Goal: Information Seeking & Learning: Learn about a topic

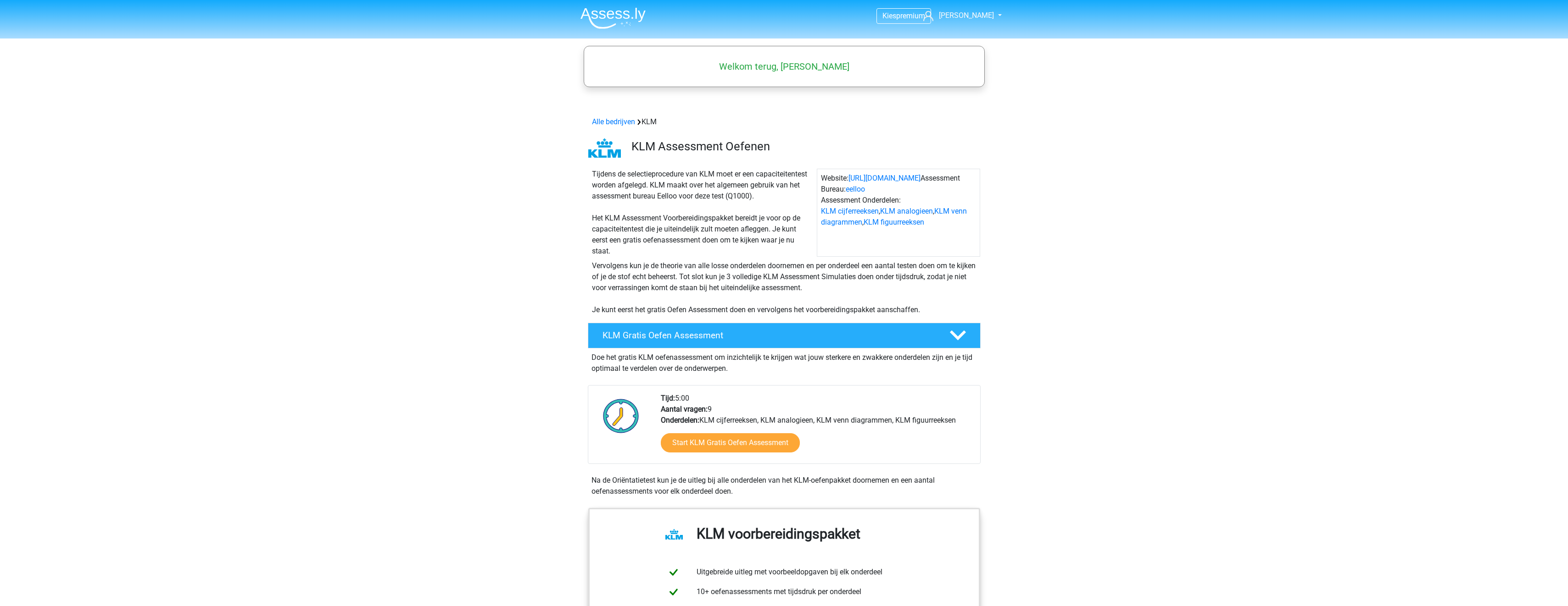
scroll to position [596, 0]
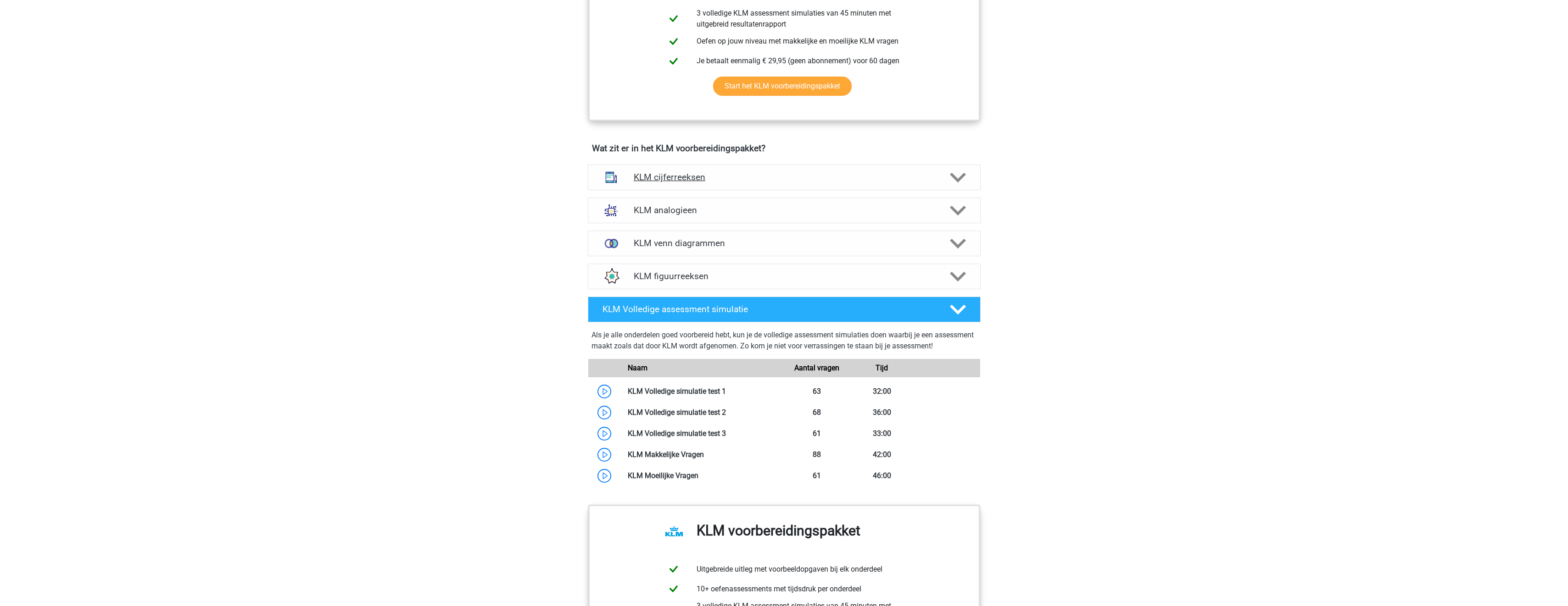
click at [732, 176] on h4 "KLM cijferreeksen" at bounding box center [784, 177] width 301 height 11
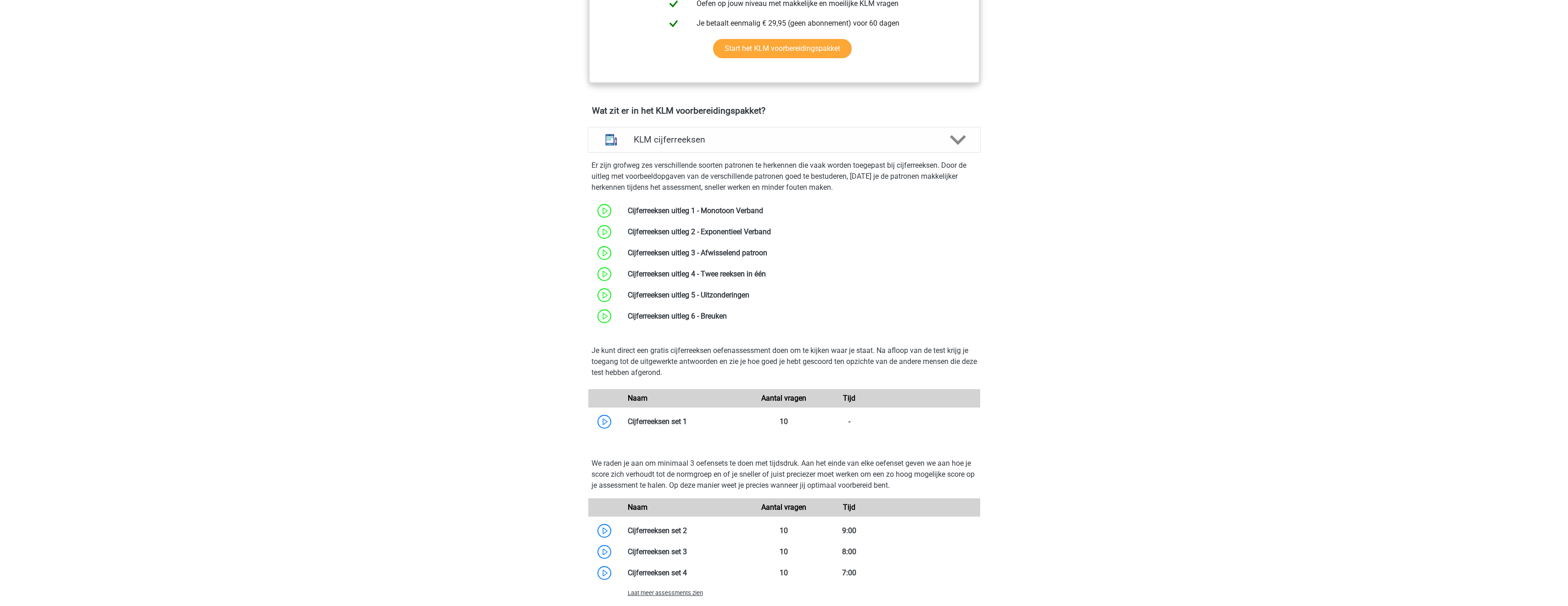
scroll to position [688, 0]
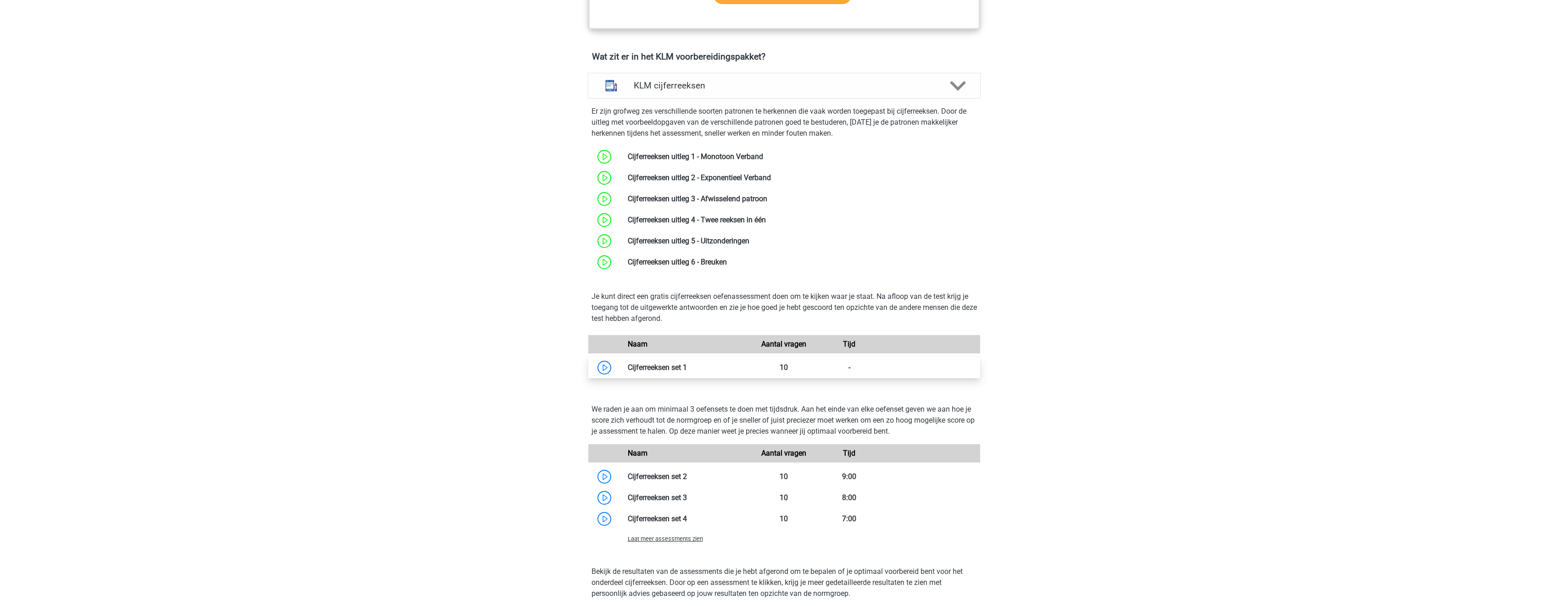
click at [687, 370] on link at bounding box center [687, 368] width 0 height 9
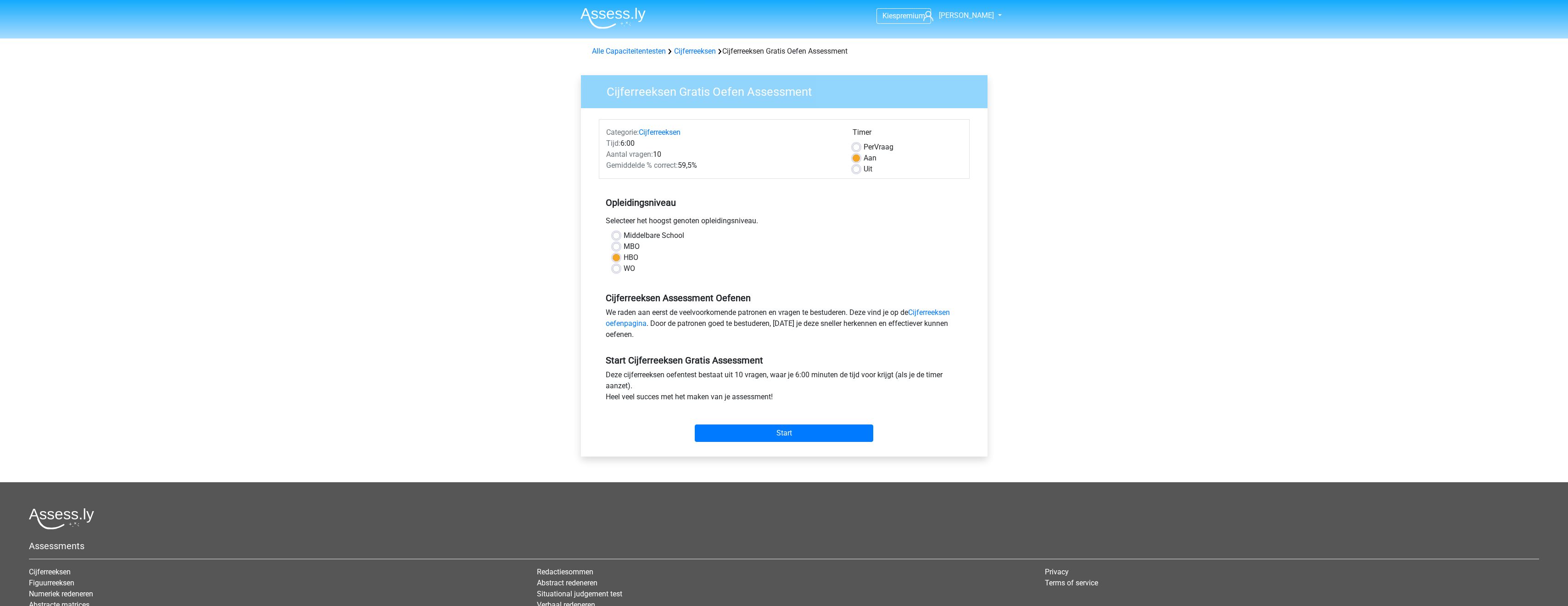
click at [879, 148] on label "Per Vraag" at bounding box center [878, 147] width 30 height 11
click at [860, 148] on input "Per Vraag" at bounding box center [856, 146] width 7 height 9
radio input "true"
click at [865, 158] on label "Aan" at bounding box center [870, 158] width 13 height 11
click at [860, 158] on input "Aan" at bounding box center [856, 157] width 7 height 9
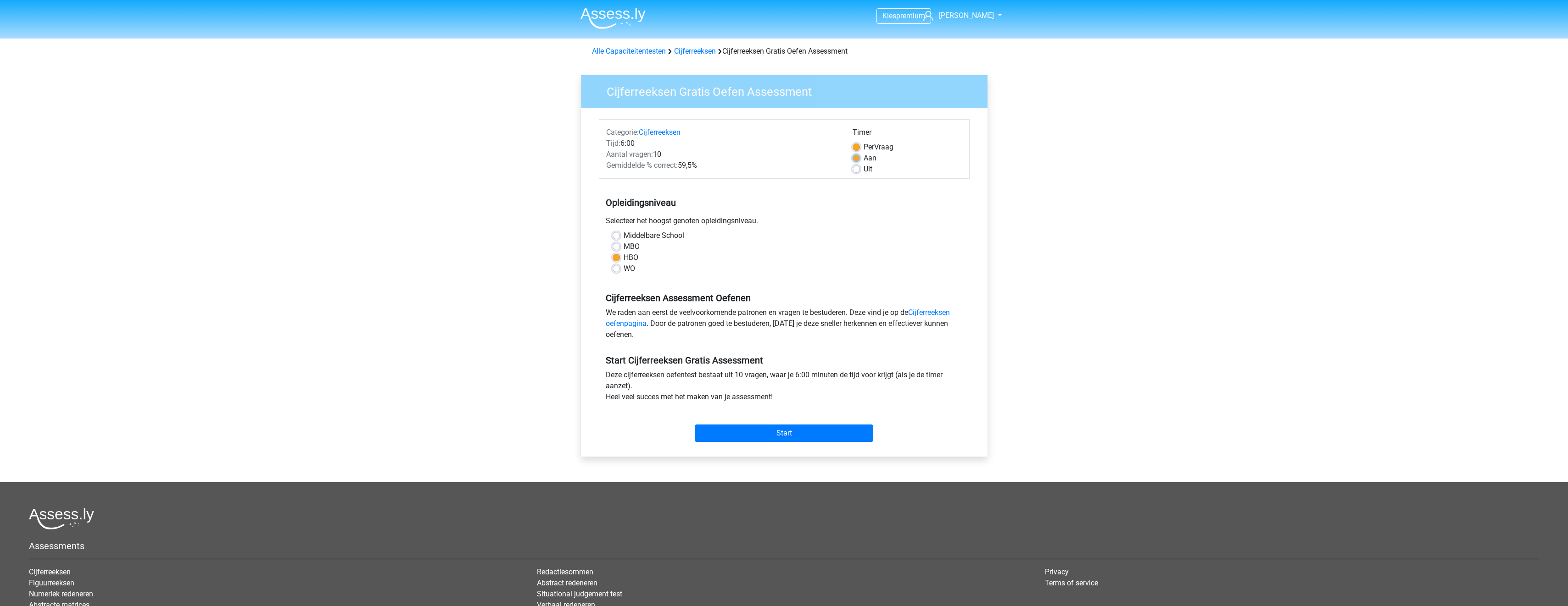
radio input "true"
click at [864, 172] on label "Uit" at bounding box center [868, 169] width 9 height 11
click at [854, 172] on input "Uit" at bounding box center [856, 168] width 7 height 9
radio input "true"
click at [775, 430] on input "Start" at bounding box center [784, 433] width 178 height 17
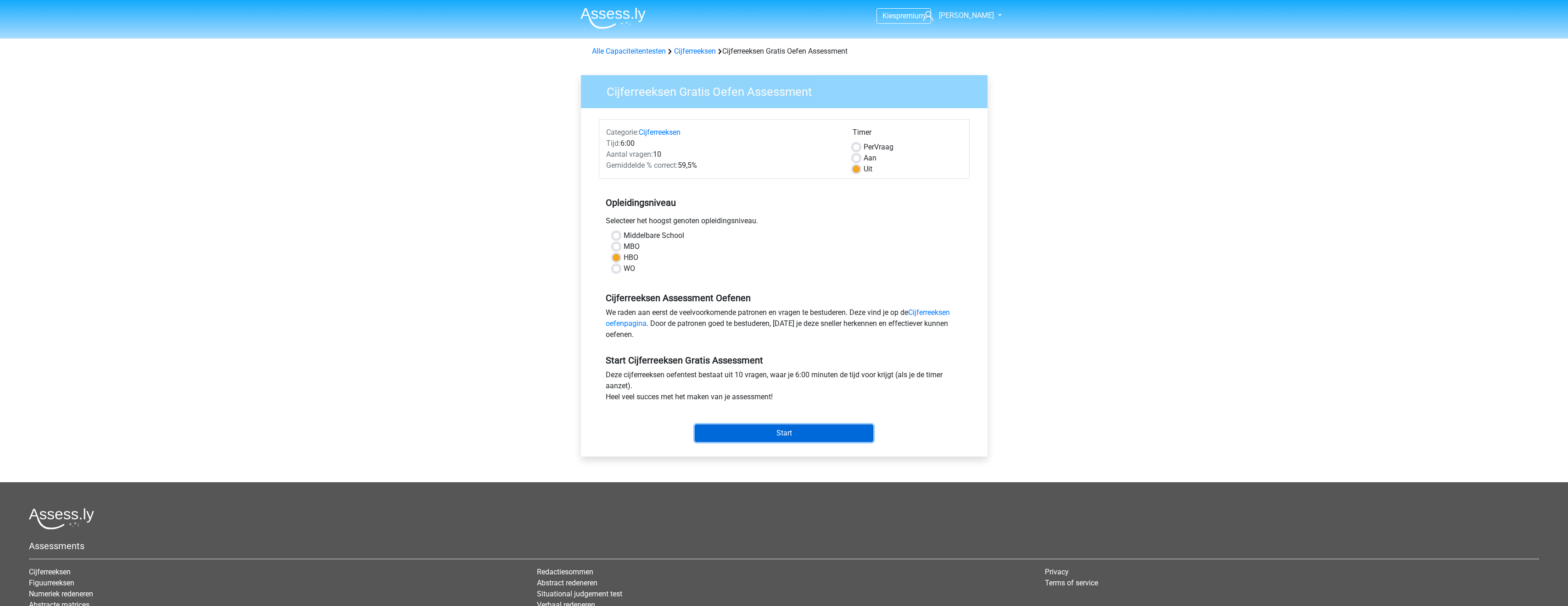
click at [794, 432] on input "Start" at bounding box center [784, 433] width 178 height 17
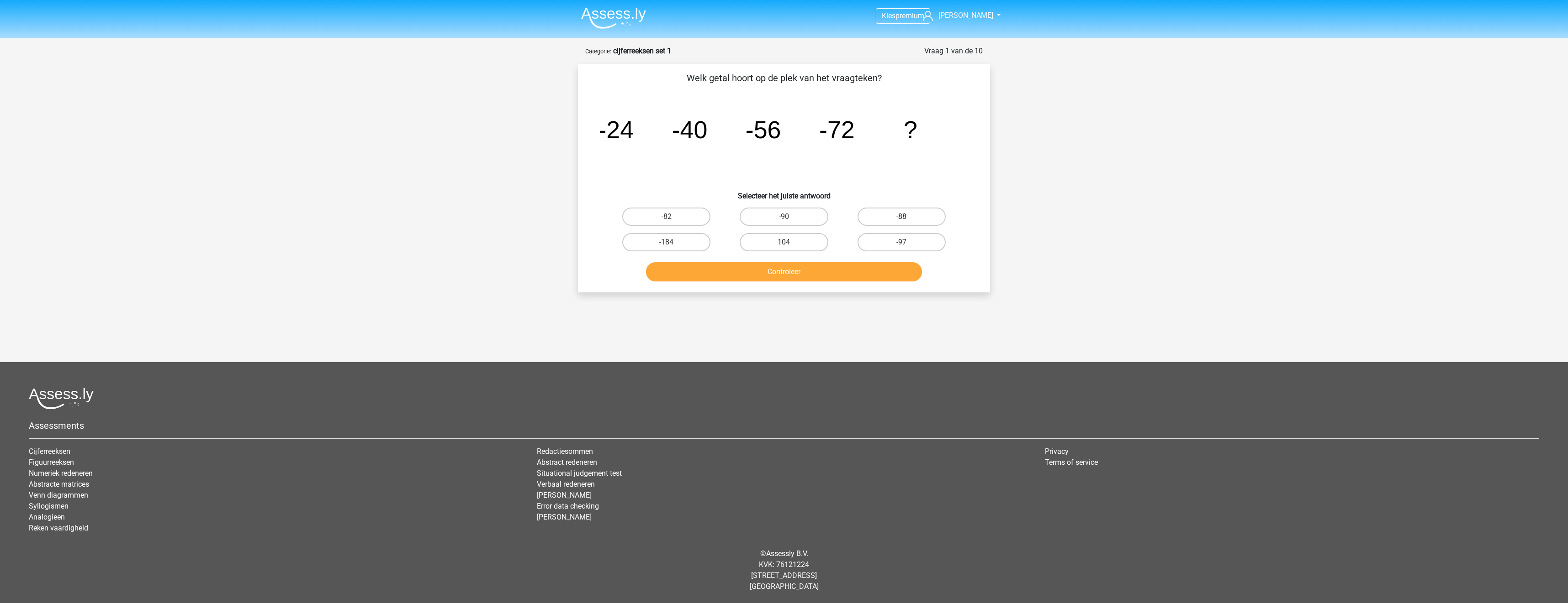
click at [894, 220] on label "-88" at bounding box center [901, 217] width 88 height 18
click at [901, 220] on input "-88" at bounding box center [904, 220] width 6 height 6
radio input "true"
click at [861, 276] on button "Controleer" at bounding box center [784, 271] width 276 height 19
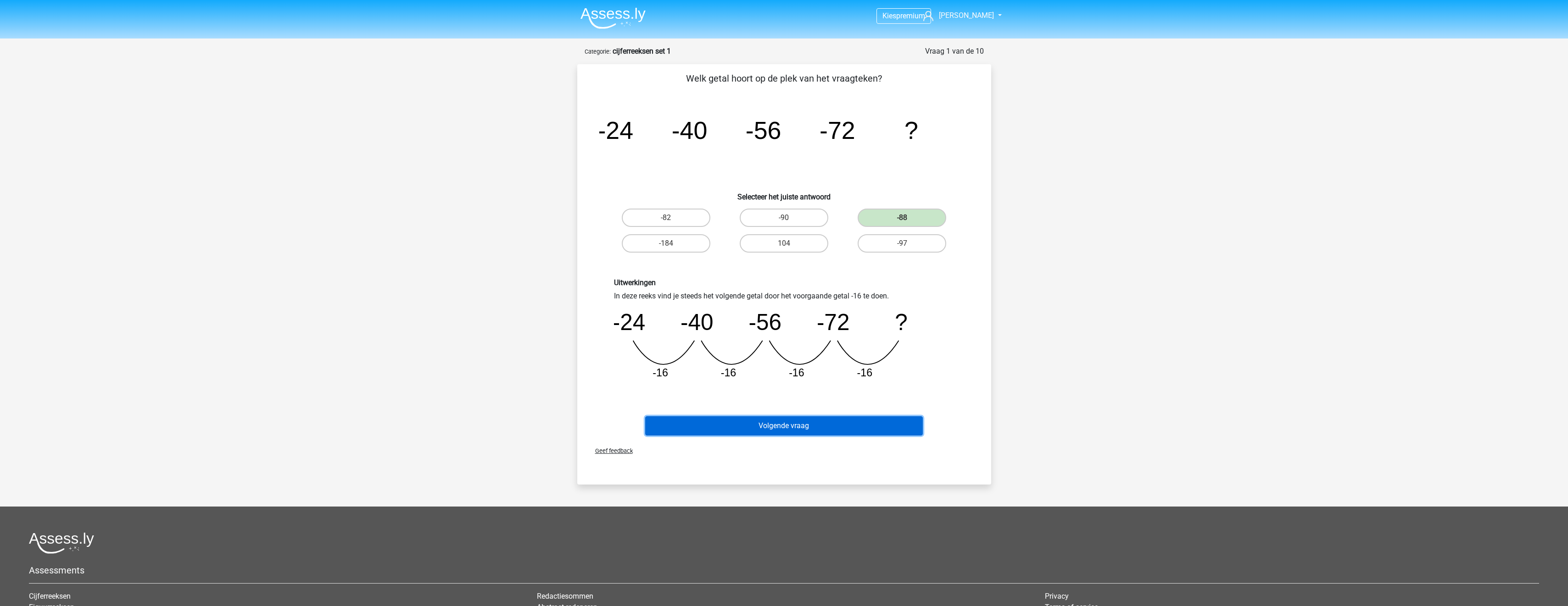
click at [761, 427] on button "Volgende vraag" at bounding box center [784, 425] width 277 height 19
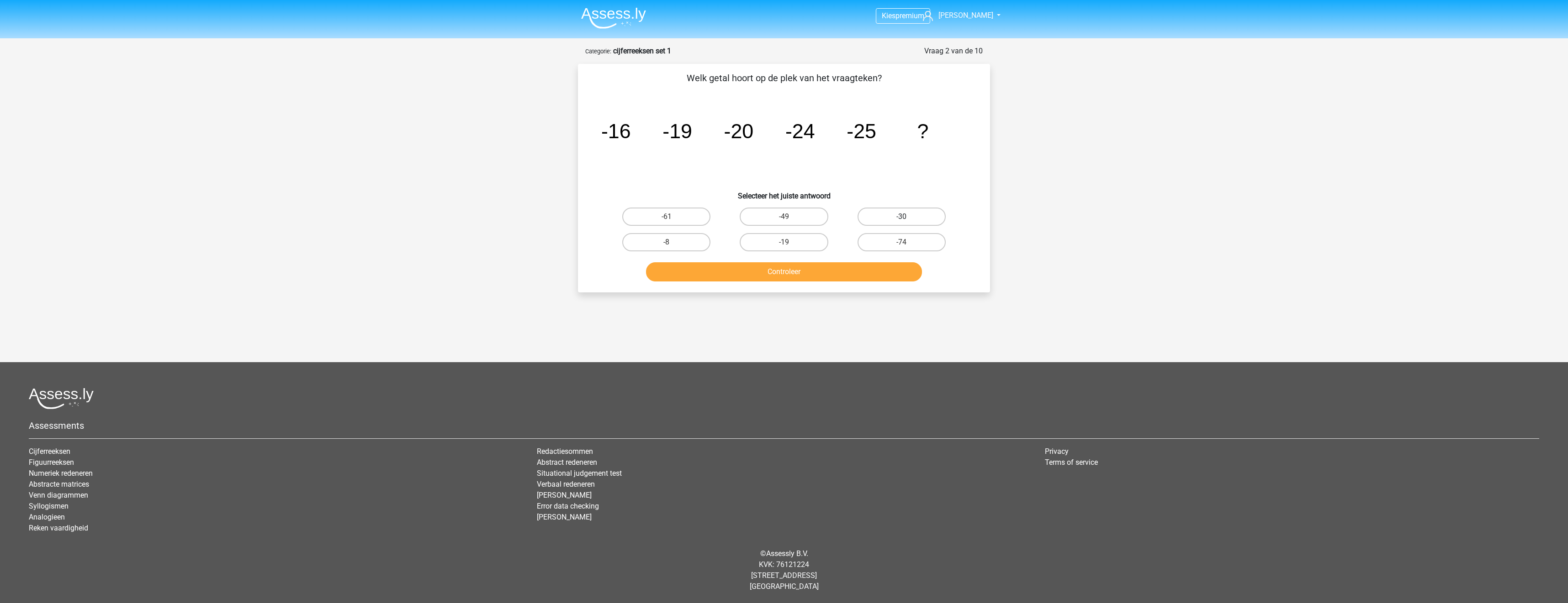
click at [899, 219] on label "-30" at bounding box center [901, 217] width 88 height 18
click at [901, 219] on input "-30" at bounding box center [904, 220] width 6 height 6
radio input "true"
click at [856, 271] on button "Controleer" at bounding box center [784, 271] width 276 height 19
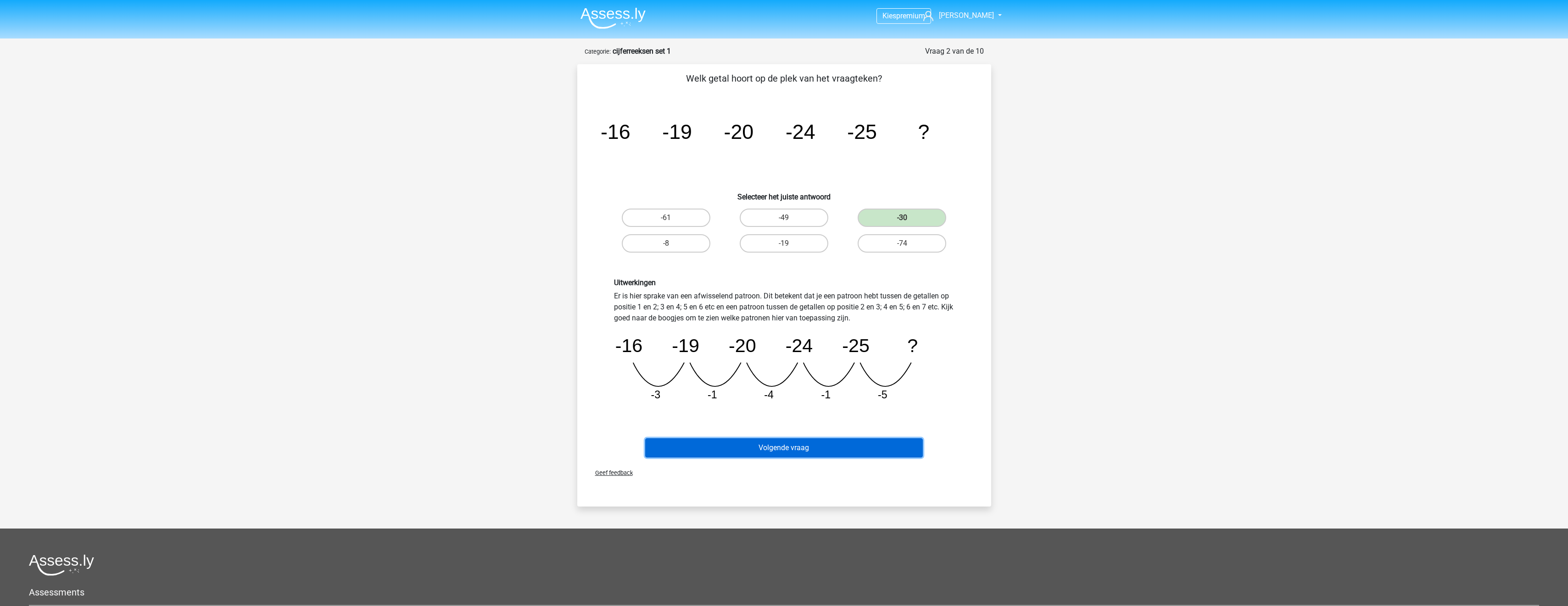
click at [774, 448] on button "Volgende vraag" at bounding box center [784, 448] width 277 height 19
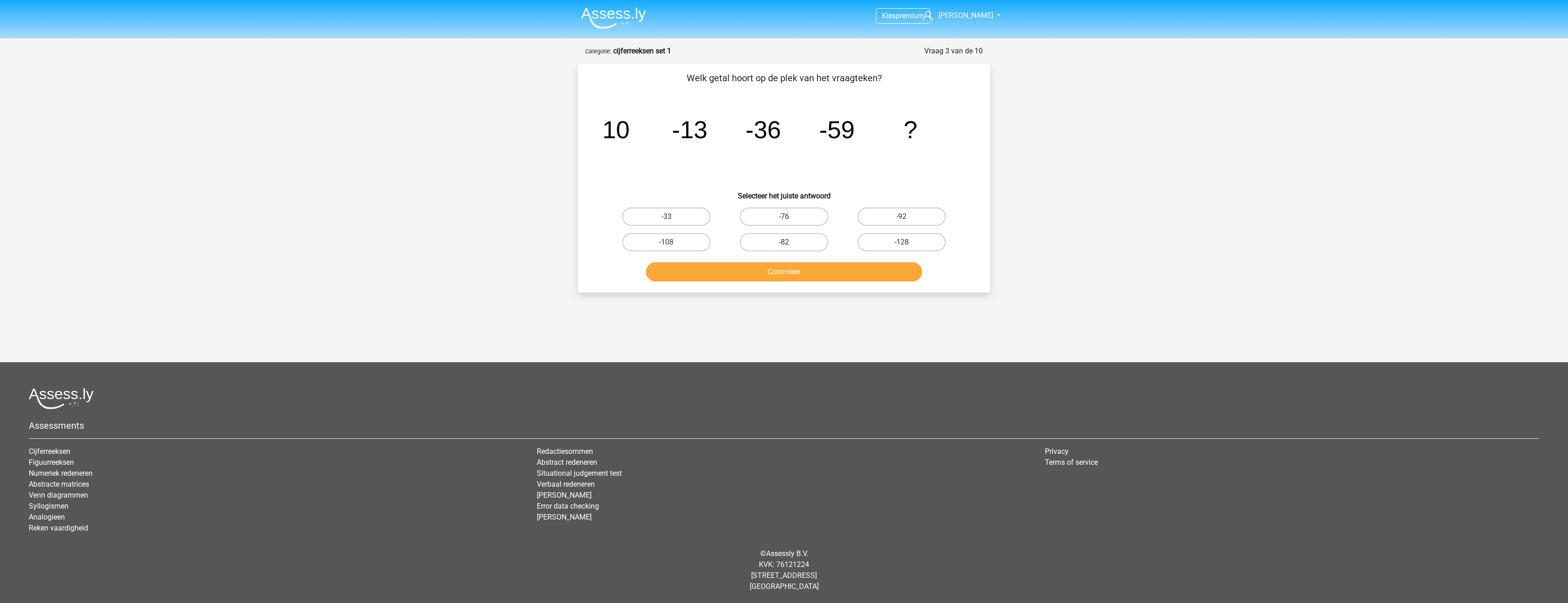
click at [794, 222] on label "-76" at bounding box center [783, 217] width 88 height 18
click at [790, 222] on input "-76" at bounding box center [786, 220] width 6 height 6
radio input "true"
click at [793, 275] on button "Controleer" at bounding box center [784, 271] width 276 height 19
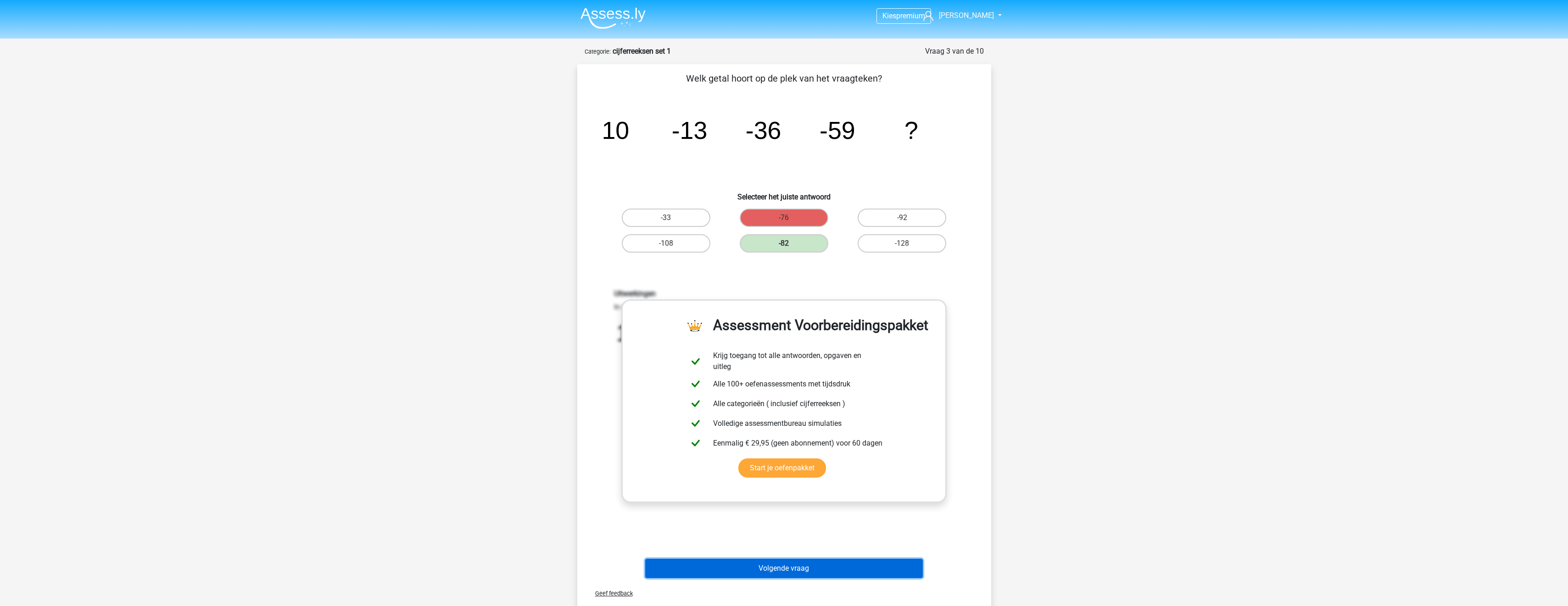
click at [768, 574] on button "Volgende vraag" at bounding box center [784, 568] width 277 height 19
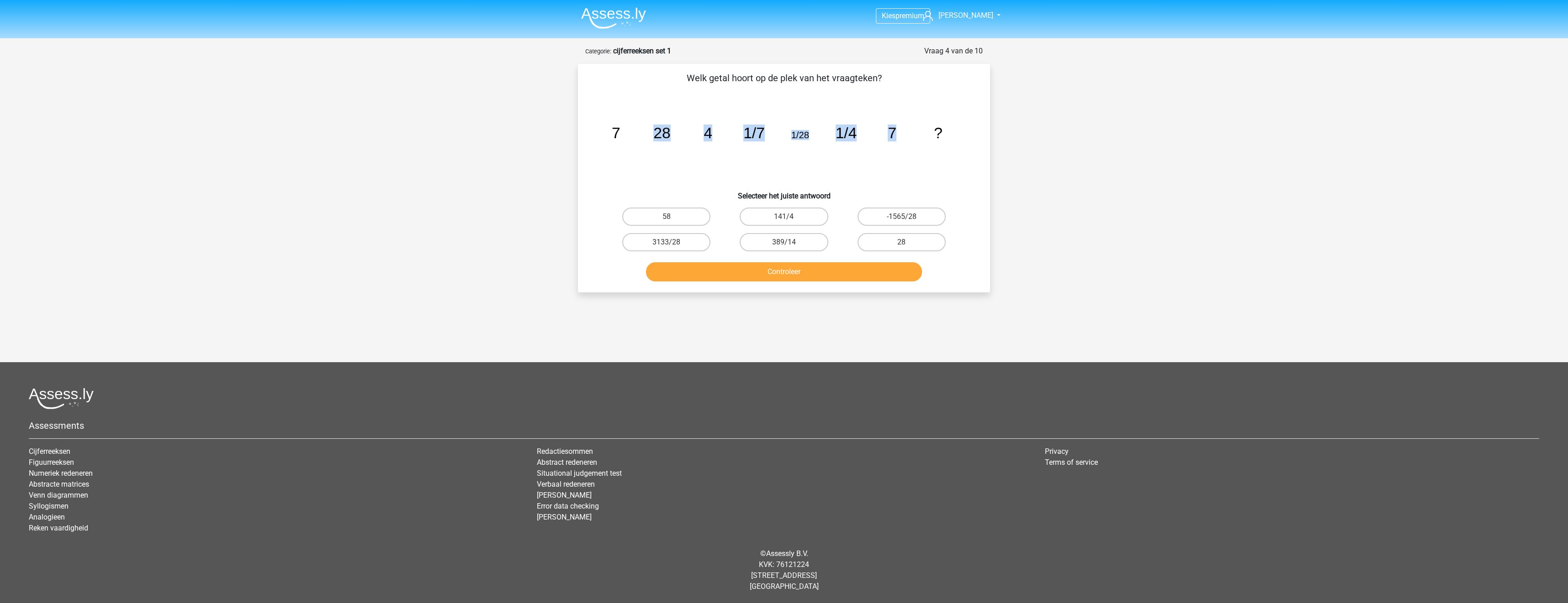
drag, startPoint x: 652, startPoint y: 132, endPoint x: 927, endPoint y: 154, distance: 275.9
click at [927, 154] on icon "image/svg+xml 7 28 4 1/7 1/28 1/4 7 ?" at bounding box center [784, 138] width 368 height 92
drag, startPoint x: 927, startPoint y: 154, endPoint x: 939, endPoint y: 156, distance: 12.2
click at [939, 156] on icon "image/svg+xml 7 28 4 1/7 1/28 1/4 7 ?" at bounding box center [784, 138] width 368 height 92
drag, startPoint x: 918, startPoint y: 246, endPoint x: 910, endPoint y: 252, distance: 10.0
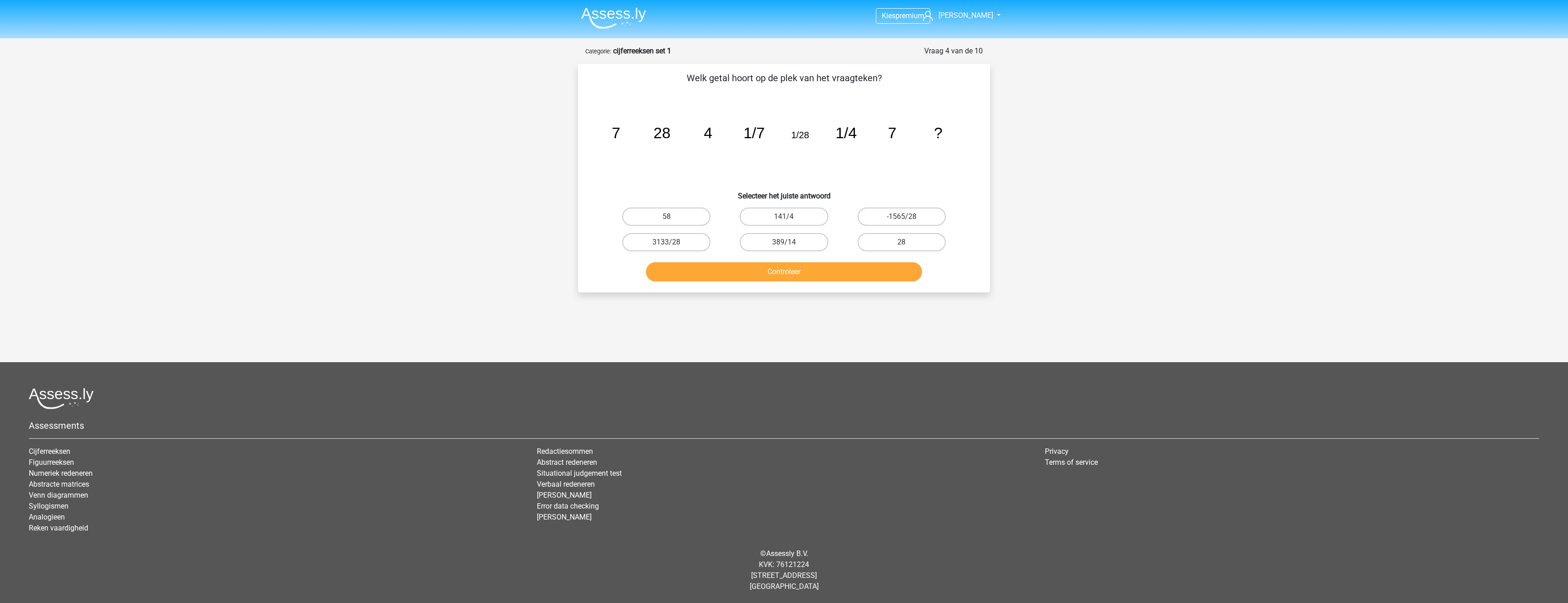
click at [918, 246] on label "28" at bounding box center [901, 242] width 88 height 18
click at [908, 246] on input "28" at bounding box center [904, 245] width 6 height 6
radio input "true"
click at [892, 264] on button "Controleer" at bounding box center [784, 271] width 276 height 19
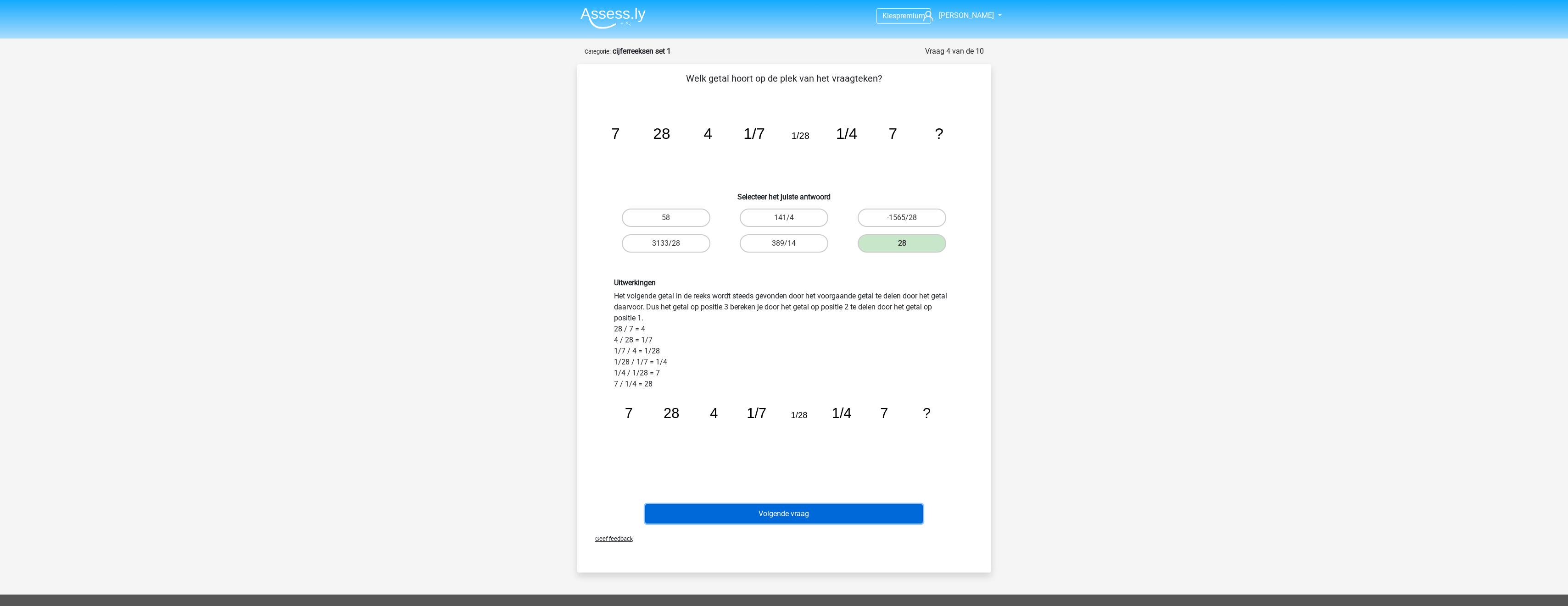
click at [795, 516] on button "Volgende vraag" at bounding box center [784, 513] width 277 height 19
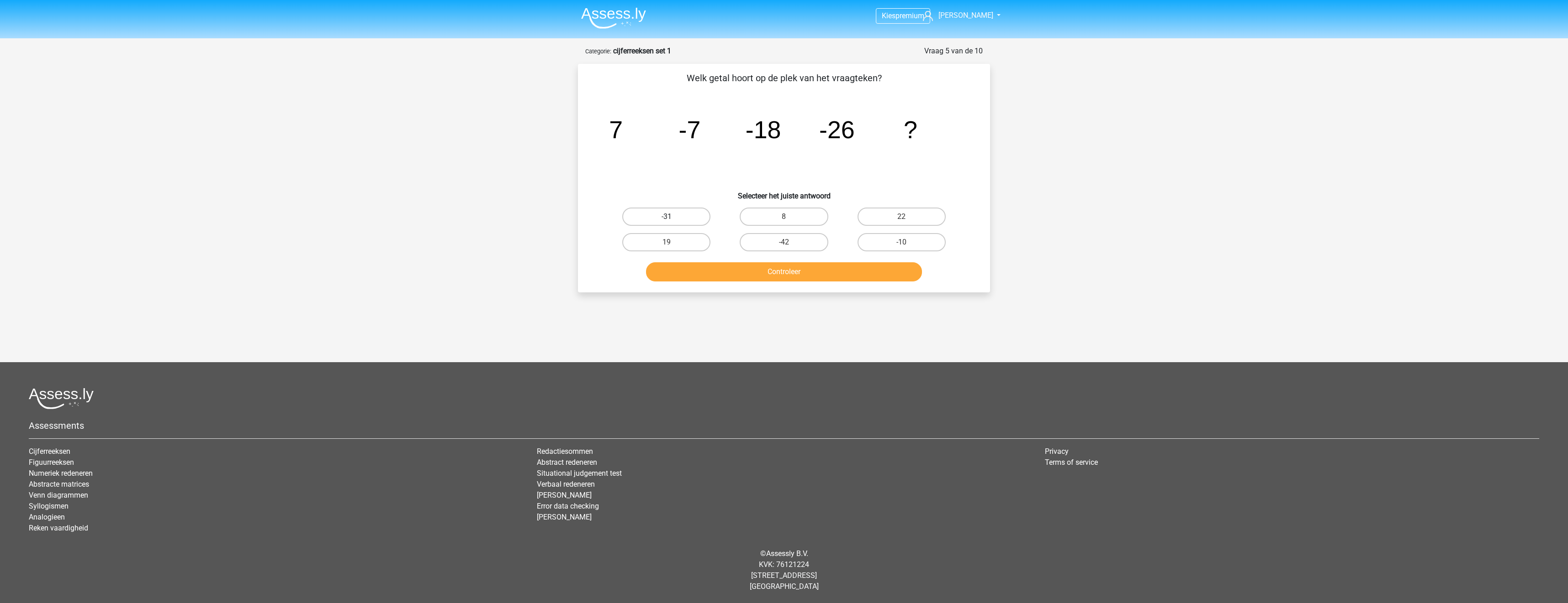
click at [676, 217] on label "-31" at bounding box center [666, 217] width 88 height 18
click at [672, 217] on input "-31" at bounding box center [670, 220] width 6 height 6
radio input "true"
click at [712, 269] on button "Controleer" at bounding box center [784, 271] width 276 height 19
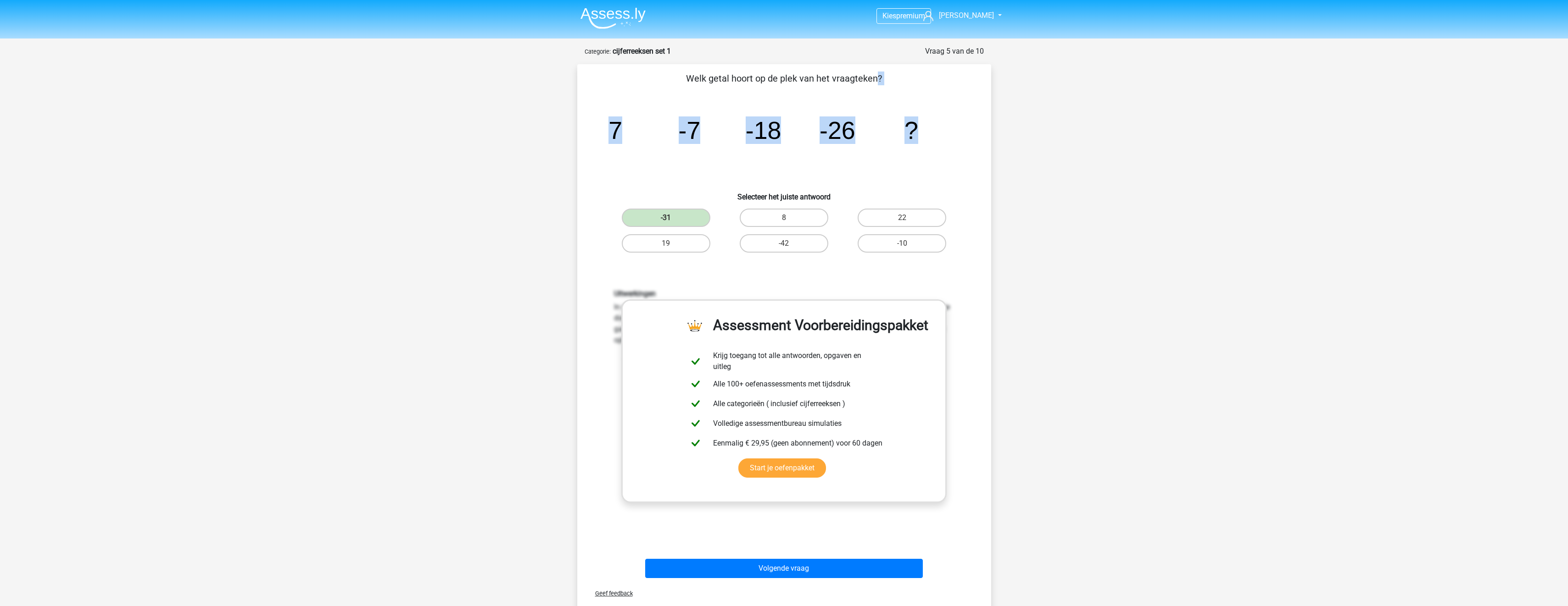
drag, startPoint x: 690, startPoint y: 79, endPoint x: 985, endPoint y: 143, distance: 301.9
click at [985, 143] on div "Welk getal hoort op de plek van het vraagteken? image/svg+xml 7 -7 -18 -26 ? Se…" at bounding box center [784, 327] width 406 height 511
drag, startPoint x: 832, startPoint y: 129, endPoint x: 734, endPoint y: 105, distance: 100.9
click at [778, 122] on tspan "-18" at bounding box center [763, 130] width 35 height 27
drag, startPoint x: 690, startPoint y: 82, endPoint x: 944, endPoint y: 134, distance: 259.3
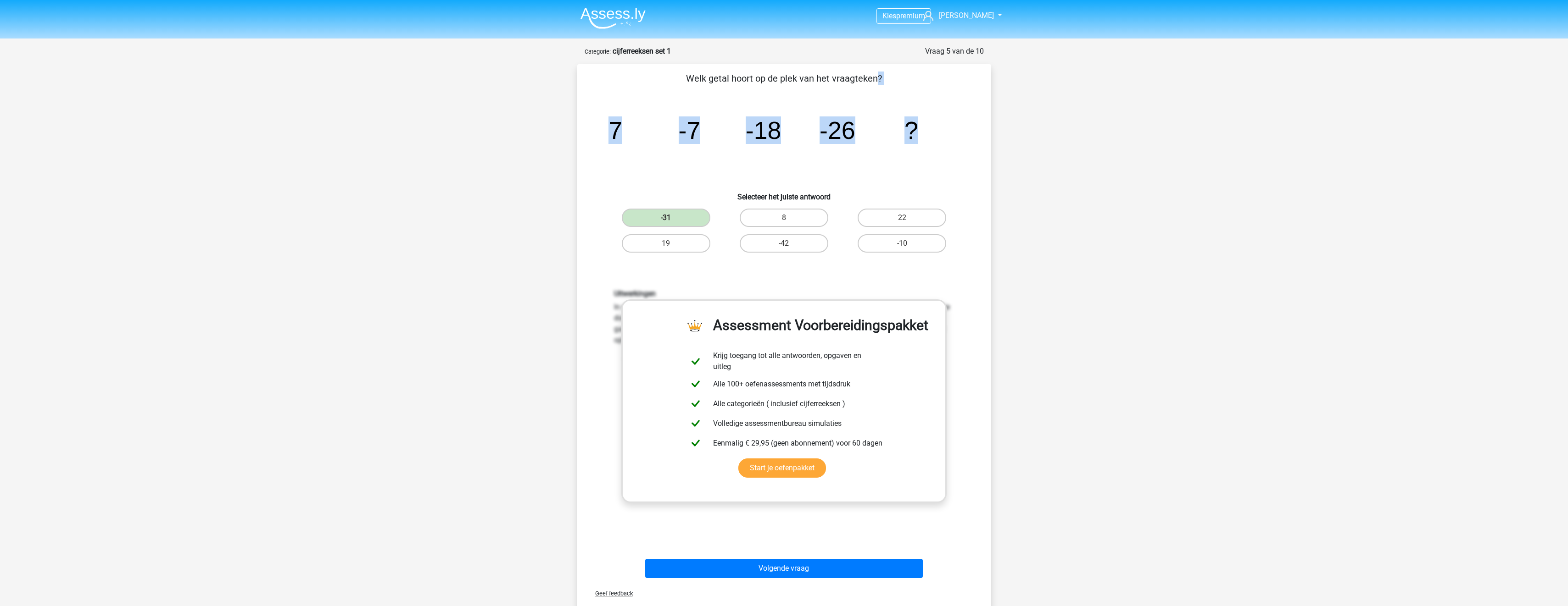
click at [944, 134] on div "Welk getal hoort op de plek van het vraagteken? image/svg+xml 7 -7 -18 -26 ? Se…" at bounding box center [784, 327] width 406 height 511
copy div "Welk getal hoort op de plek van het vraagteken? image/svg+xml 7 -7 -18 -26 ?"
click at [783, 567] on button "Volgende vraag" at bounding box center [784, 568] width 277 height 19
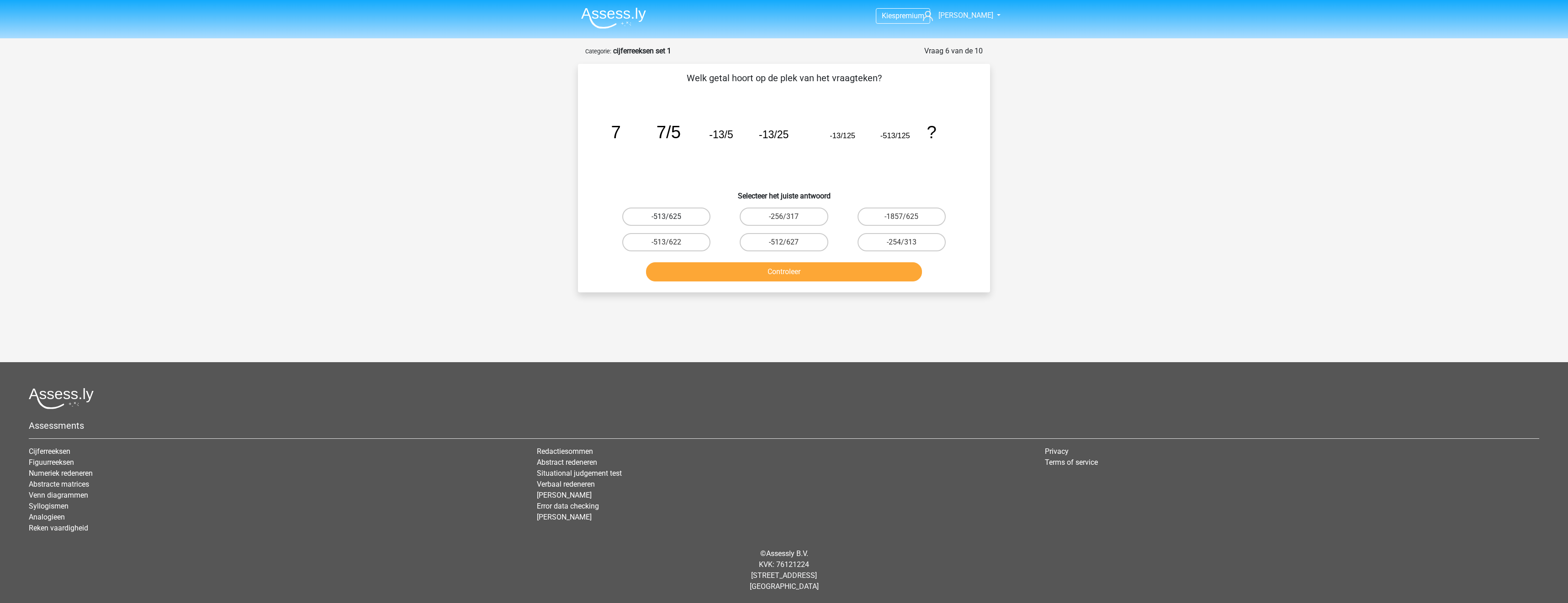
click at [694, 219] on label "-513/625" at bounding box center [666, 217] width 88 height 18
click at [672, 219] on input "-513/625" at bounding box center [670, 220] width 6 height 6
radio input "true"
click at [811, 276] on button "Controleer" at bounding box center [784, 271] width 276 height 19
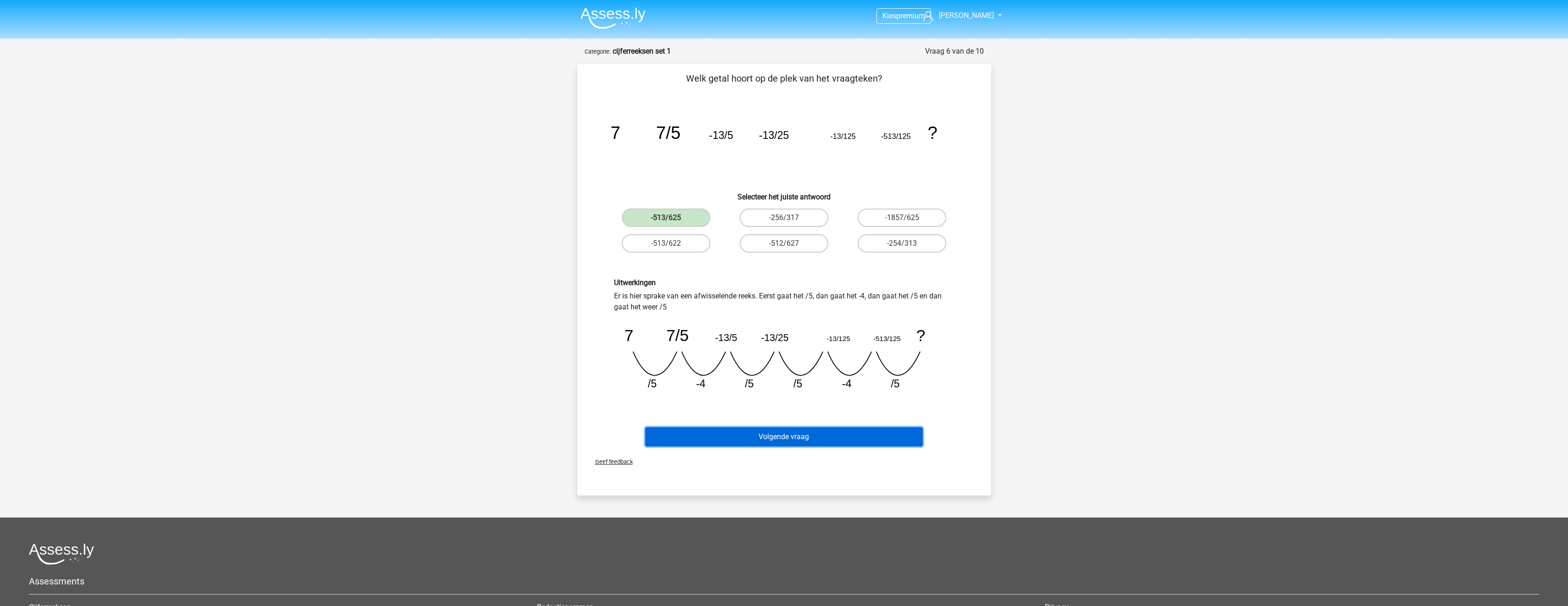
click at [800, 436] on button "Volgende vraag" at bounding box center [784, 437] width 277 height 19
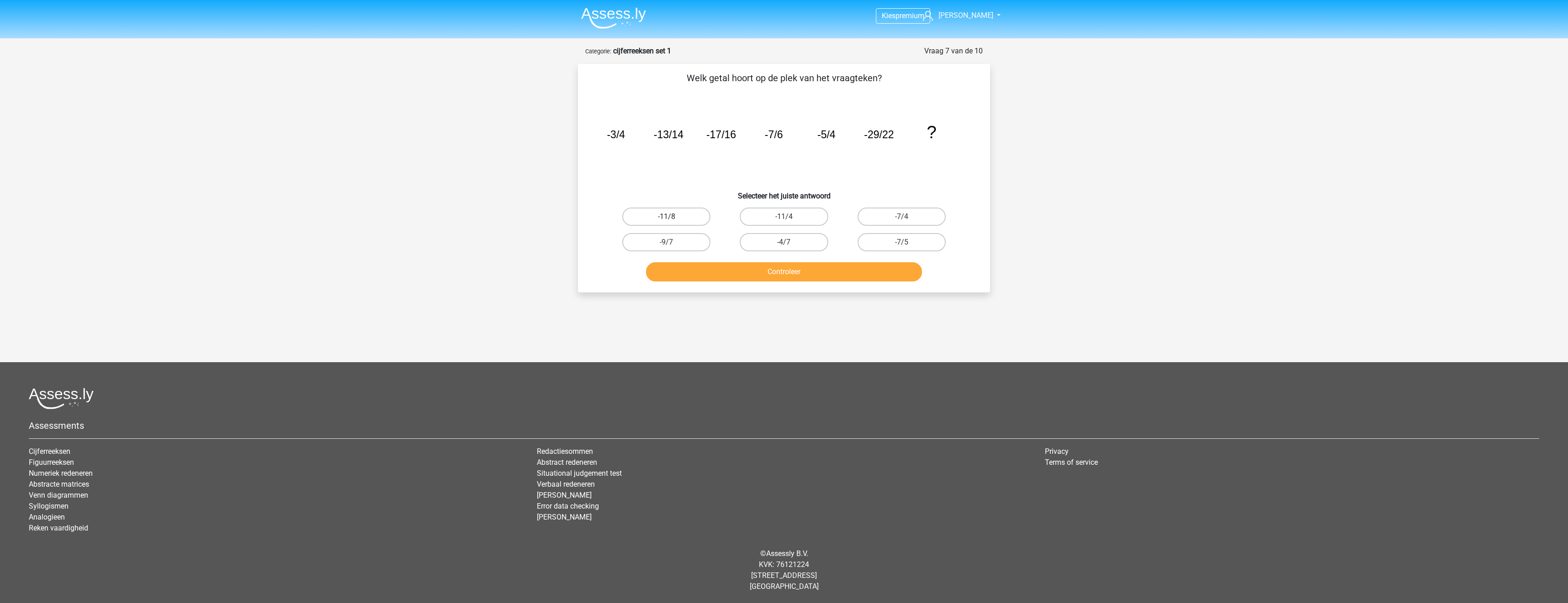
click at [669, 224] on label "-11/8" at bounding box center [666, 217] width 88 height 18
click at [669, 222] on input "-11/8" at bounding box center [670, 220] width 6 height 6
radio input "true"
click at [728, 271] on button "Controleer" at bounding box center [784, 271] width 276 height 19
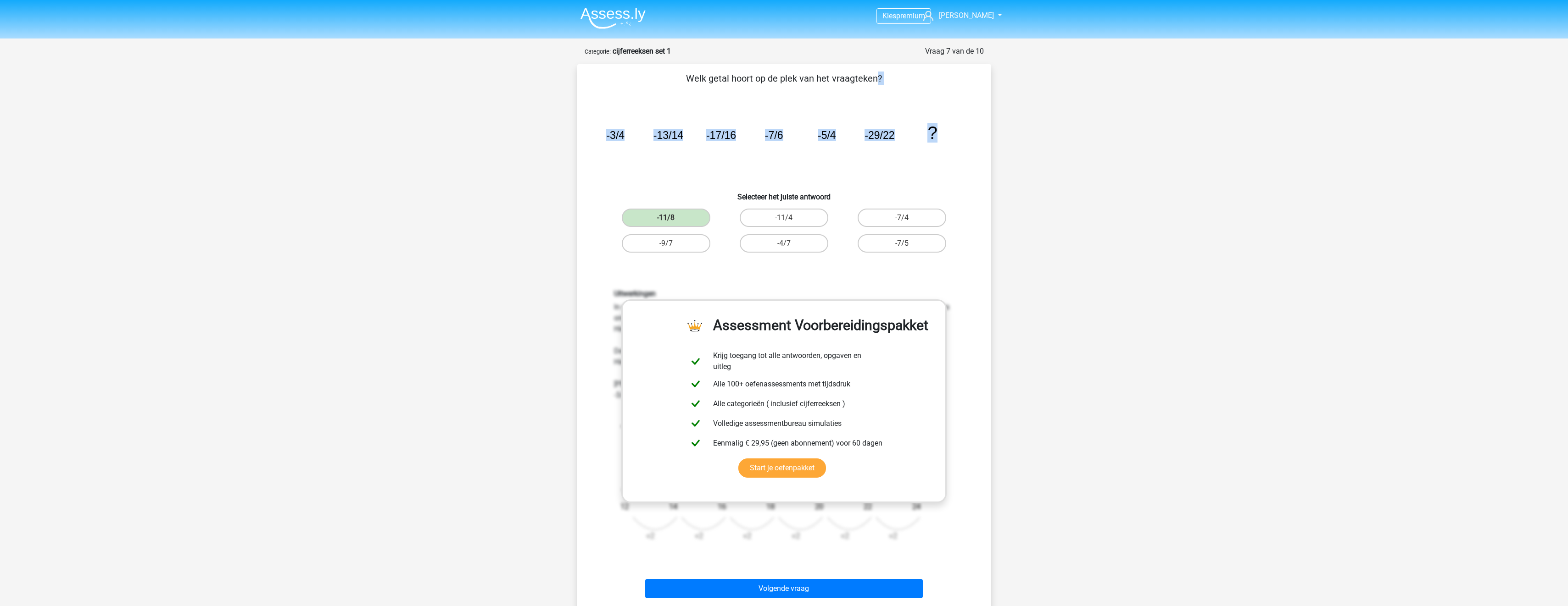
drag, startPoint x: 690, startPoint y: 76, endPoint x: 1004, endPoint y: 151, distance: 322.8
click at [1004, 151] on div "Kies premium Justin j.schaddelee@ziggo.nl" at bounding box center [784, 456] width 1568 height 912
copy div "Welk getal hoort op de plek van het vraagteken? image/svg+xml -3/4 -13/14 -17/1…"
click at [814, 589] on button "Volgende vraag" at bounding box center [784, 589] width 277 height 19
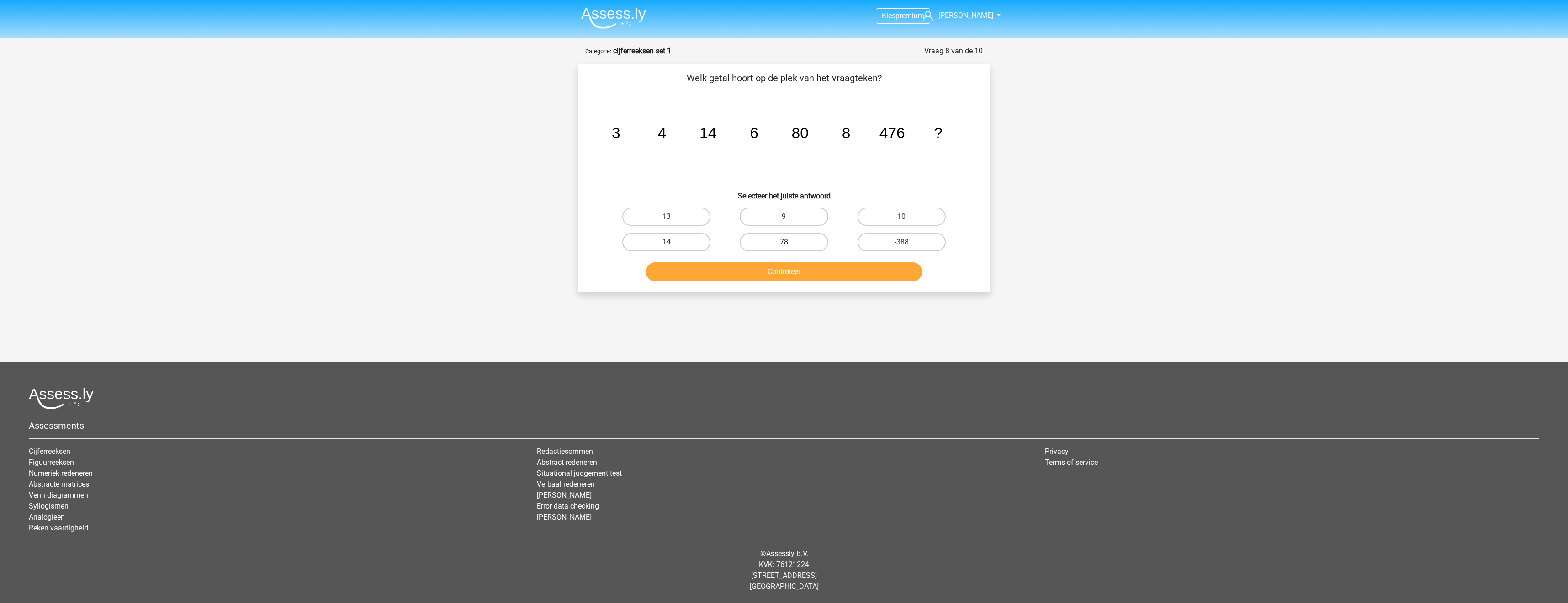
click at [794, 240] on label "78" at bounding box center [783, 242] width 88 height 18
click at [790, 242] on input "78" at bounding box center [786, 245] width 6 height 6
radio input "true"
click at [803, 272] on button "Controleer" at bounding box center [784, 271] width 276 height 19
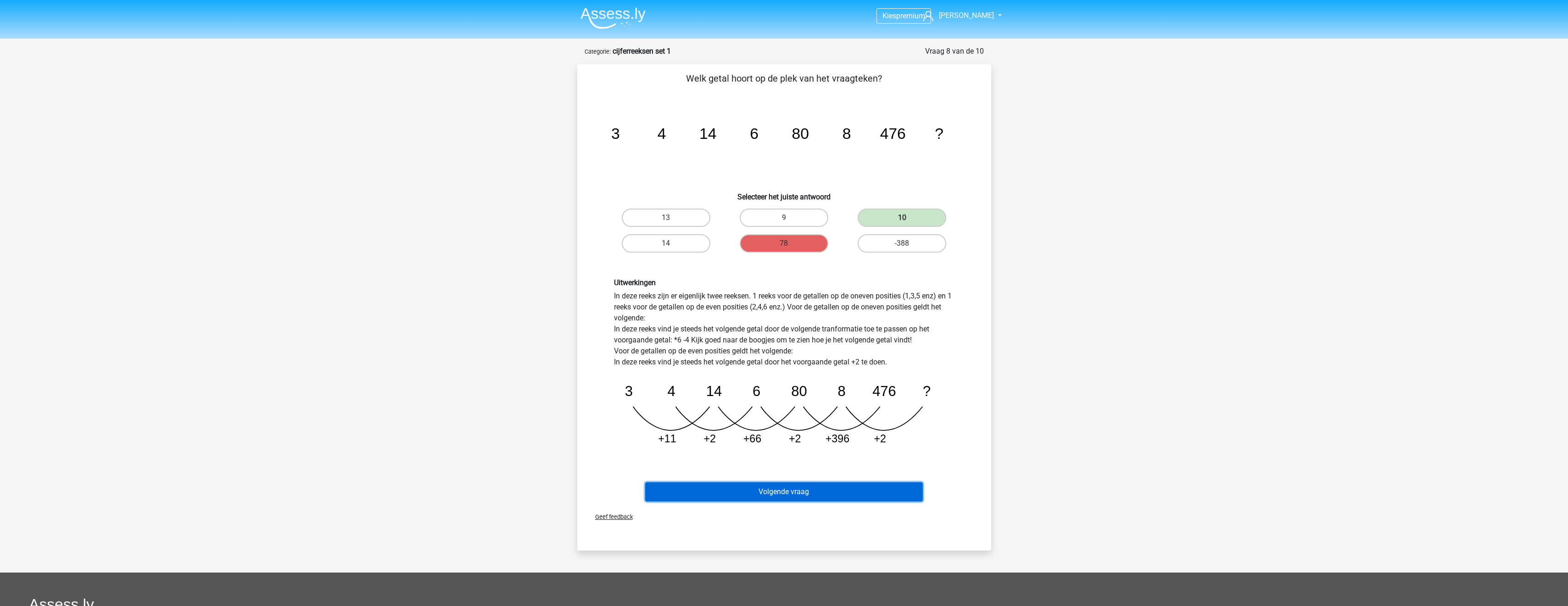
click at [853, 486] on button "Volgende vraag" at bounding box center [784, 492] width 277 height 19
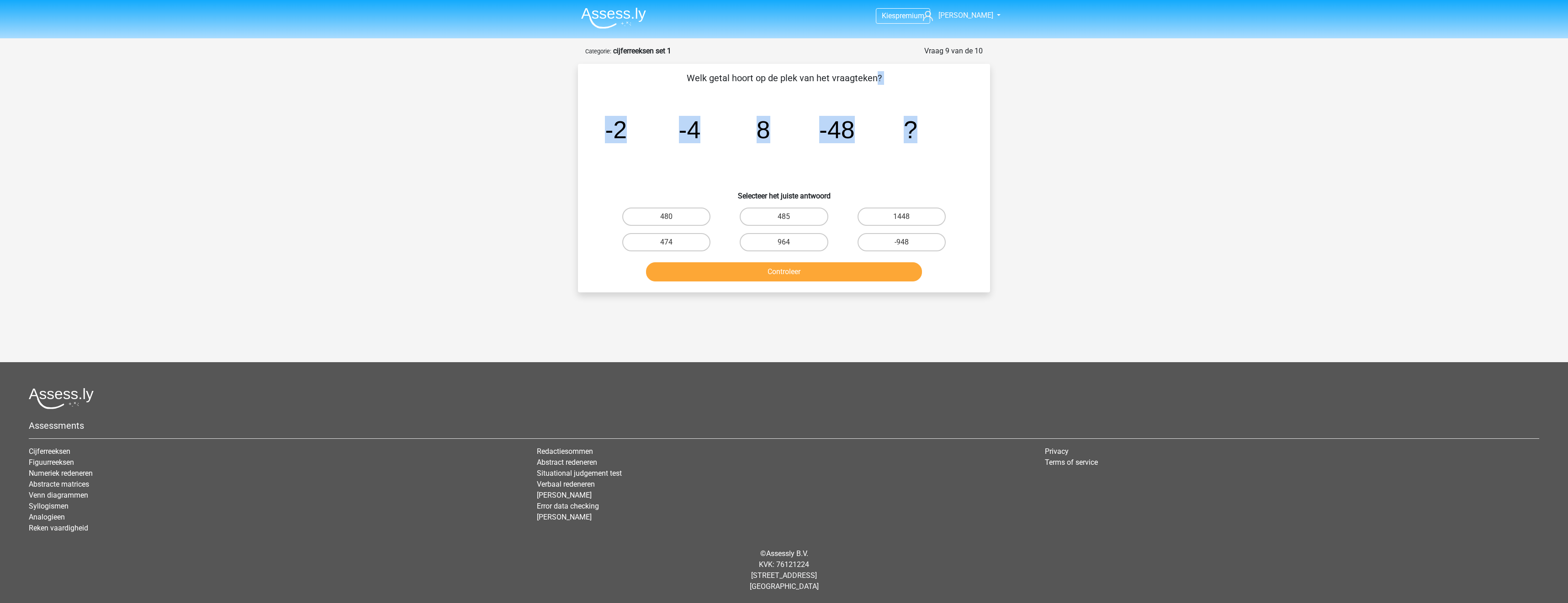
drag, startPoint x: 690, startPoint y: 78, endPoint x: 1100, endPoint y: 144, distance: 415.3
click at [1100, 144] on div "Kies premium Justin j.schaddelee@ziggo.nl" at bounding box center [784, 278] width 1568 height 555
copy div "Welk getal hoort op de plek van het vraagteken? image/svg+xml -2 -4 8 -48 ?"
click at [691, 219] on label "480" at bounding box center [666, 217] width 88 height 18
click at [672, 219] on input "480" at bounding box center [670, 220] width 6 height 6
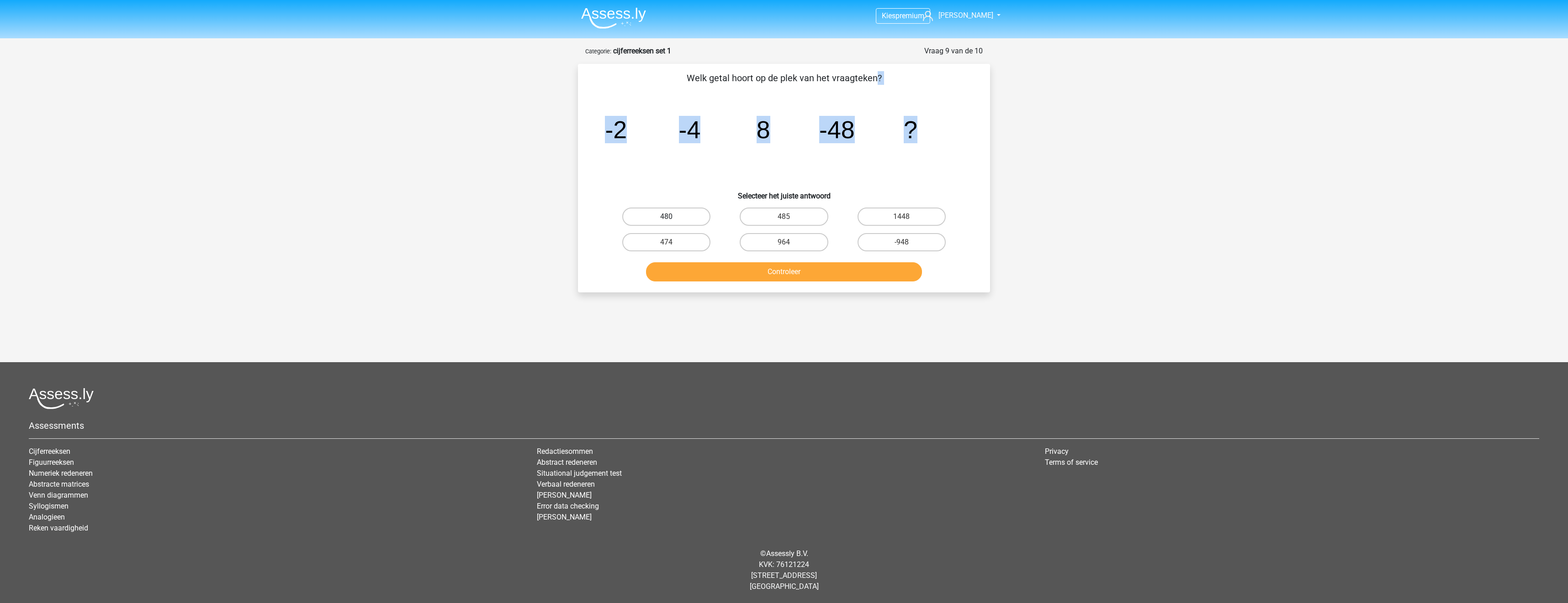
radio input "true"
click at [718, 271] on button "Controleer" at bounding box center [784, 271] width 276 height 19
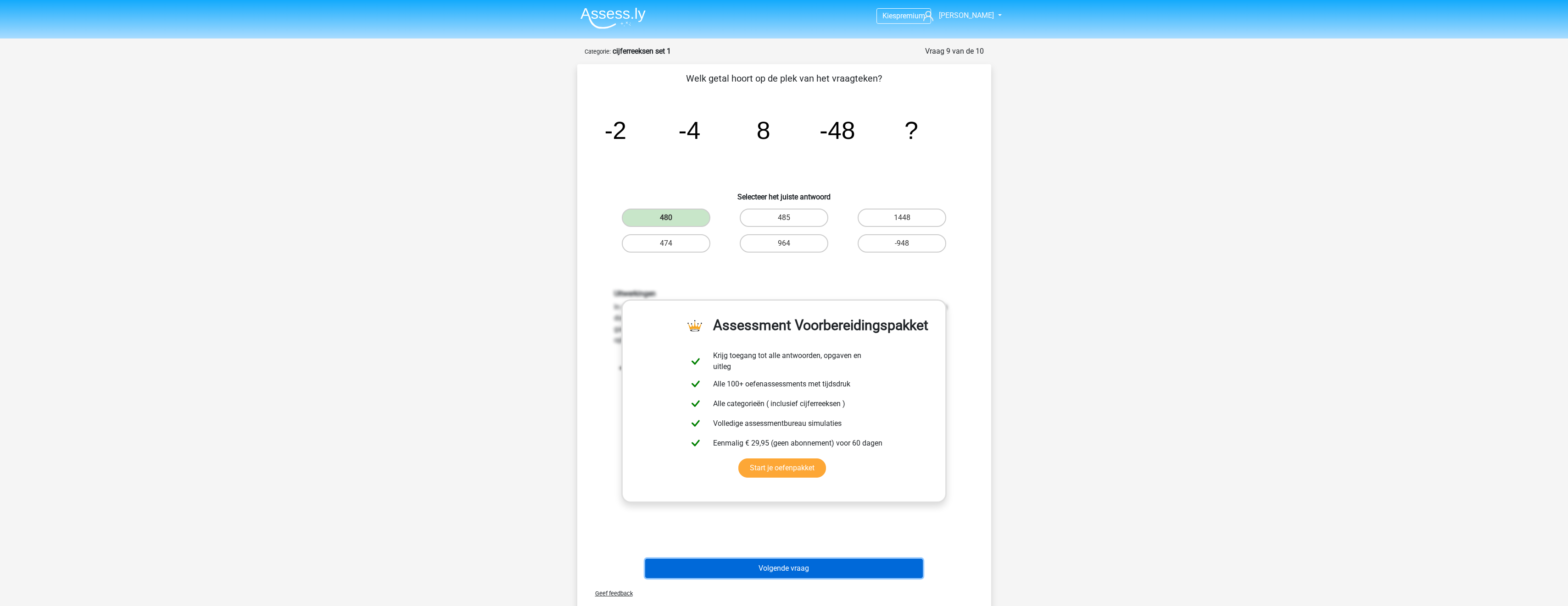
click at [725, 569] on button "Volgende vraag" at bounding box center [784, 568] width 277 height 19
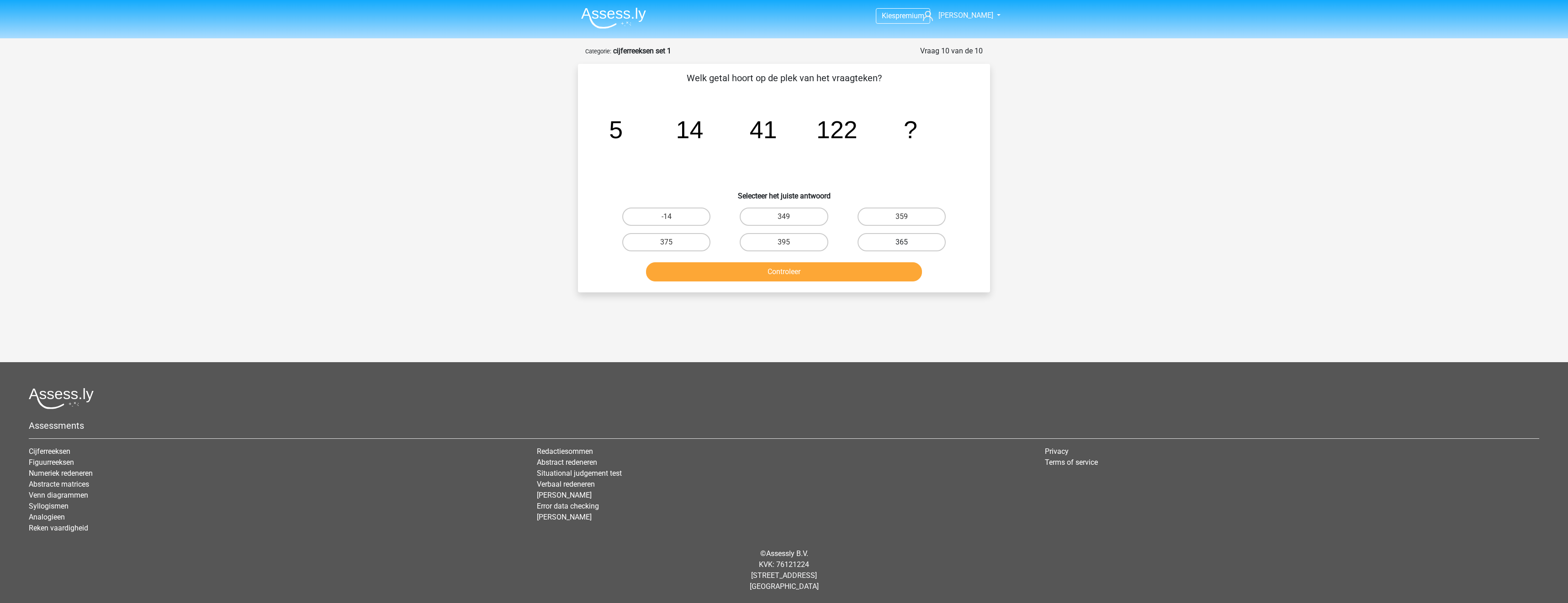
click at [929, 243] on label "365" at bounding box center [901, 242] width 88 height 18
click at [908, 243] on input "365" at bounding box center [904, 245] width 6 height 6
radio input "true"
click at [879, 276] on button "Controleer" at bounding box center [784, 271] width 276 height 19
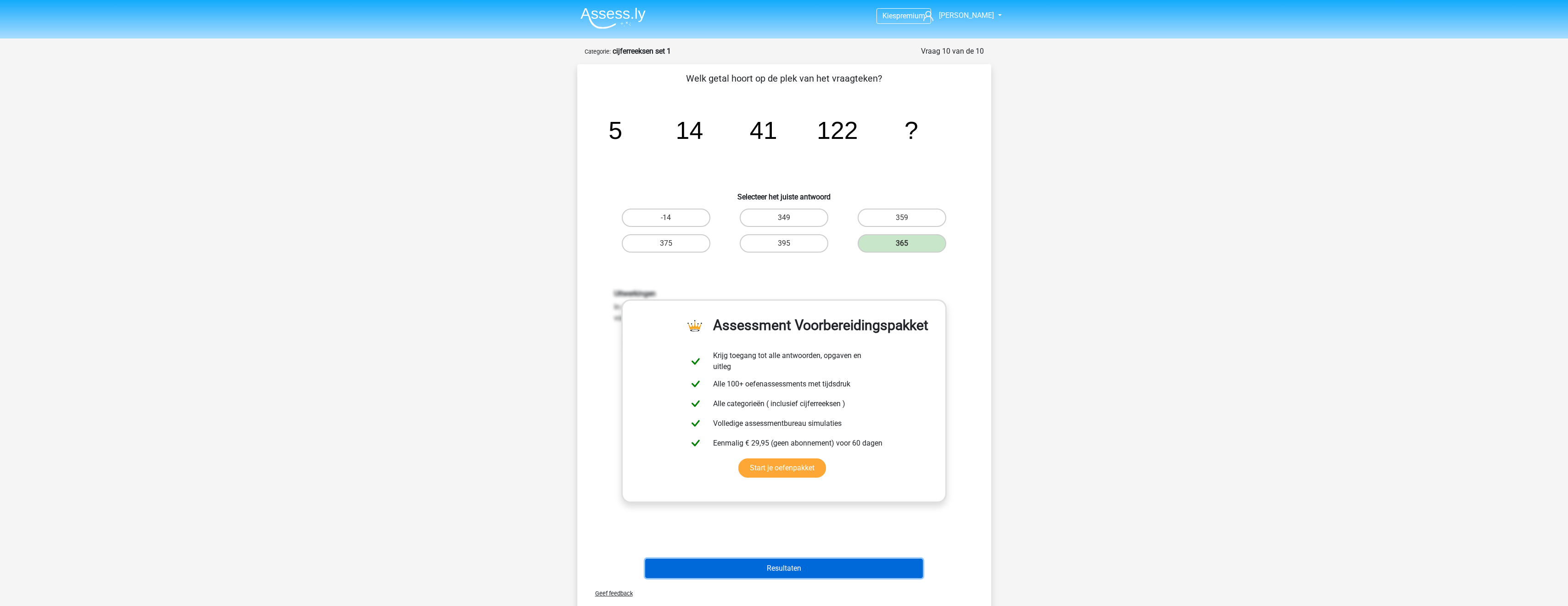
click at [844, 569] on button "Resultaten" at bounding box center [784, 568] width 277 height 19
click at [846, 568] on button "Resultaten" at bounding box center [784, 568] width 277 height 19
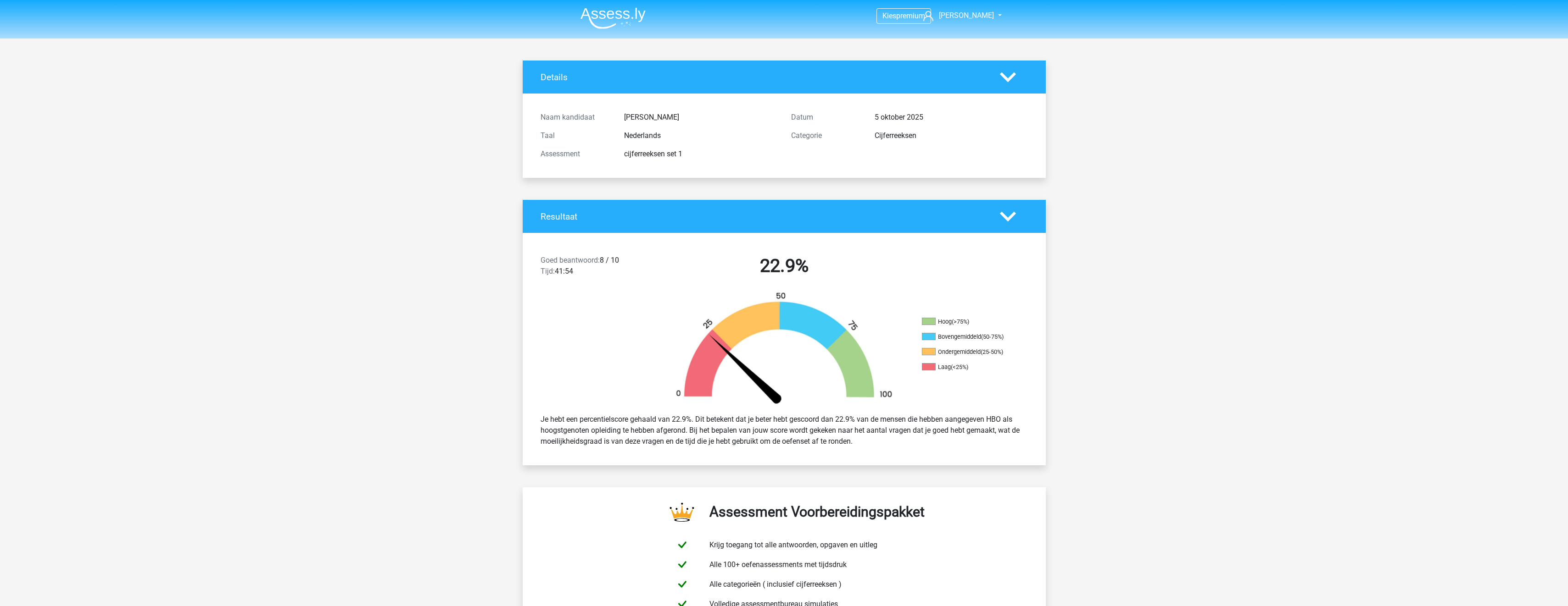
click at [607, 10] on img at bounding box center [614, 18] width 65 height 22
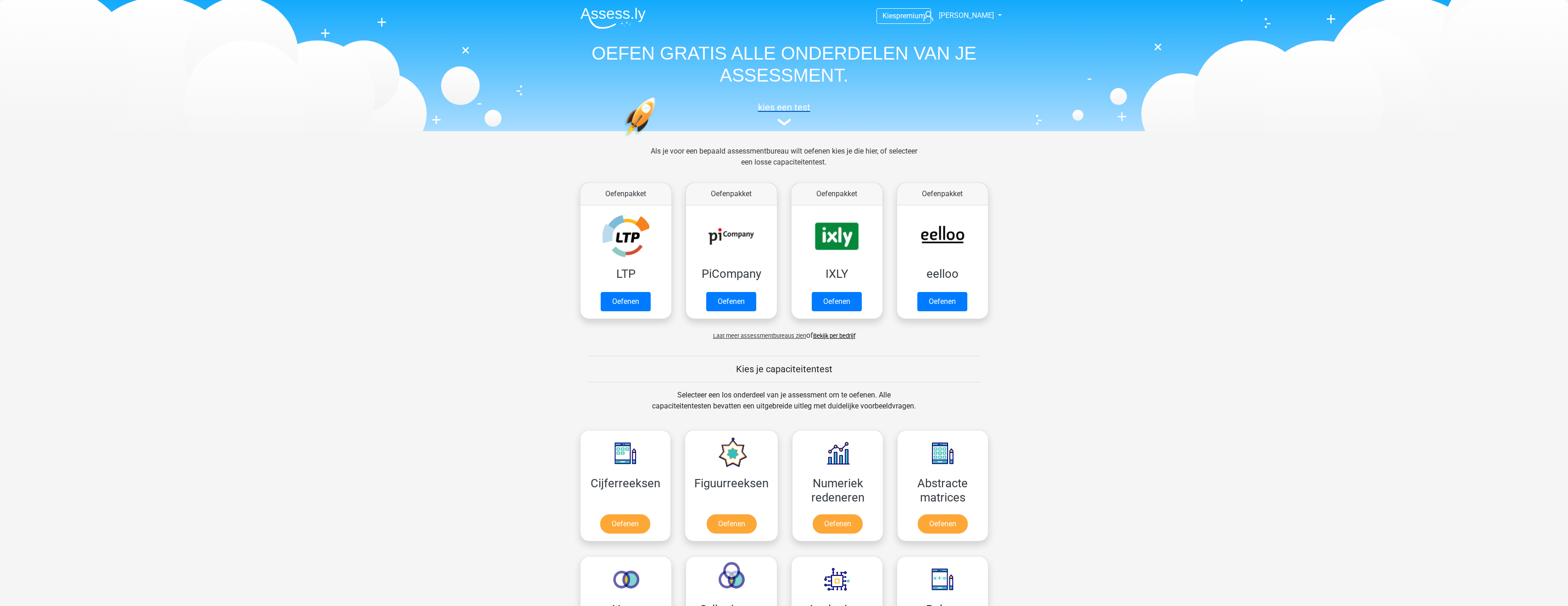
click at [781, 120] on img at bounding box center [784, 123] width 14 height 7
click at [965, 15] on span "[PERSON_NAME]" at bounding box center [966, 15] width 55 height 9
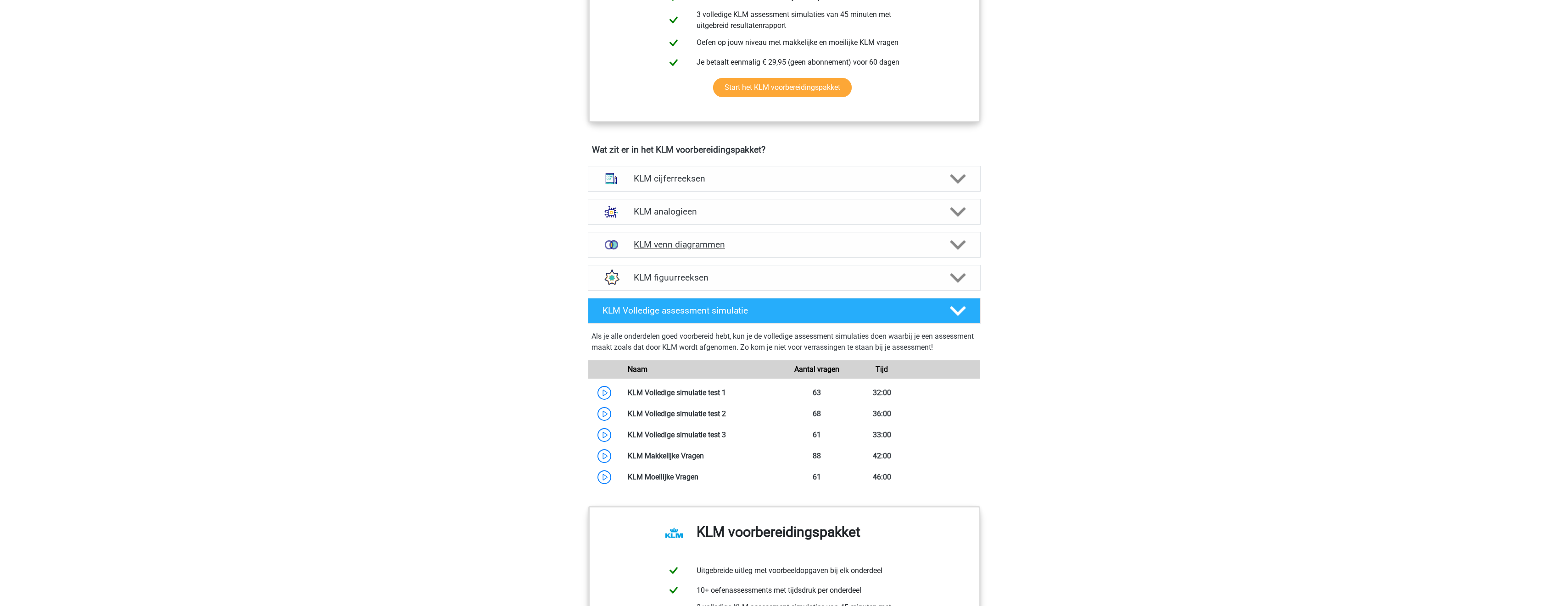
scroll to position [551, 0]
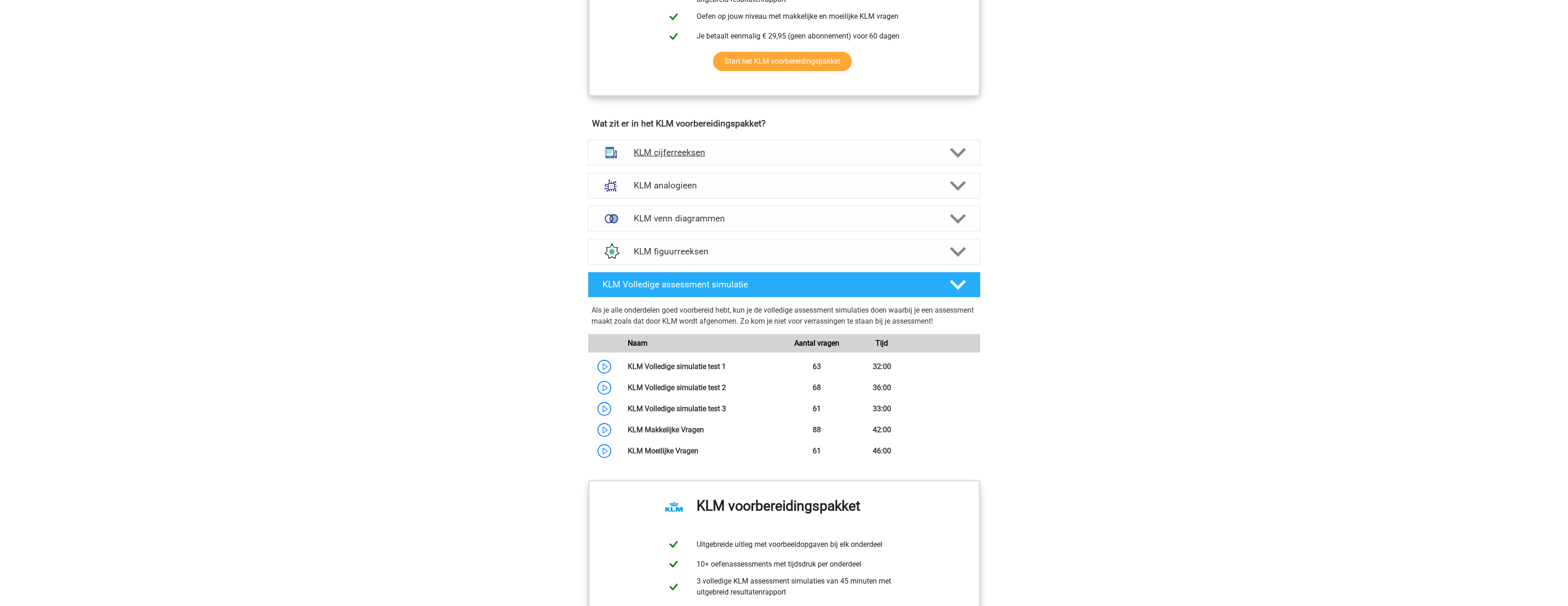
click at [677, 152] on h4 "KLM cijferreeksen" at bounding box center [784, 153] width 301 height 11
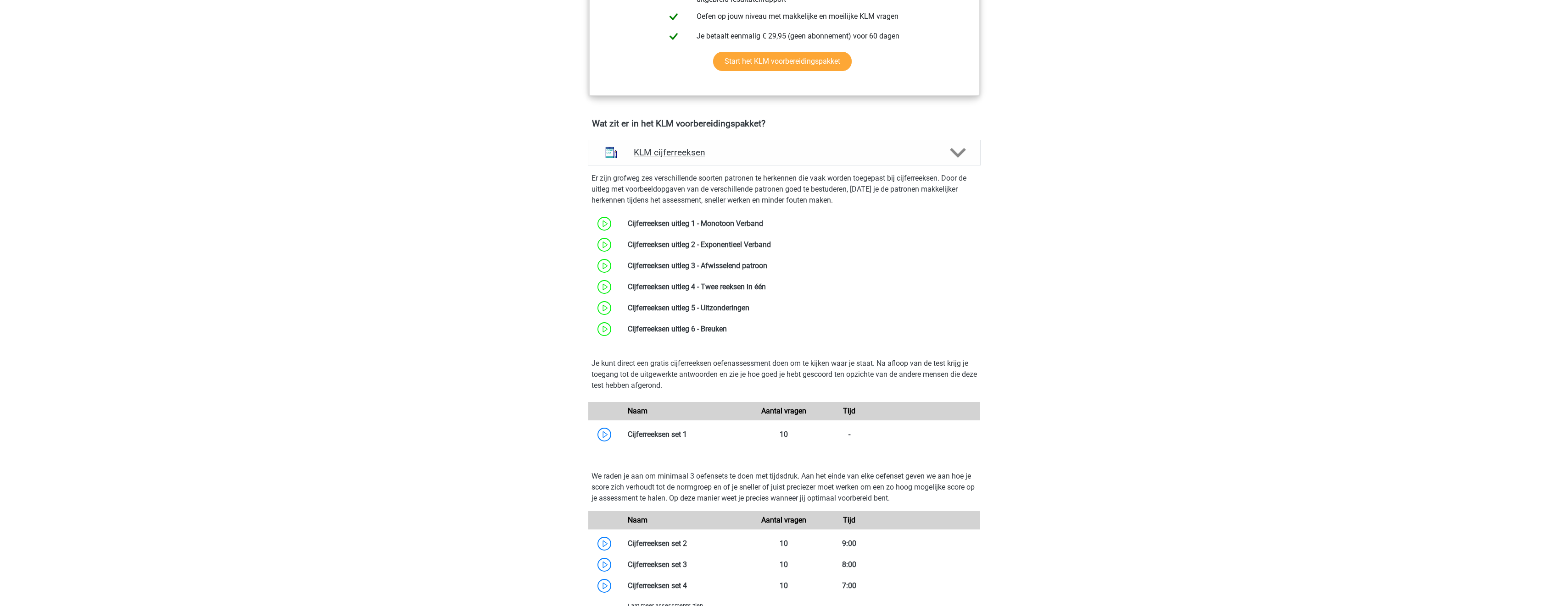
drag, startPoint x: 786, startPoint y: 164, endPoint x: 791, endPoint y: 164, distance: 5.0
click at [786, 164] on div "KLM cijferreeksen" at bounding box center [784, 153] width 393 height 25
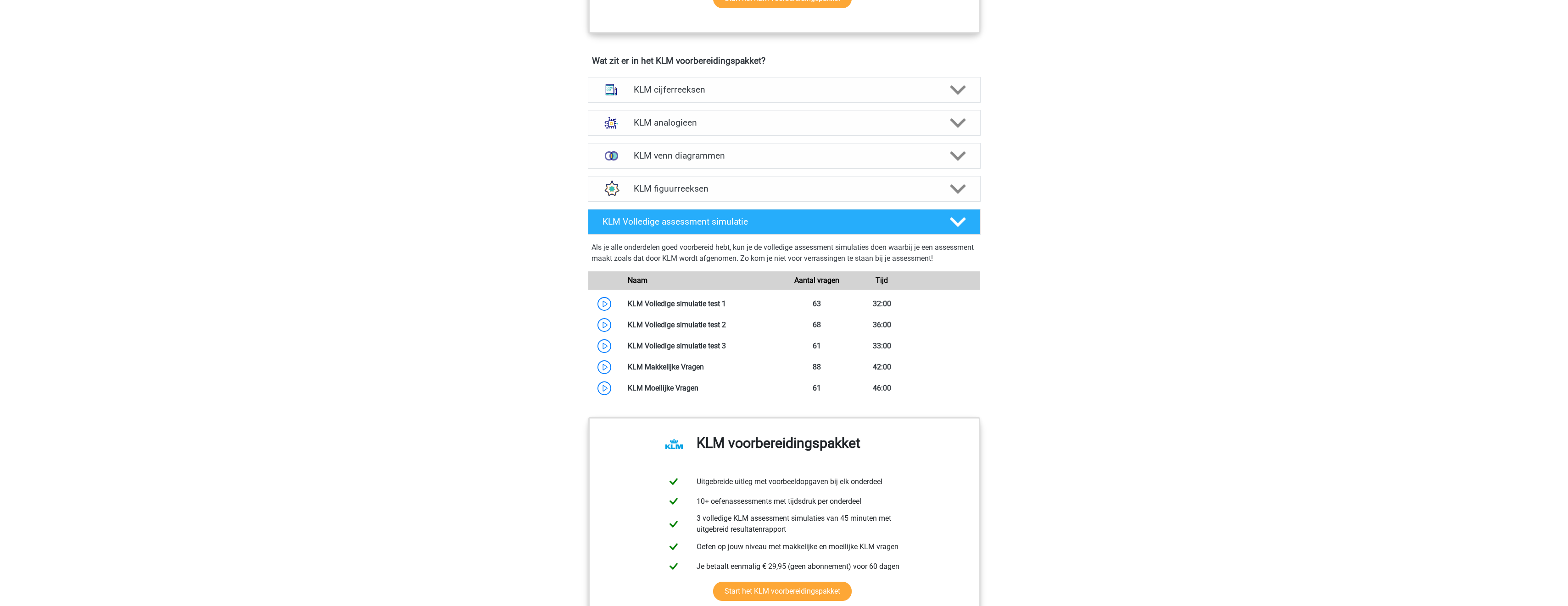
scroll to position [688, 0]
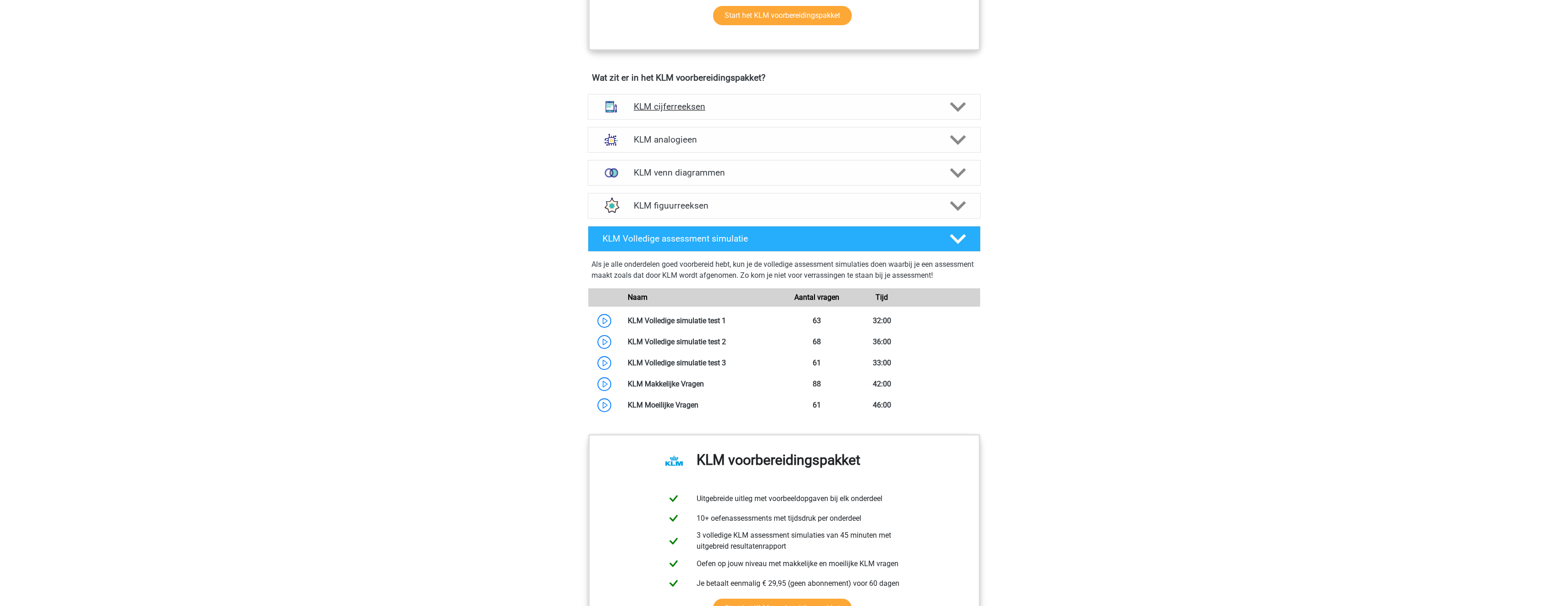
click at [759, 104] on h4 "KLM cijferreeksen" at bounding box center [784, 107] width 301 height 11
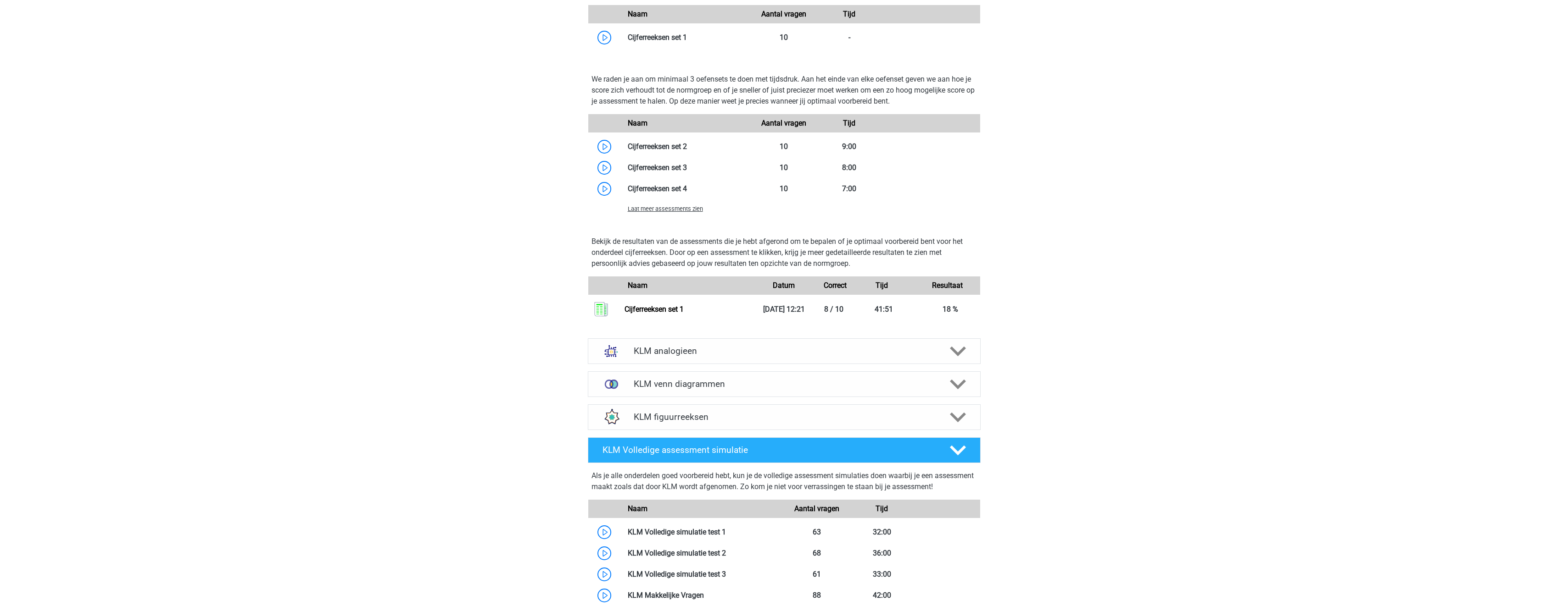
scroll to position [963, 0]
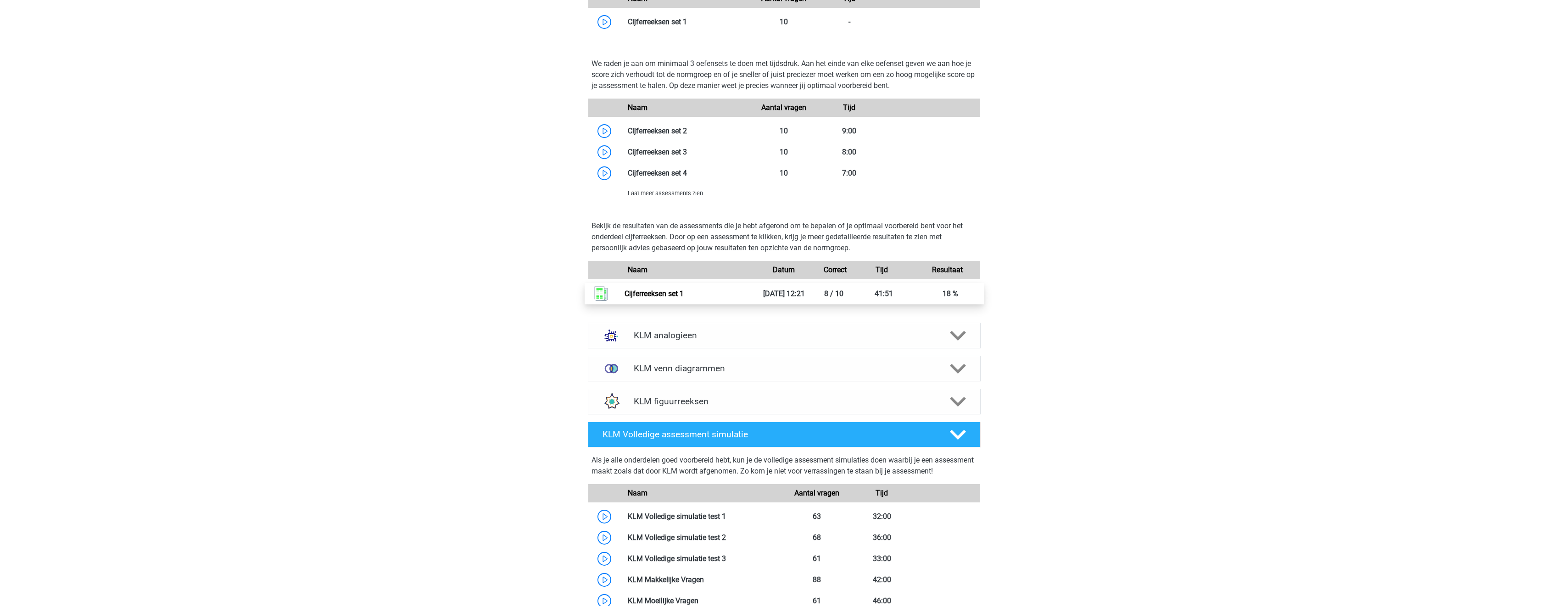
click at [684, 297] on link "Cijferreeksen set 1" at bounding box center [654, 294] width 59 height 9
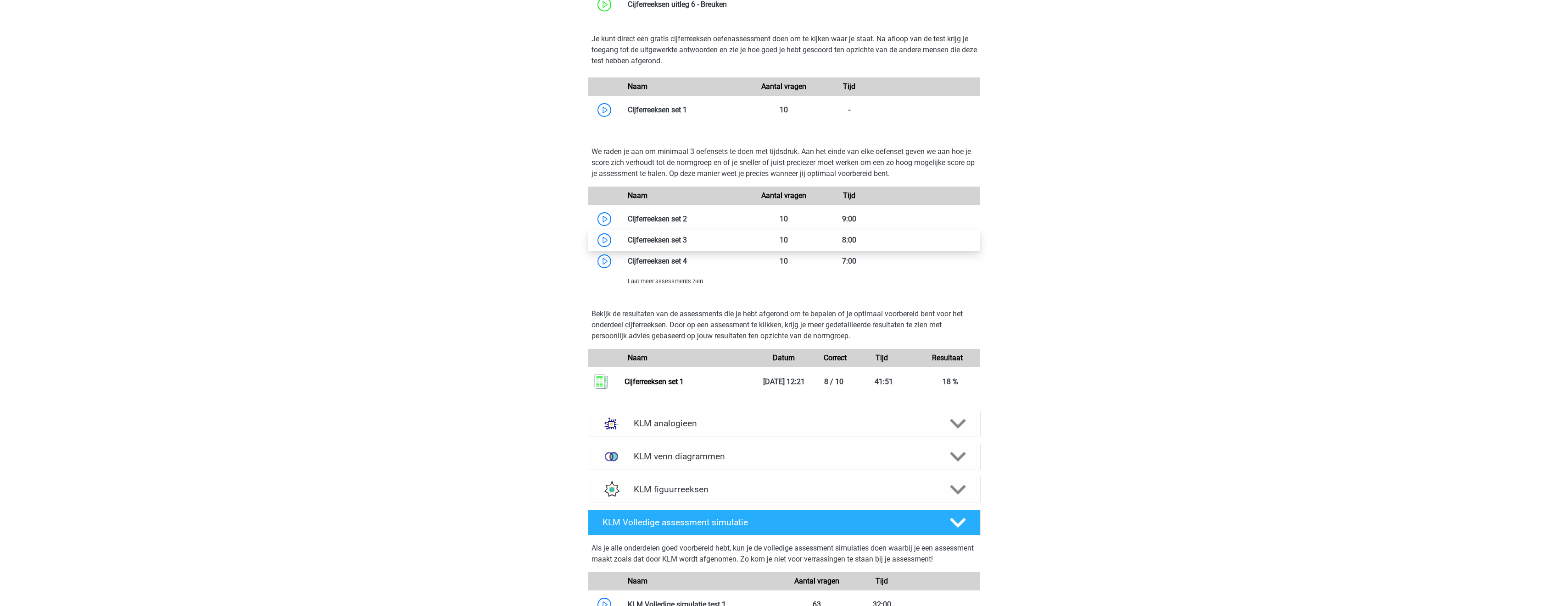
scroll to position [871, 0]
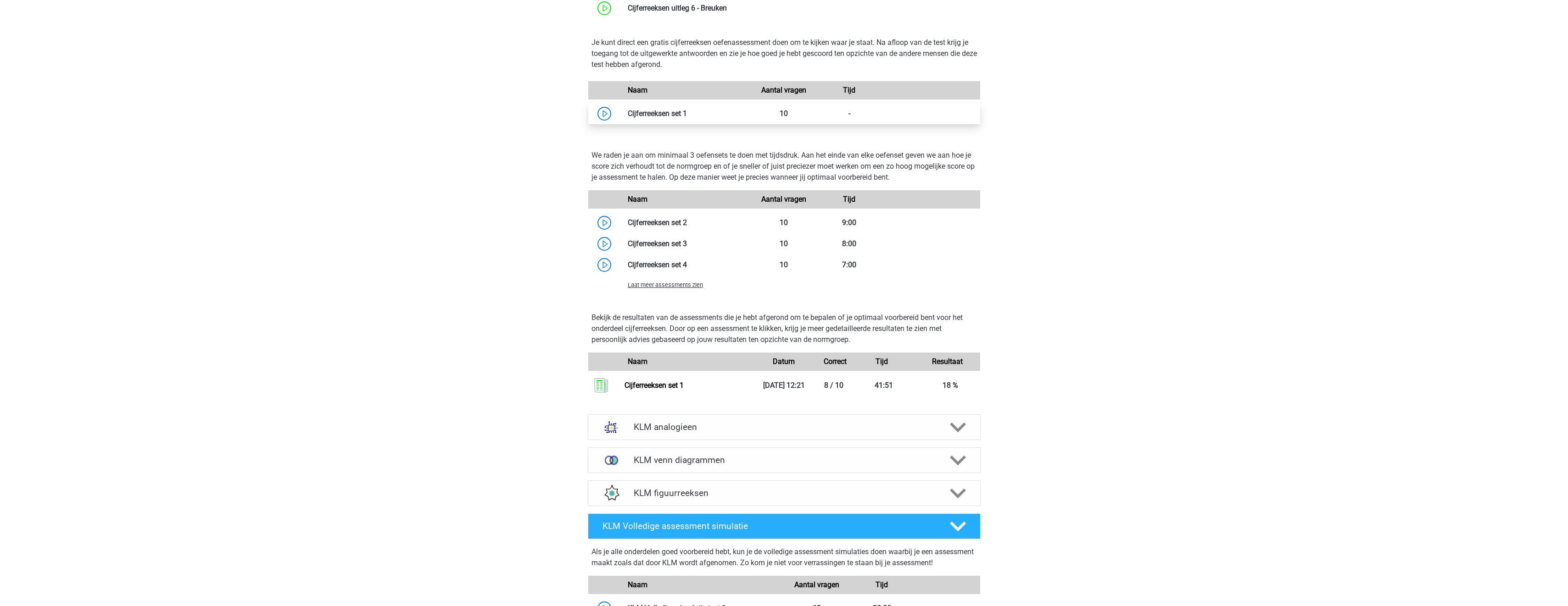
click at [687, 115] on link at bounding box center [687, 114] width 0 height 9
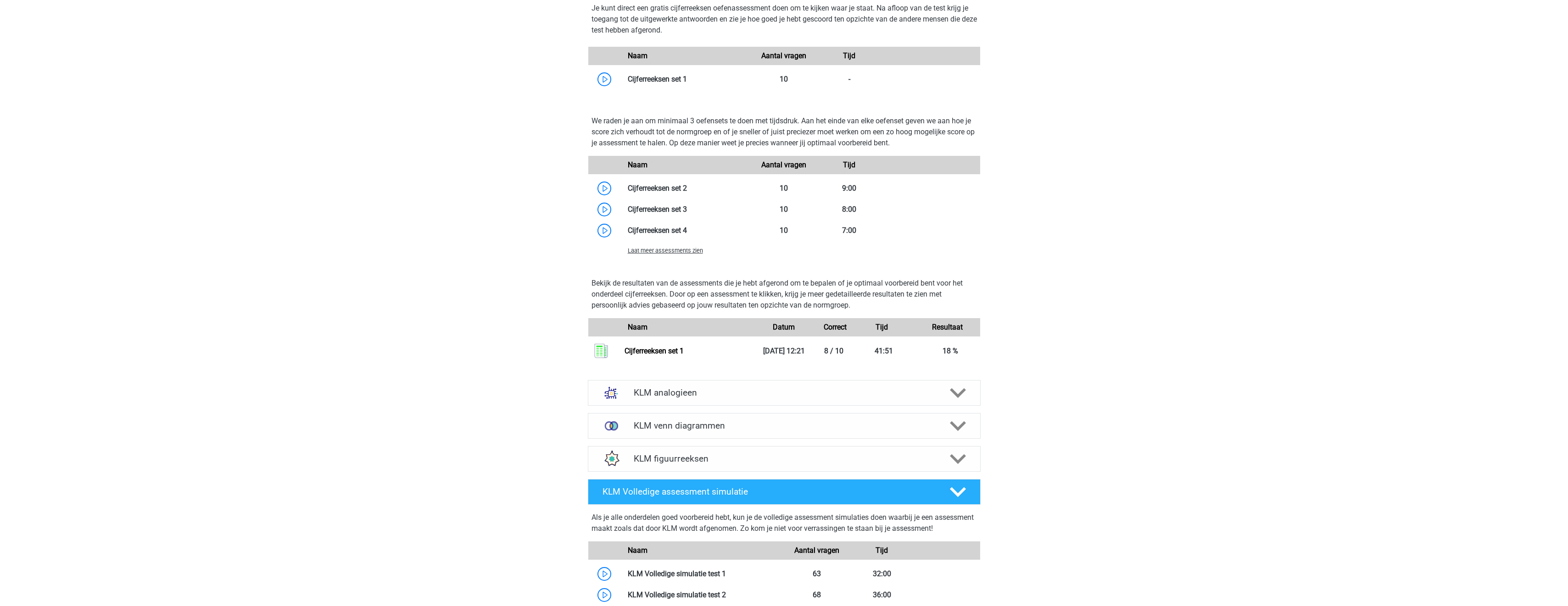
scroll to position [1009, 0]
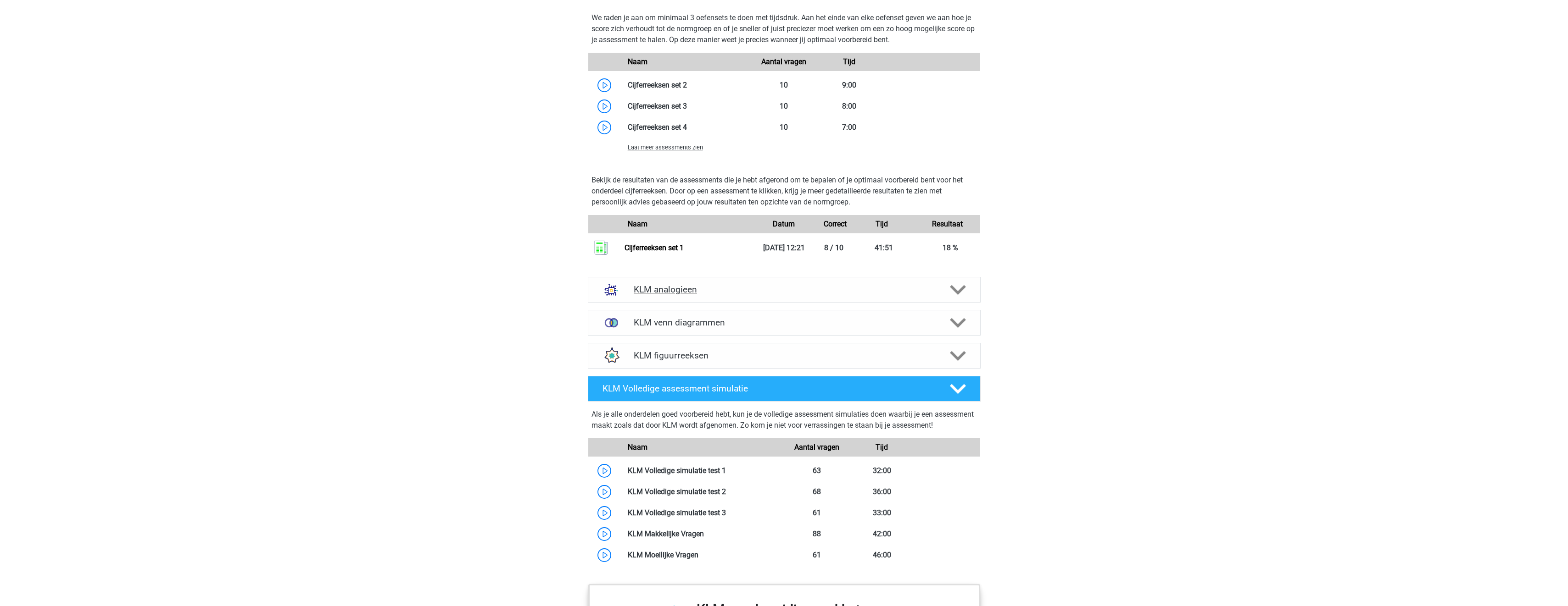
click at [953, 287] on polygon at bounding box center [958, 290] width 16 height 10
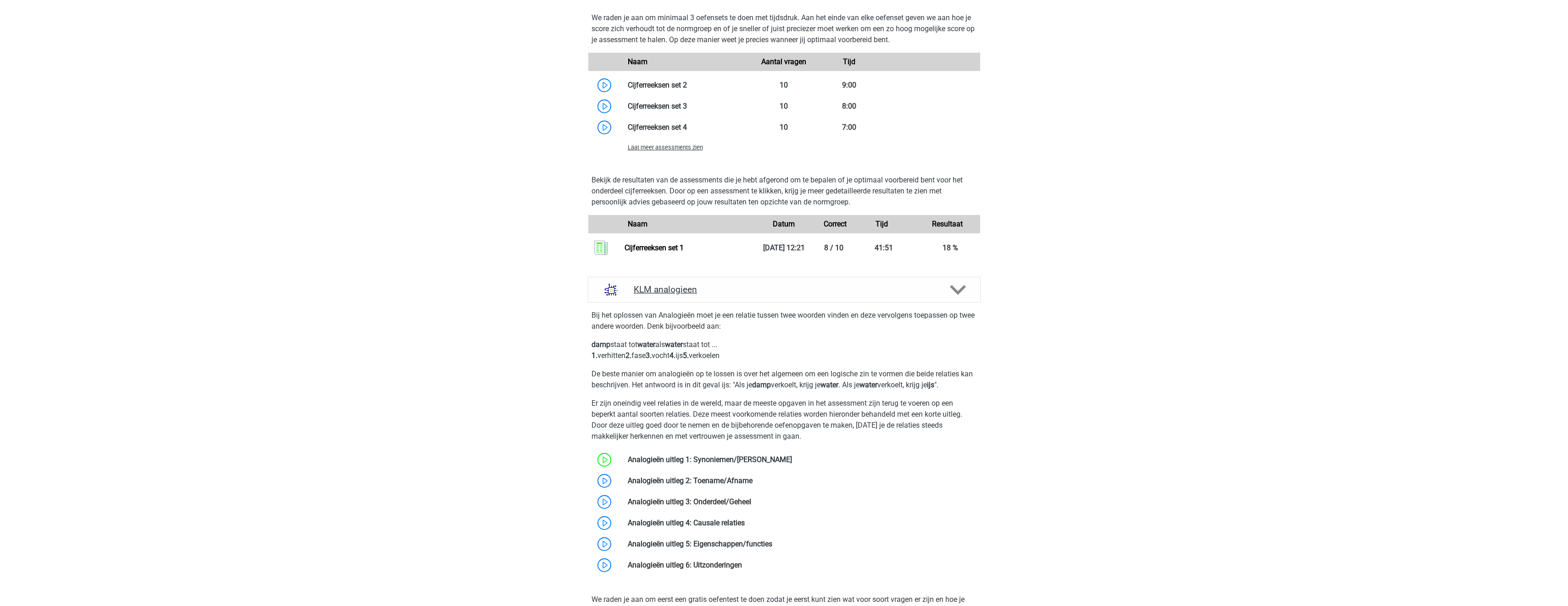
click at [957, 289] on icon at bounding box center [958, 291] width 16 height 16
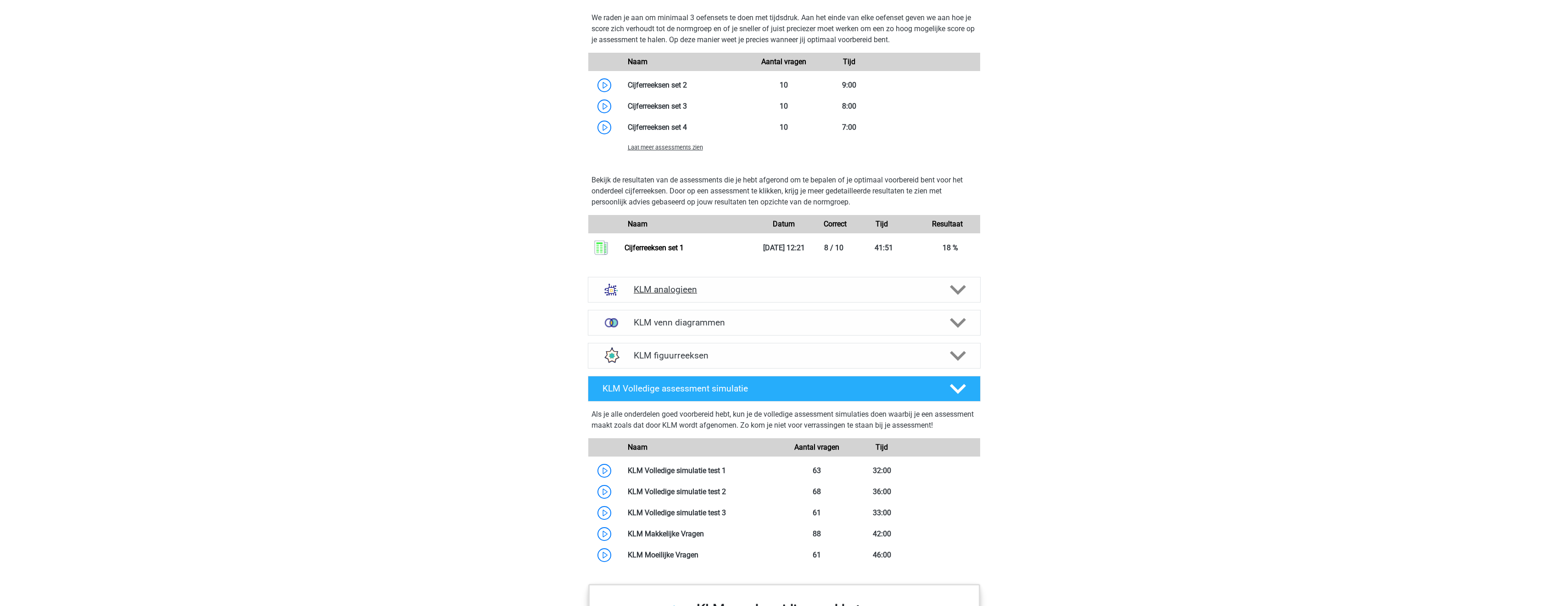
click at [954, 298] on icon at bounding box center [958, 291] width 16 height 16
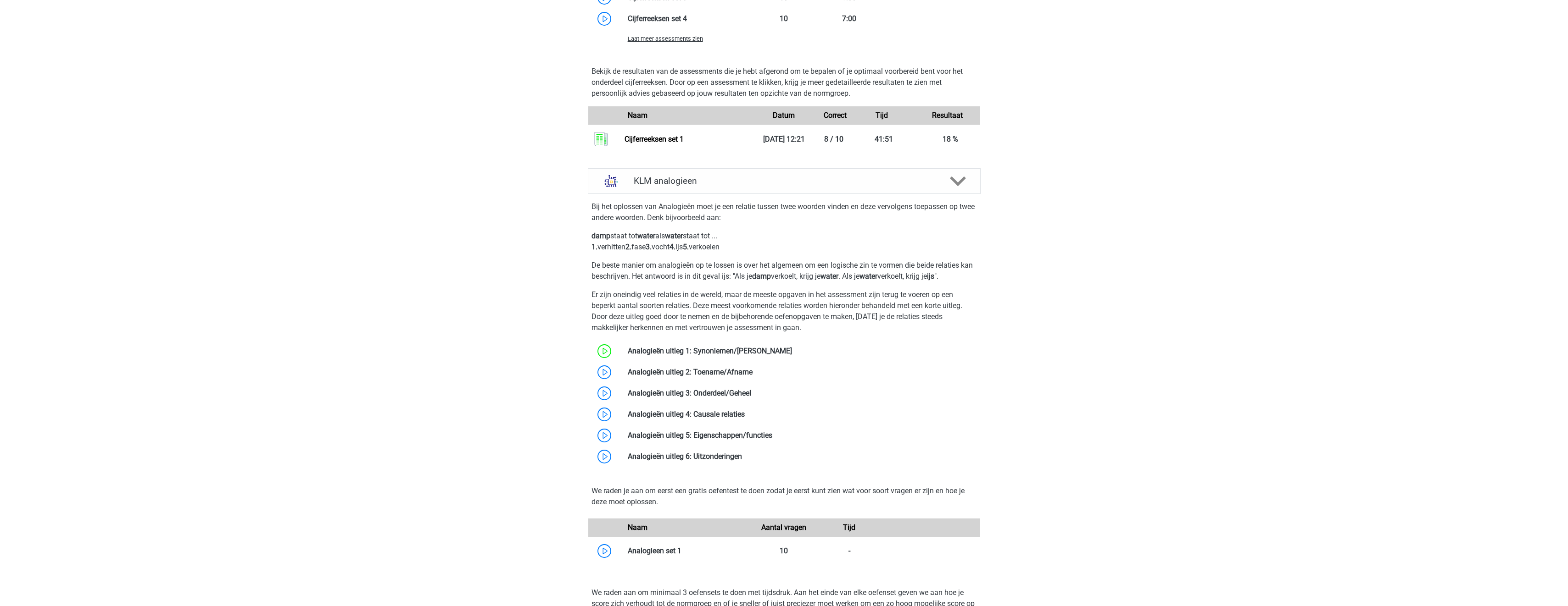
scroll to position [1147, 0]
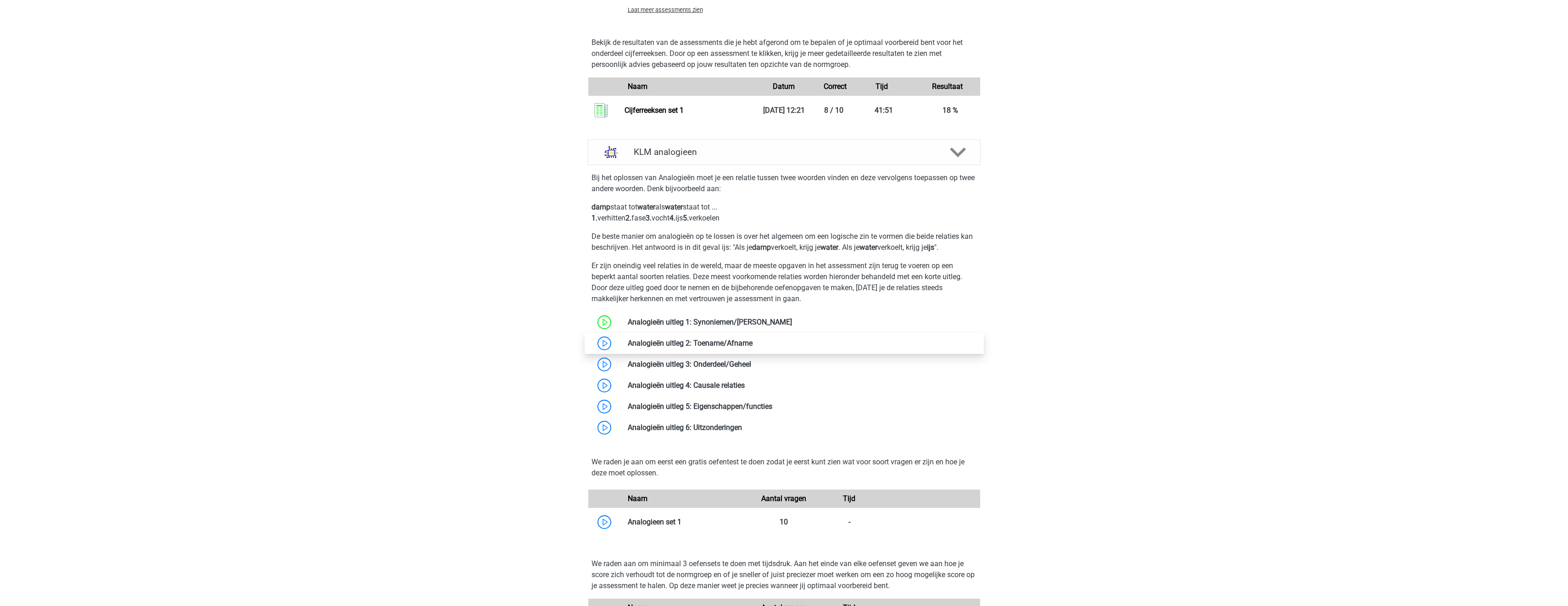
click at [753, 343] on link at bounding box center [753, 343] width 0 height 9
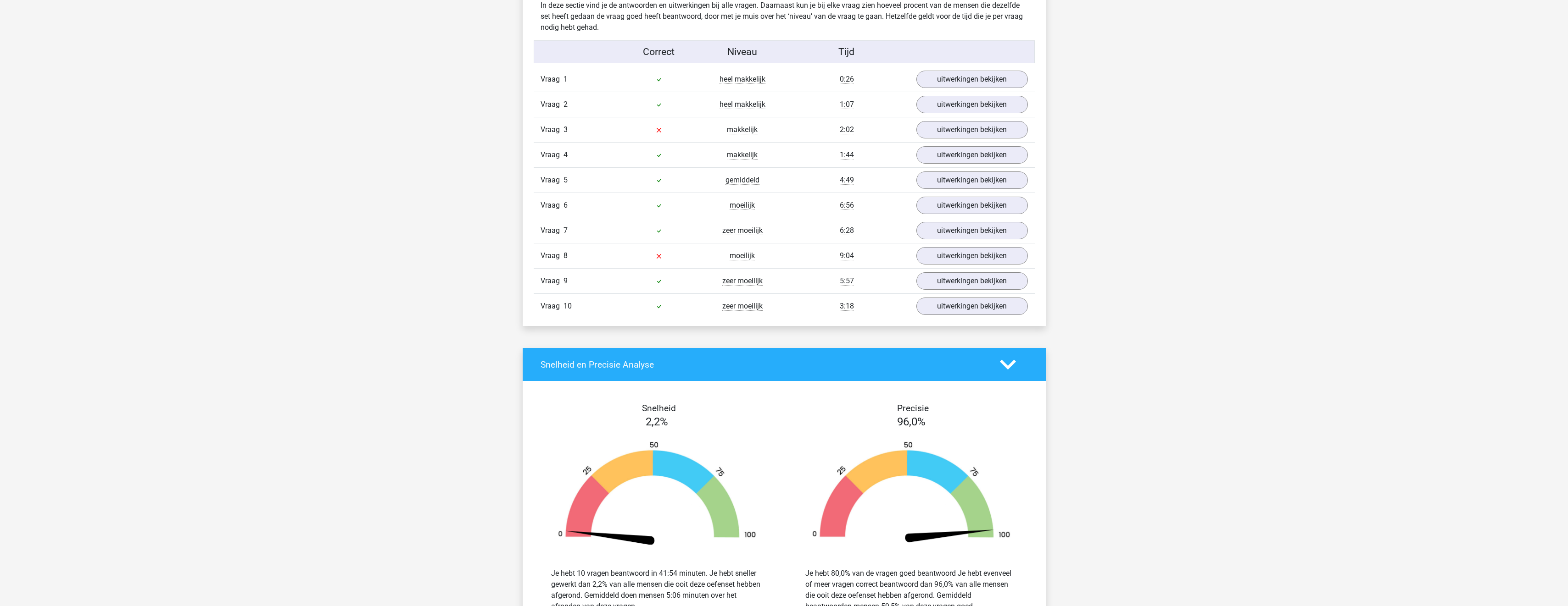
scroll to position [551, 0]
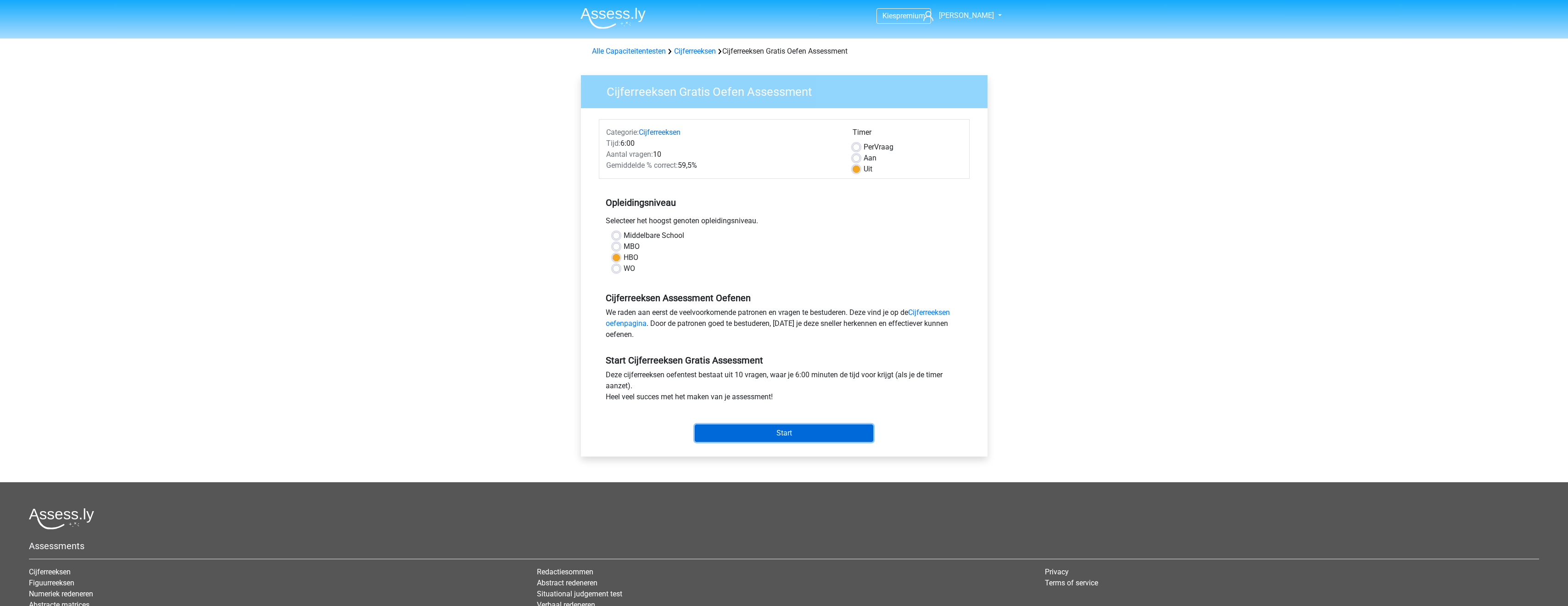
click at [770, 432] on input "Start" at bounding box center [784, 433] width 178 height 17
click at [738, 432] on input "Start" at bounding box center [784, 433] width 178 height 17
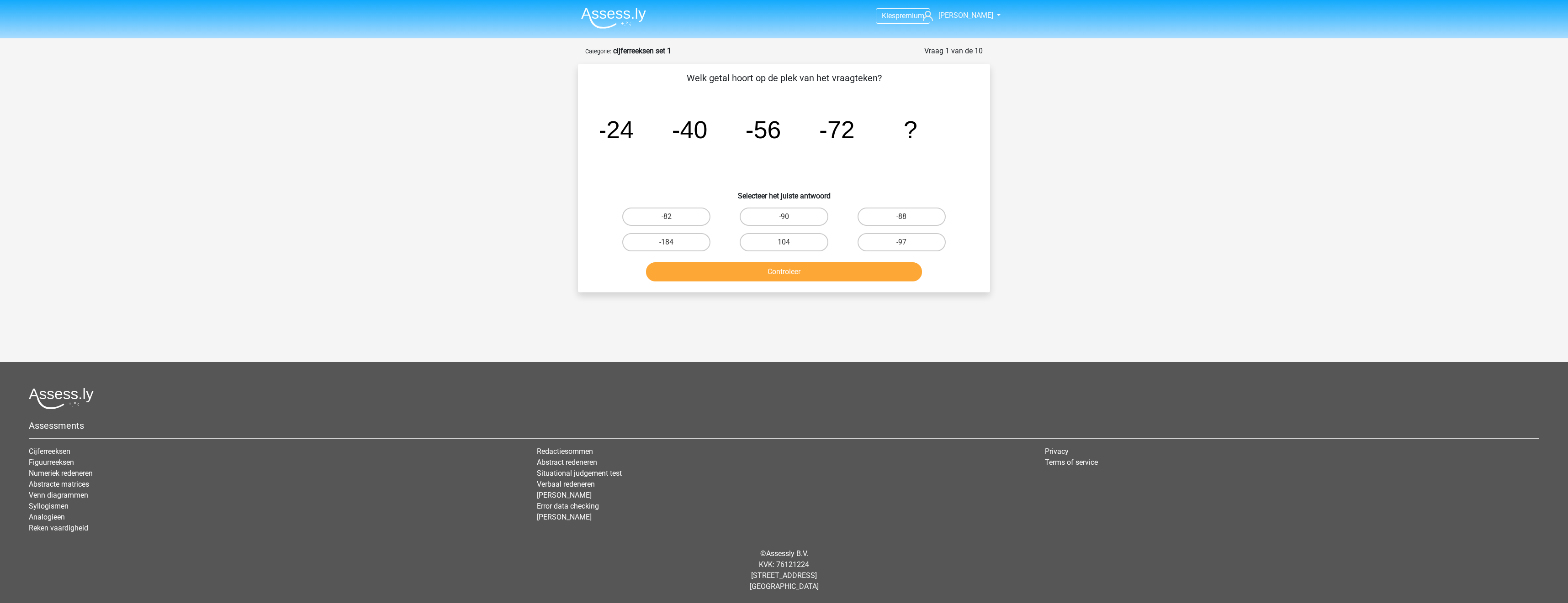
click at [10, 4] on header "Kies premium Justin j.schaddelee@ziggo.nl" at bounding box center [784, 19] width 1568 height 38
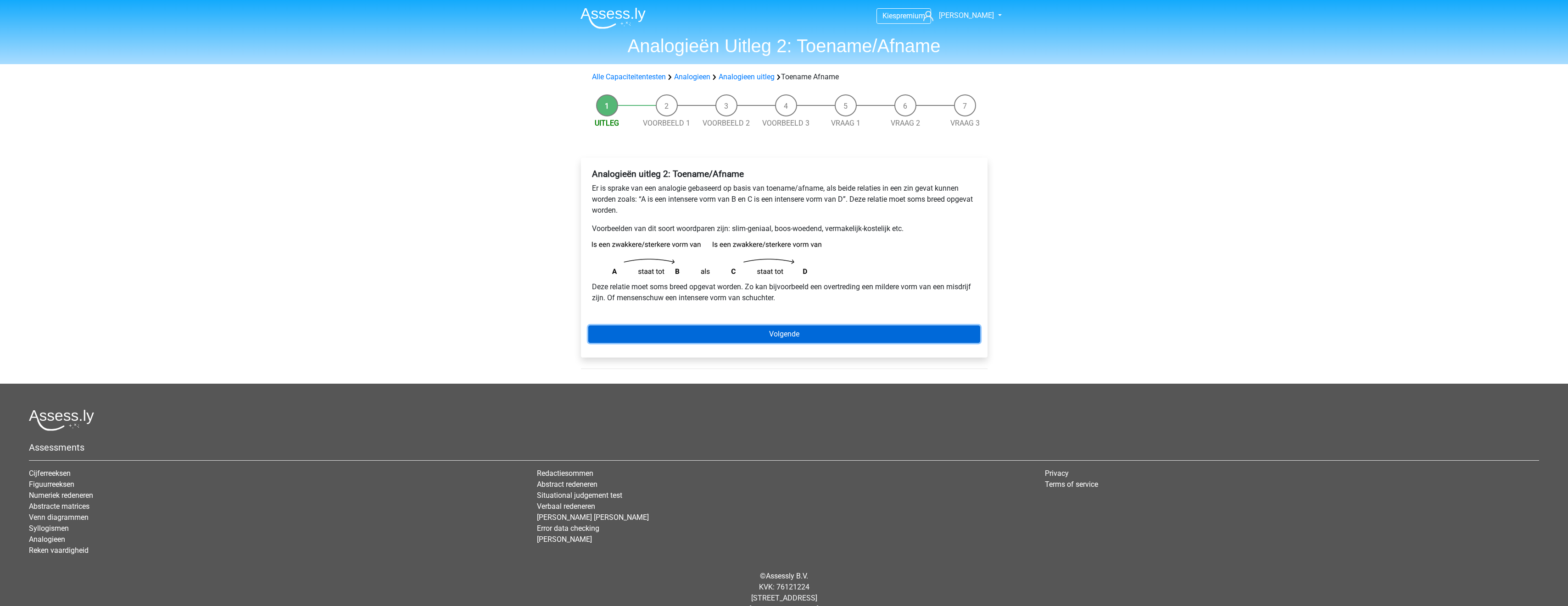
click at [758, 333] on link "Volgende" at bounding box center [784, 333] width 392 height 17
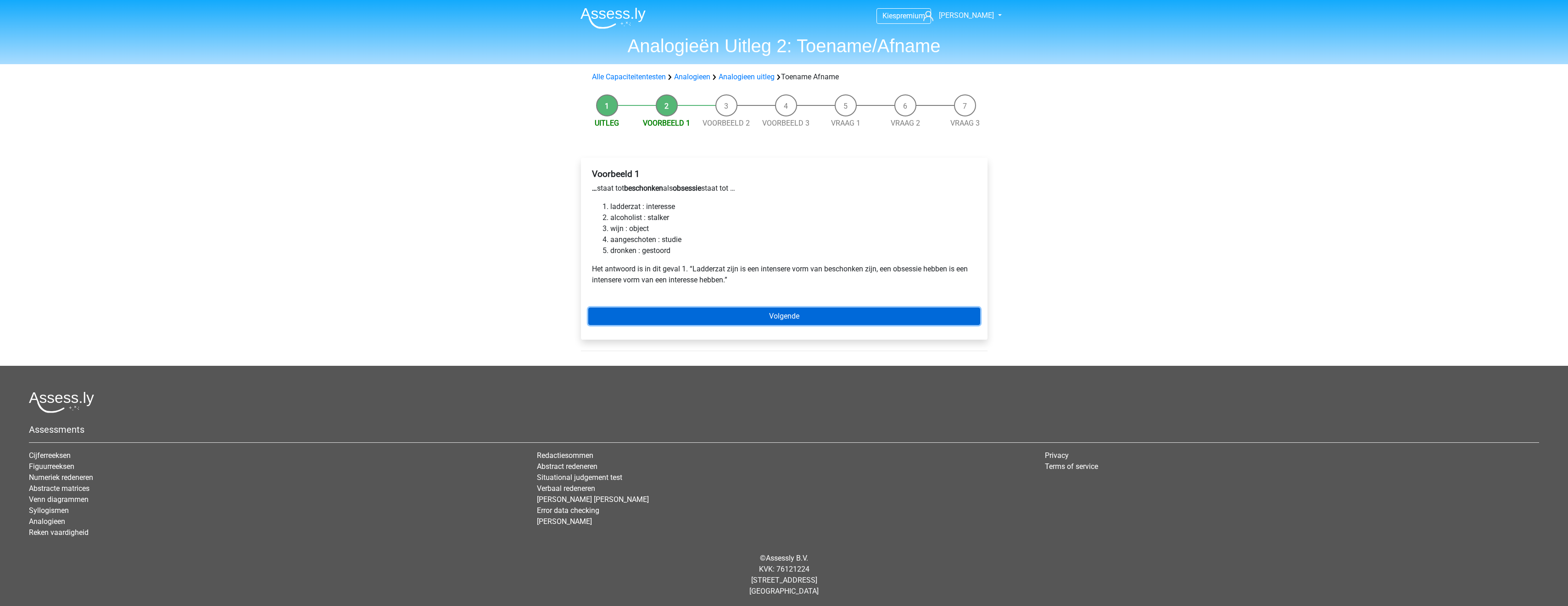
click at [793, 313] on link "Volgende" at bounding box center [784, 316] width 392 height 17
click at [774, 309] on link "Volgende" at bounding box center [784, 316] width 392 height 17
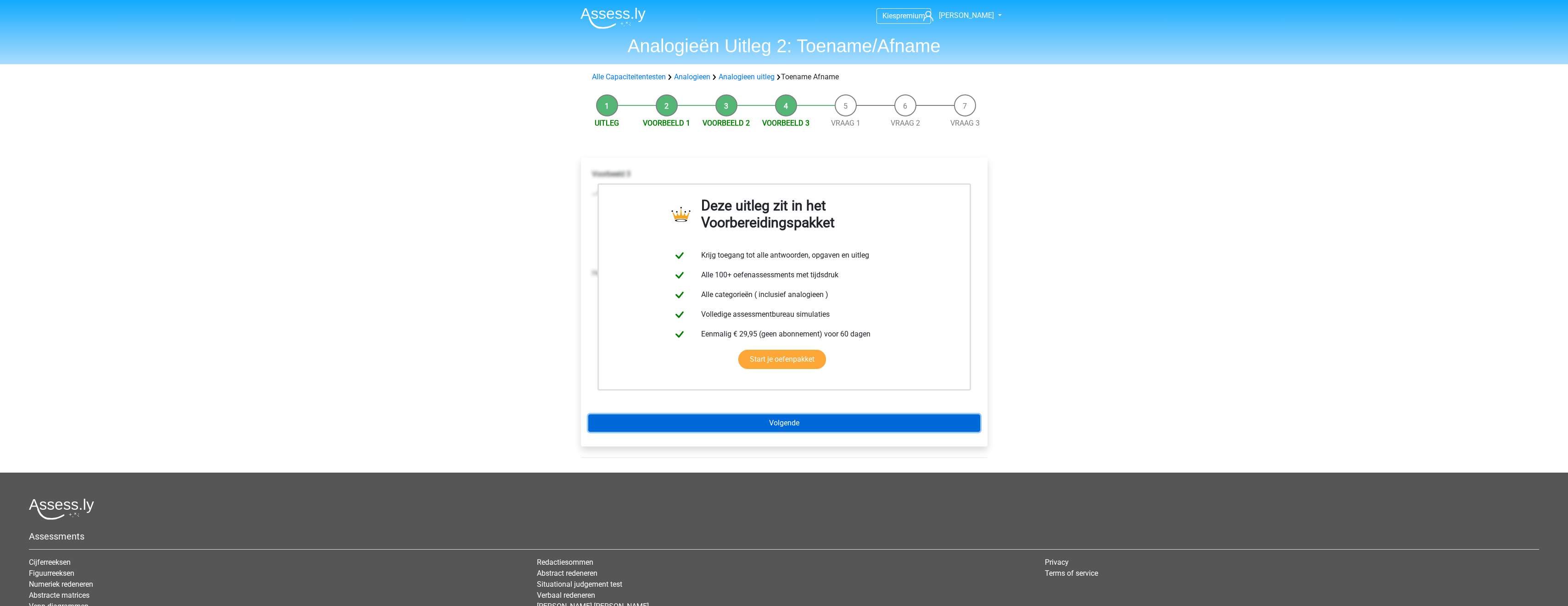
click at [838, 422] on link "Volgende" at bounding box center [784, 422] width 392 height 17
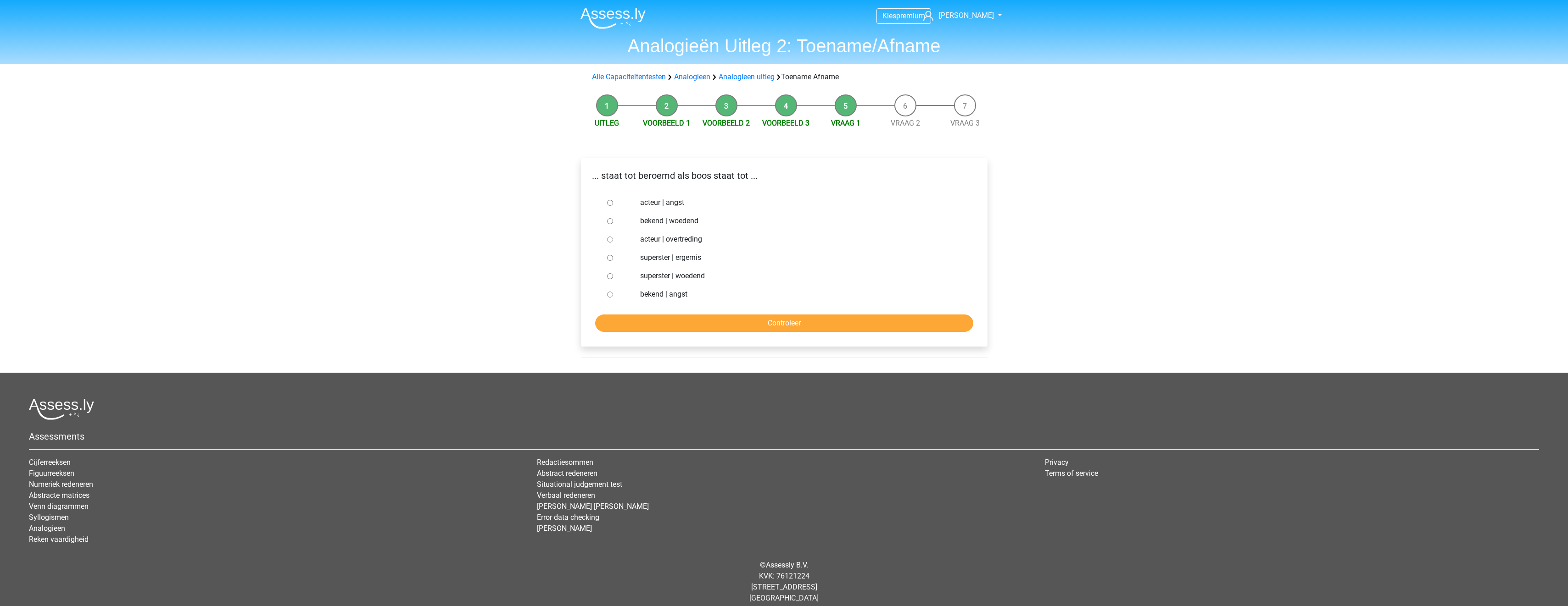
click at [679, 221] on label "bekend | woedend" at bounding box center [798, 221] width 317 height 11
click at [614, 221] on input "bekend | woedend" at bounding box center [610, 221] width 6 height 6
radio input "true"
click at [754, 325] on input "Controleer" at bounding box center [784, 323] width 378 height 17
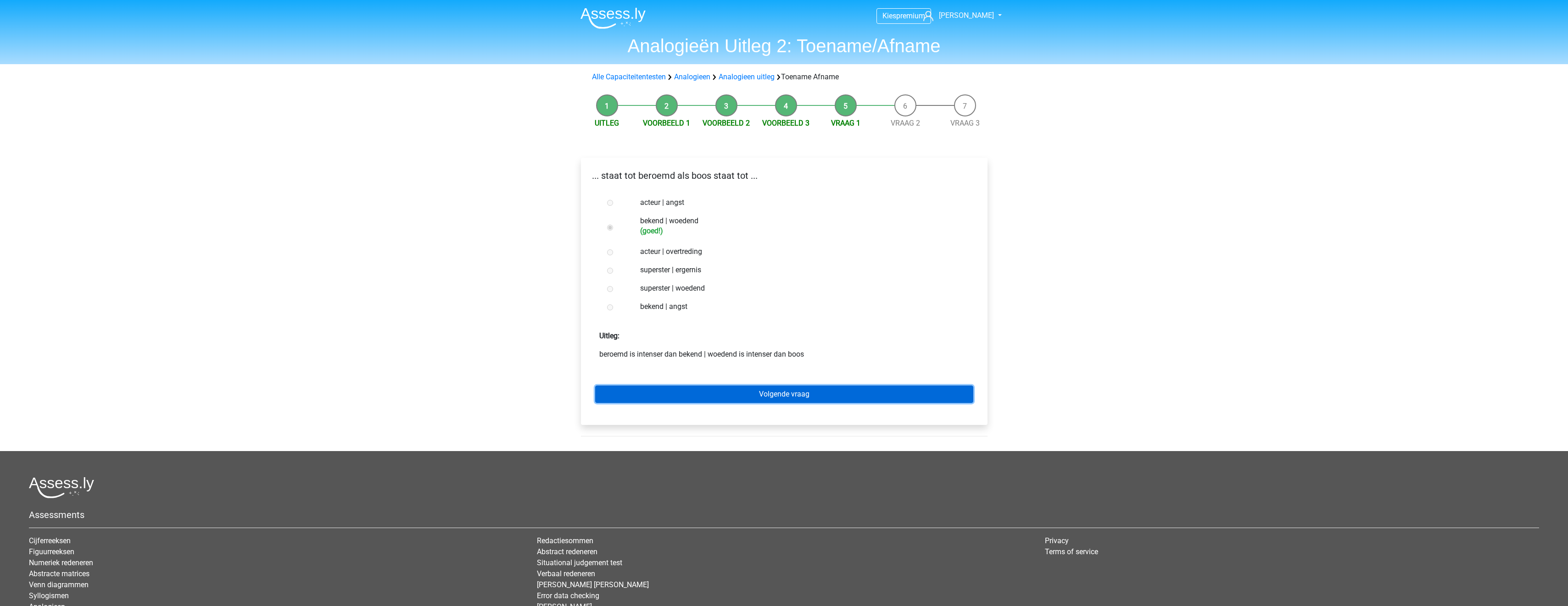
click at [795, 391] on link "Volgende vraag" at bounding box center [784, 394] width 378 height 17
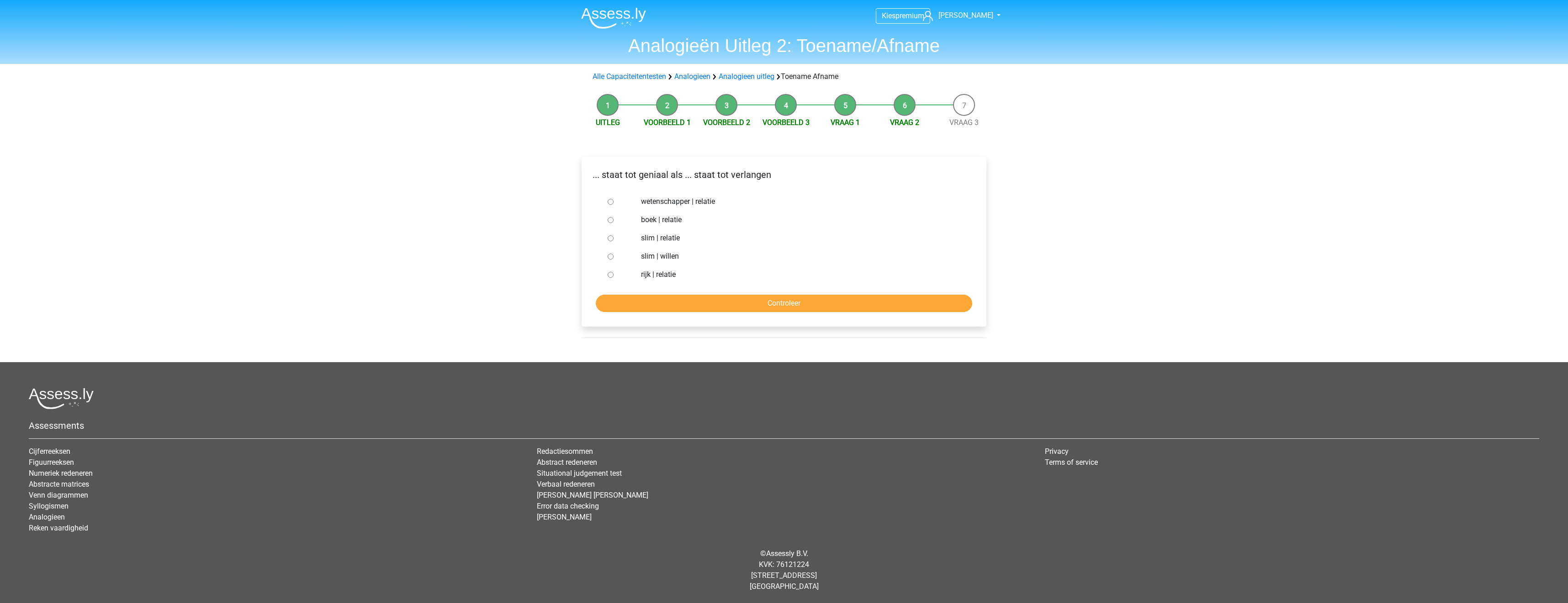
click at [671, 258] on label "slim | willen" at bounding box center [798, 257] width 316 height 11
click at [613, 258] on input "slim | willen" at bounding box center [610, 257] width 6 height 6
radio input "true"
click at [695, 304] on input "Controleer" at bounding box center [784, 303] width 376 height 17
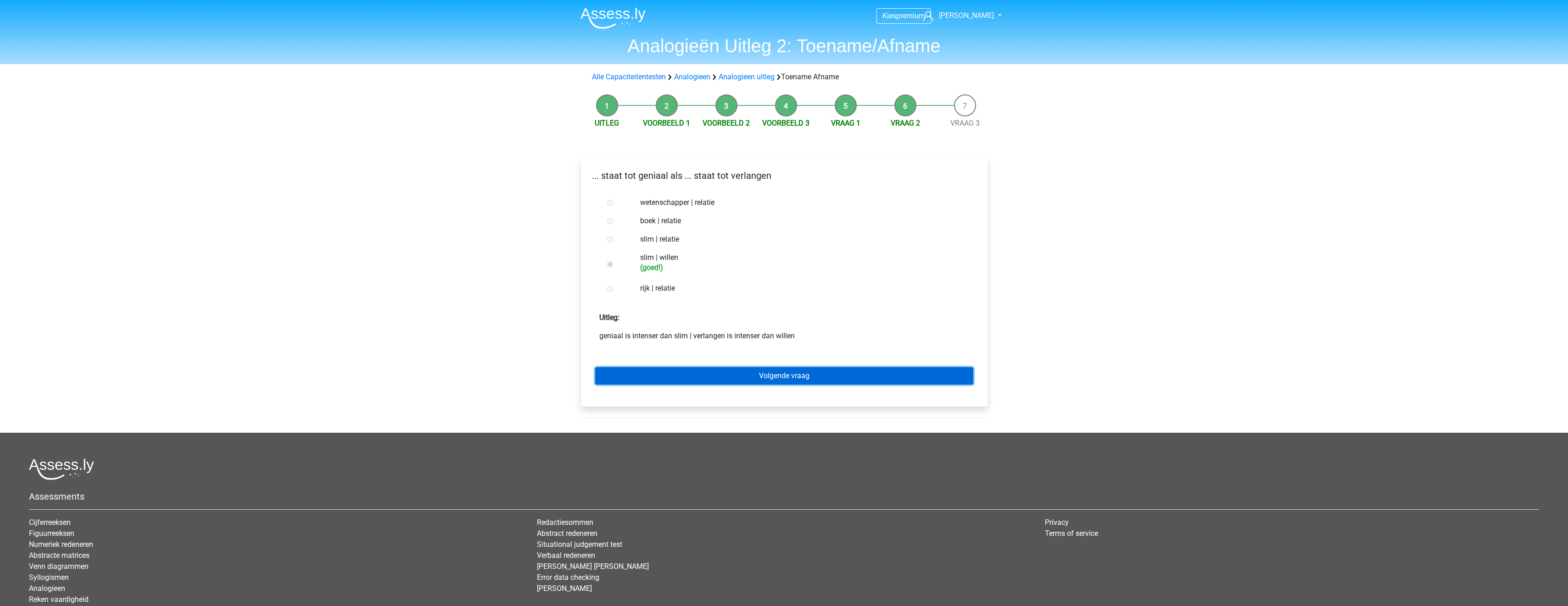
click at [743, 384] on link "Volgende vraag" at bounding box center [784, 375] width 378 height 17
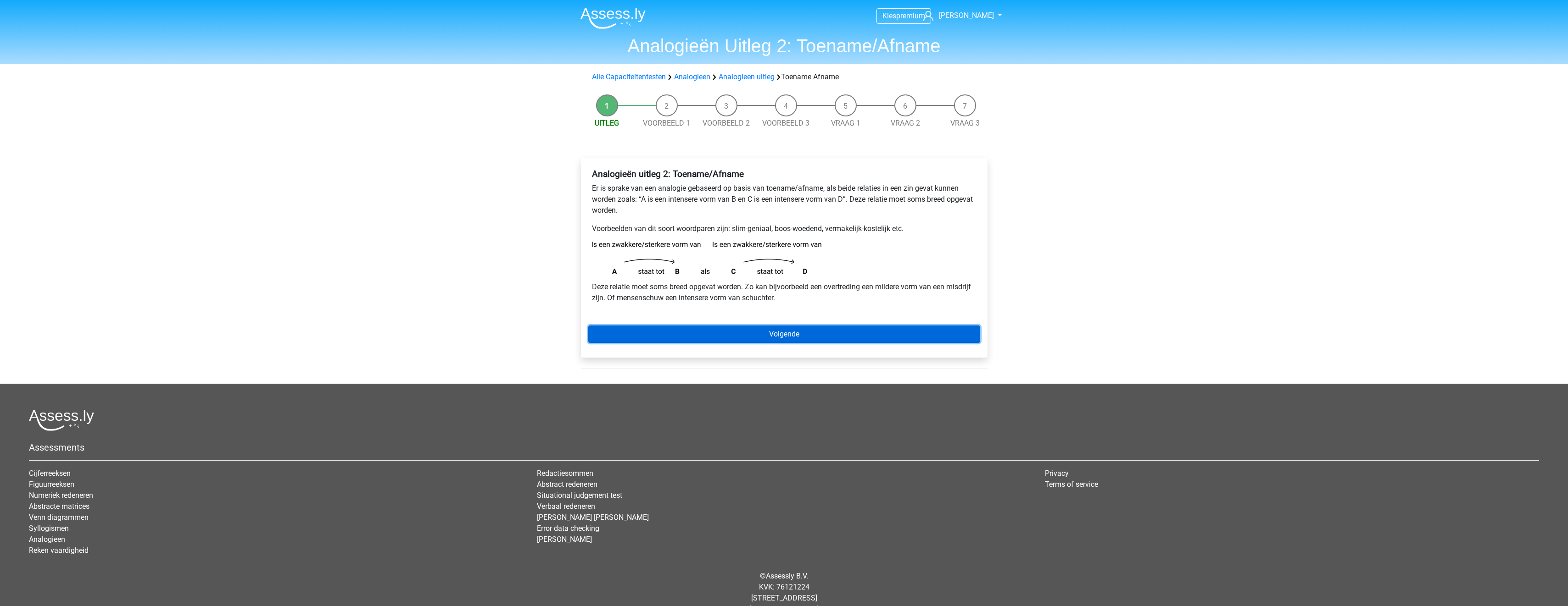
click at [764, 343] on link "Volgende" at bounding box center [784, 333] width 392 height 17
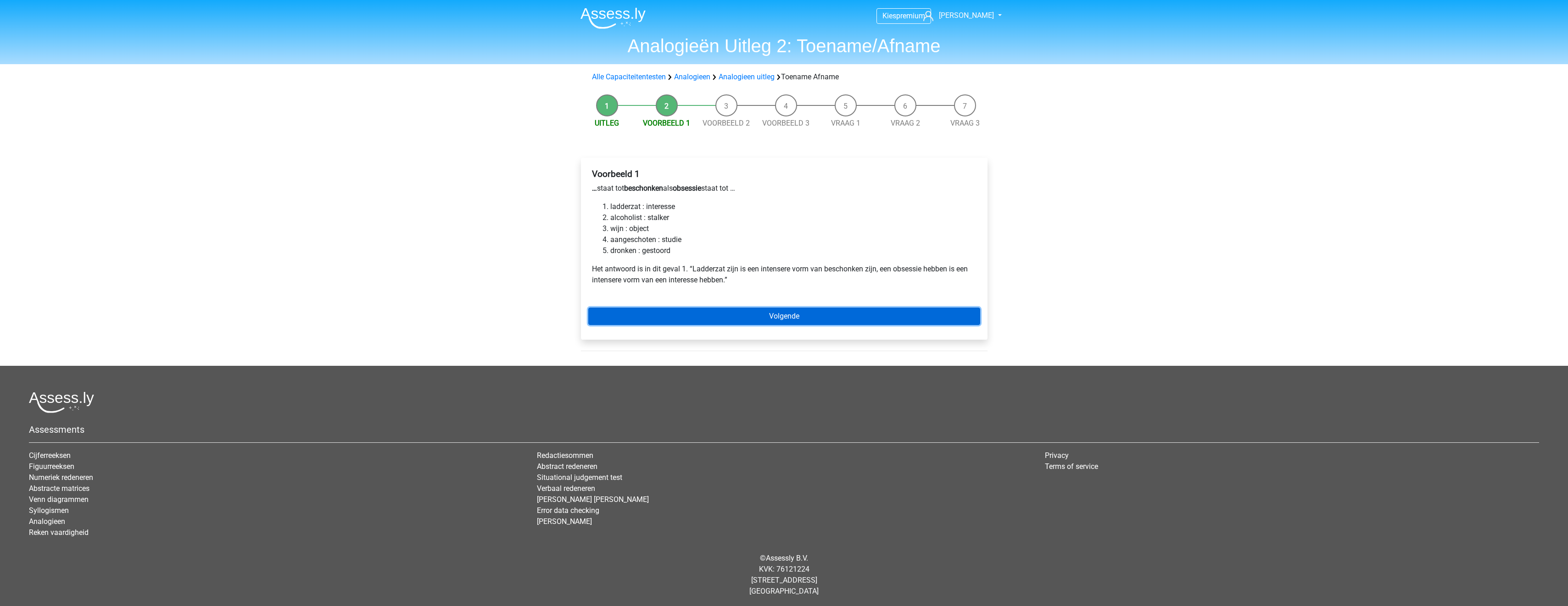
click at [766, 325] on link "Volgende" at bounding box center [784, 316] width 392 height 17
click at [765, 318] on link "Volgende" at bounding box center [784, 316] width 392 height 17
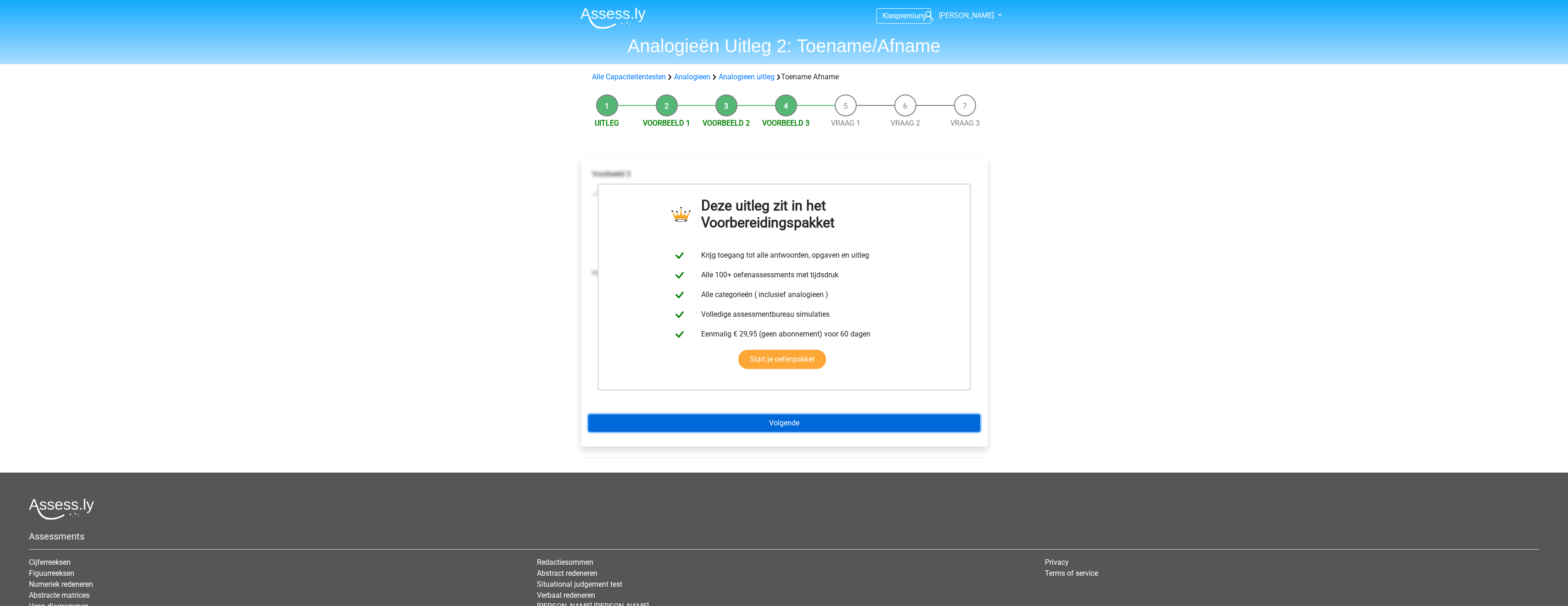
click at [798, 422] on link "Volgende" at bounding box center [784, 422] width 392 height 17
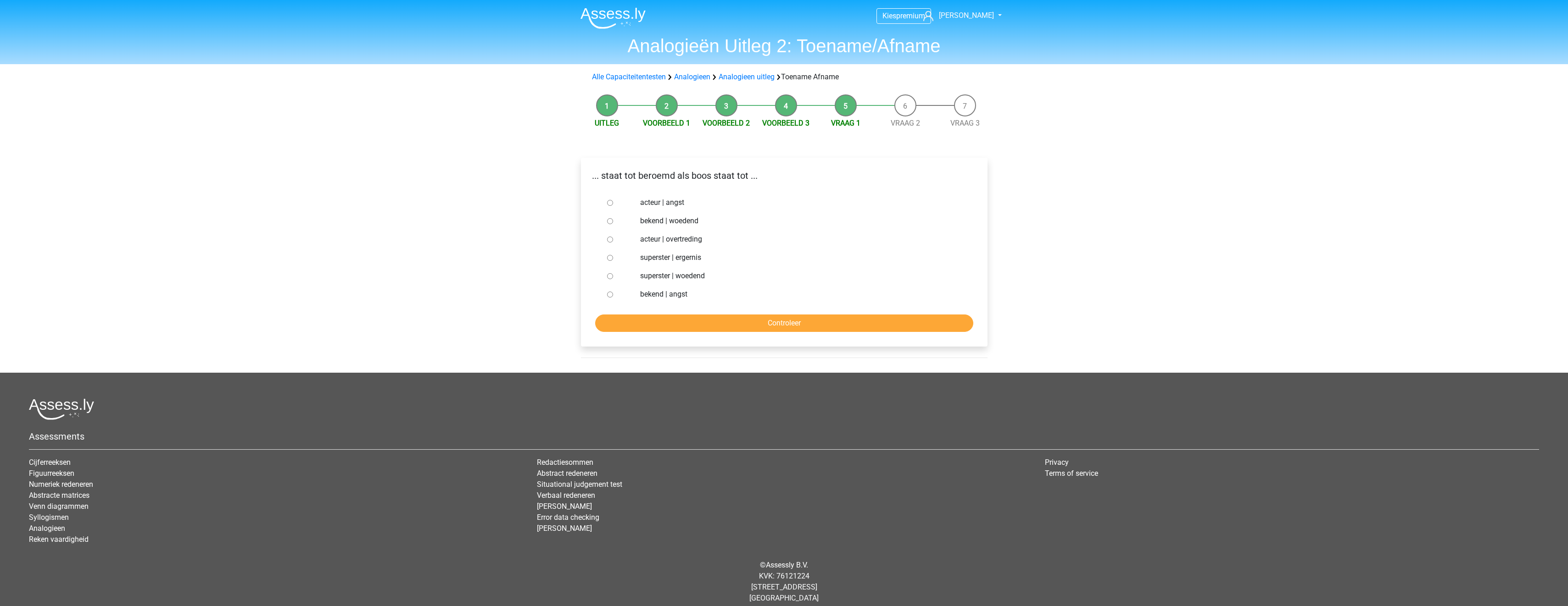
click at [674, 220] on label "bekend | woedend" at bounding box center [798, 221] width 317 height 11
click at [614, 220] on input "bekend | woedend" at bounding box center [610, 221] width 6 height 6
radio input "true"
click at [759, 336] on div "... staat tot beroemd als boos staat tot ... acteur | angst bekend | woedend ac…" at bounding box center [784, 253] width 406 height 189
click at [765, 322] on input "Controleer" at bounding box center [784, 323] width 378 height 17
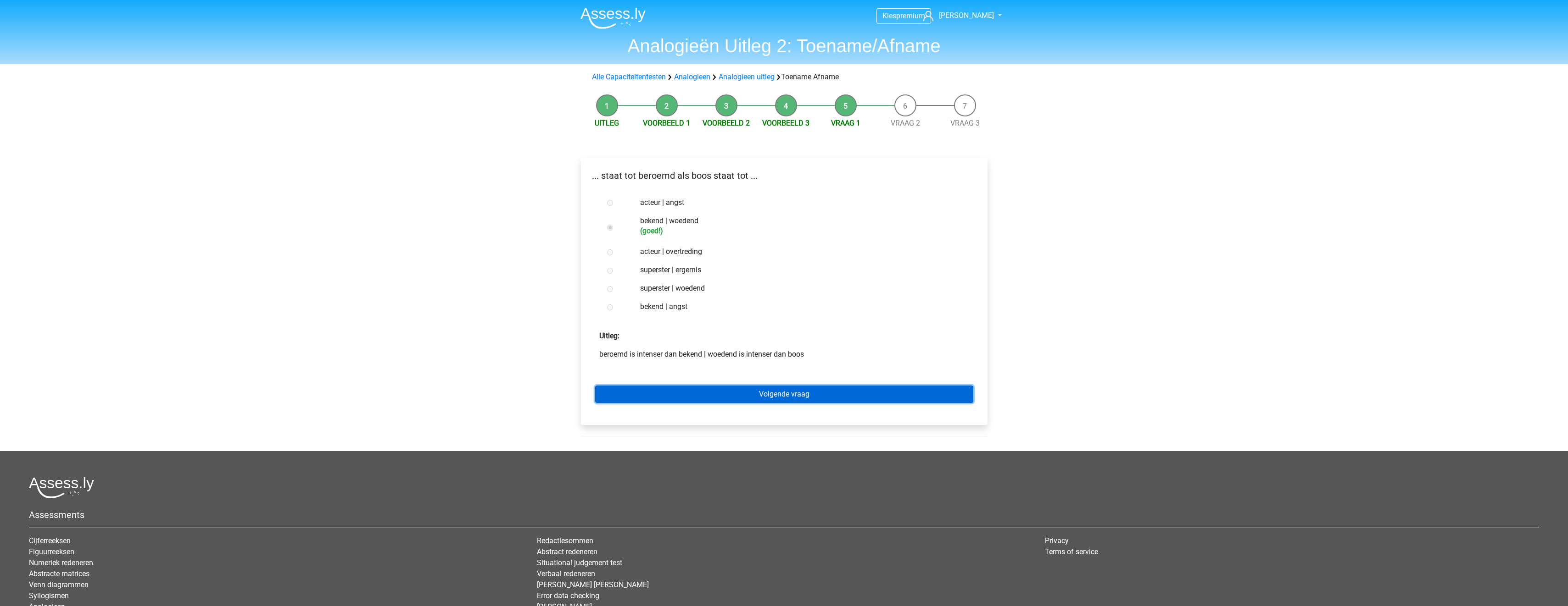
click at [734, 386] on link "Volgende vraag" at bounding box center [784, 394] width 378 height 17
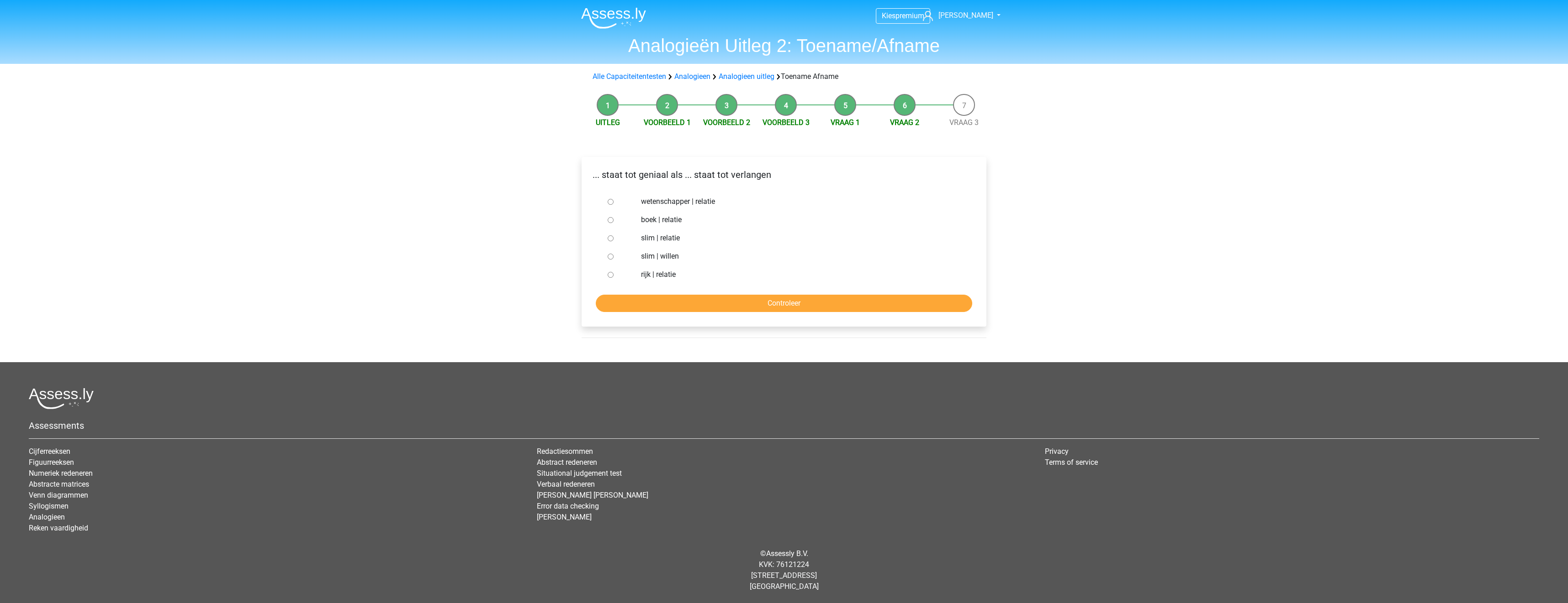
click at [676, 255] on label "slim | willen" at bounding box center [798, 257] width 316 height 11
click at [613, 255] on input "slim | willen" at bounding box center [610, 257] width 6 height 6
radio input "true"
click at [717, 301] on input "Controleer" at bounding box center [784, 303] width 376 height 17
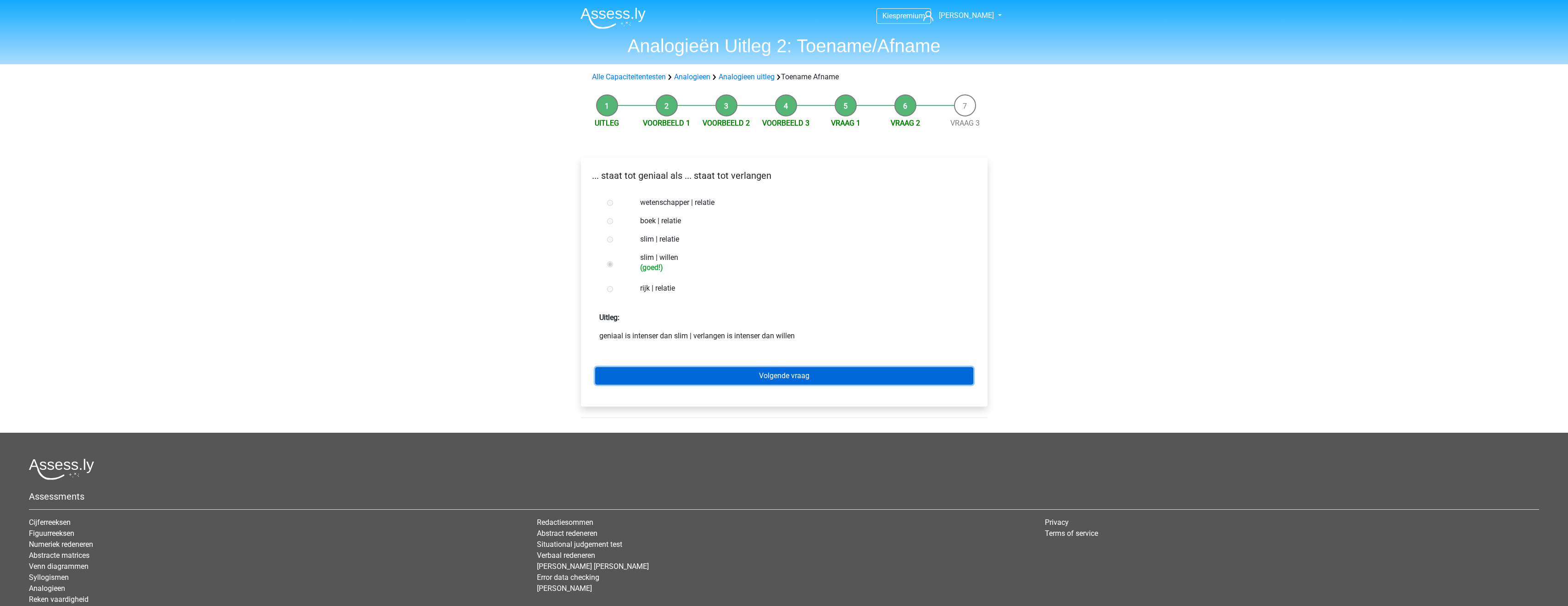
click at [823, 376] on link "Volgende vraag" at bounding box center [784, 375] width 378 height 17
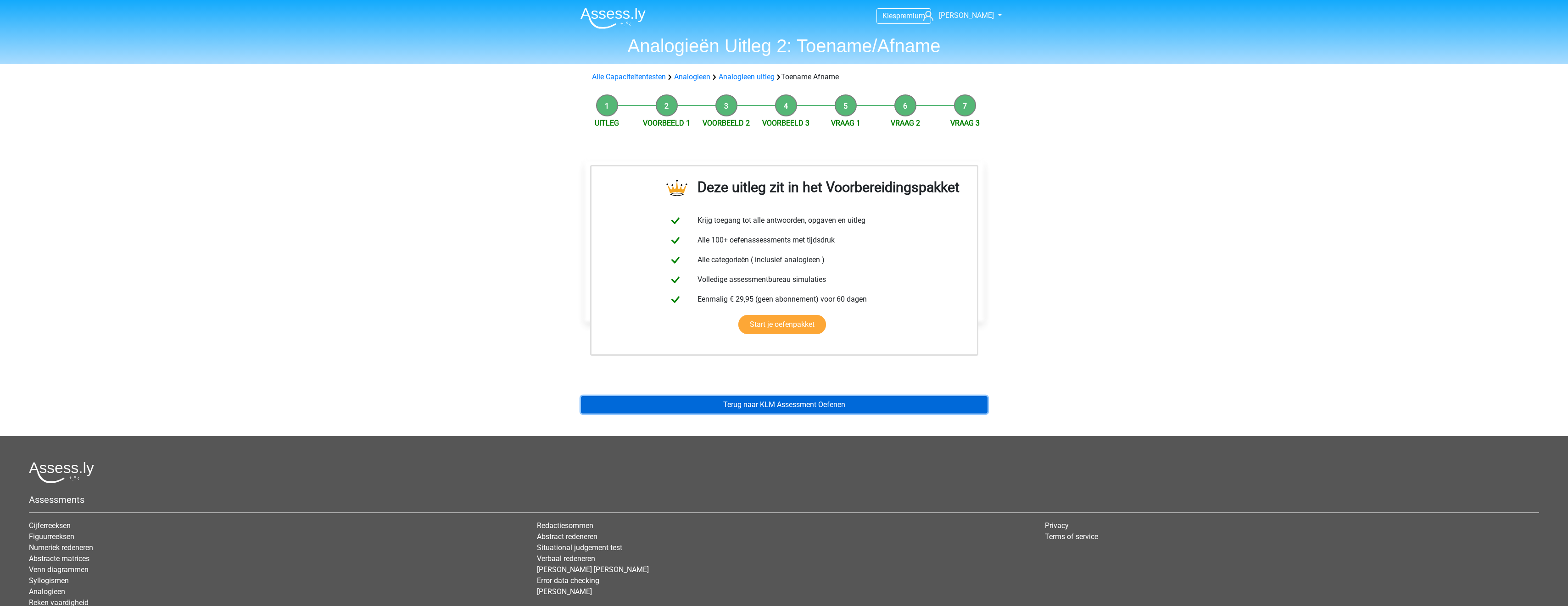
click at [817, 400] on link "Terug naar KLM Assessment Oefenen" at bounding box center [784, 404] width 406 height 17
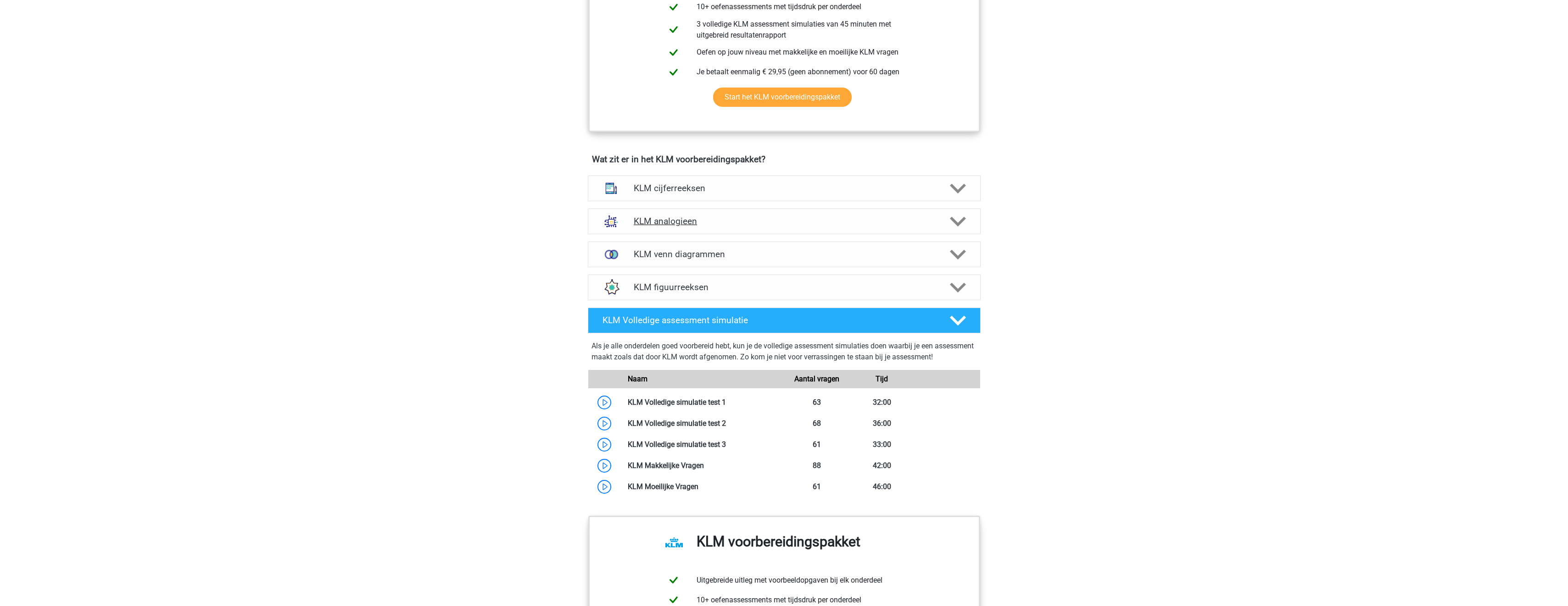
scroll to position [504, 0]
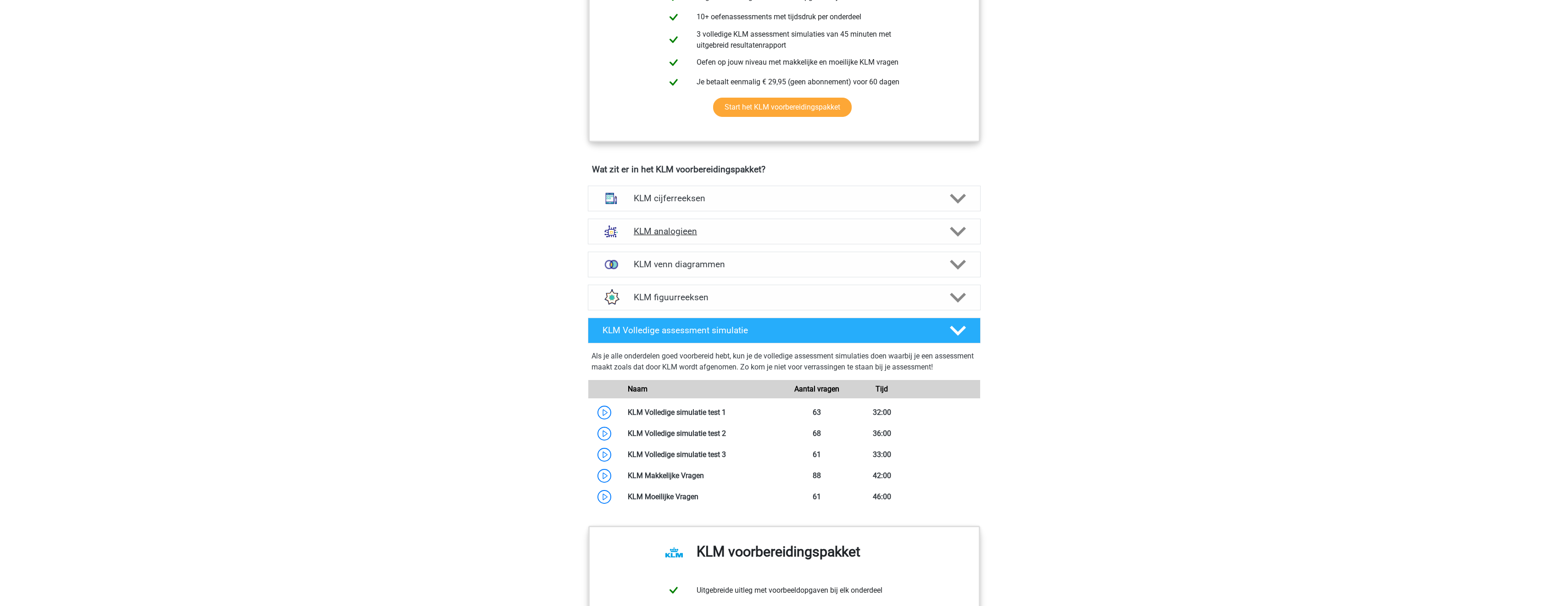
click at [722, 235] on h4 "KLM analogieen" at bounding box center [784, 232] width 301 height 11
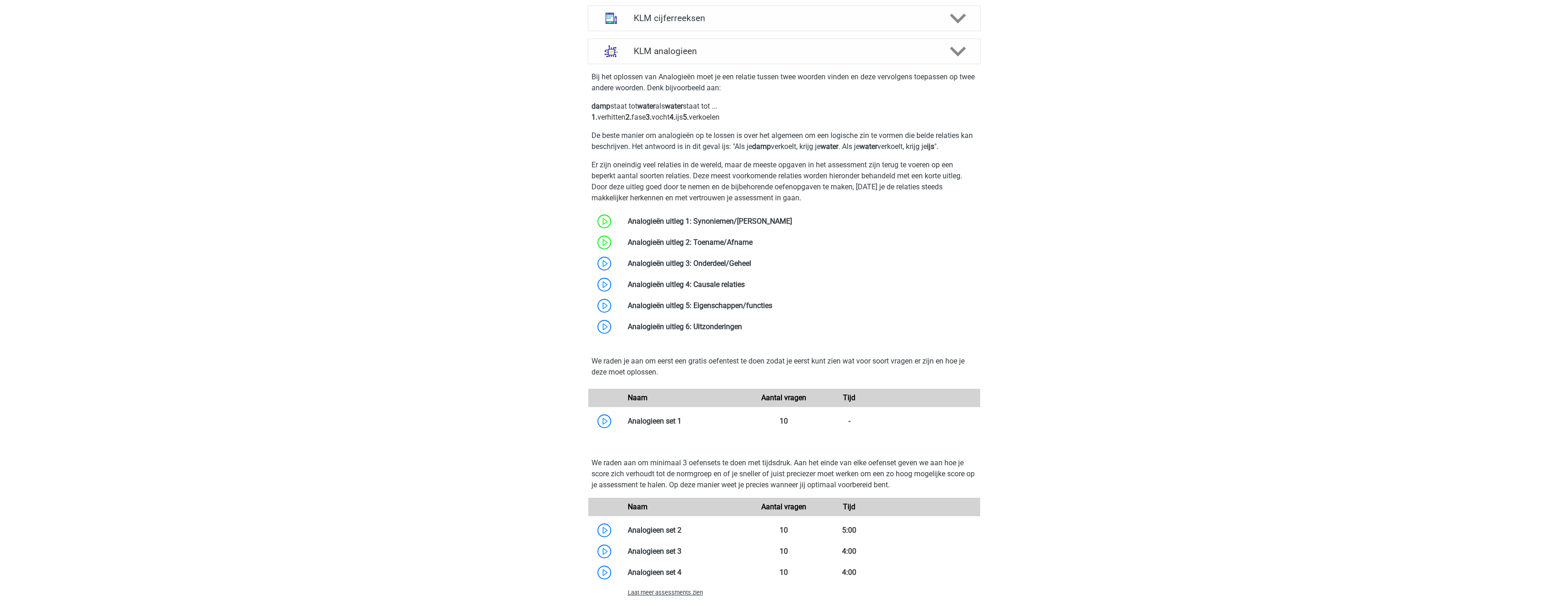
scroll to position [688, 0]
click at [751, 261] on link at bounding box center [751, 261] width 0 height 9
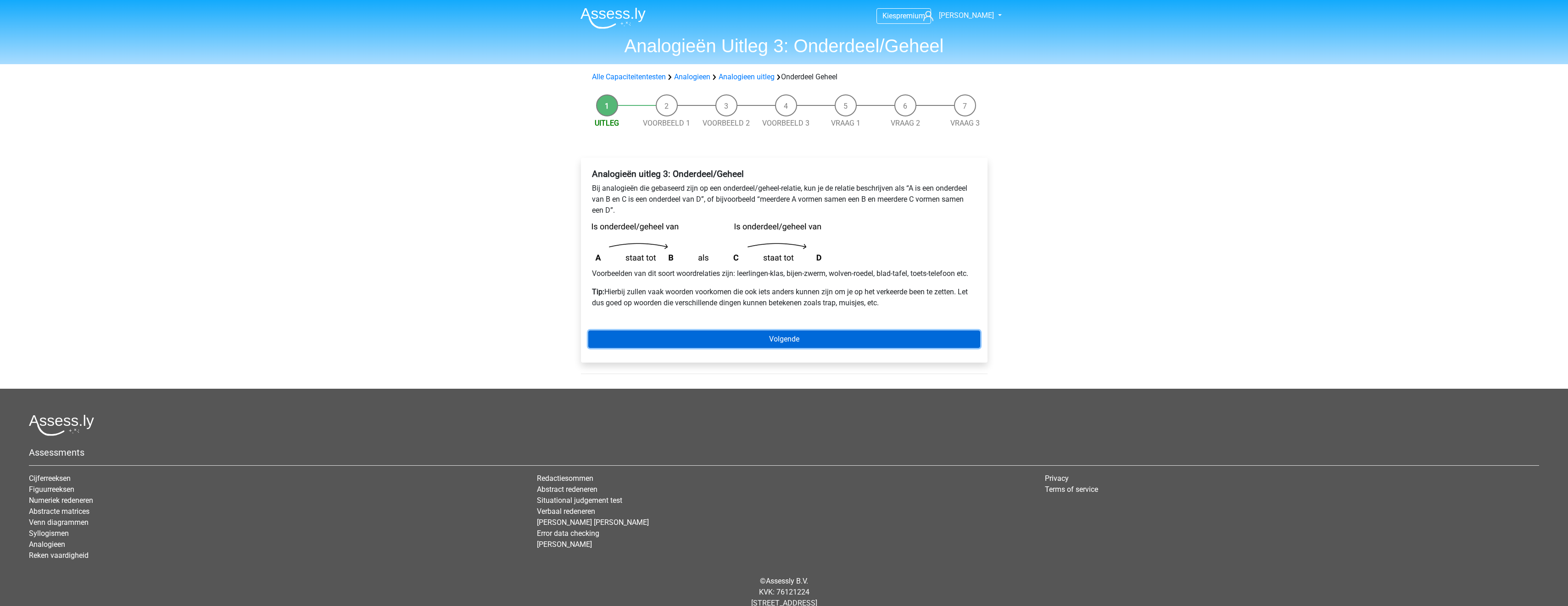
click at [755, 337] on link "Volgende" at bounding box center [784, 339] width 392 height 17
click at [865, 335] on link "Volgende" at bounding box center [784, 339] width 392 height 17
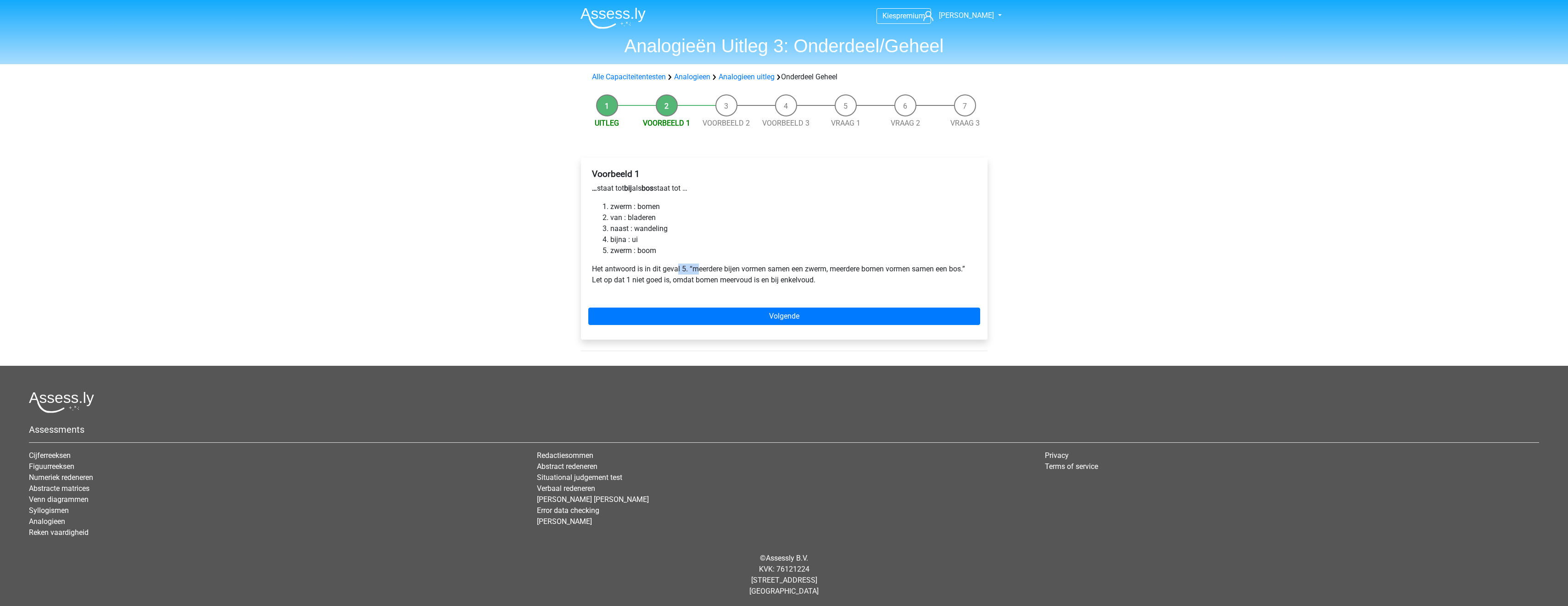
drag, startPoint x: 685, startPoint y: 268, endPoint x: 698, endPoint y: 269, distance: 13.0
click at [698, 269] on p "Het antwoord is in dit geval 5. “meerdere bijen vormen samen een zwerm, meerder…" at bounding box center [784, 274] width 385 height 22
click at [730, 314] on link "Volgende" at bounding box center [784, 316] width 392 height 17
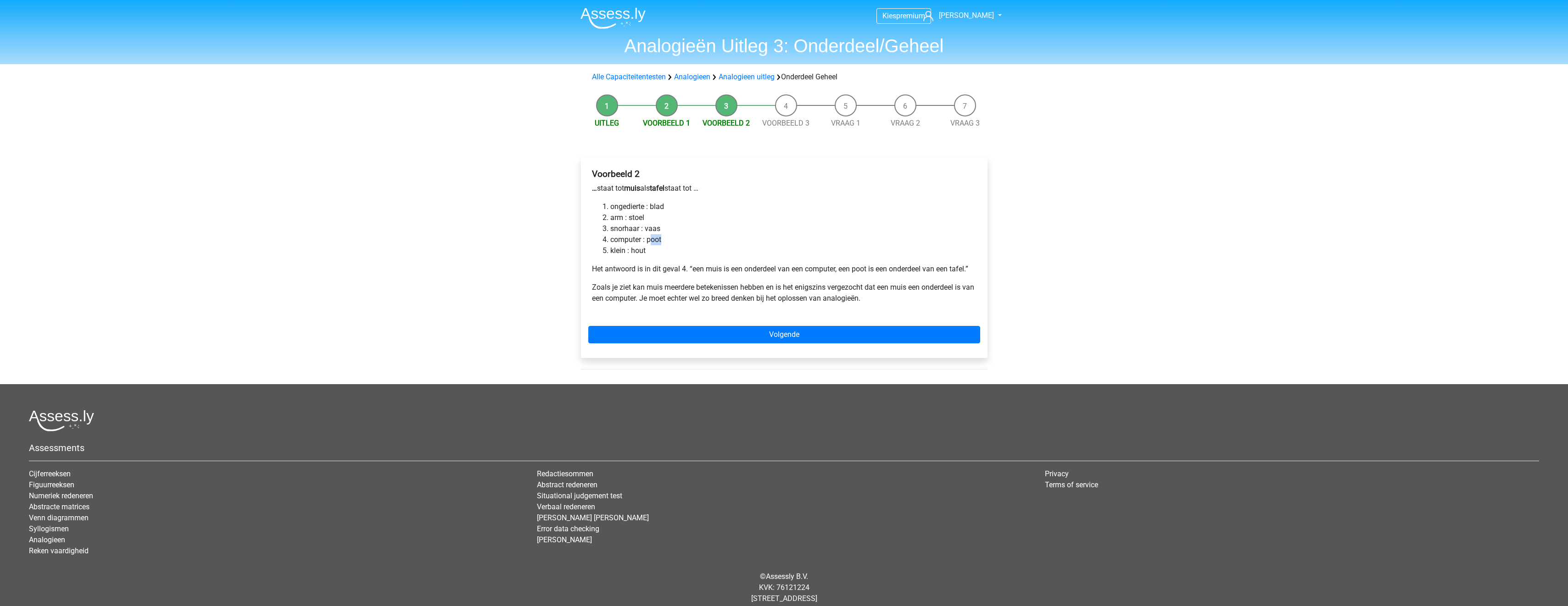
drag, startPoint x: 650, startPoint y: 243, endPoint x: 666, endPoint y: 239, distance: 16.5
click at [666, 239] on li "computer : poot" at bounding box center [793, 240] width 366 height 11
drag, startPoint x: 666, startPoint y: 239, endPoint x: 667, endPoint y: 207, distance: 32.0
click at [667, 207] on li "ongedierte : blad" at bounding box center [793, 207] width 366 height 11
drag, startPoint x: 667, startPoint y: 207, endPoint x: 632, endPoint y: 206, distance: 35.0
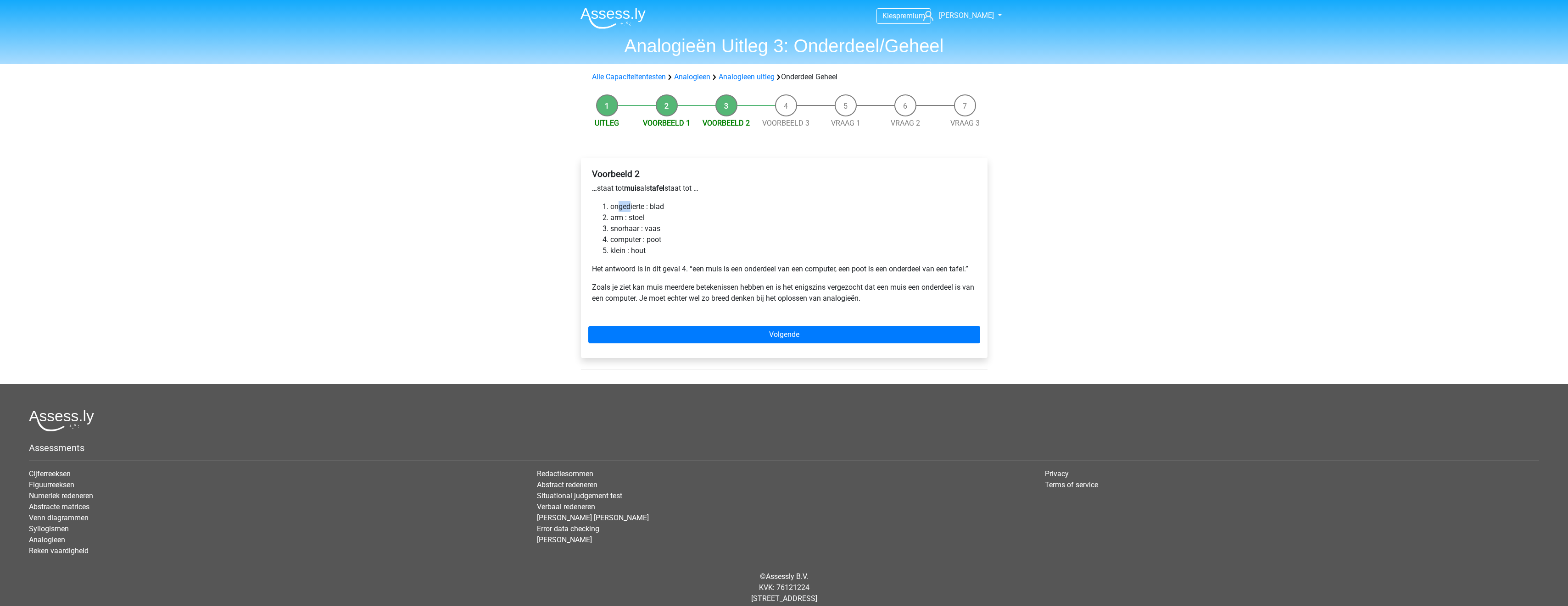
click at [632, 206] on li "ongedierte : blad" at bounding box center [793, 207] width 366 height 11
drag, startPoint x: 632, startPoint y: 206, endPoint x: 681, endPoint y: 269, distance: 79.8
click at [681, 269] on p "Het antwoord is in dit geval 4. “een muis is een onderdeel van een computer, ee…" at bounding box center [784, 269] width 385 height 11
click at [762, 340] on link "Volgende" at bounding box center [784, 334] width 392 height 17
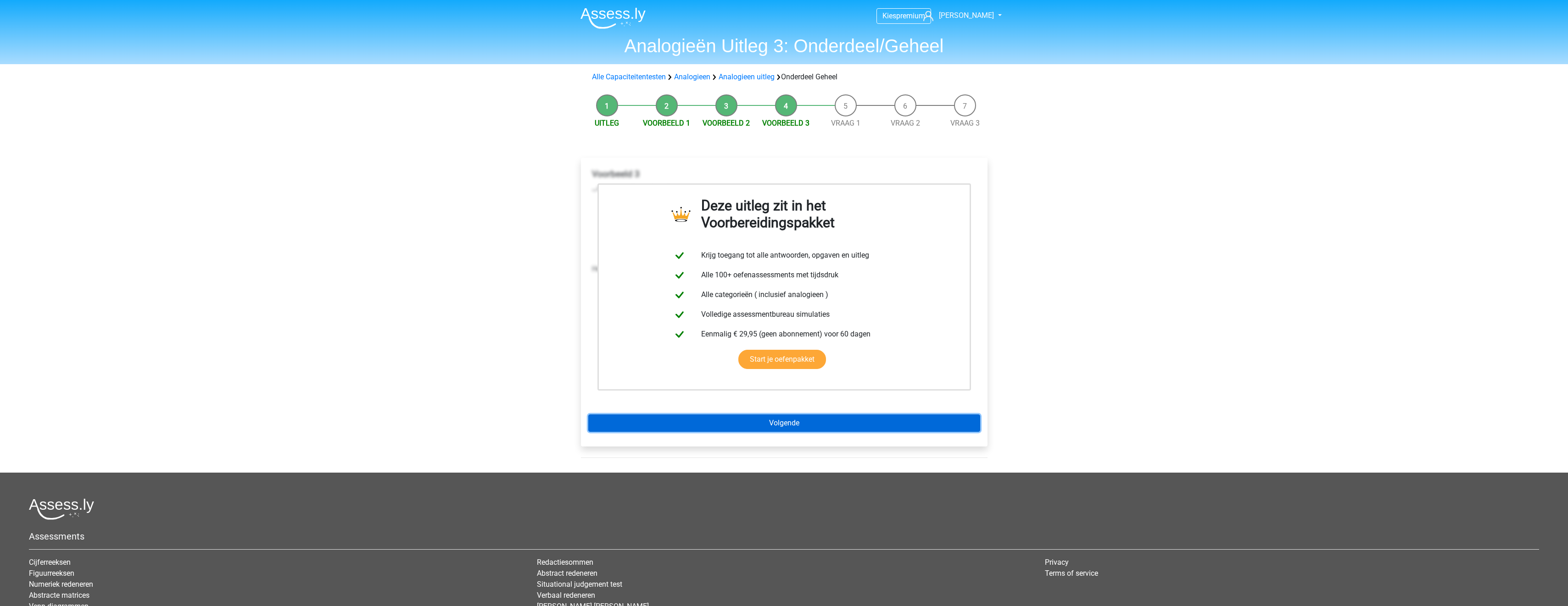
click at [765, 427] on link "Volgende" at bounding box center [784, 422] width 392 height 17
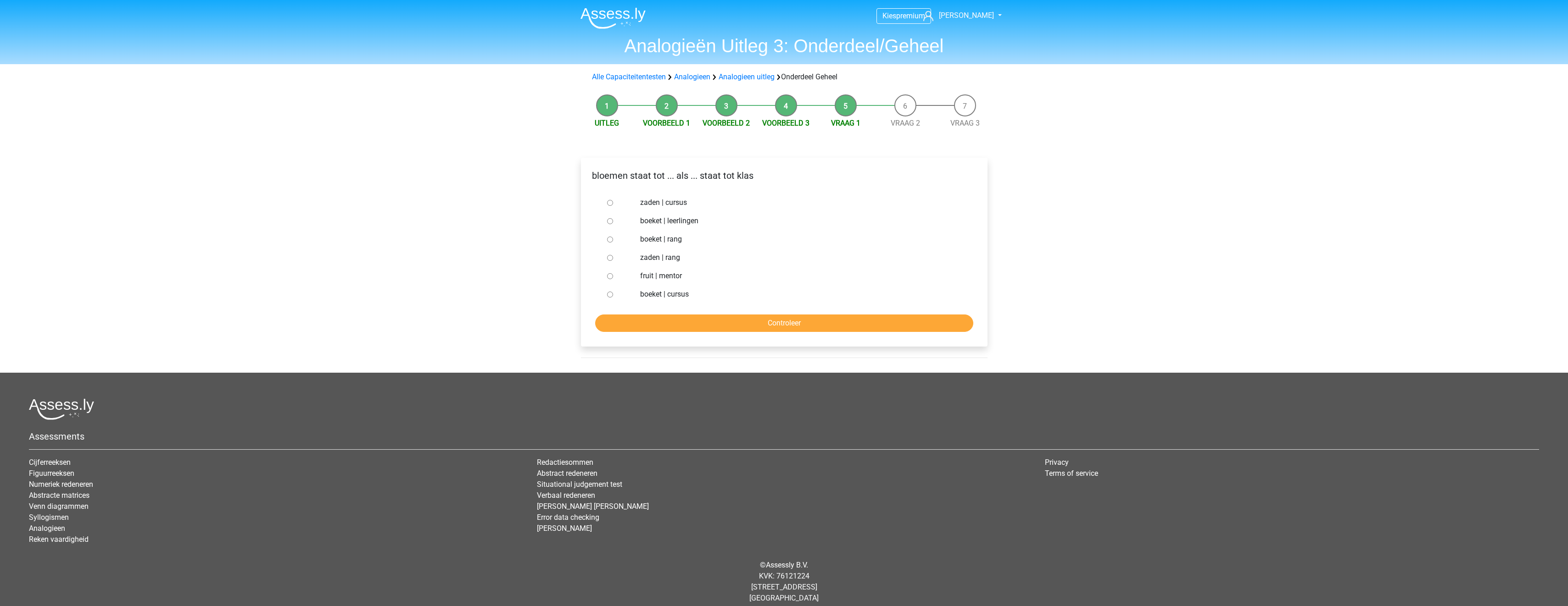
click at [656, 221] on label "boeket | leerlingen" at bounding box center [798, 221] width 317 height 11
click at [614, 221] on input "boeket | leerlingen" at bounding box center [610, 221] width 6 height 6
radio input "true"
click at [746, 322] on input "Controleer" at bounding box center [784, 323] width 378 height 17
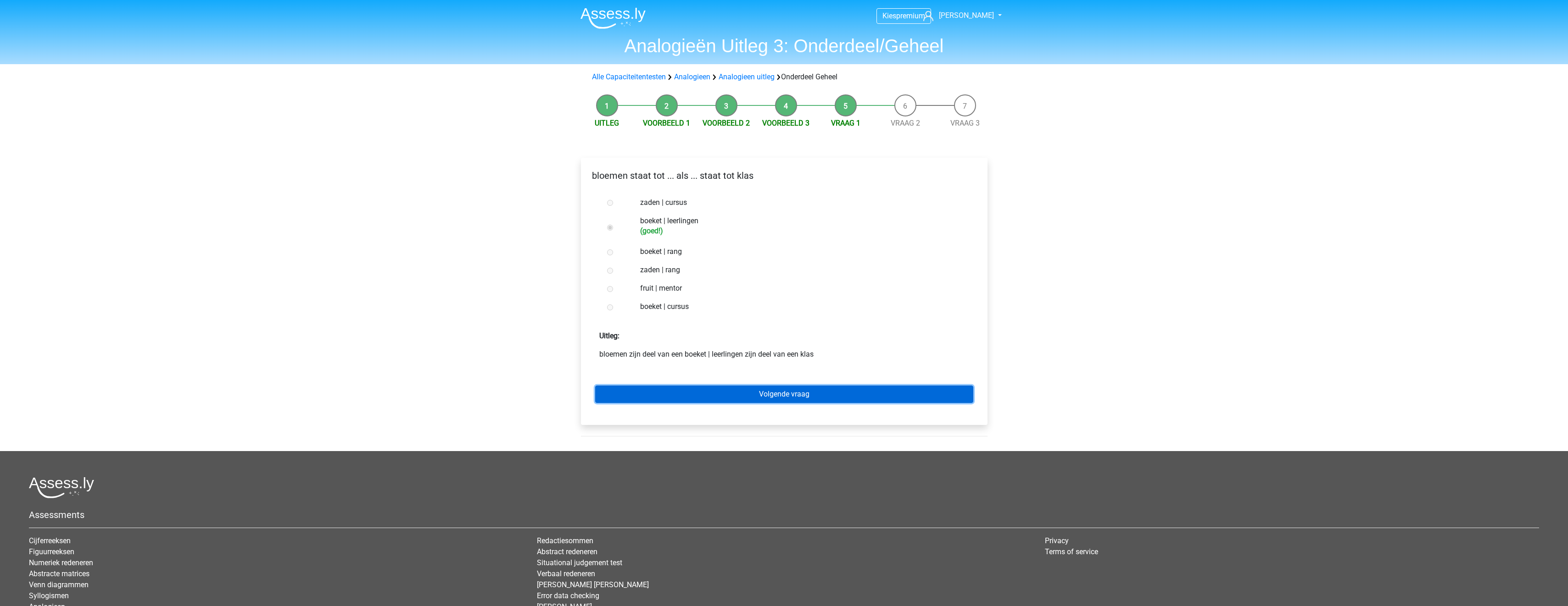
click at [748, 392] on link "Volgende vraag" at bounding box center [784, 394] width 378 height 17
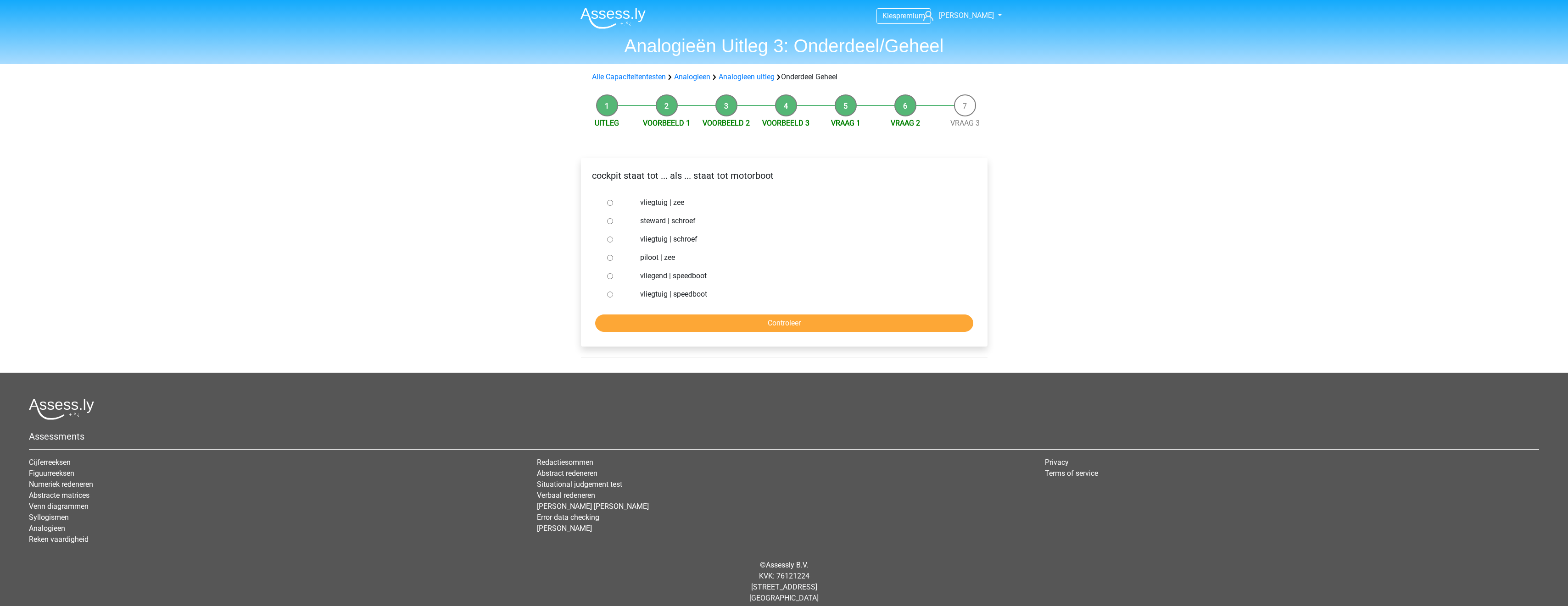
click at [679, 292] on label "vliegtuig | speedboot" at bounding box center [798, 294] width 317 height 11
click at [614, 292] on input "vliegtuig | speedboot" at bounding box center [610, 294] width 6 height 6
radio input "true"
click at [699, 320] on input "Controleer" at bounding box center [784, 323] width 378 height 17
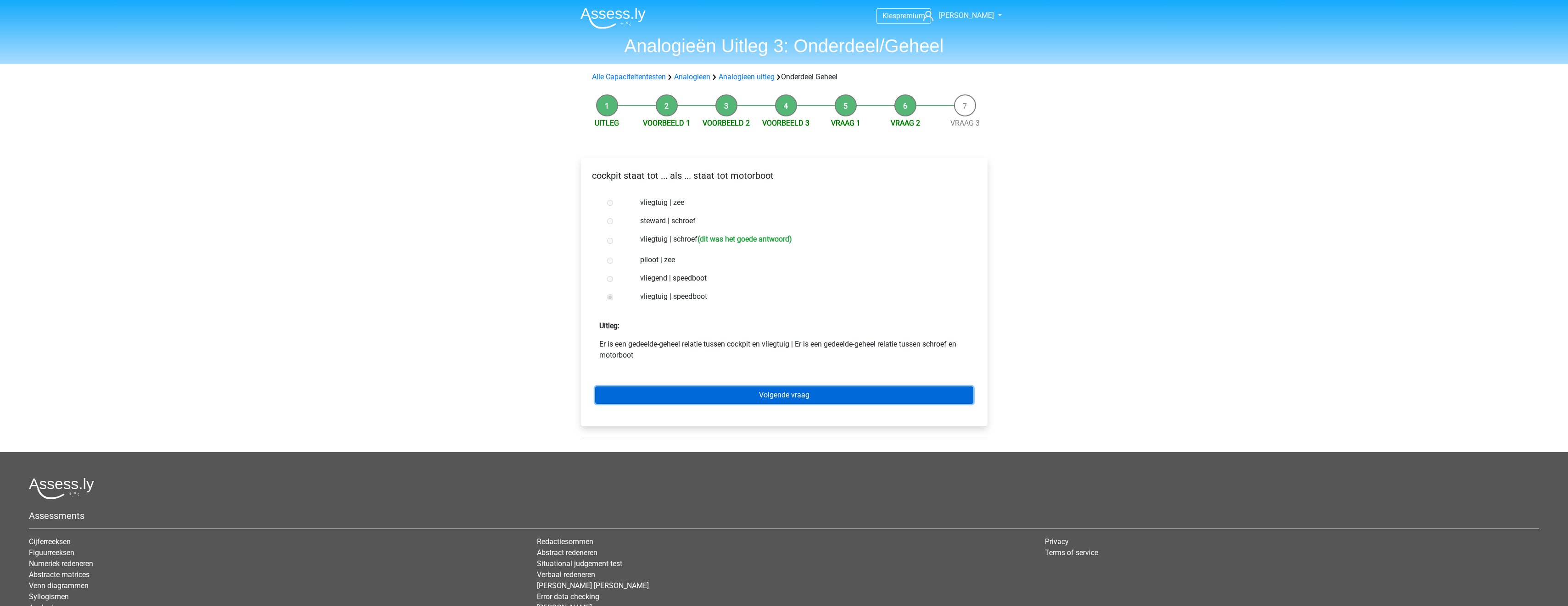
click at [804, 395] on link "Volgende vraag" at bounding box center [784, 395] width 378 height 17
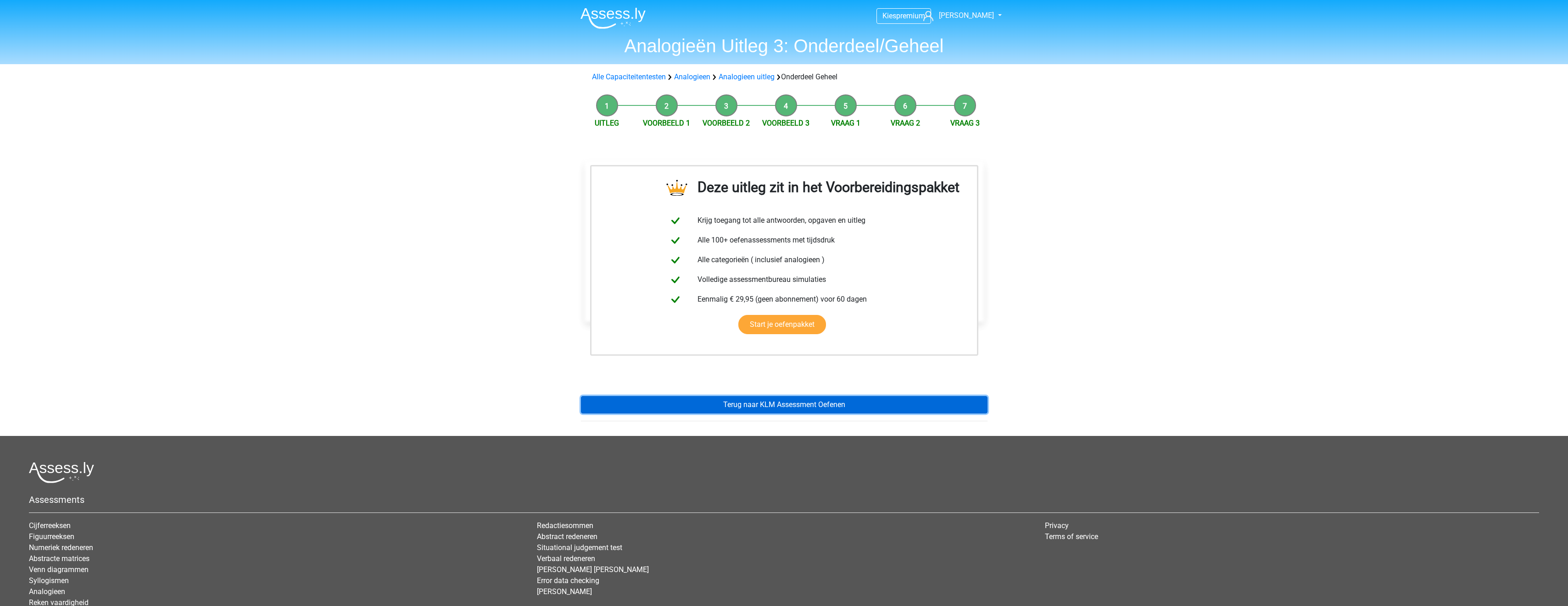
click at [756, 406] on link "Terug naar KLM Assessment Oefenen" at bounding box center [784, 404] width 406 height 17
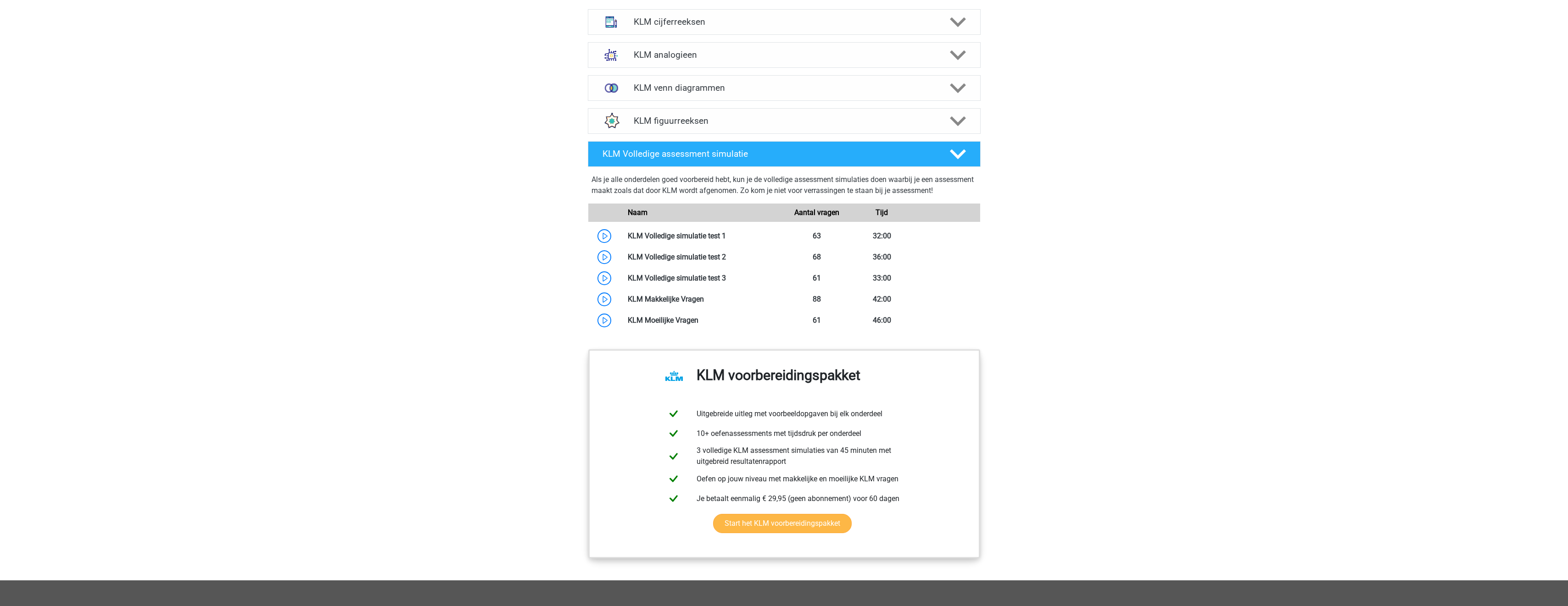
scroll to position [551, 0]
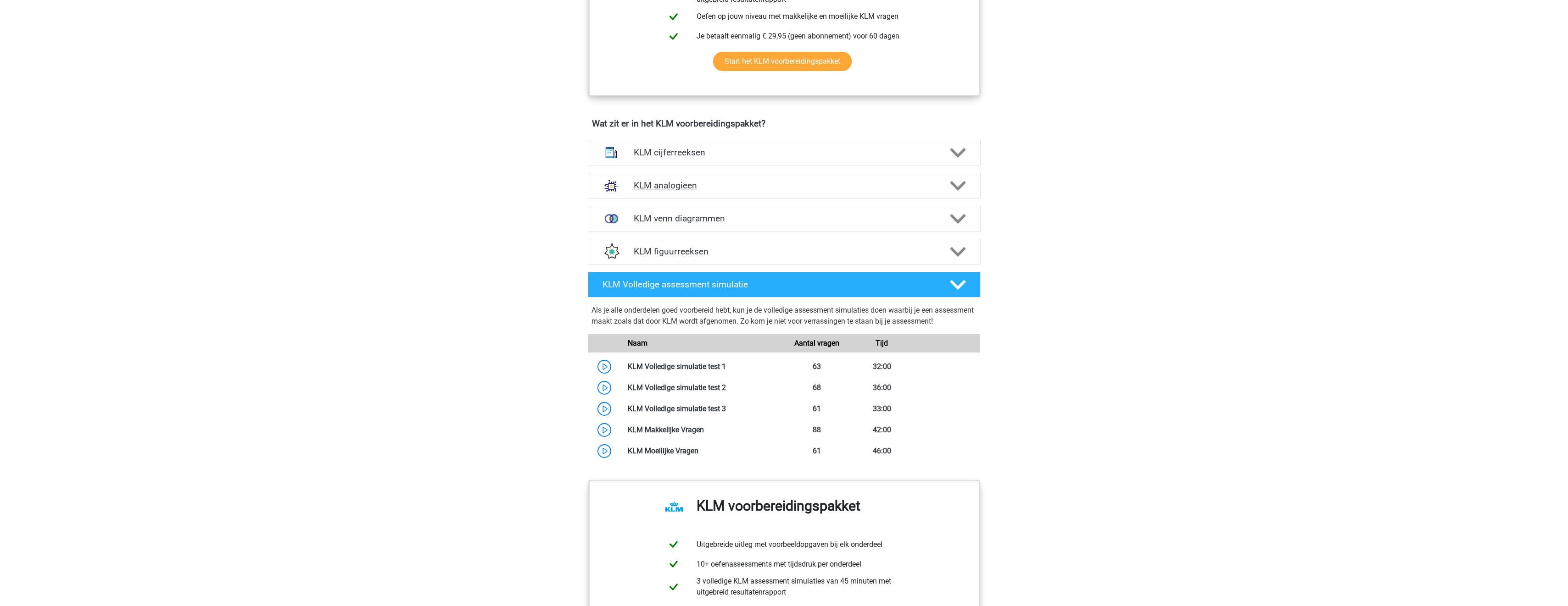
drag, startPoint x: 694, startPoint y: 186, endPoint x: 699, endPoint y: 185, distance: 5.1
click at [694, 186] on h4 "KLM analogieen" at bounding box center [784, 185] width 301 height 11
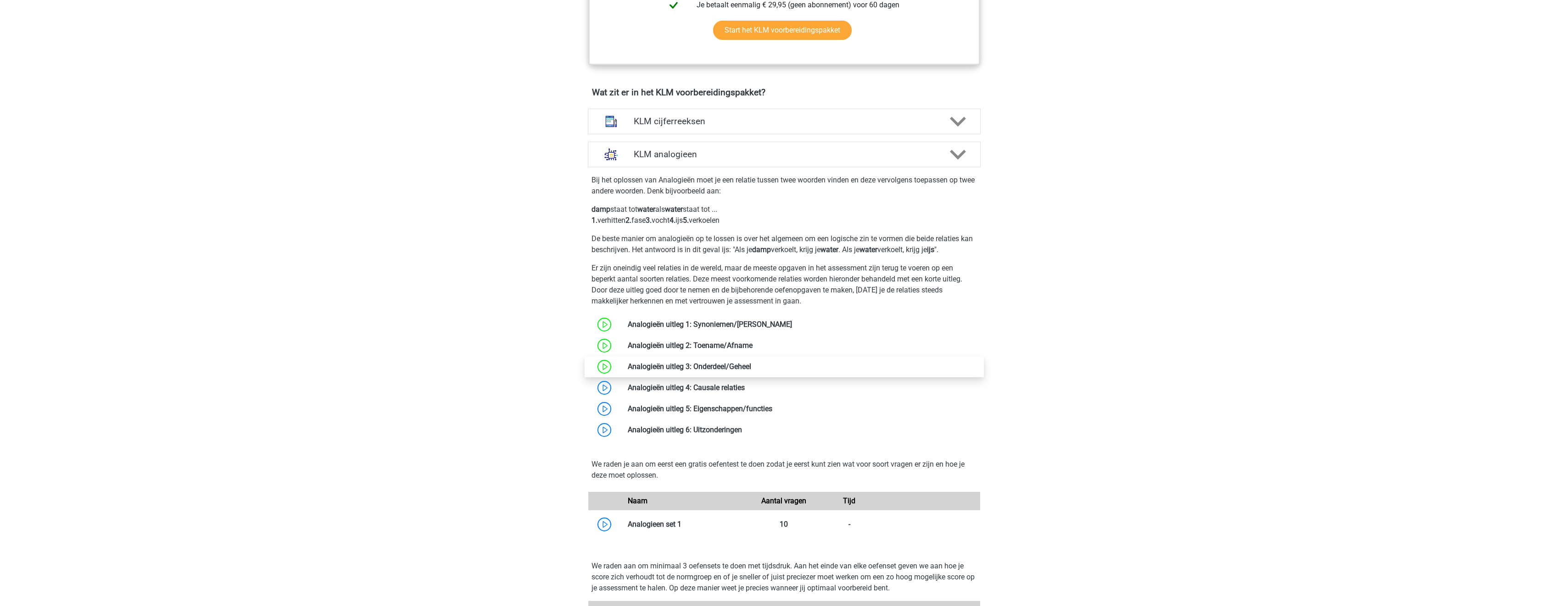
scroll to position [596, 0]
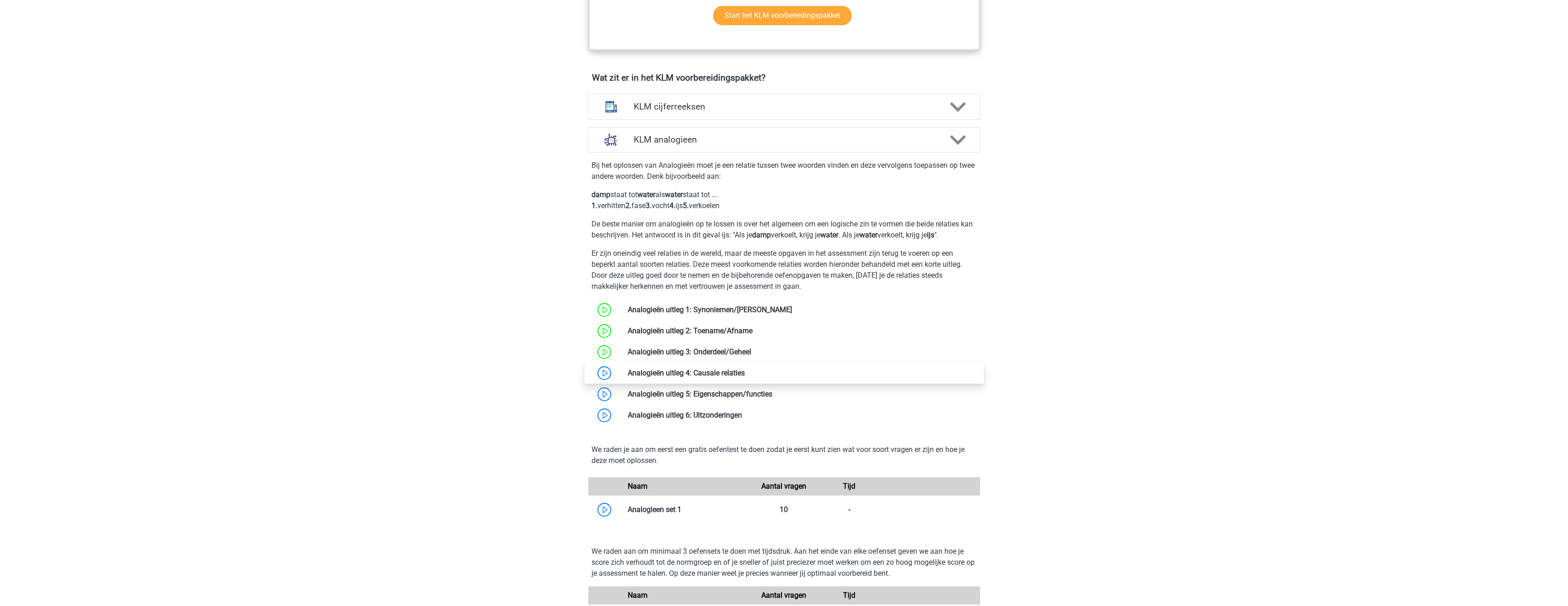
click at [744, 375] on link at bounding box center [744, 373] width 0 height 9
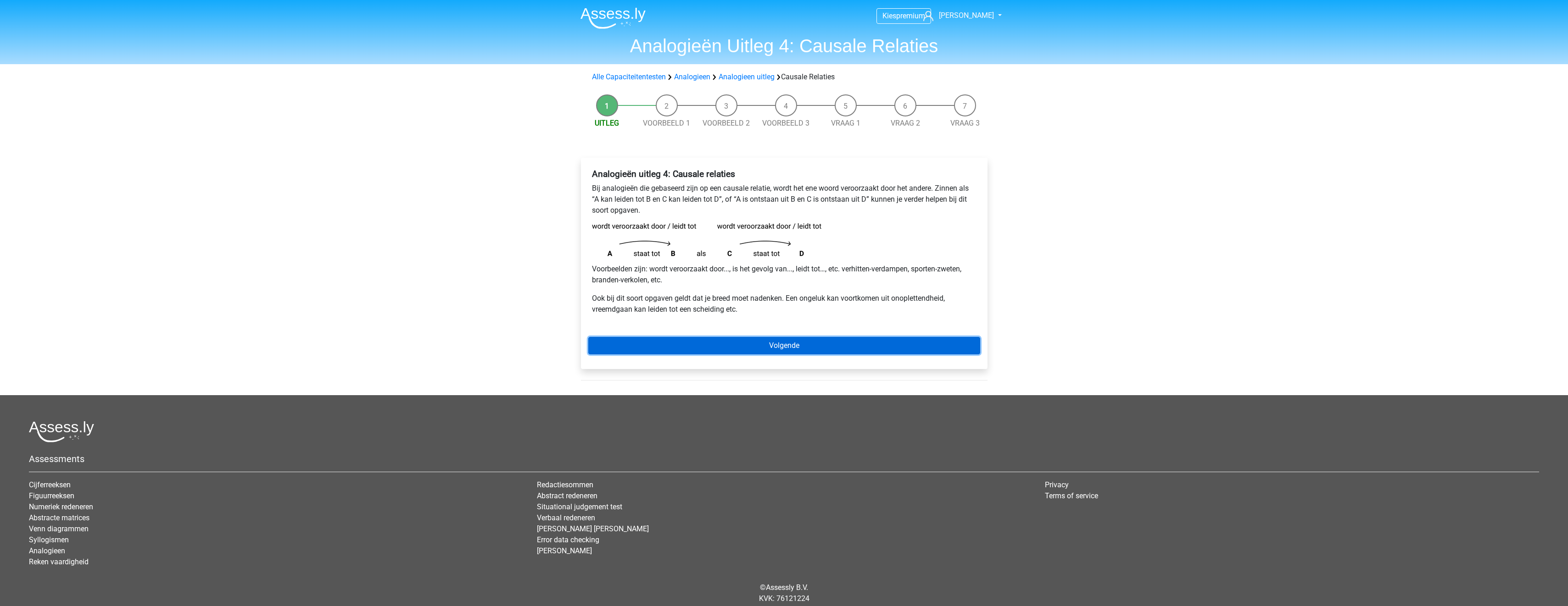
click at [694, 343] on link "Volgende" at bounding box center [784, 345] width 392 height 17
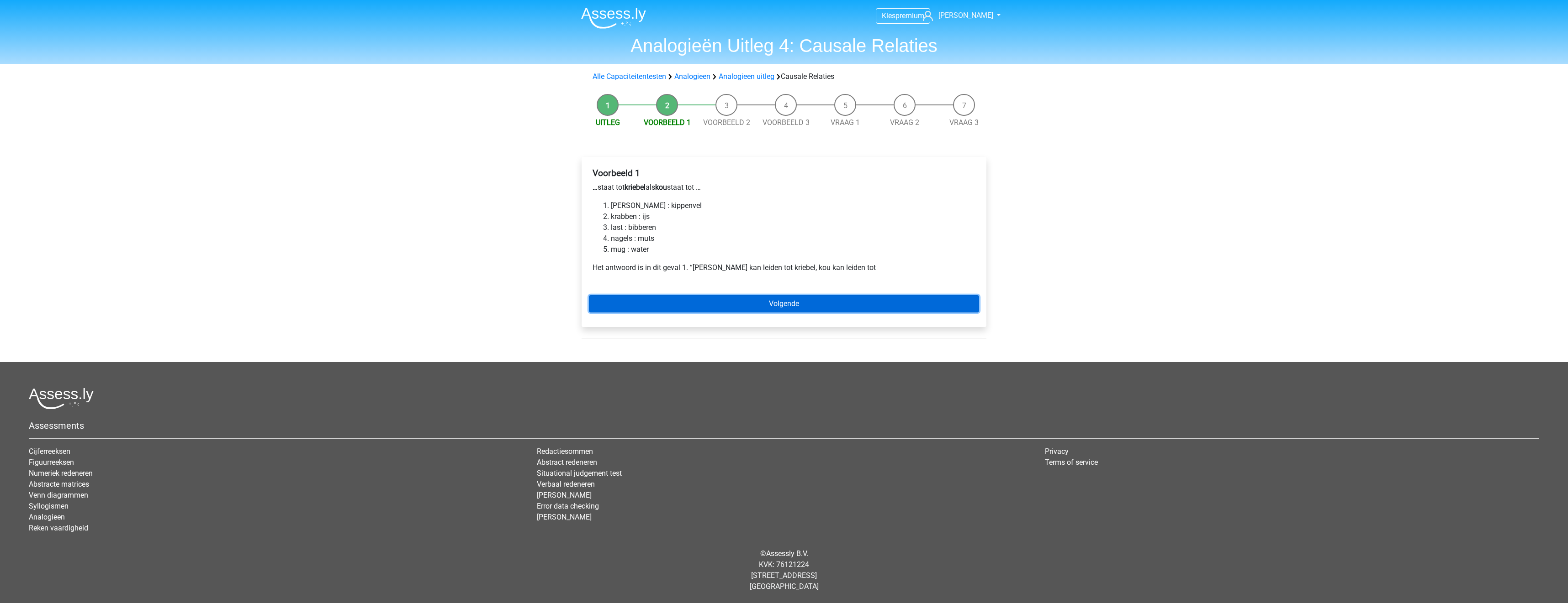
click at [731, 306] on link "Volgende" at bounding box center [784, 304] width 390 height 17
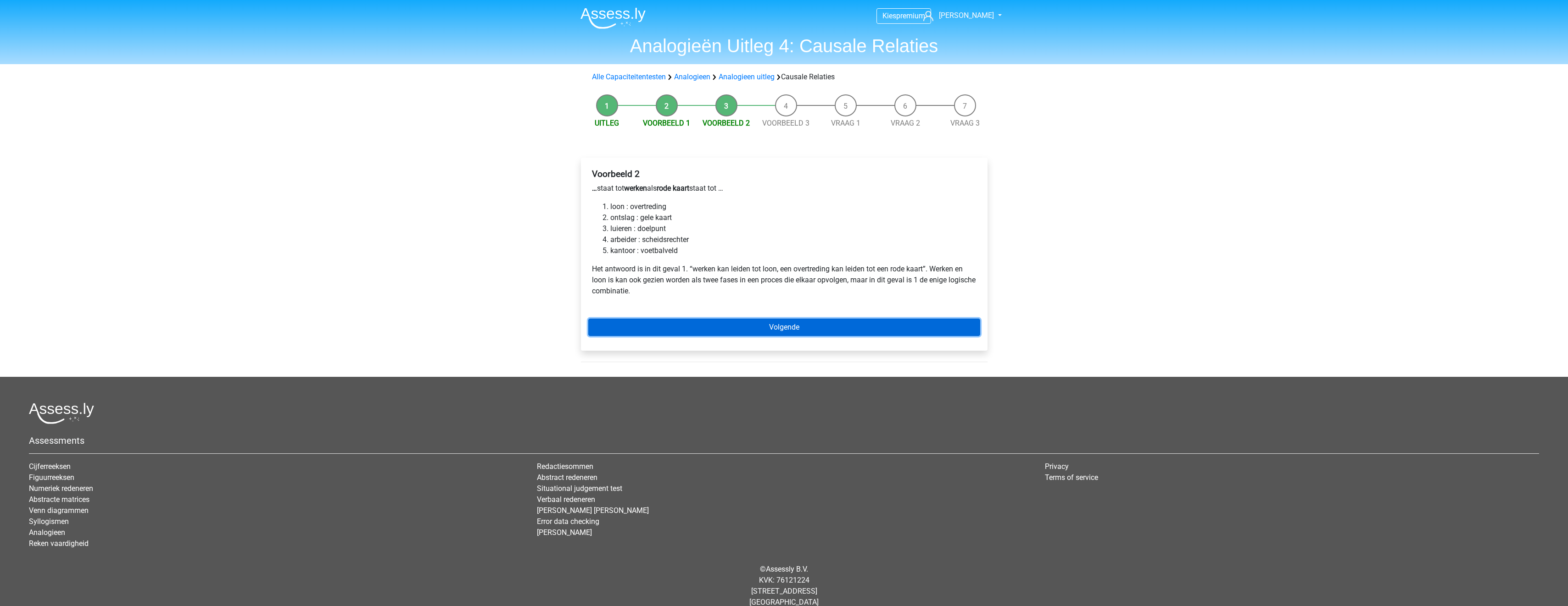
click at [762, 331] on link "Volgende" at bounding box center [784, 327] width 392 height 17
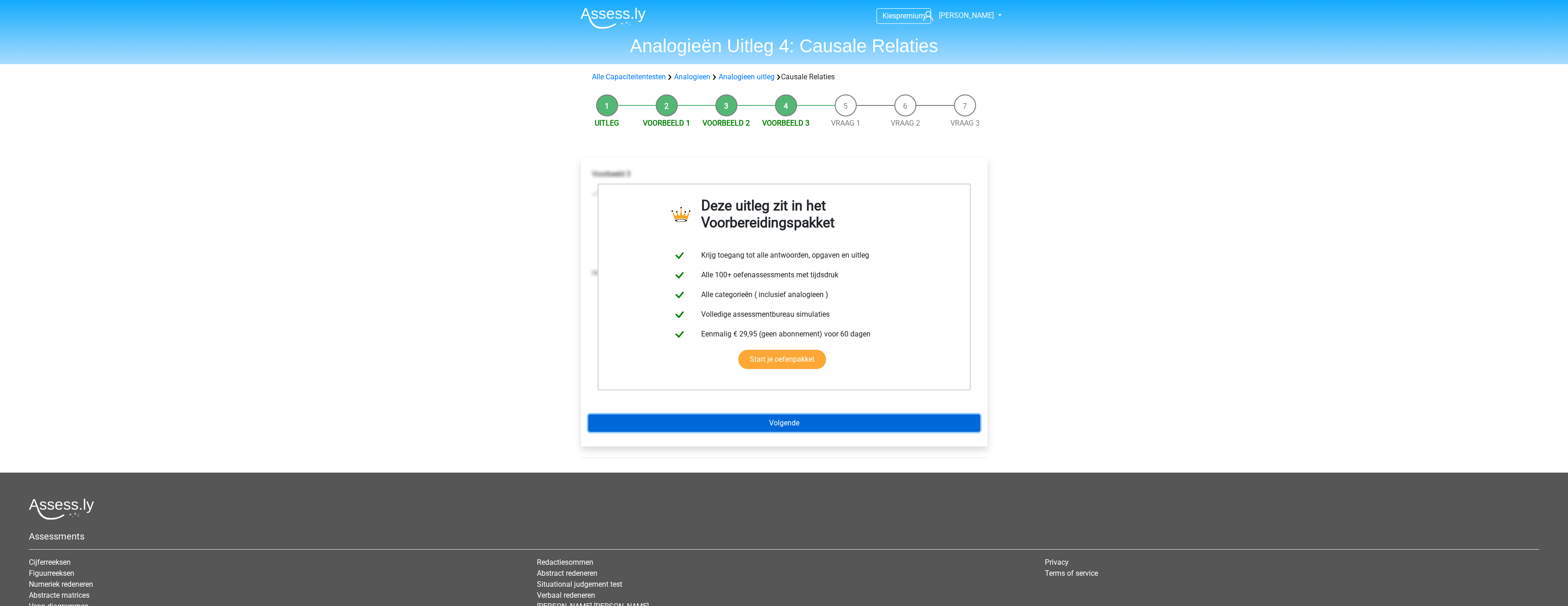
click at [769, 421] on link "Volgende" at bounding box center [784, 422] width 392 height 17
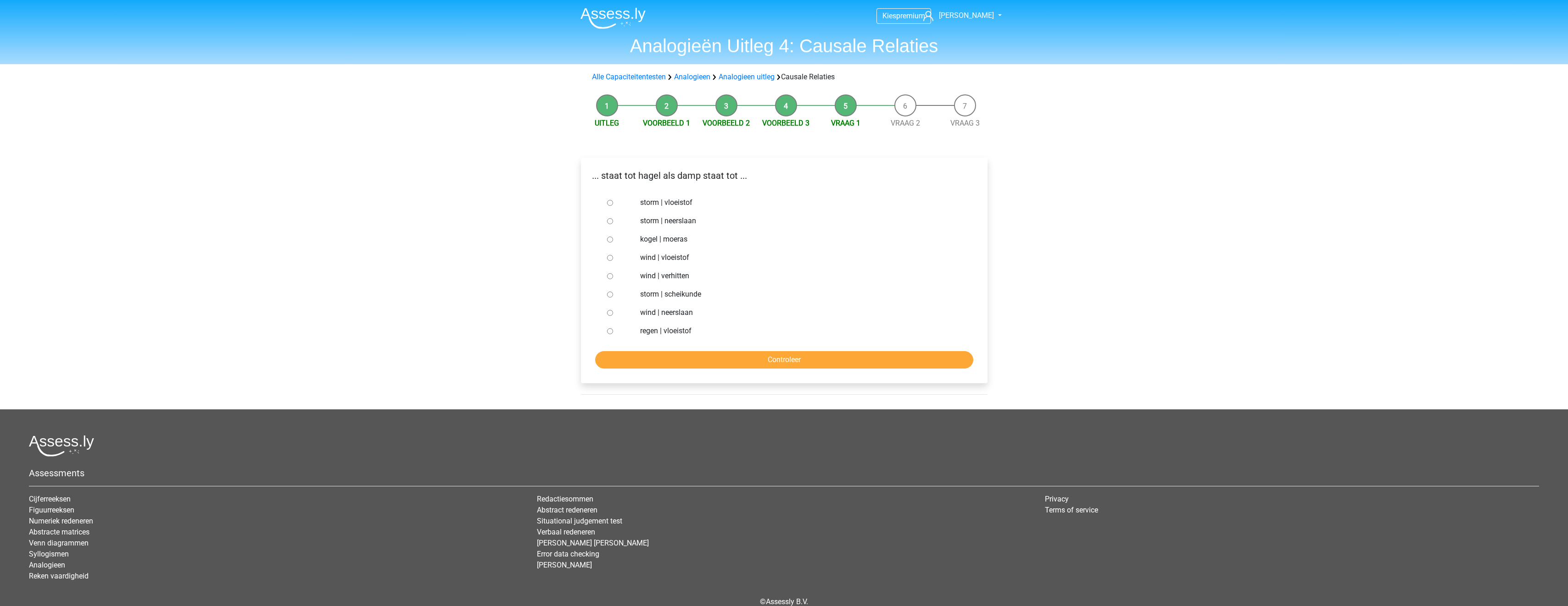
click at [662, 332] on label "regen | vloeistof" at bounding box center [798, 331] width 317 height 11
click at [614, 332] on input "regen | vloeistof" at bounding box center [610, 331] width 6 height 6
radio input "true"
click at [669, 353] on input "Controleer" at bounding box center [784, 360] width 378 height 17
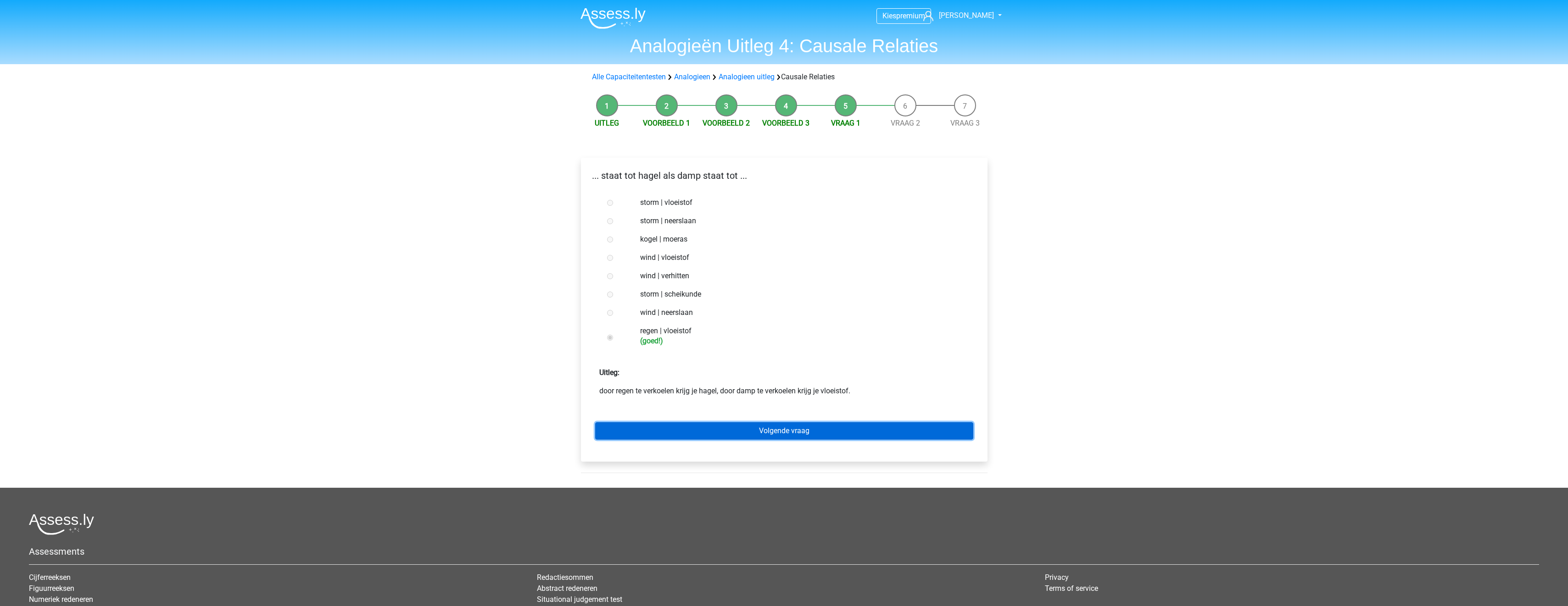
click at [697, 431] on link "Volgende vraag" at bounding box center [784, 431] width 378 height 17
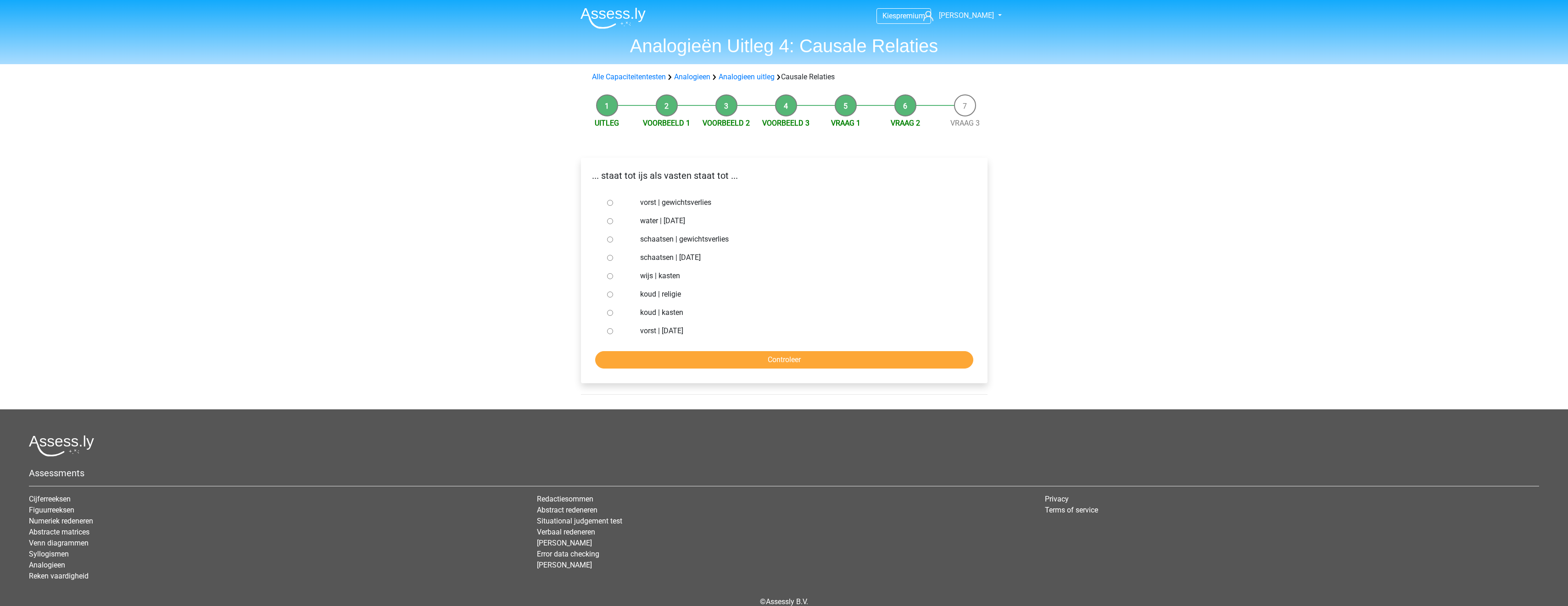
click at [697, 201] on label "vorst | gewichtsverlies" at bounding box center [798, 203] width 317 height 11
click at [614, 201] on input "vorst | gewichtsverlies" at bounding box center [610, 203] width 6 height 6
radio input "true"
click at [735, 359] on input "Controleer" at bounding box center [784, 360] width 378 height 17
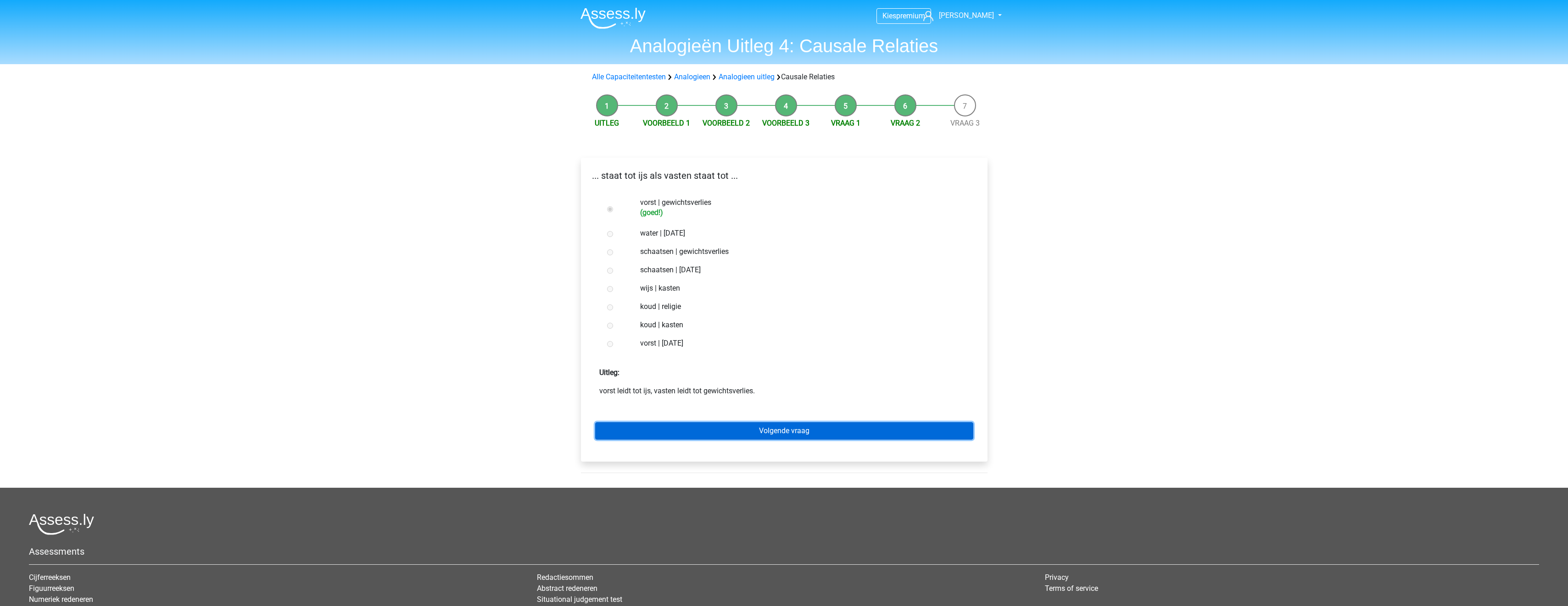
click at [784, 425] on link "Volgende vraag" at bounding box center [784, 431] width 378 height 17
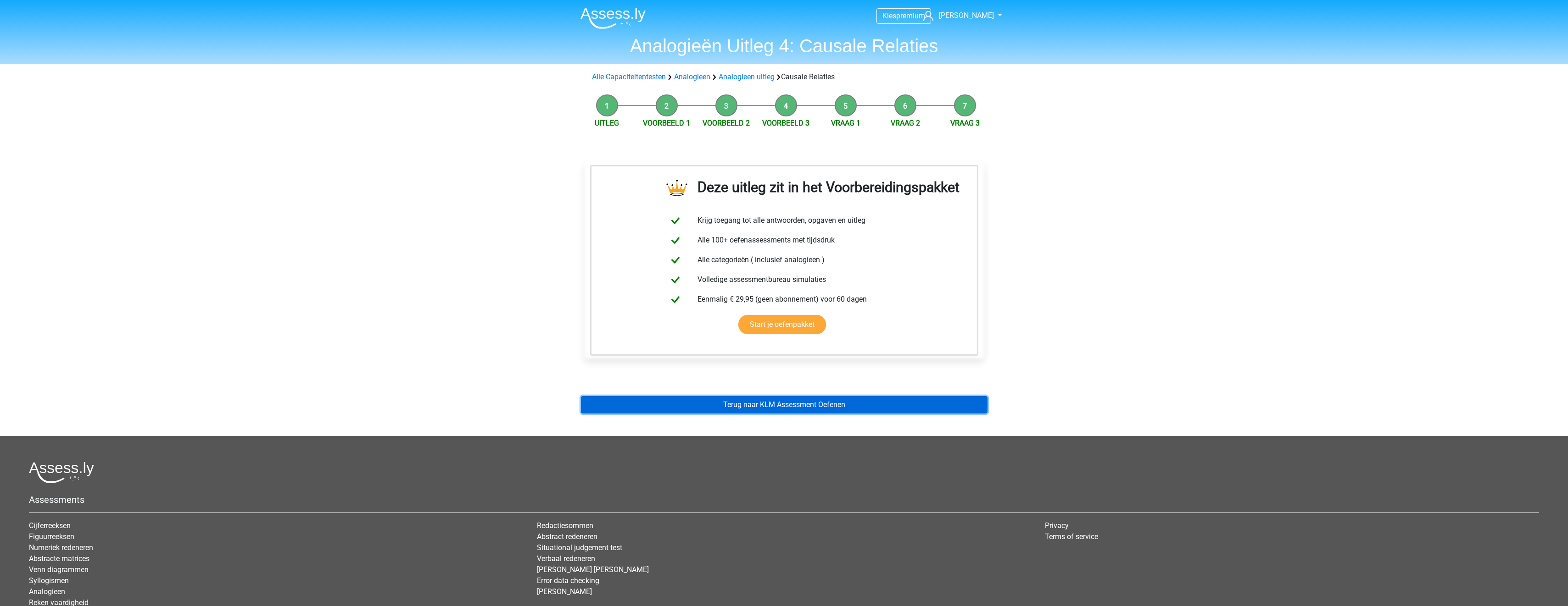
click at [785, 404] on link "Terug naar KLM Assessment Oefenen" at bounding box center [784, 404] width 406 height 17
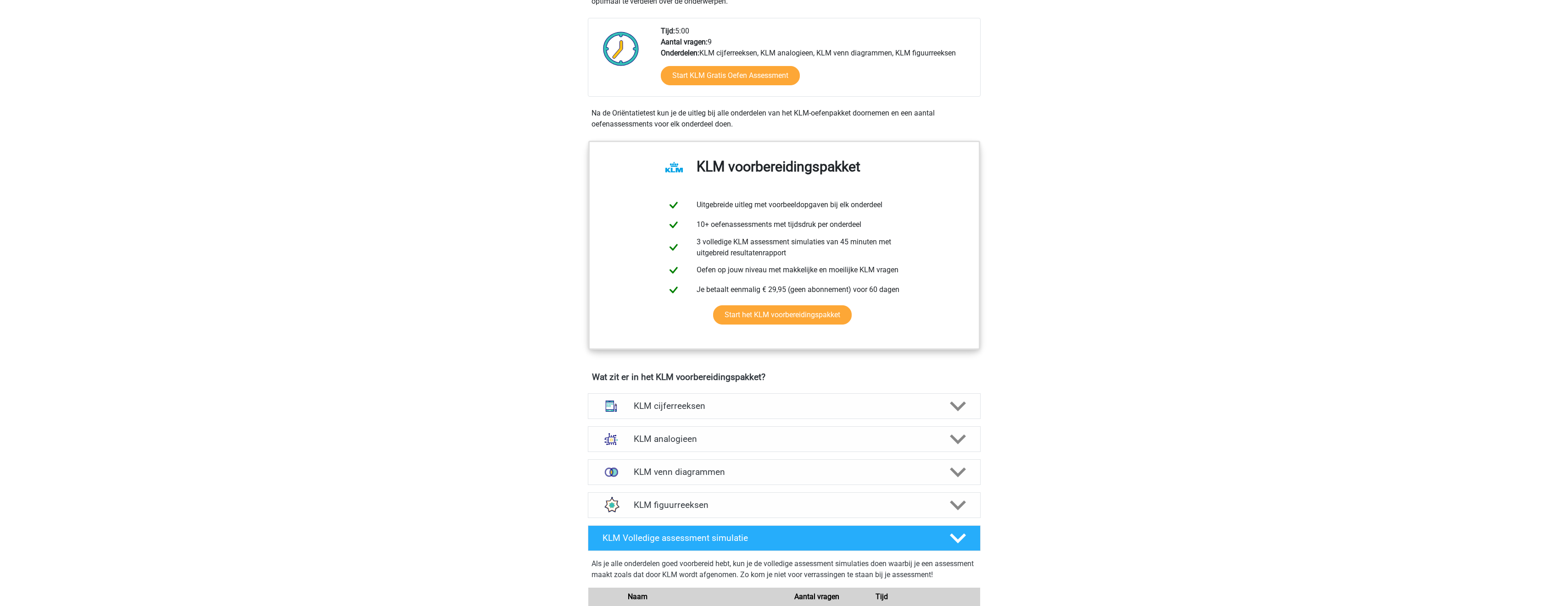
scroll to position [321, 0]
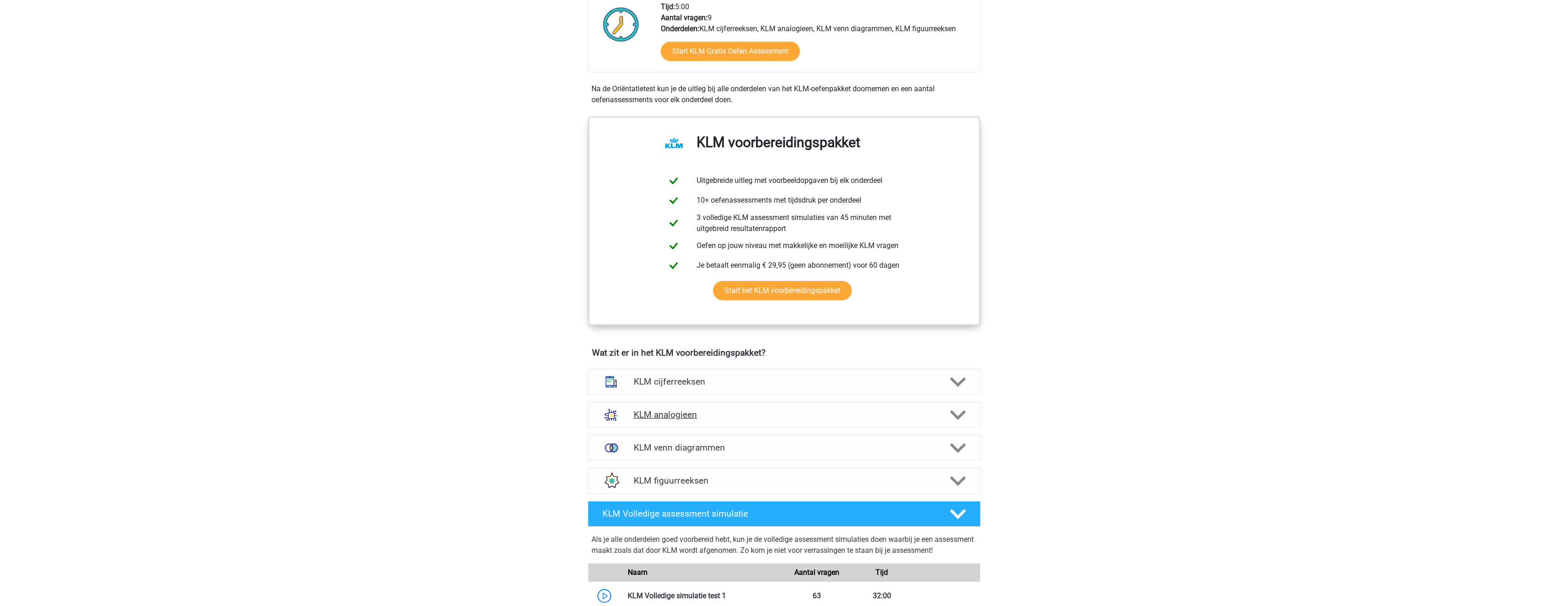
click at [899, 424] on div "KLM analogieen" at bounding box center [784, 415] width 393 height 25
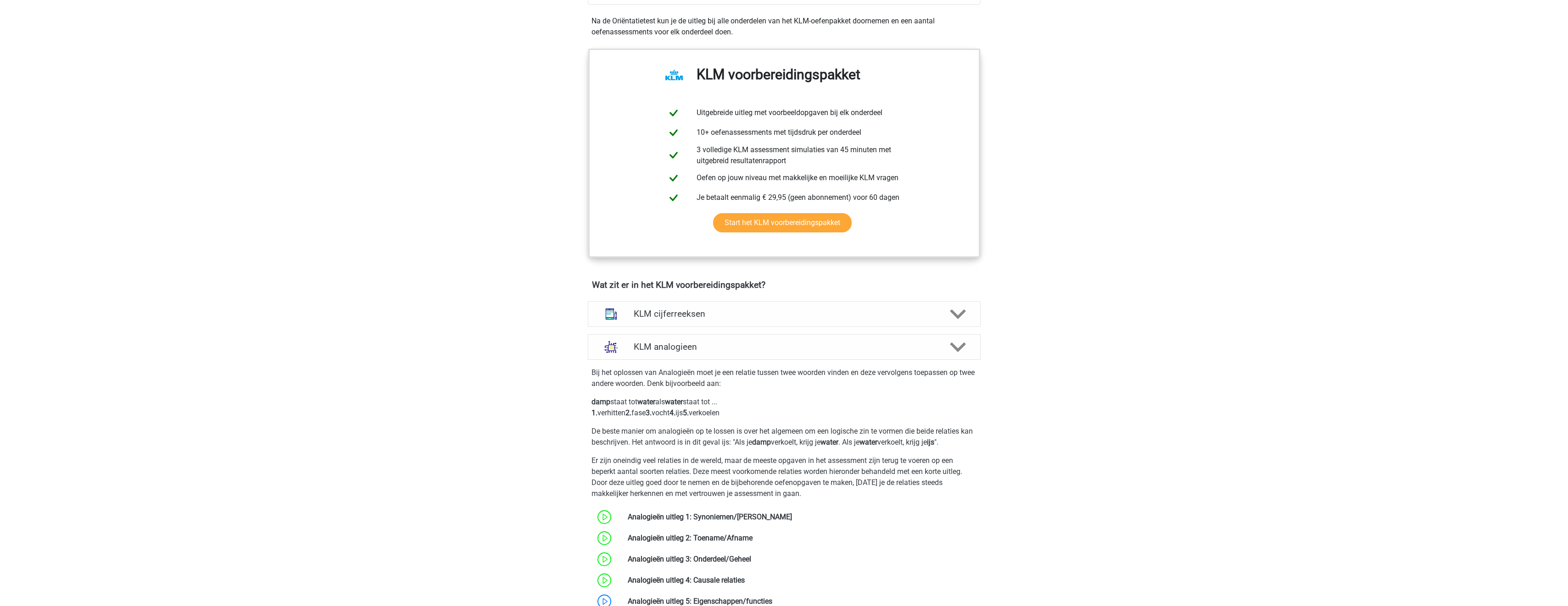
scroll to position [367, 0]
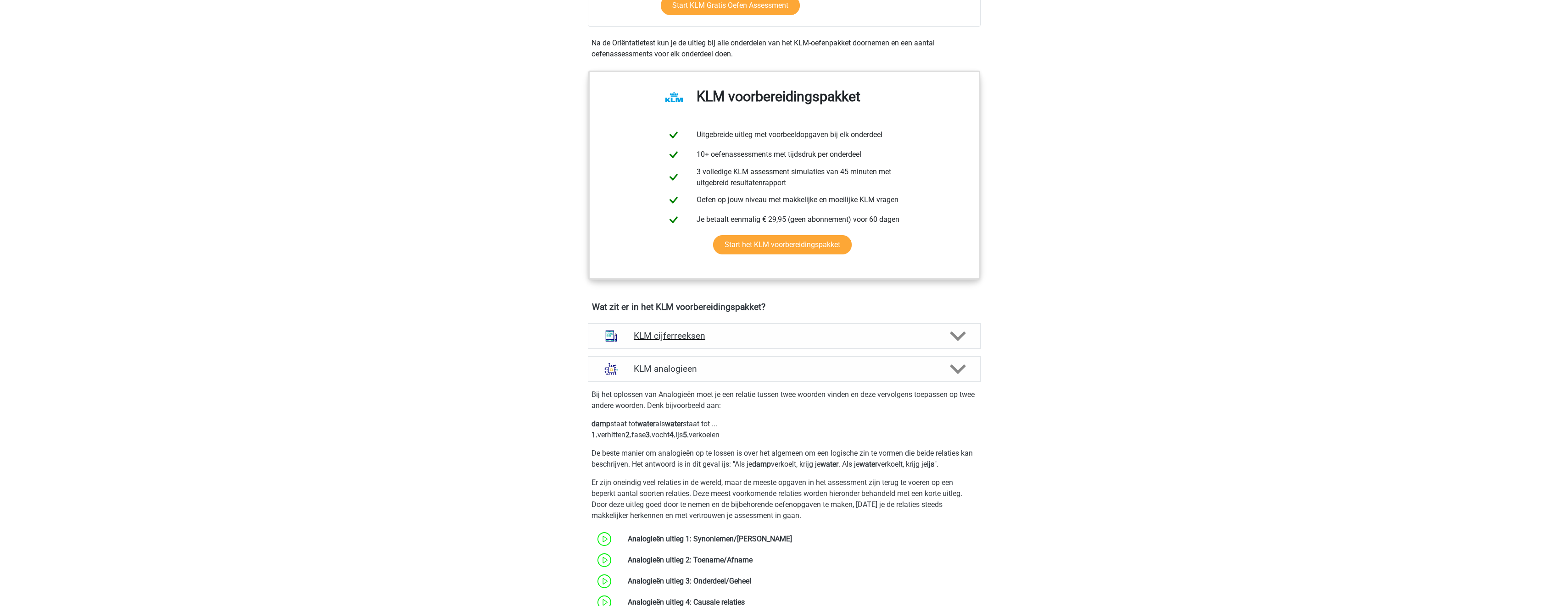
click at [789, 348] on div "KLM cijferreeksen" at bounding box center [784, 336] width 393 height 25
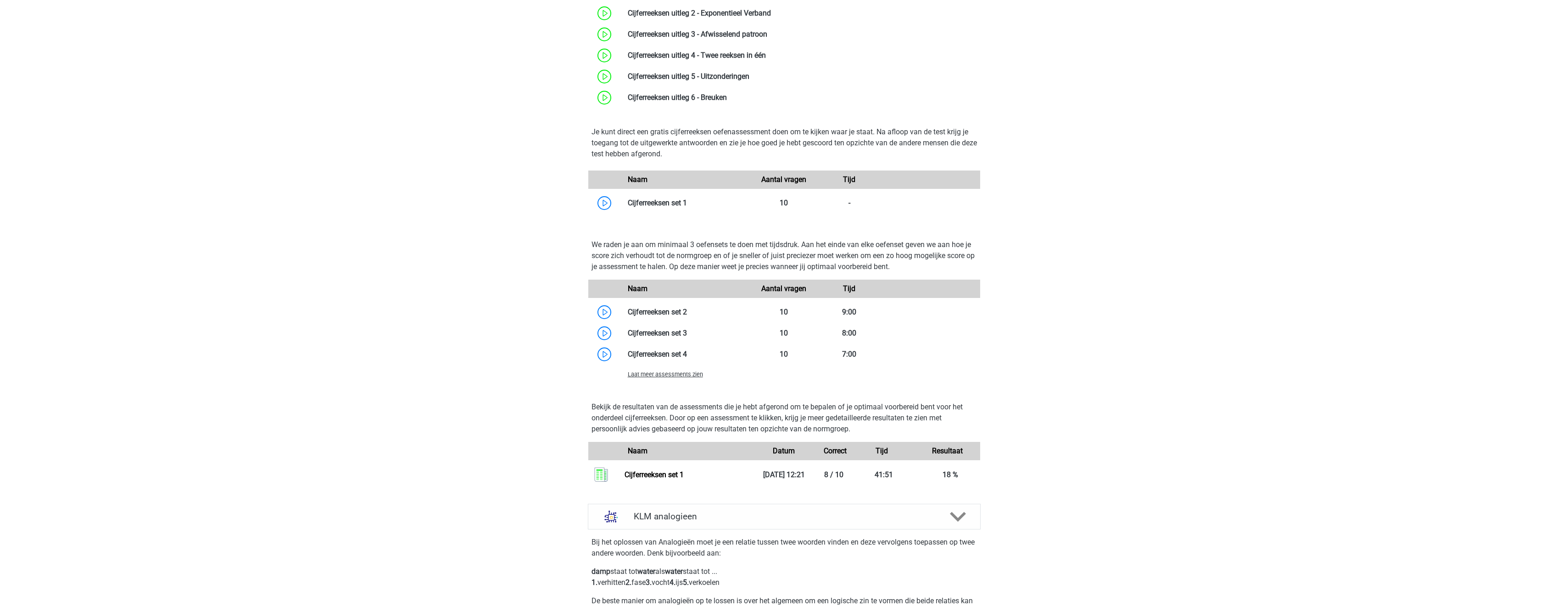
scroll to position [826, 0]
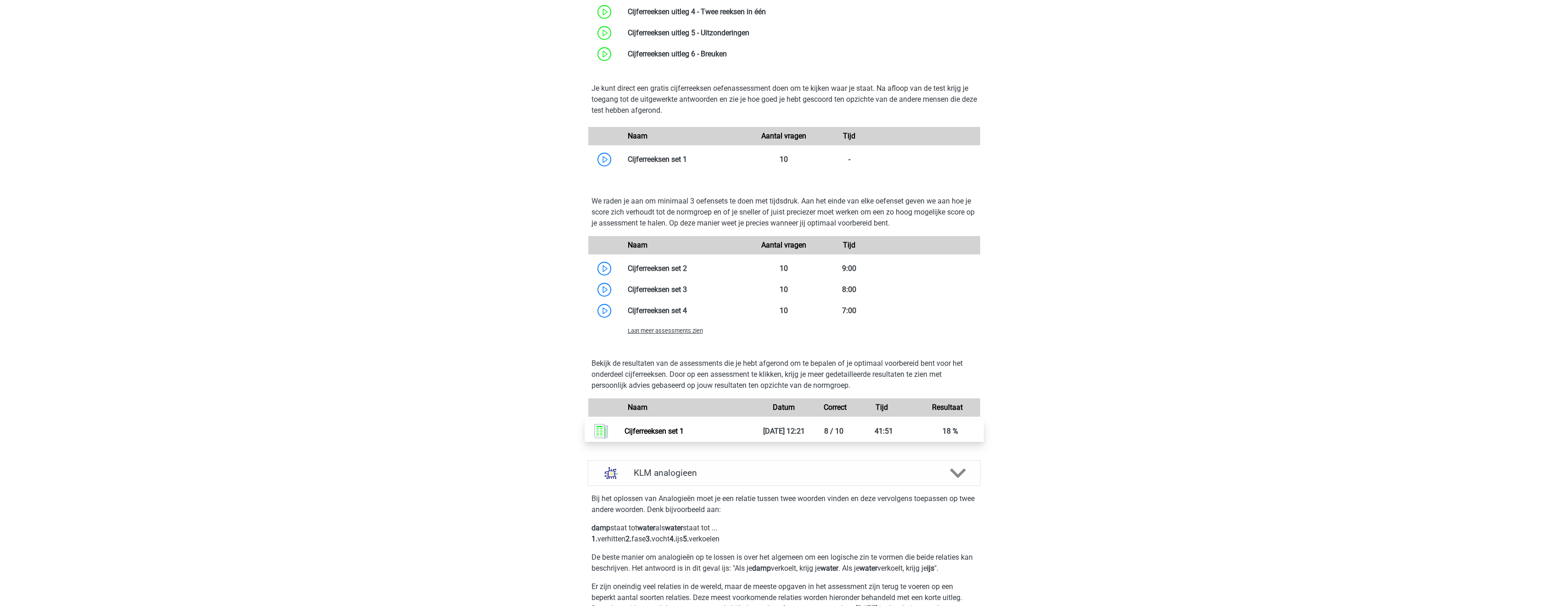
click at [684, 431] on link "Cijferreeksen set 1" at bounding box center [654, 432] width 59 height 9
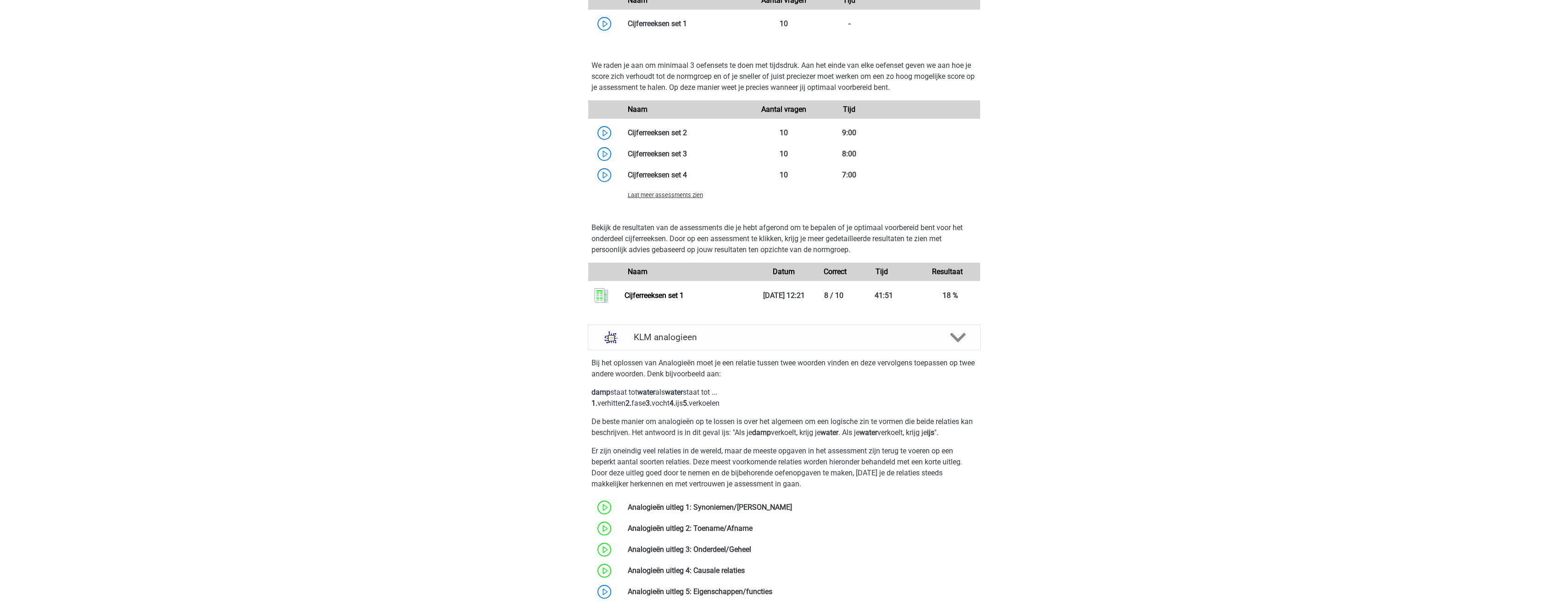
scroll to position [963, 0]
click at [963, 341] on icon at bounding box center [958, 336] width 16 height 16
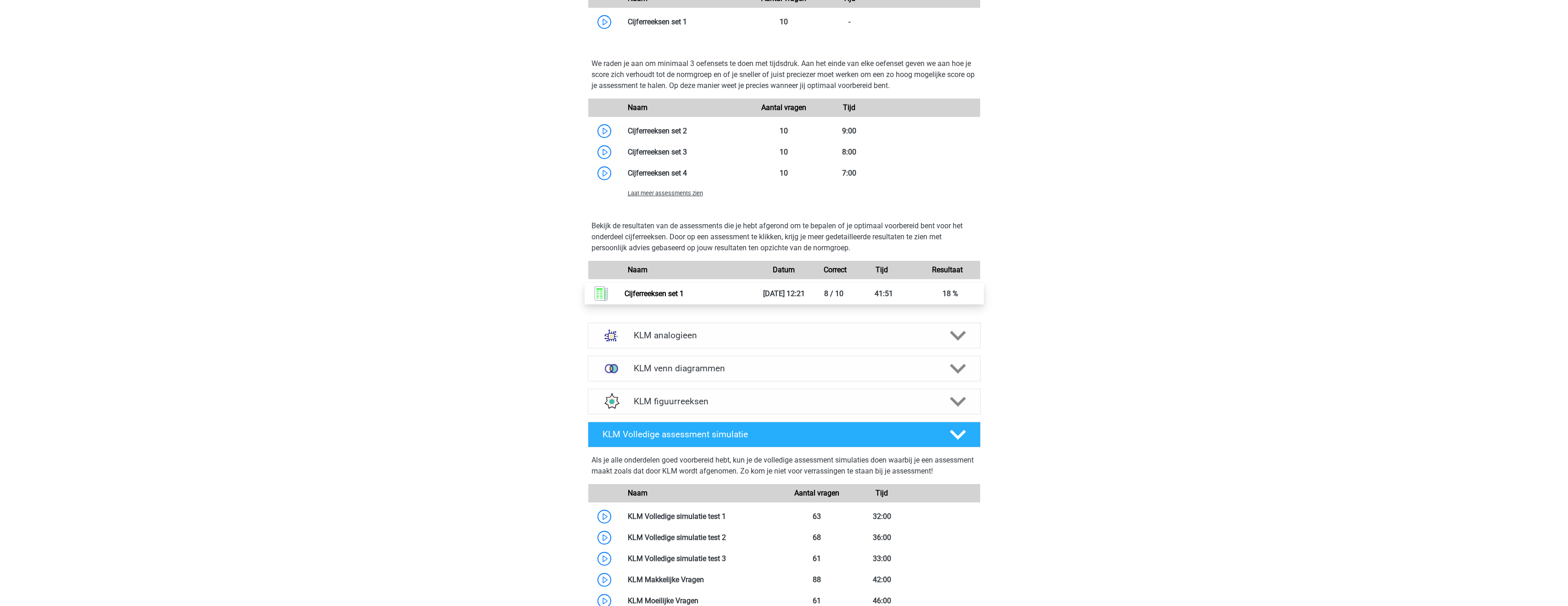
click at [684, 298] on link "Cijferreeksen set 1" at bounding box center [654, 294] width 59 height 9
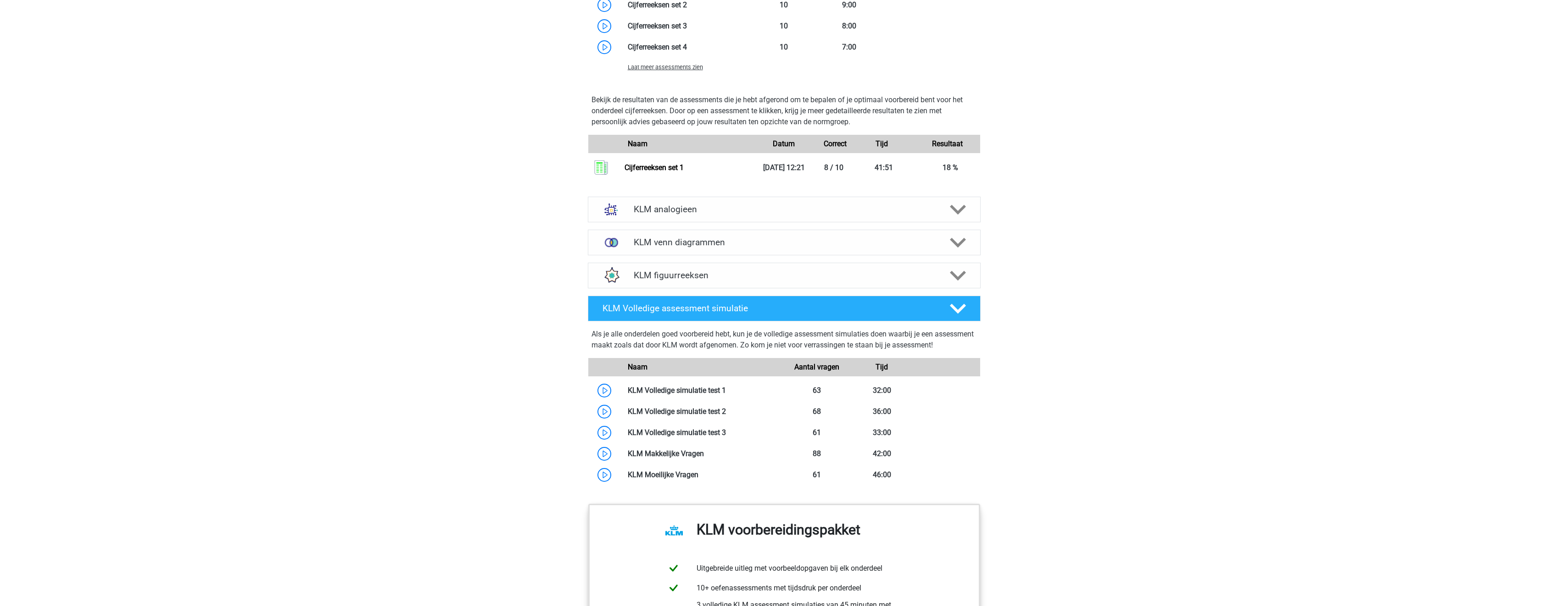
scroll to position [1055, 0]
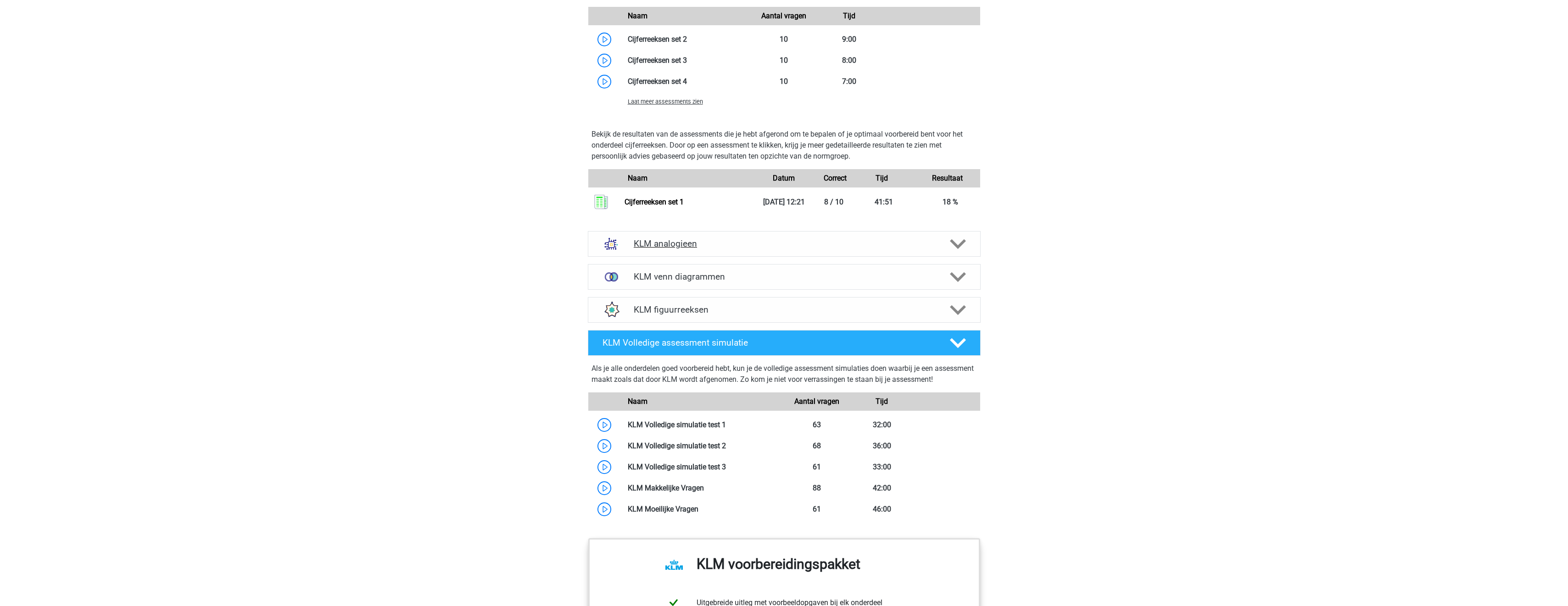
click at [965, 239] on icon at bounding box center [958, 244] width 16 height 16
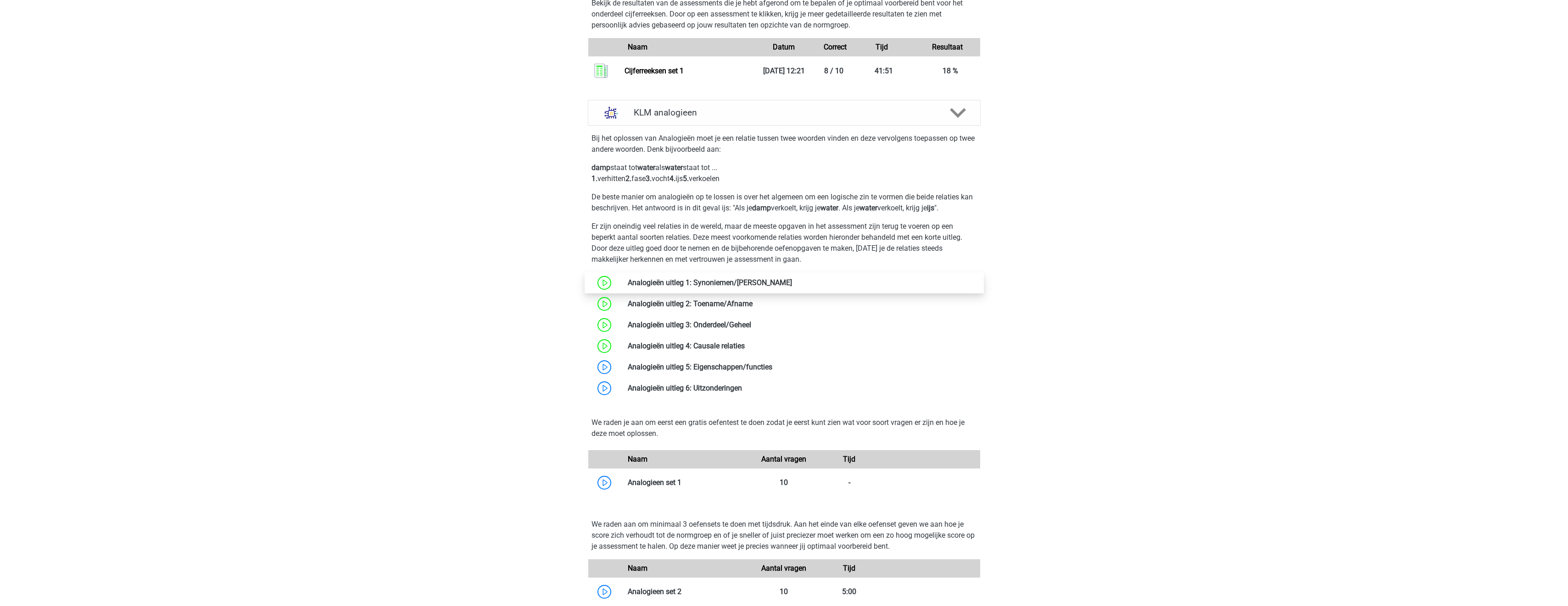
scroll to position [1193, 0]
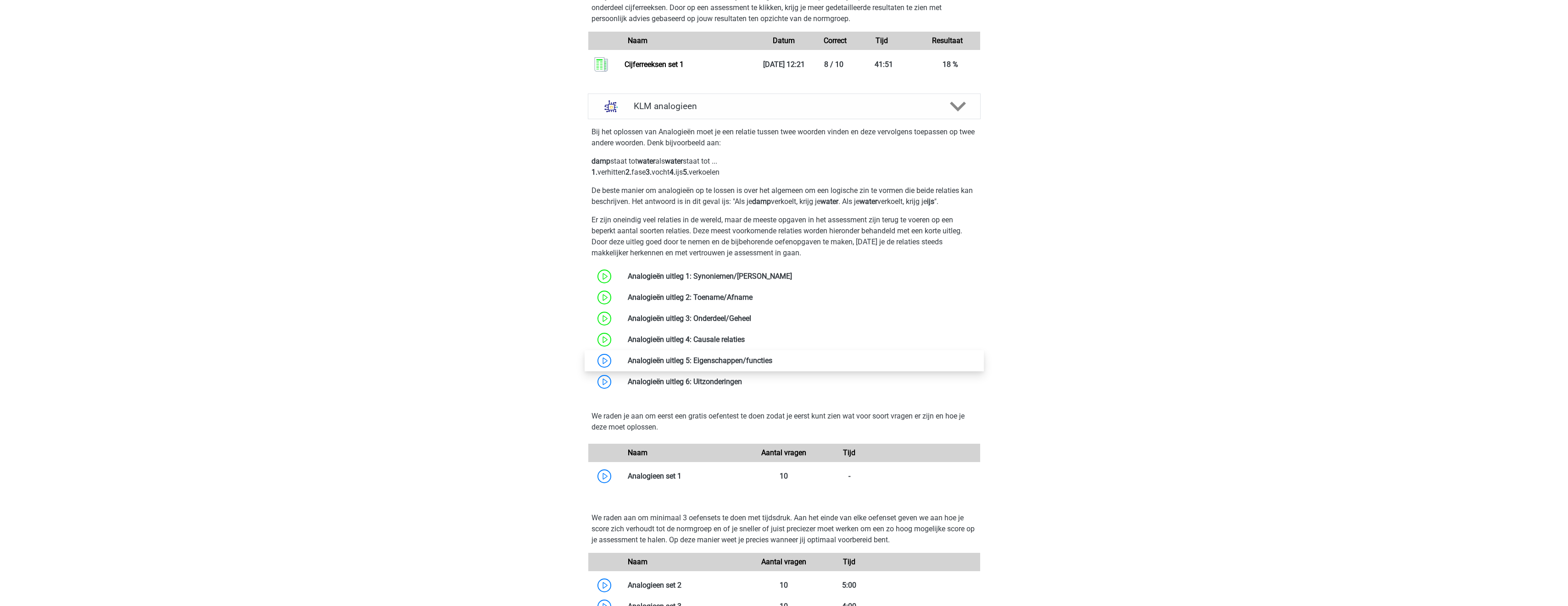
click at [773, 360] on link at bounding box center [773, 361] width 0 height 9
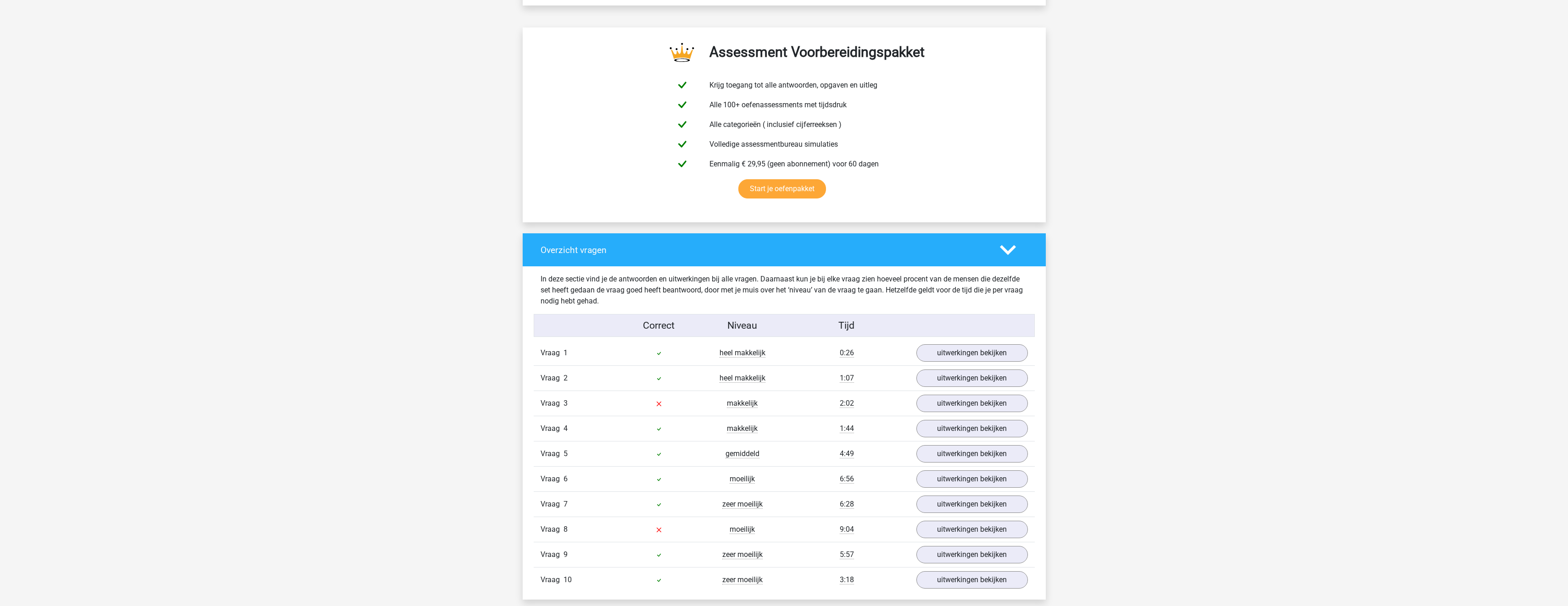
scroll to position [504, 0]
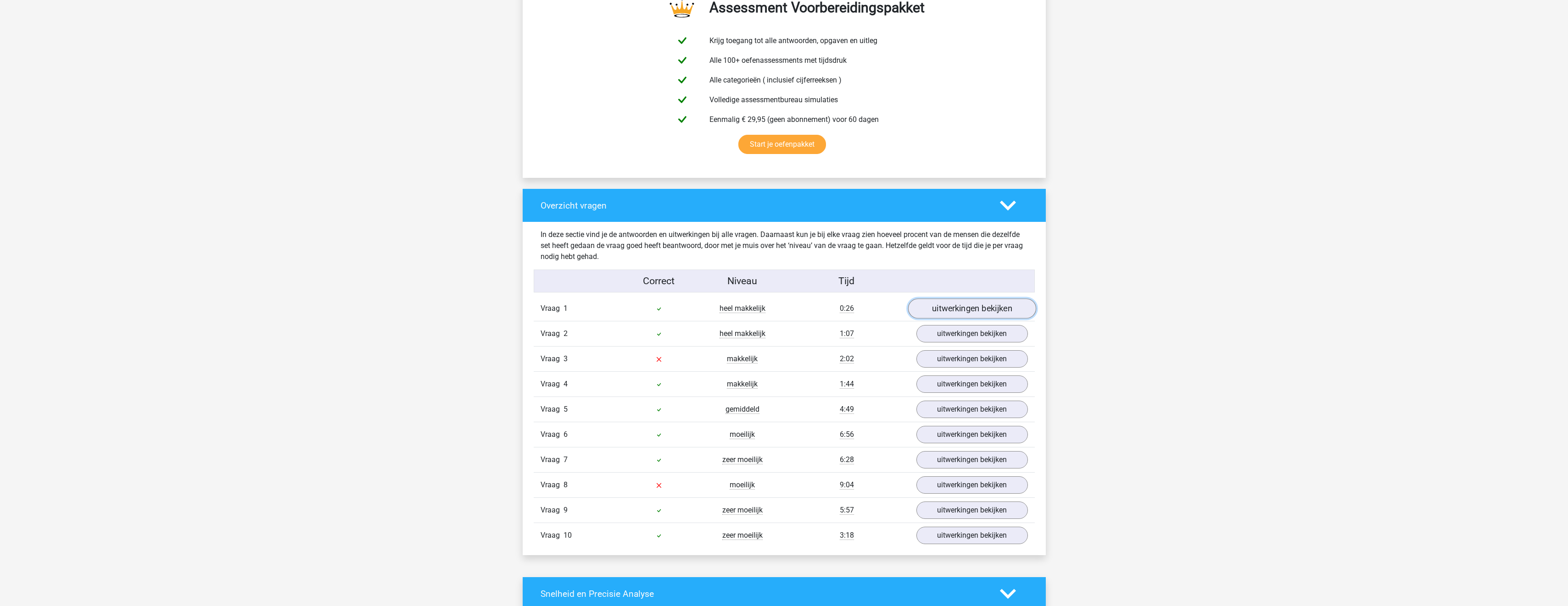
click at [953, 314] on link "uitwerkingen bekijken" at bounding box center [972, 309] width 128 height 20
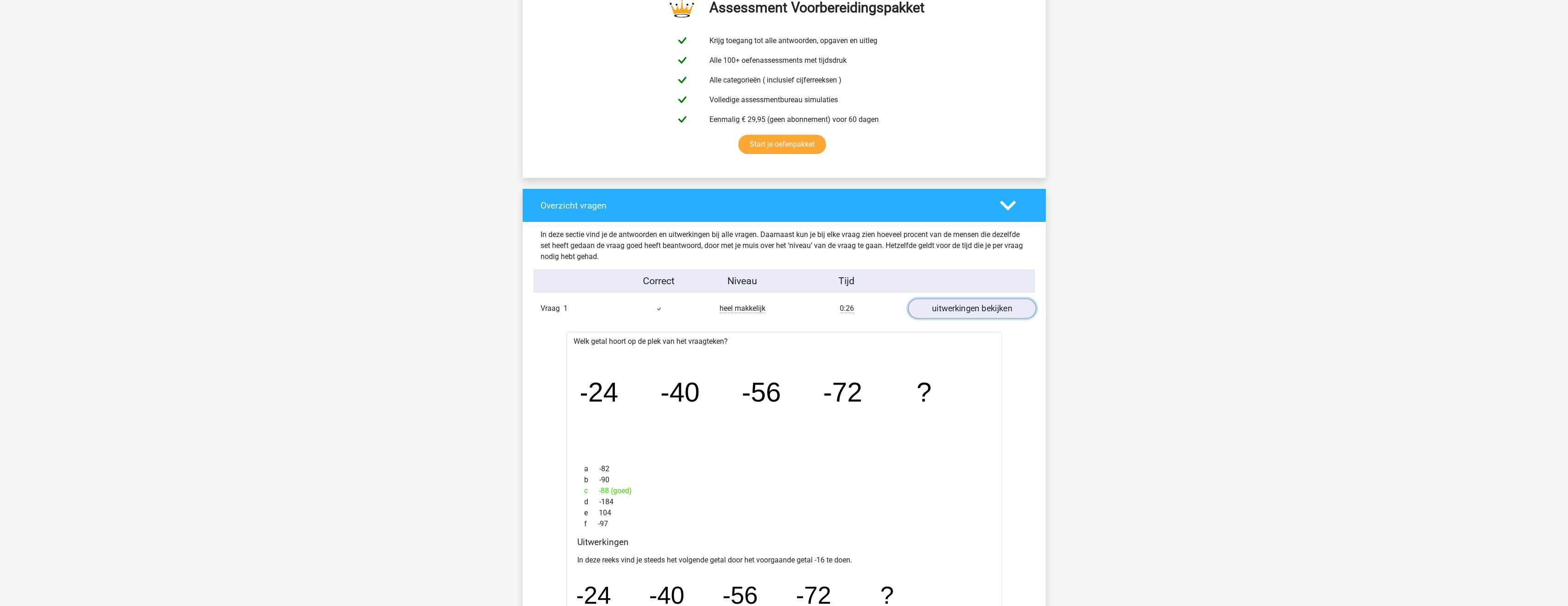
click at [933, 309] on link "uitwerkingen bekijken" at bounding box center [972, 309] width 128 height 20
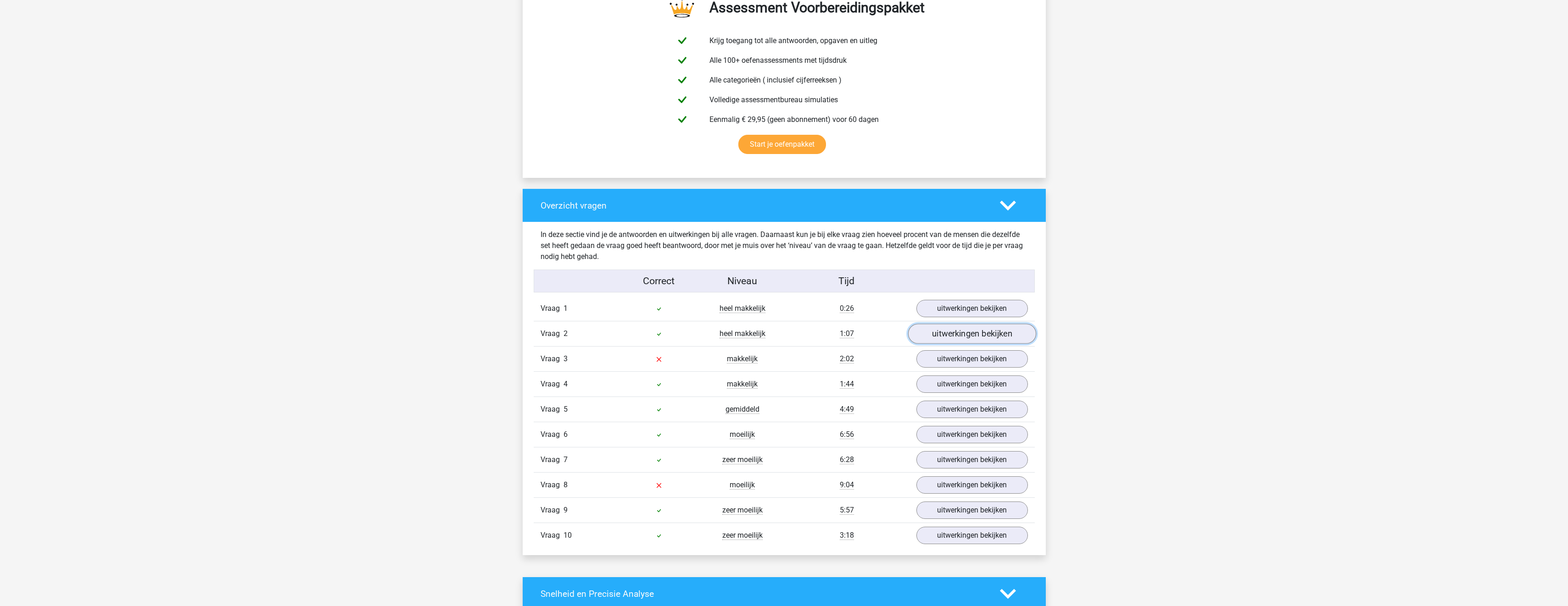
click at [944, 334] on link "uitwerkingen bekijken" at bounding box center [972, 333] width 128 height 20
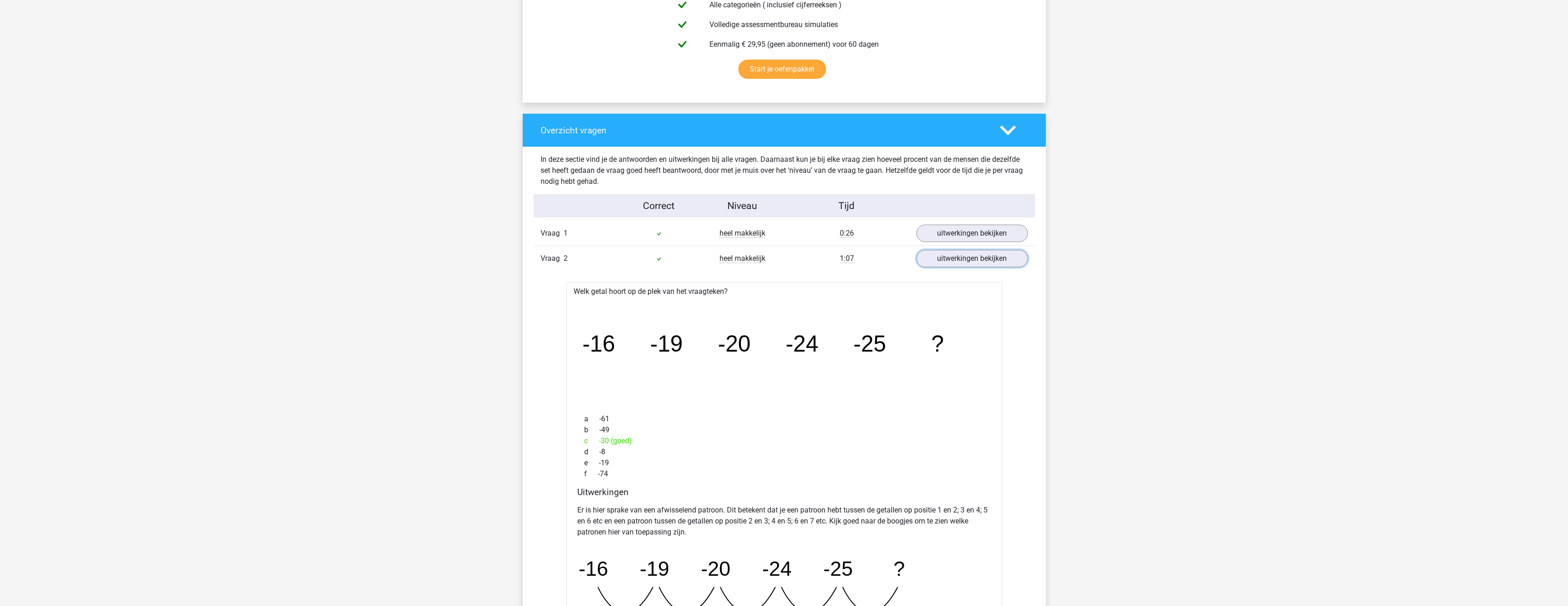
scroll to position [551, 0]
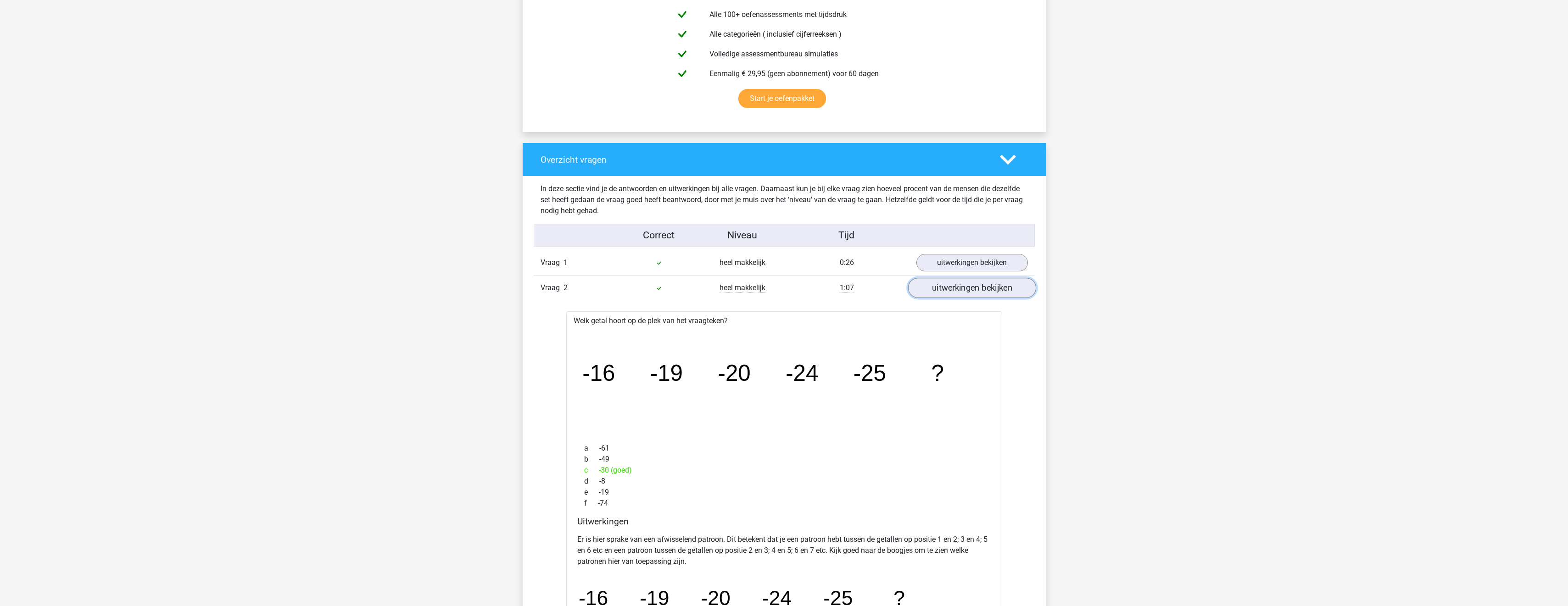
click at [978, 287] on link "uitwerkingen bekijken" at bounding box center [972, 288] width 128 height 20
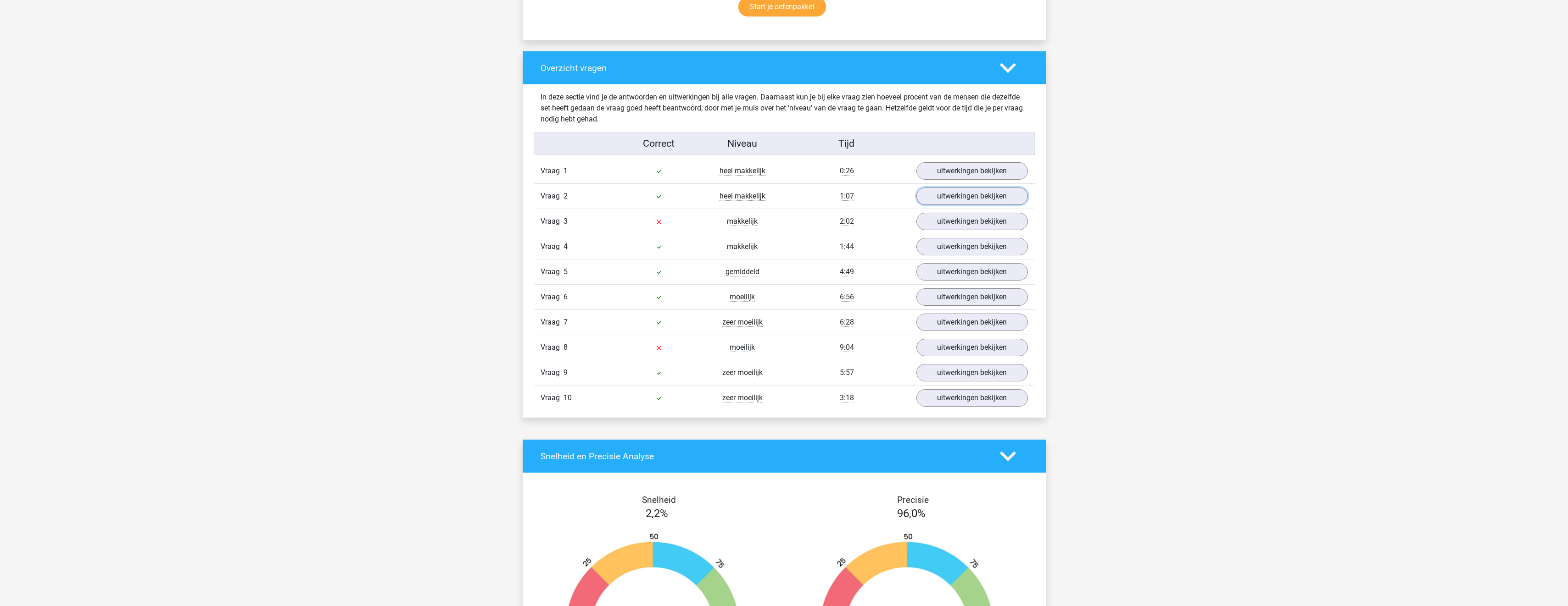
scroll to position [596, 0]
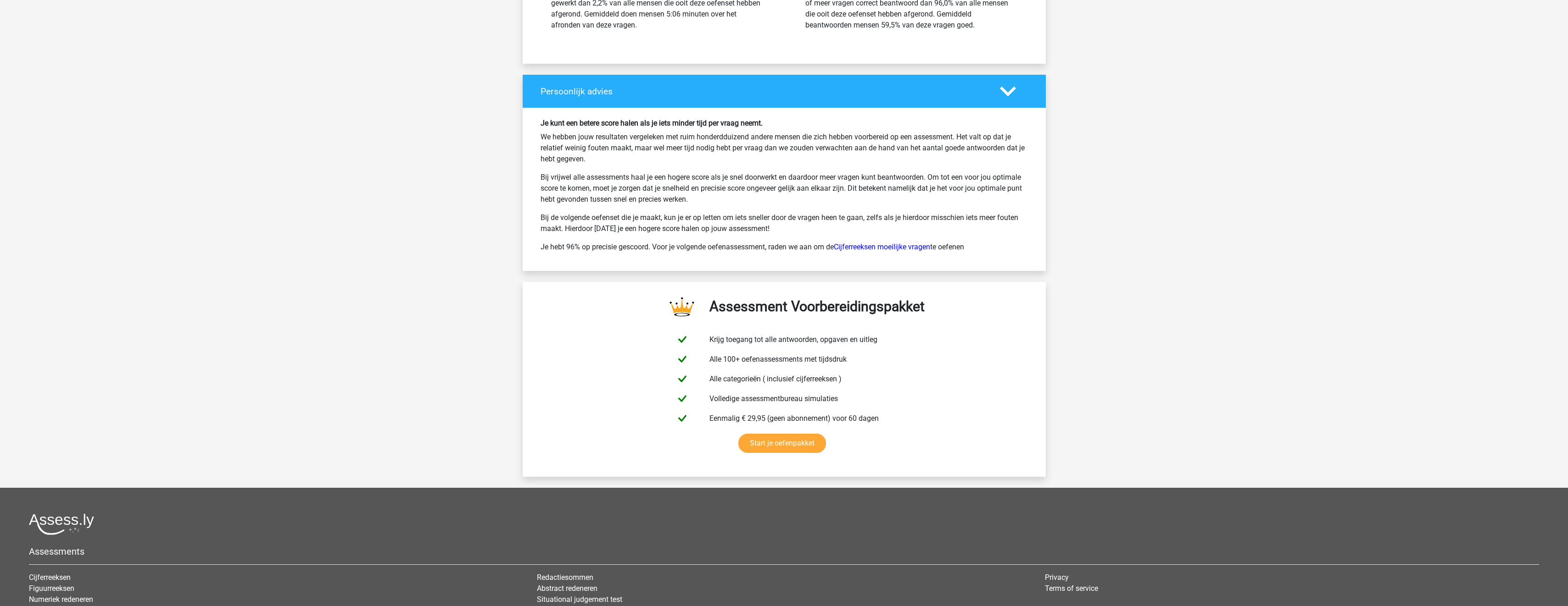
scroll to position [1330, 0]
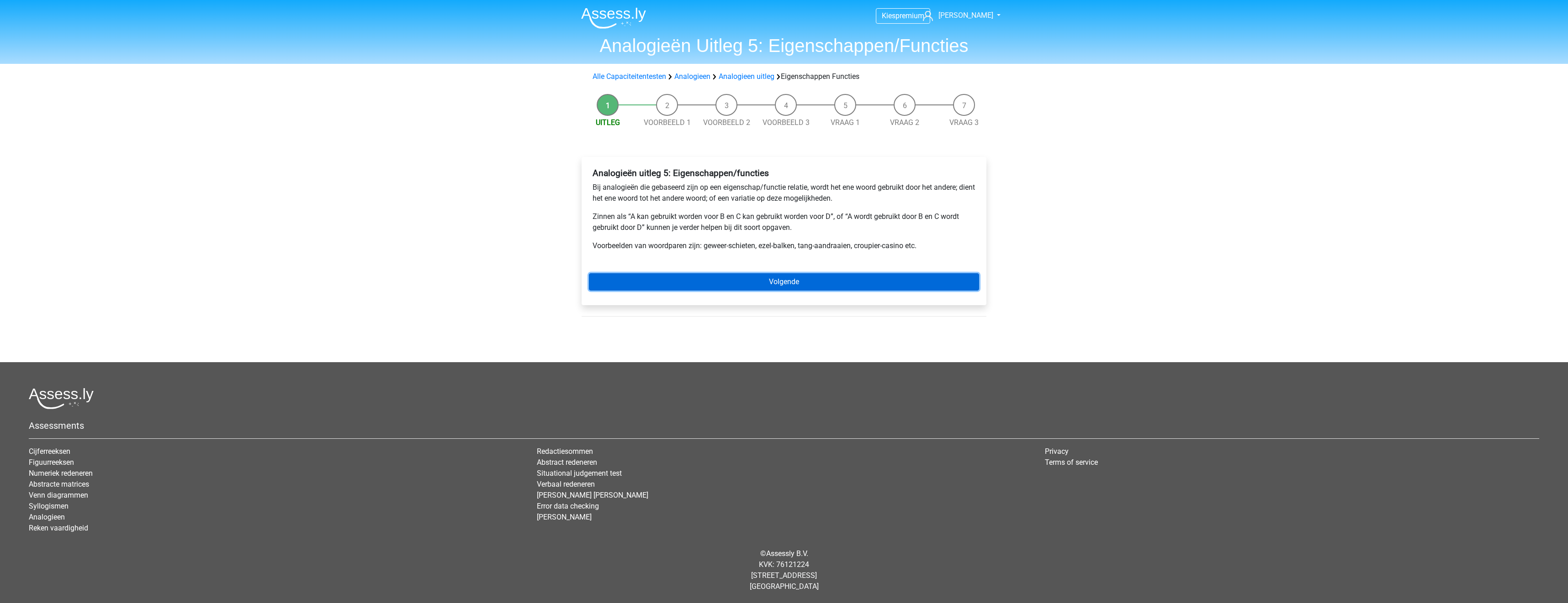
click at [861, 284] on link "Volgende" at bounding box center [784, 281] width 390 height 17
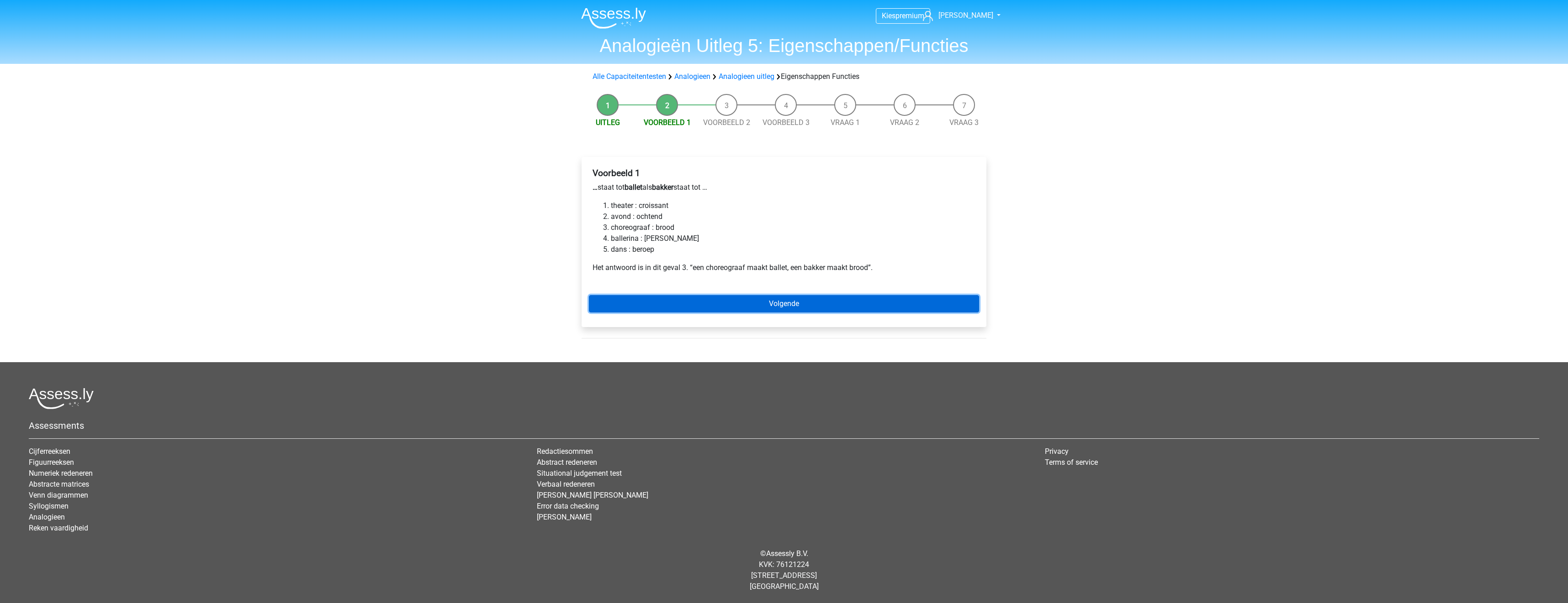
click at [744, 302] on link "Volgende" at bounding box center [784, 304] width 390 height 17
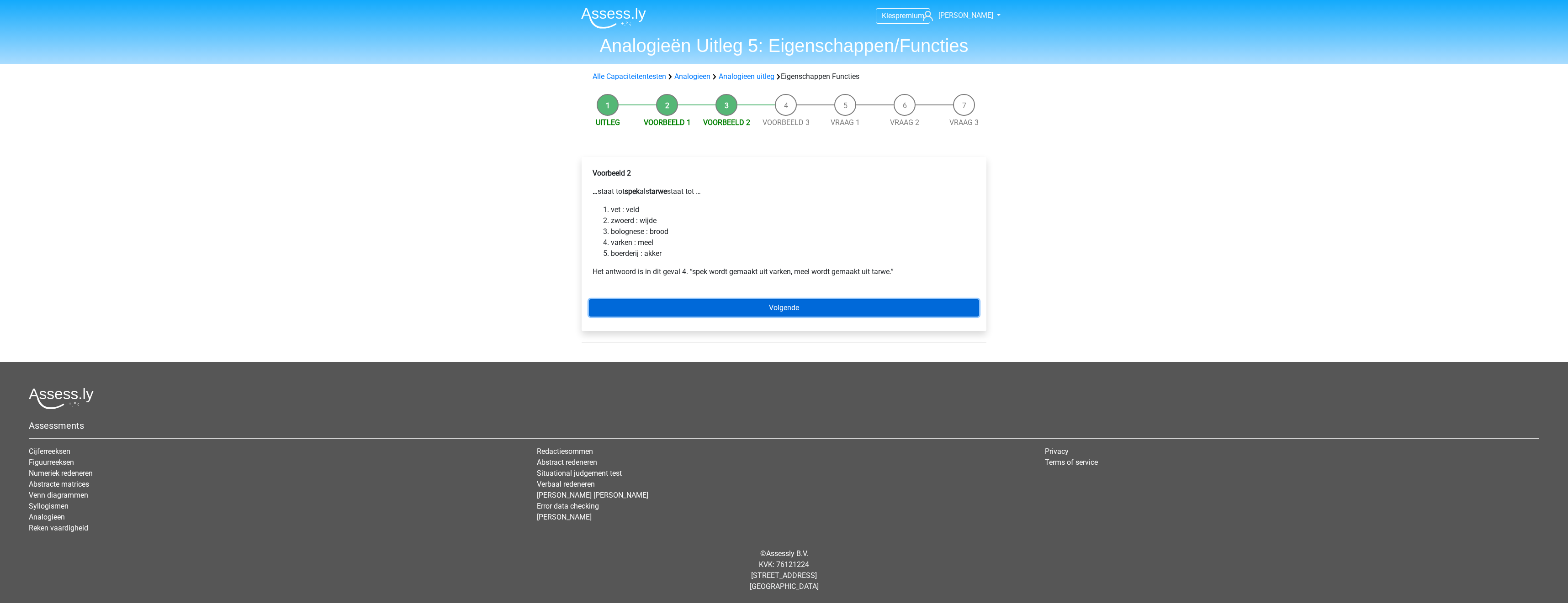
click at [729, 311] on link "Volgende" at bounding box center [784, 307] width 390 height 17
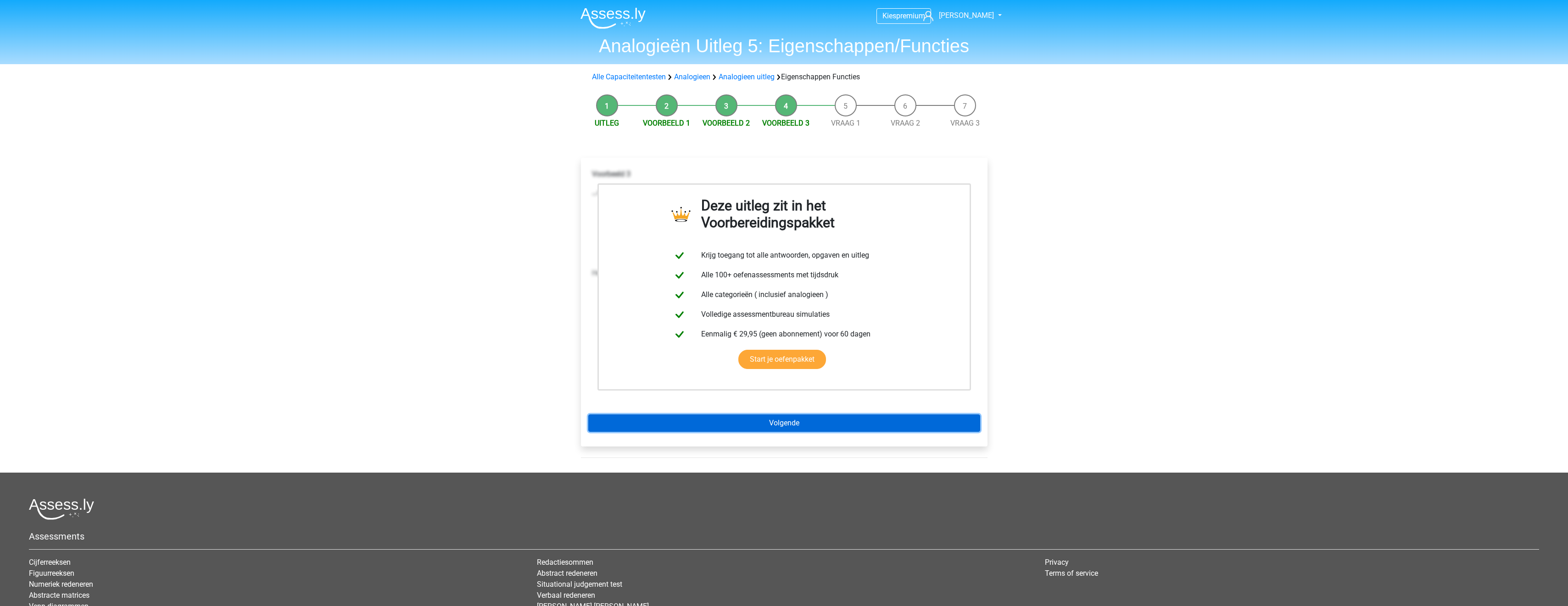
click at [687, 422] on link "Volgende" at bounding box center [784, 422] width 392 height 17
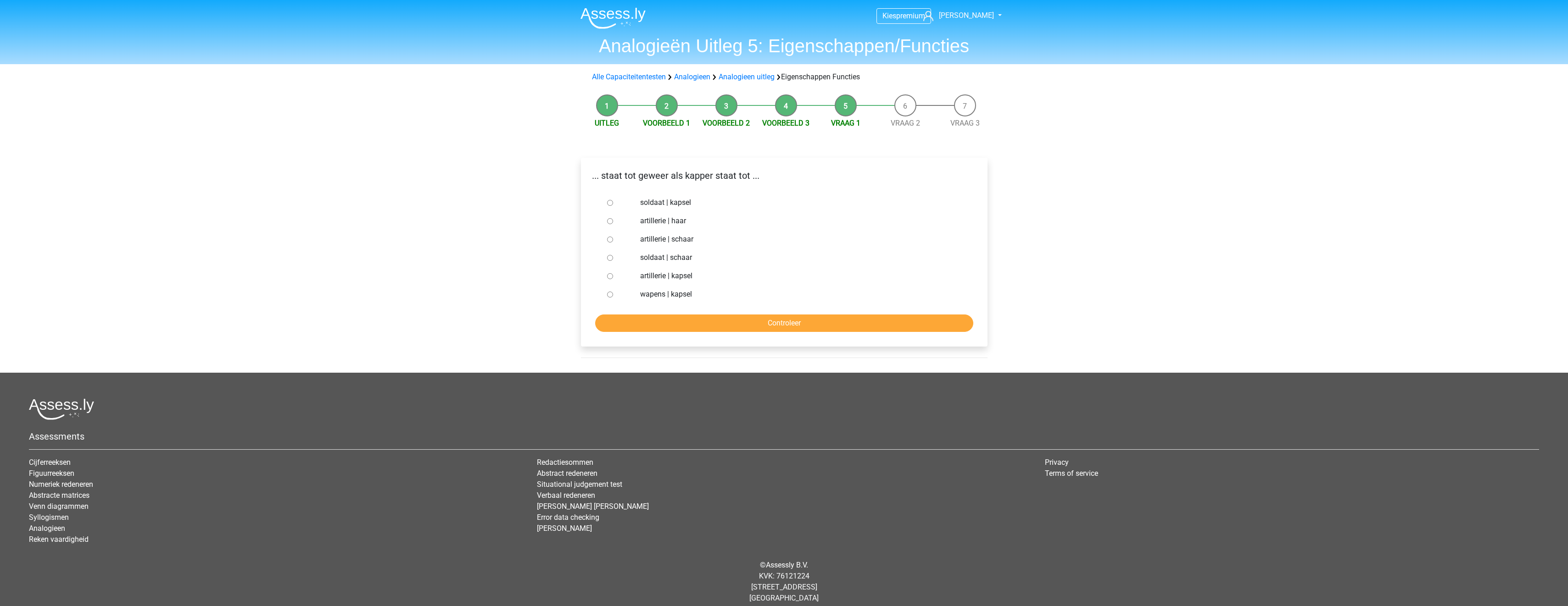
click at [685, 257] on label "soldaat | schaar" at bounding box center [798, 258] width 317 height 11
click at [614, 257] on input "soldaat | schaar" at bounding box center [610, 258] width 6 height 6
radio input "true"
click at [730, 322] on input "Controleer" at bounding box center [784, 323] width 378 height 17
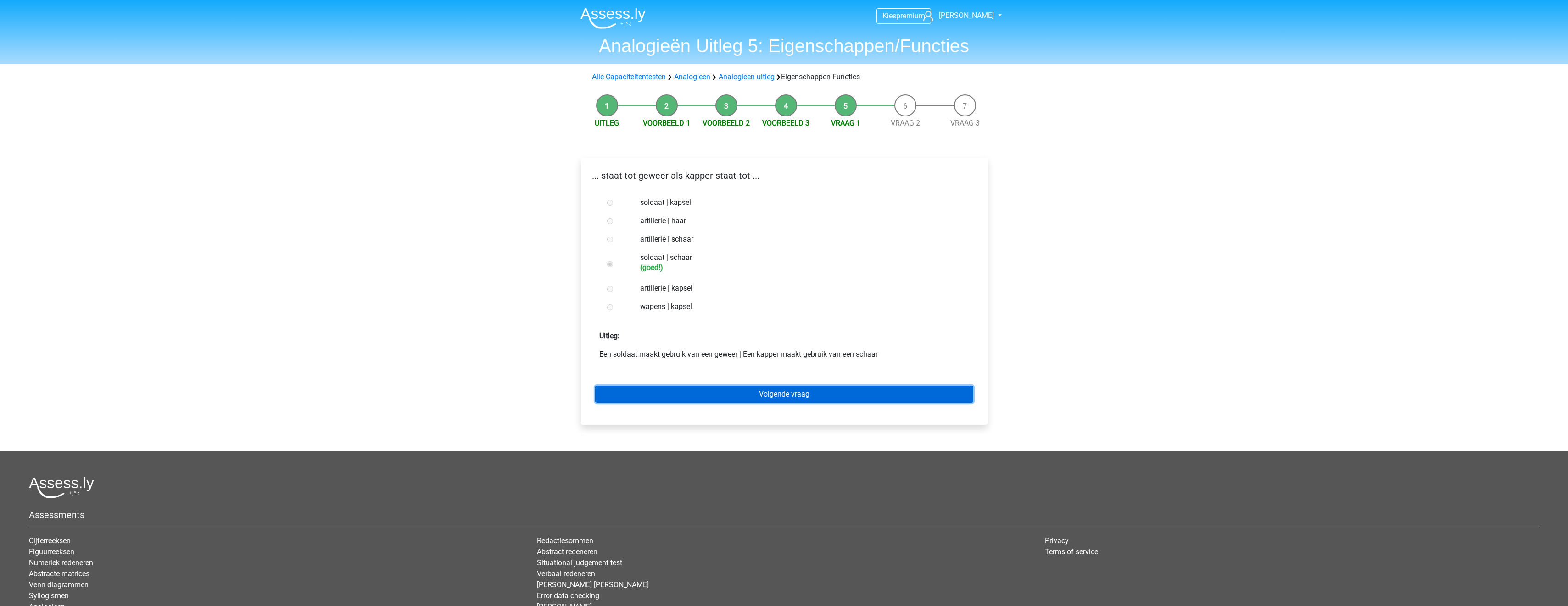
click at [785, 392] on link "Volgende vraag" at bounding box center [784, 394] width 378 height 17
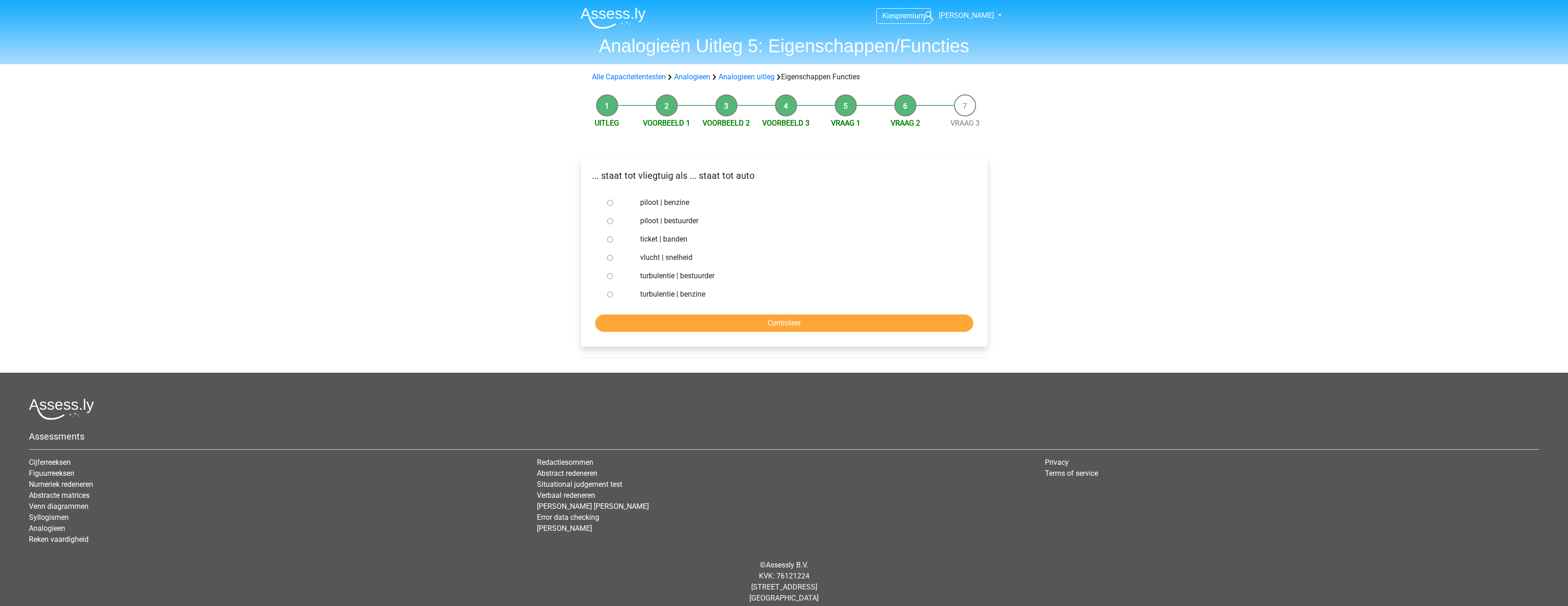
click at [684, 218] on label "piloot | bestuurder" at bounding box center [798, 221] width 317 height 11
click at [614, 218] on input "piloot | bestuurder" at bounding box center [610, 221] width 6 height 6
radio input "true"
click at [782, 331] on input "Controleer" at bounding box center [784, 323] width 378 height 17
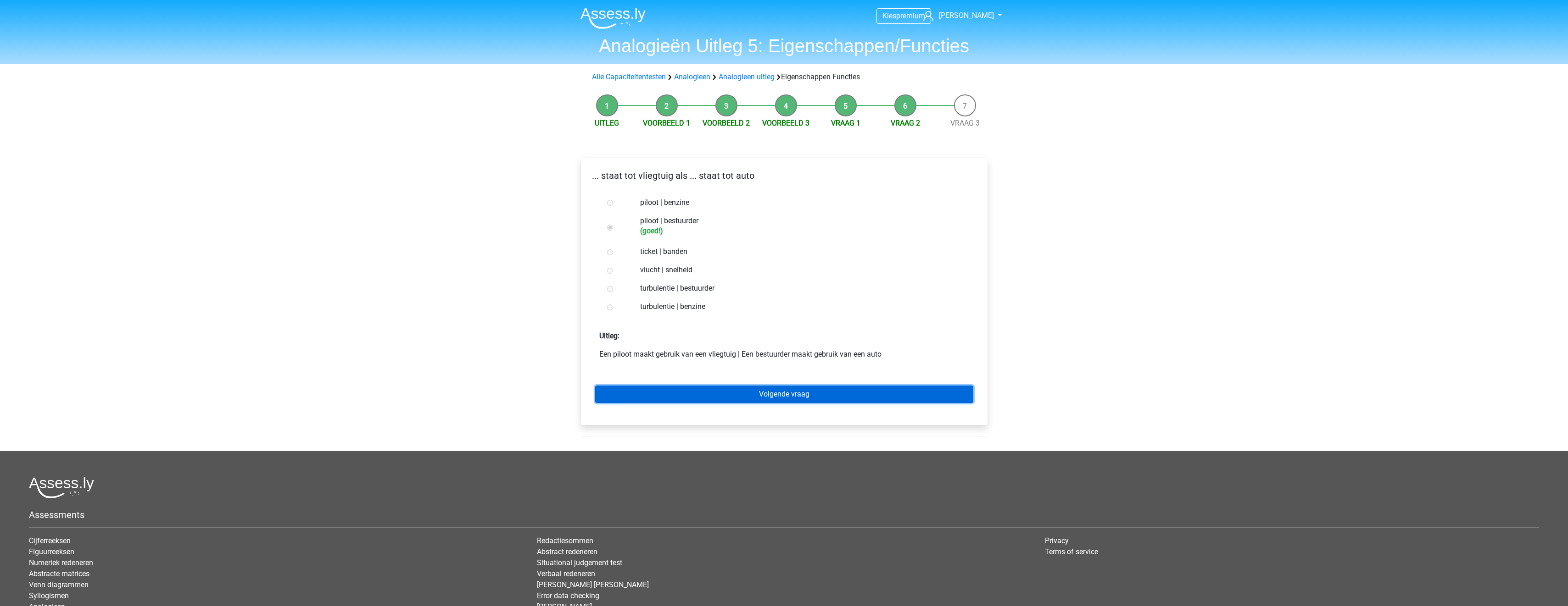
click at [734, 395] on link "Volgende vraag" at bounding box center [784, 394] width 378 height 17
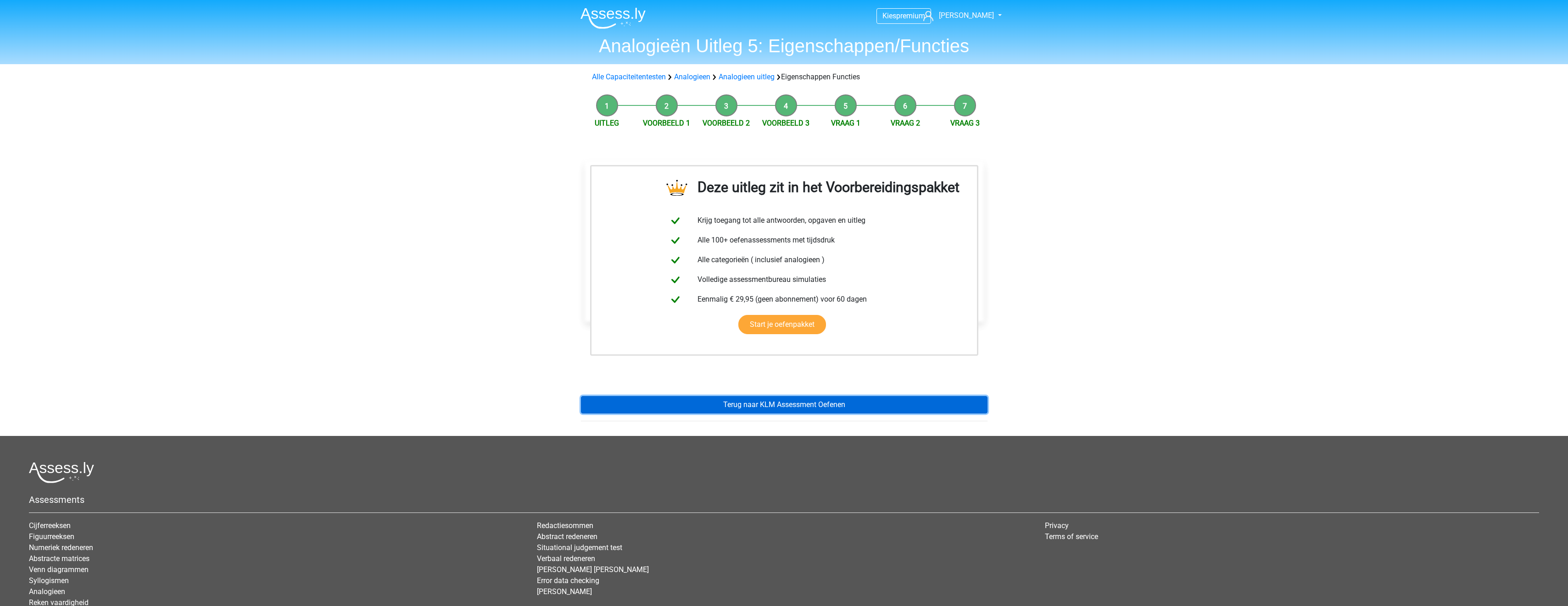
click at [734, 411] on link "Terug naar KLM Assessment Oefenen" at bounding box center [784, 404] width 406 height 17
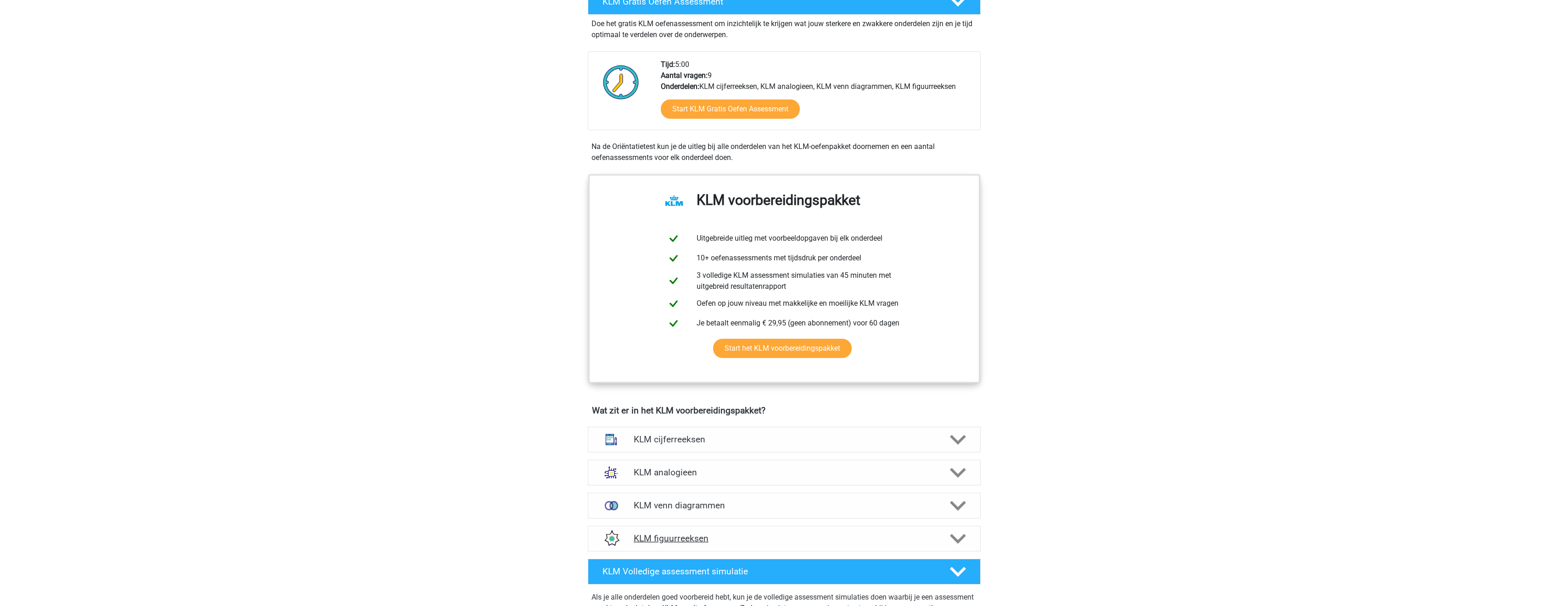
scroll to position [367, 0]
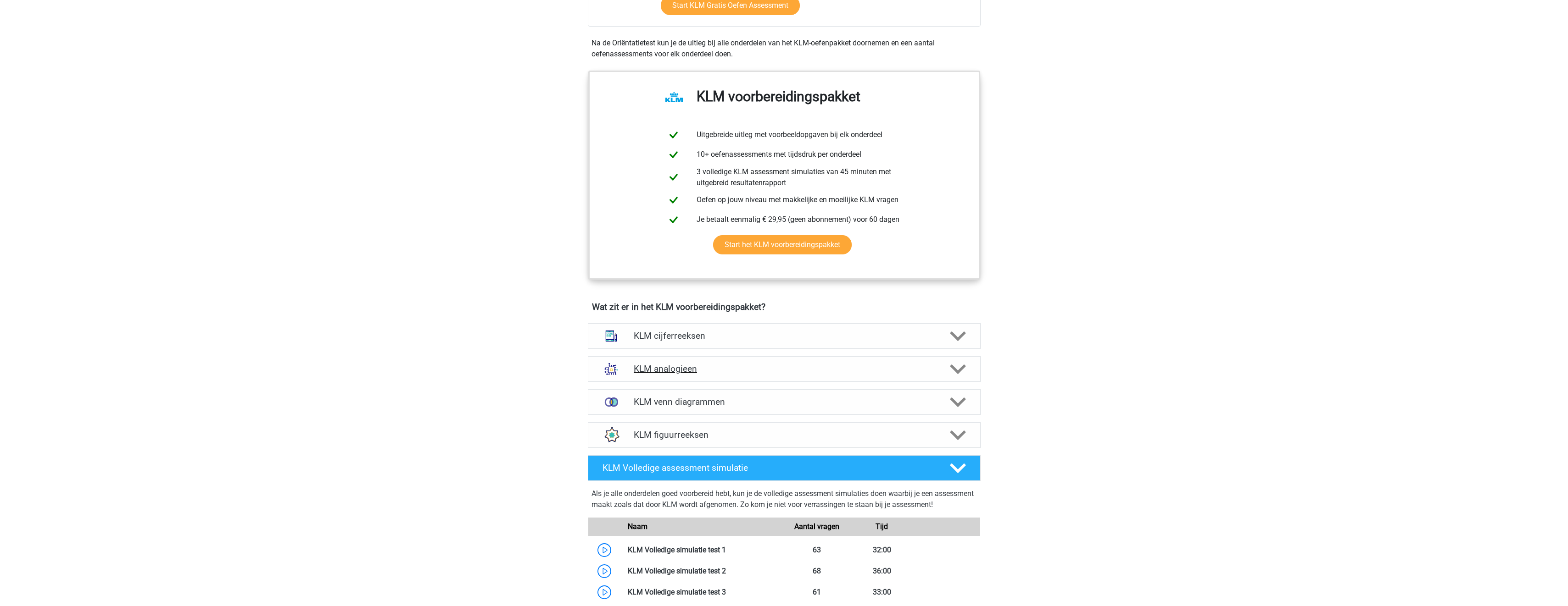
click at [736, 372] on h4 "KLM analogieen" at bounding box center [784, 369] width 301 height 11
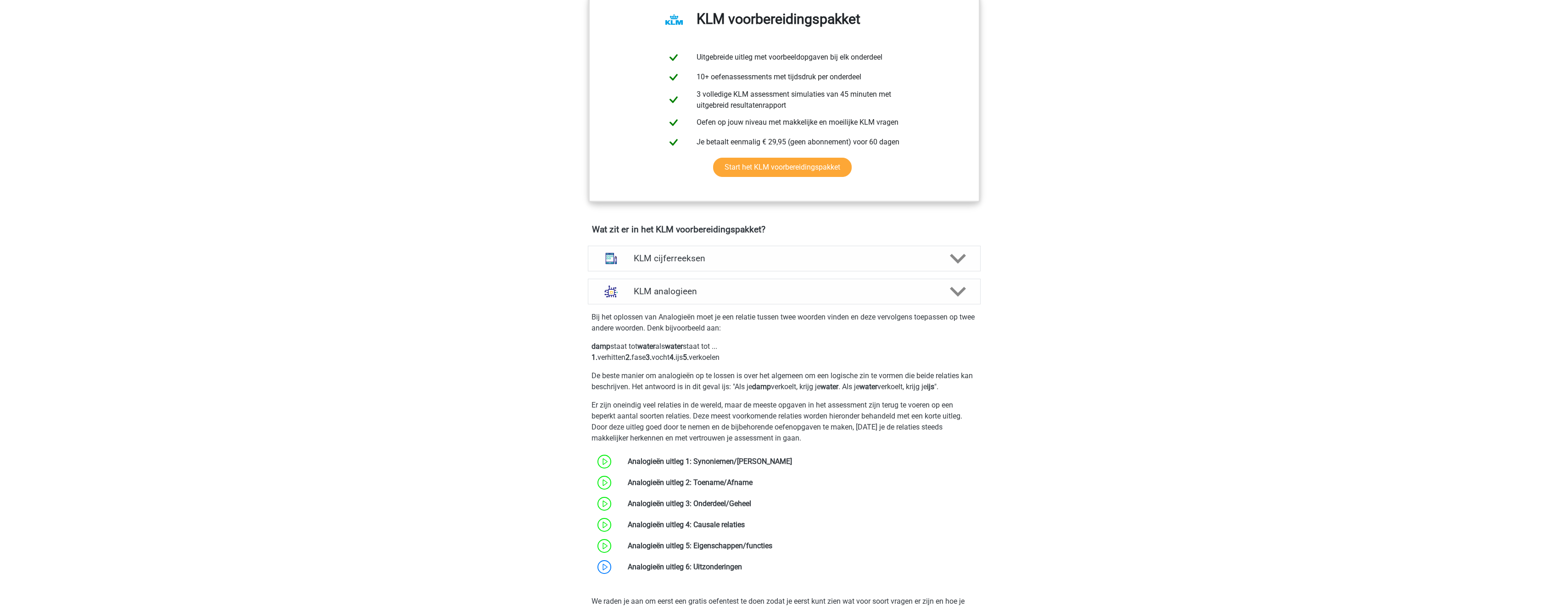
scroll to position [412, 0]
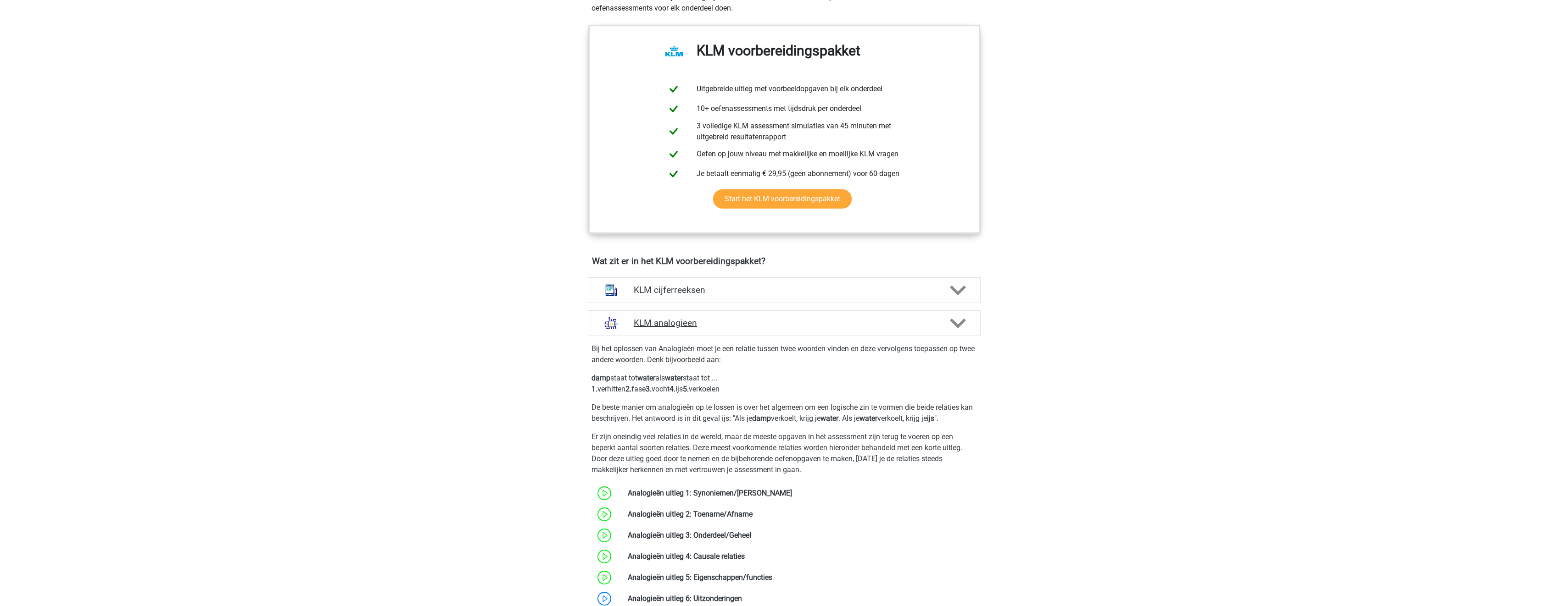
click at [763, 319] on h4 "KLM analogieen" at bounding box center [784, 323] width 301 height 11
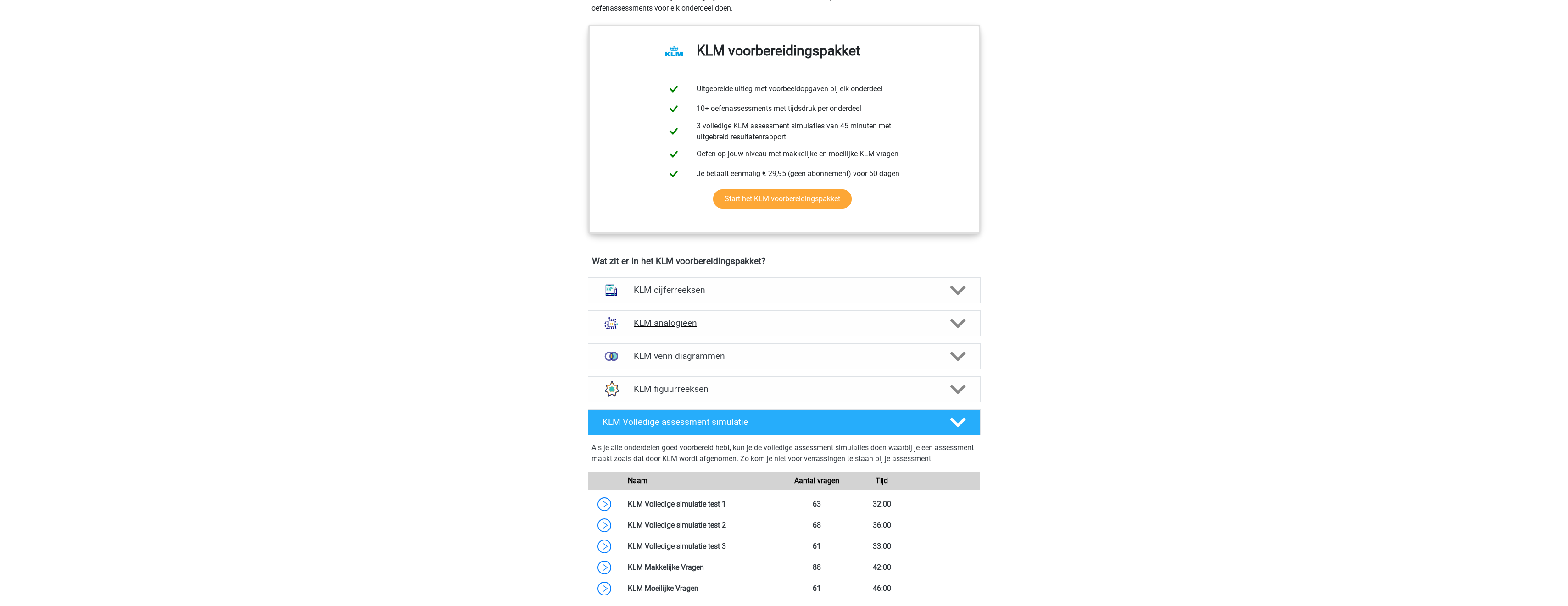
click at [964, 330] on icon at bounding box center [958, 323] width 16 height 16
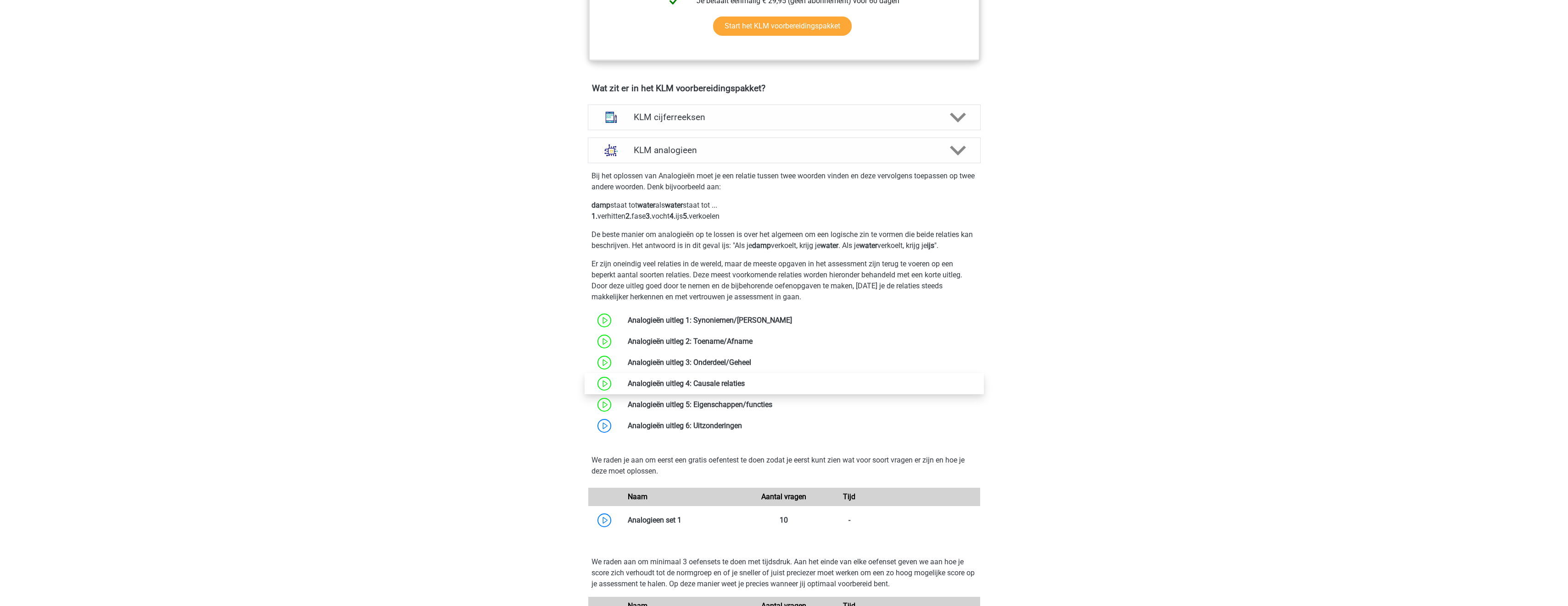
scroll to position [596, 0]
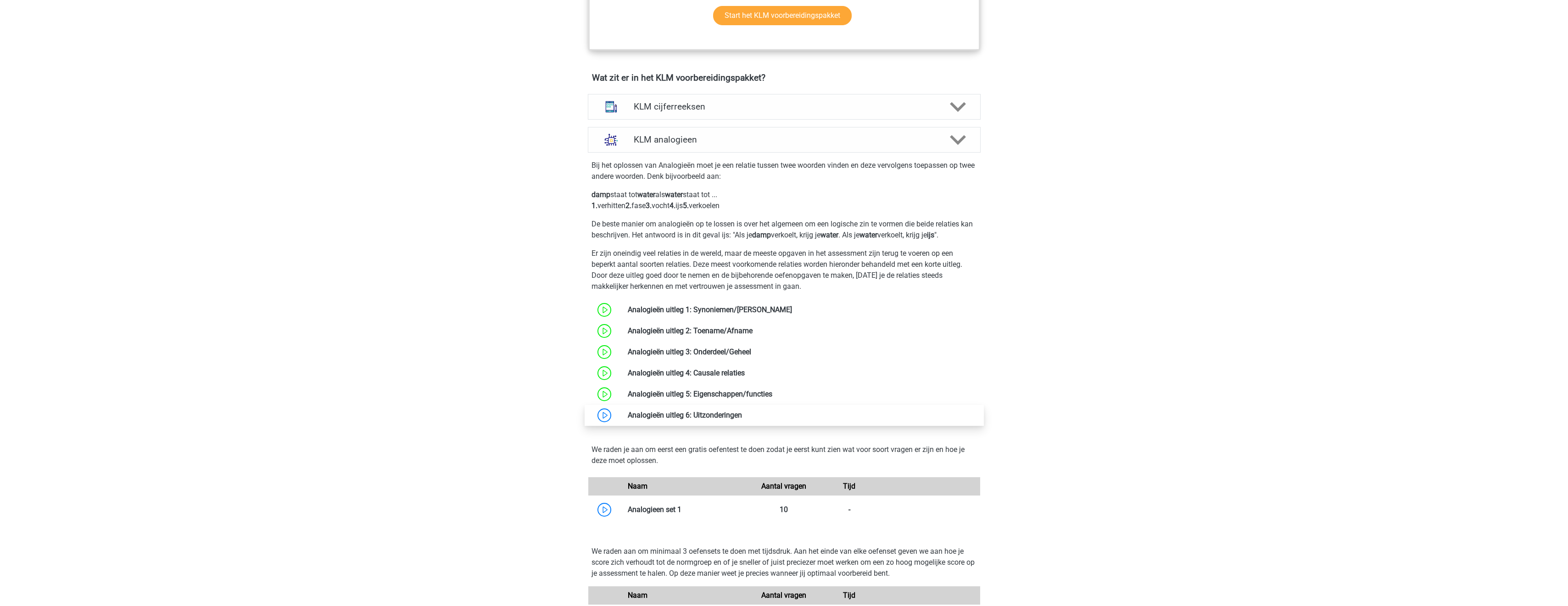
click at [742, 411] on link at bounding box center [742, 415] width 0 height 9
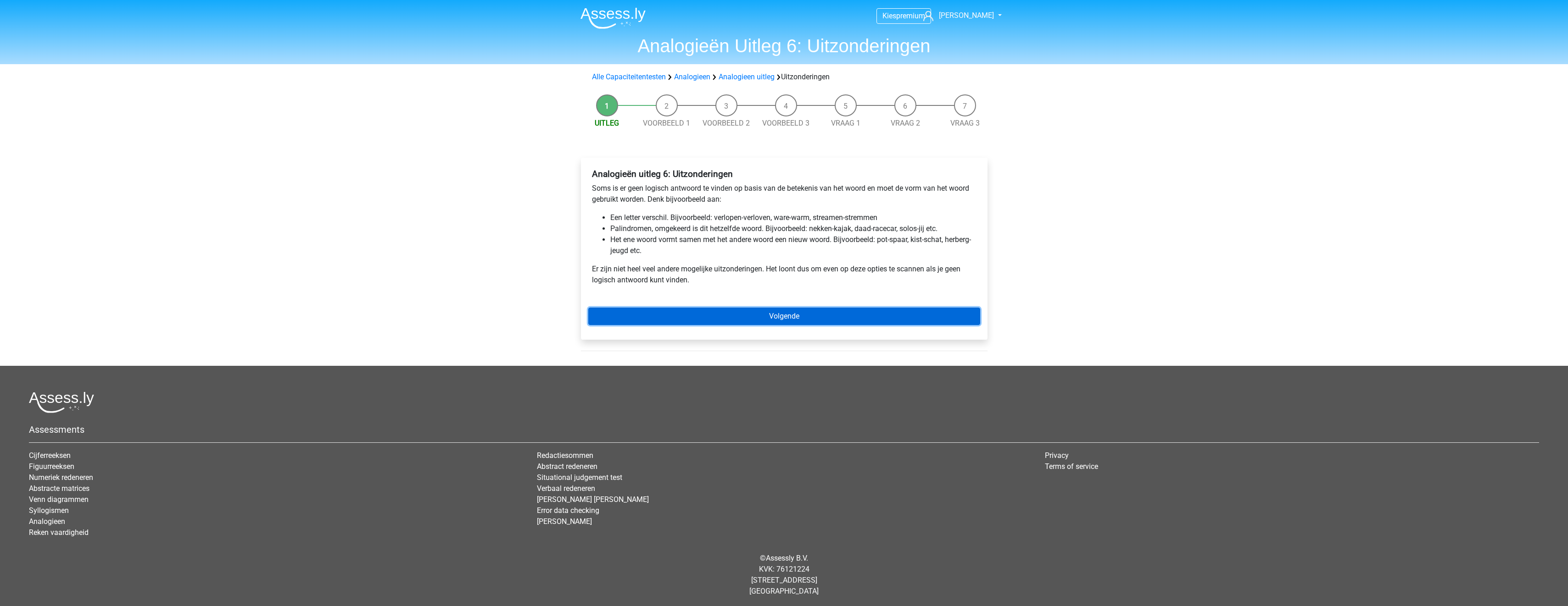
click at [765, 316] on link "Volgende" at bounding box center [784, 316] width 392 height 17
click at [768, 323] on link "Volgende" at bounding box center [784, 316] width 392 height 17
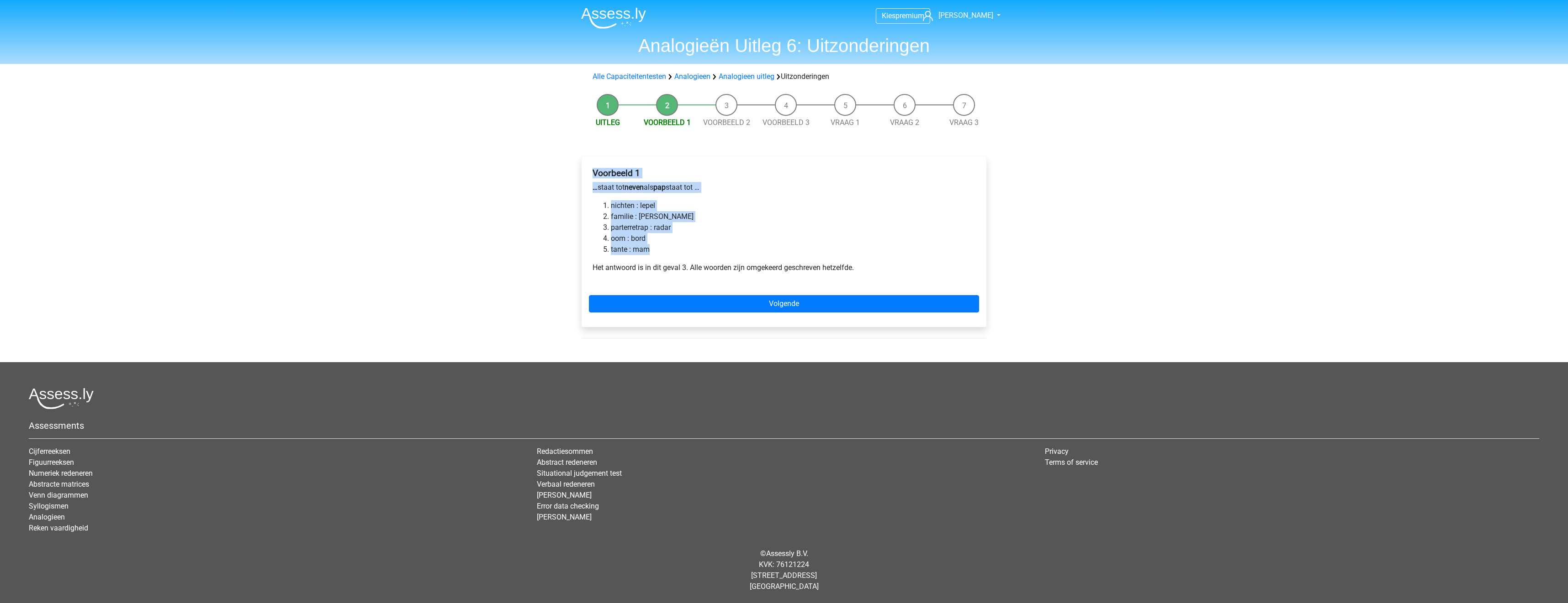
drag, startPoint x: 594, startPoint y: 174, endPoint x: 704, endPoint y: 250, distance: 133.7
click at [704, 250] on div "Voorbeeld 1 … staat tot neven als pap staat tot … nichten : lepel familie : [PE…" at bounding box center [784, 224] width 390 height 120
drag, startPoint x: 704, startPoint y: 250, endPoint x: 632, endPoint y: 216, distance: 79.6
copy div "Voorbeeld 1 … staat tot neven als pap staat tot … nichten : lepel familie : [PE…"
click at [495, 374] on footer "Assessments Cijferreeksen Figuurreeksen Numeriek redeneren Abstracte matrices V…" at bounding box center [784, 483] width 1568 height 241
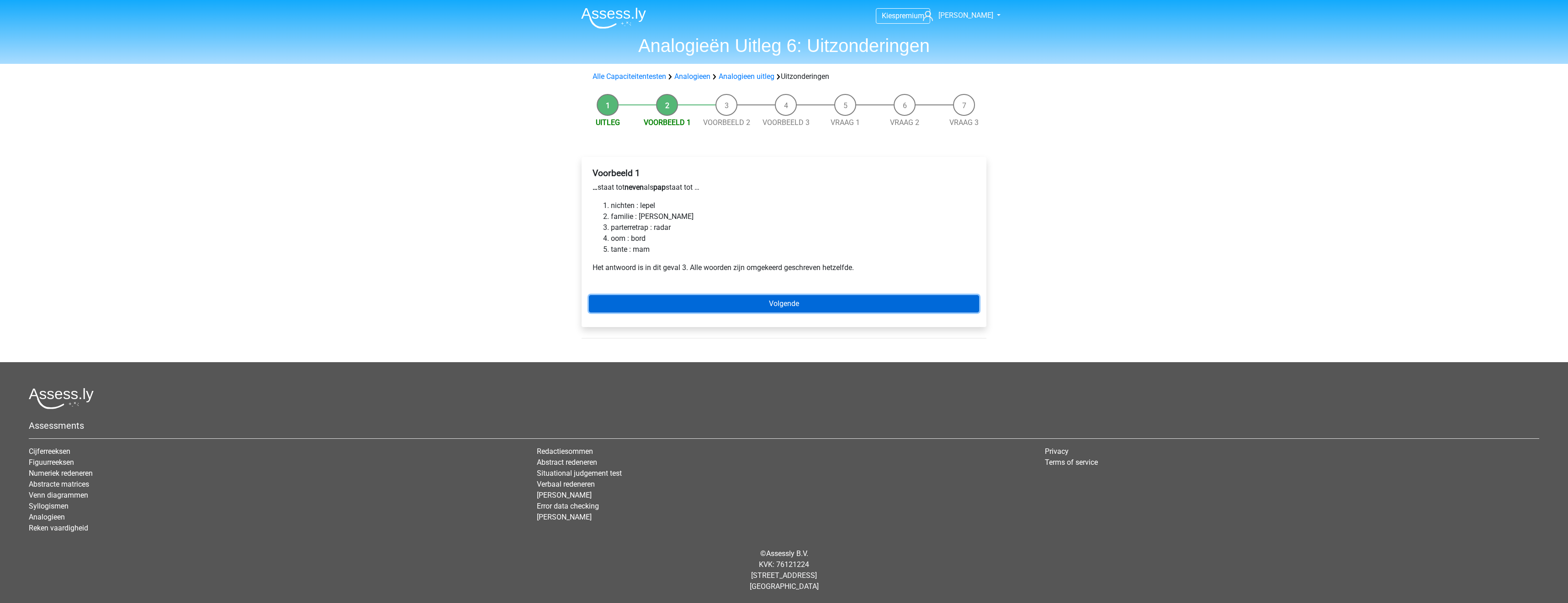
click at [679, 296] on link "Volgende" at bounding box center [784, 304] width 390 height 17
click at [797, 298] on link "Volgende" at bounding box center [784, 304] width 390 height 17
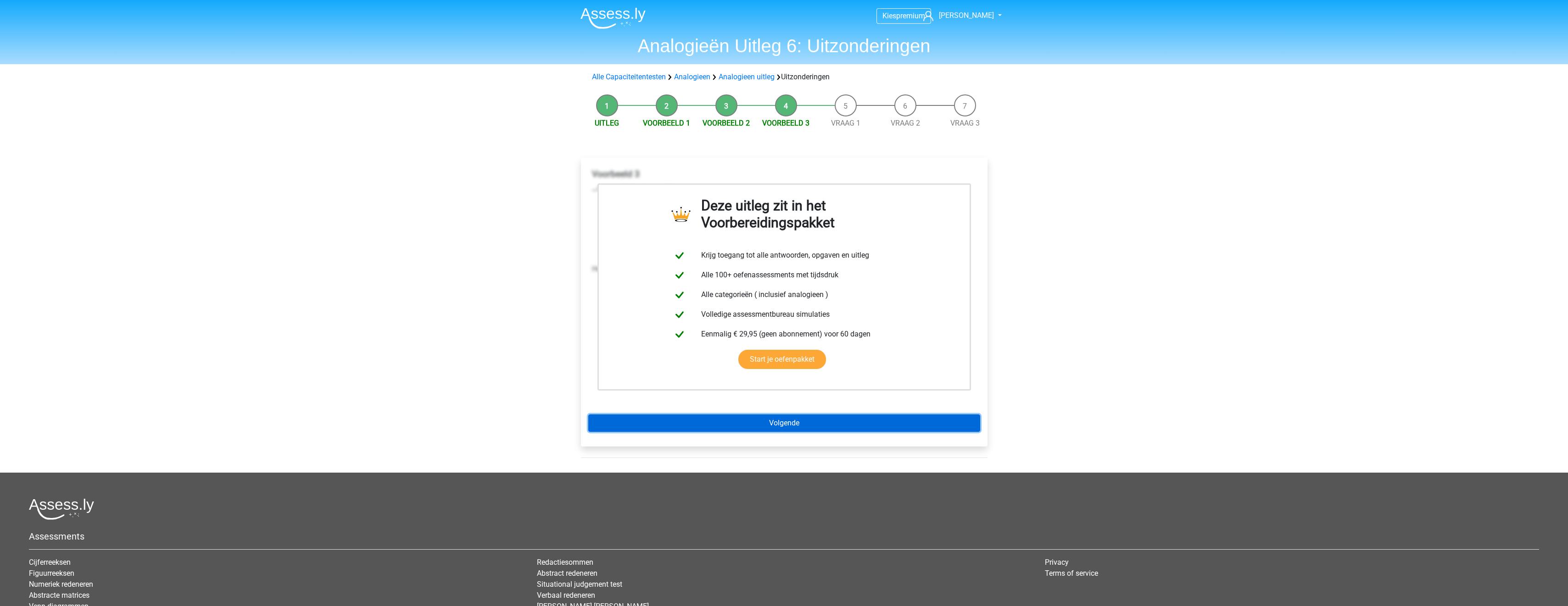
click at [801, 416] on link "Volgende" at bounding box center [784, 422] width 392 height 17
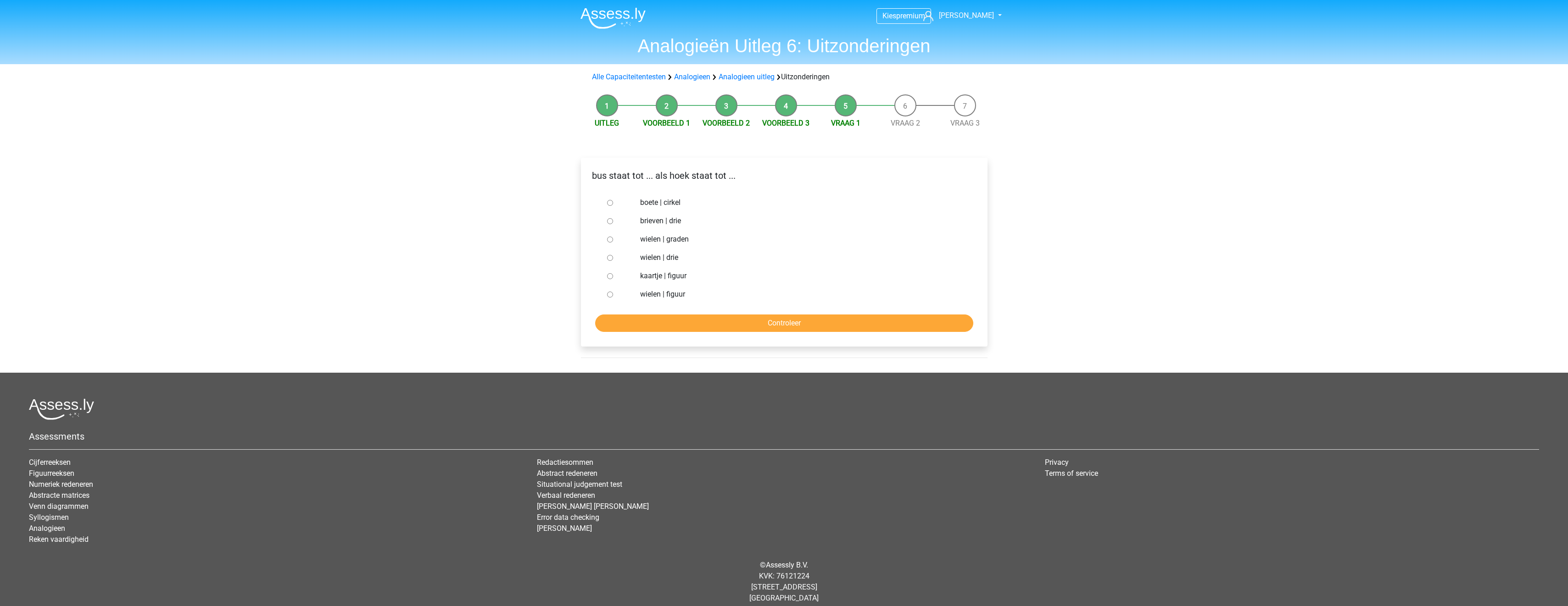
click at [664, 299] on label "wielen | figuur" at bounding box center [798, 294] width 317 height 11
click at [614, 298] on input "wielen | figuur" at bounding box center [610, 294] width 6 height 6
radio input "true"
click at [666, 320] on input "Controleer" at bounding box center [784, 323] width 378 height 17
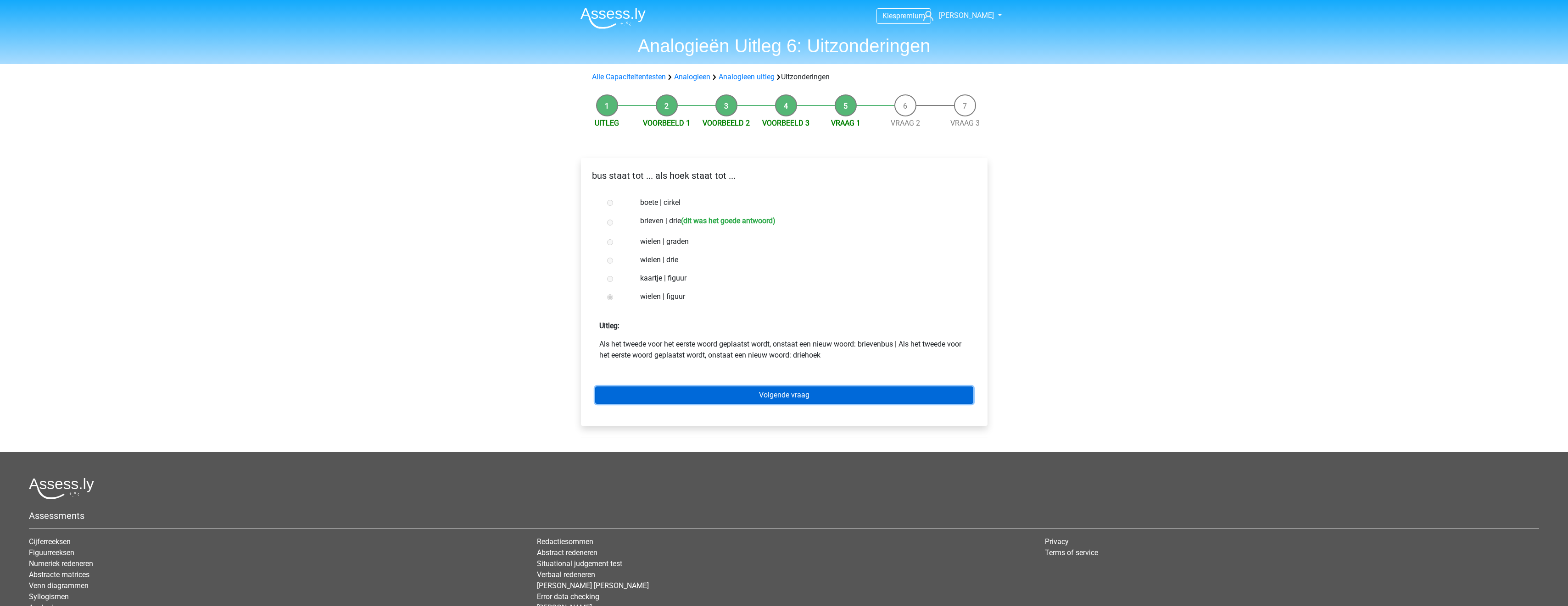
click at [755, 399] on link "Volgende vraag" at bounding box center [784, 395] width 378 height 17
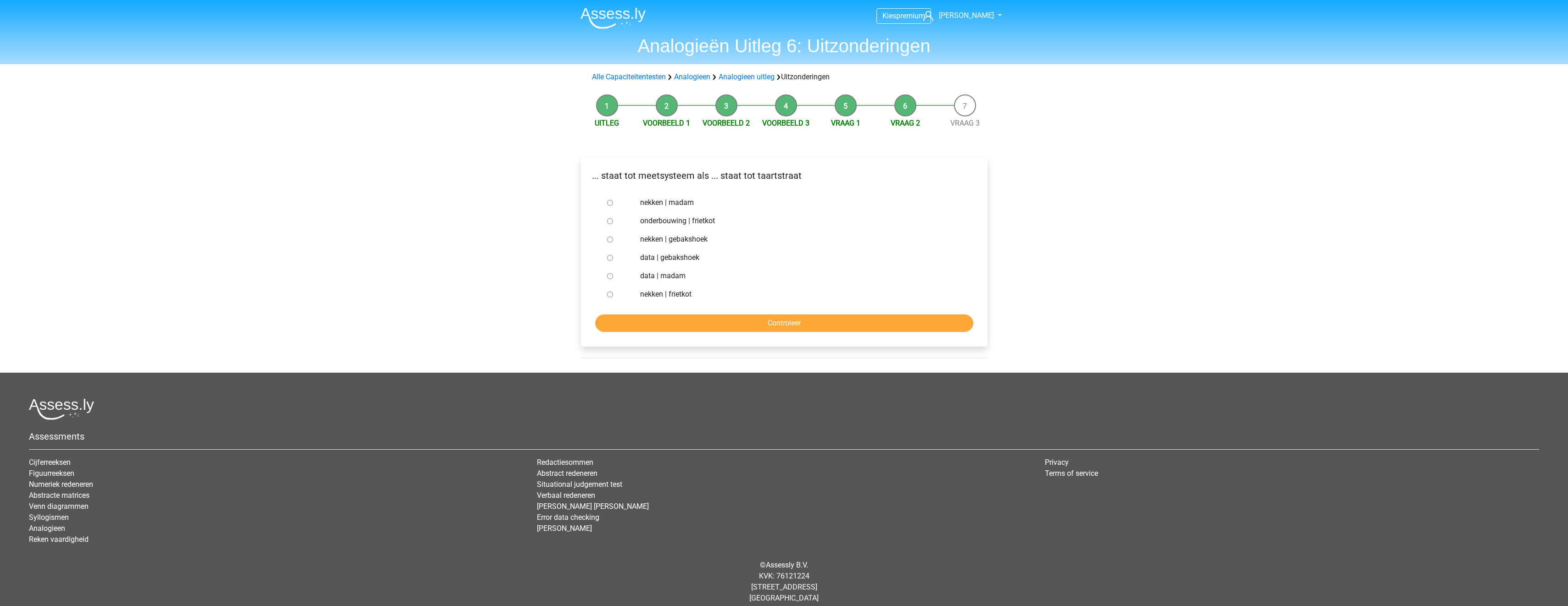
click at [688, 203] on label "nekken | madam" at bounding box center [798, 203] width 317 height 11
click at [614, 203] on input "nekken | madam" at bounding box center [610, 203] width 6 height 6
radio input "true"
click at [727, 325] on input "Controleer" at bounding box center [784, 323] width 378 height 17
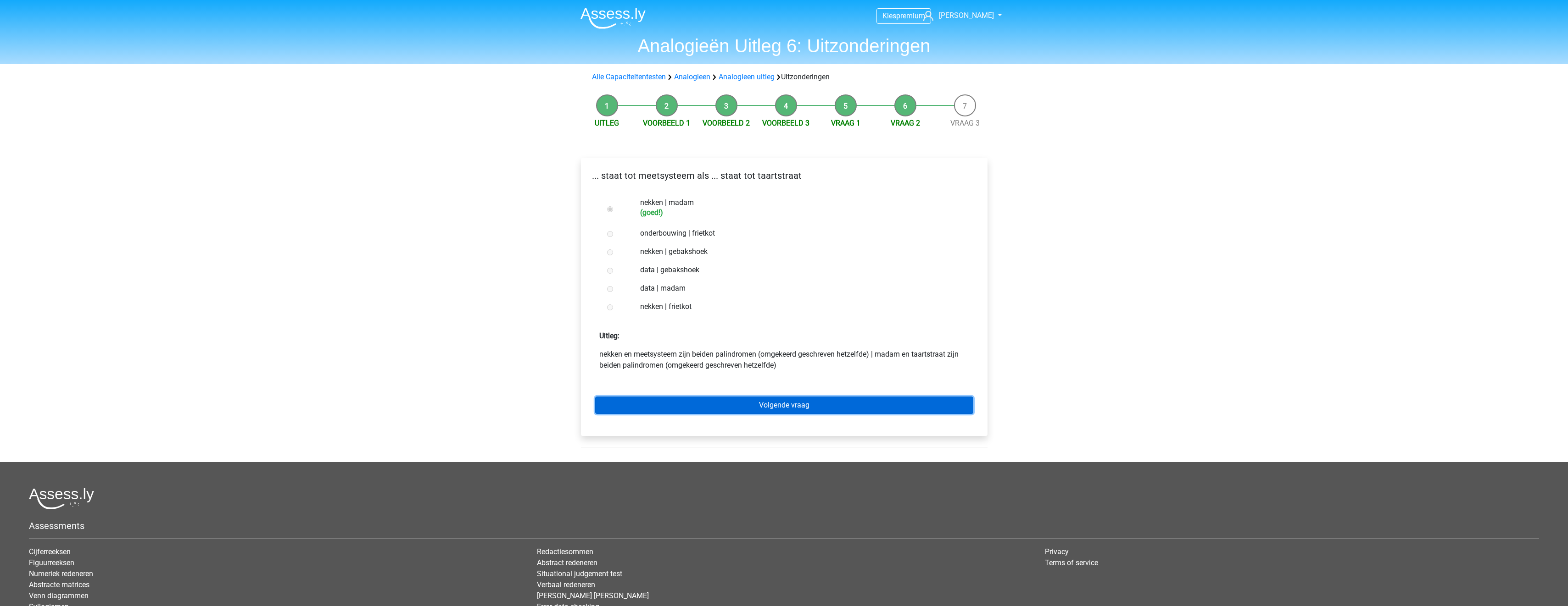
click at [781, 405] on link "Volgende vraag" at bounding box center [784, 405] width 378 height 17
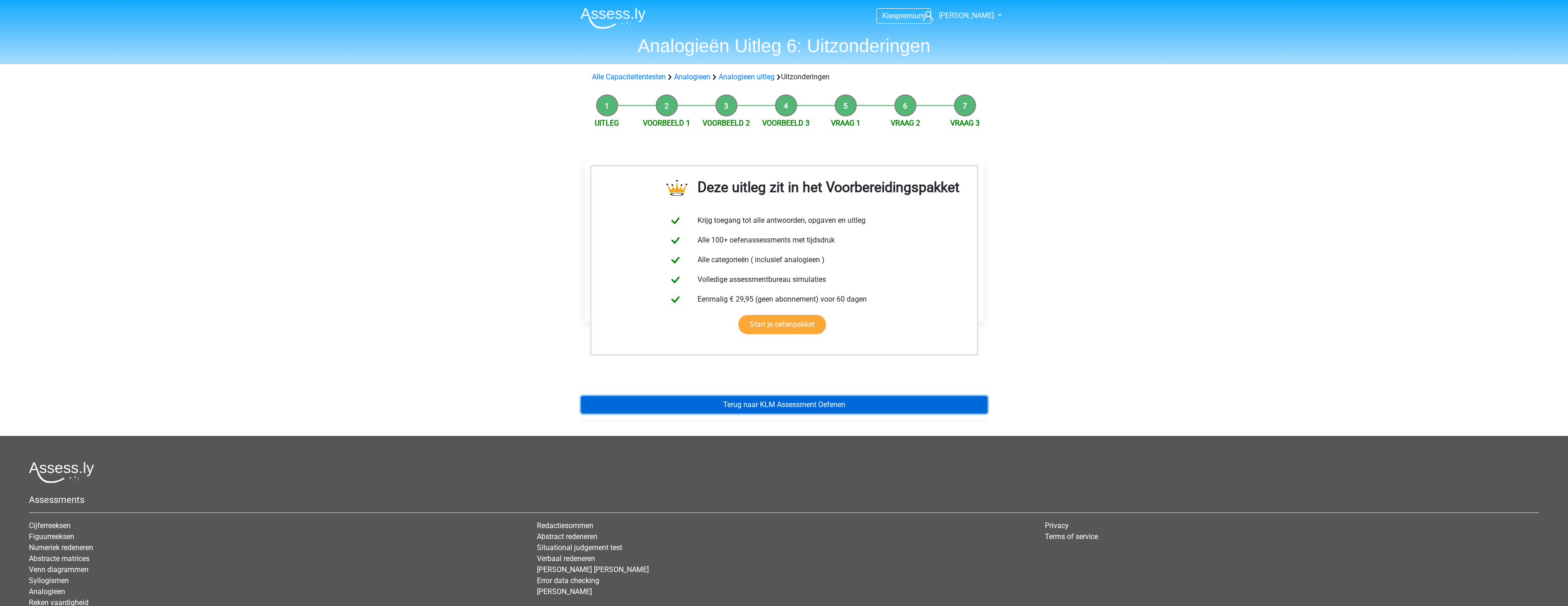
click at [781, 402] on link "Terug naar KLM Assessment Oefenen" at bounding box center [784, 404] width 406 height 17
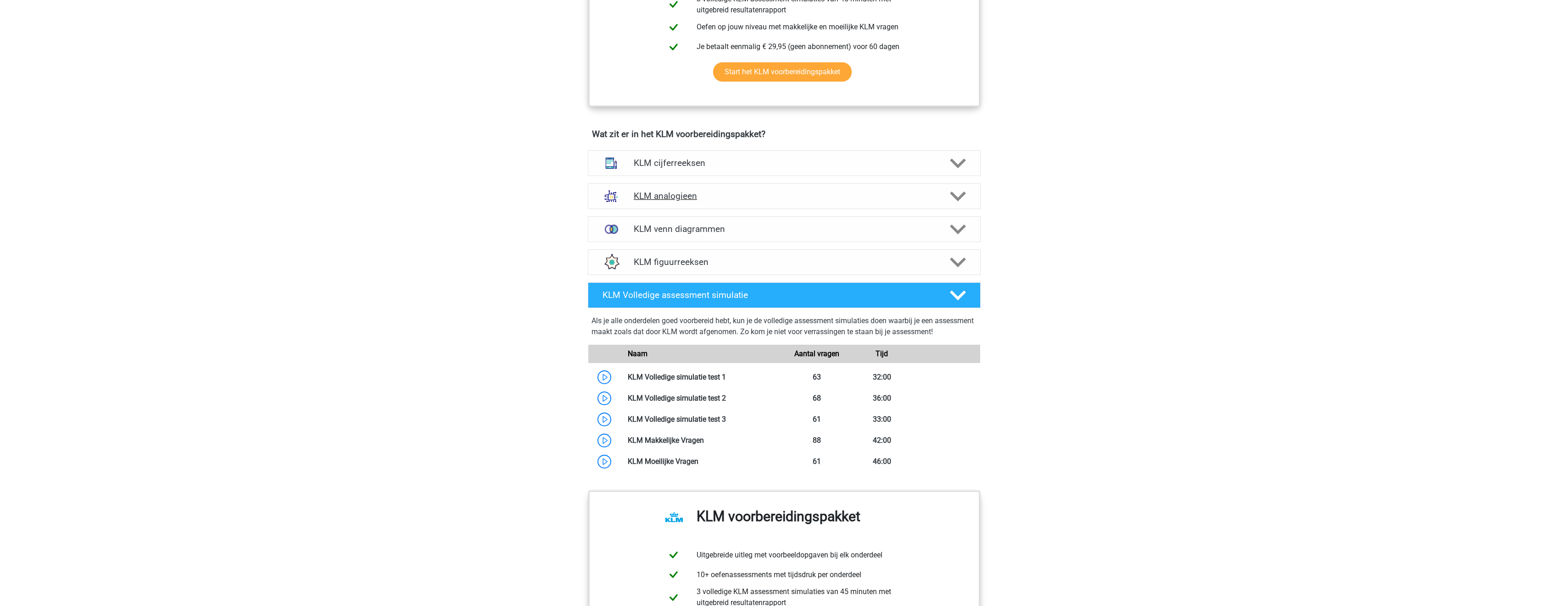
scroll to position [551, 0]
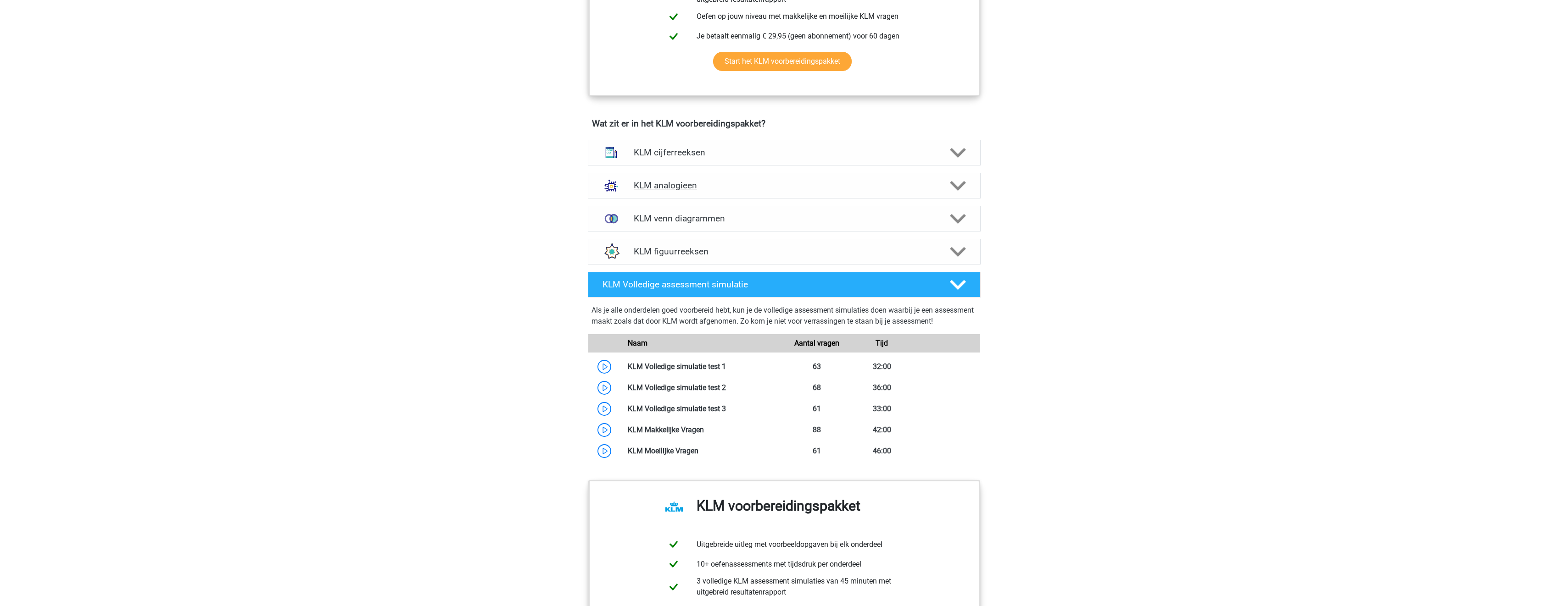
click at [722, 181] on h4 "KLM analogieen" at bounding box center [784, 185] width 301 height 11
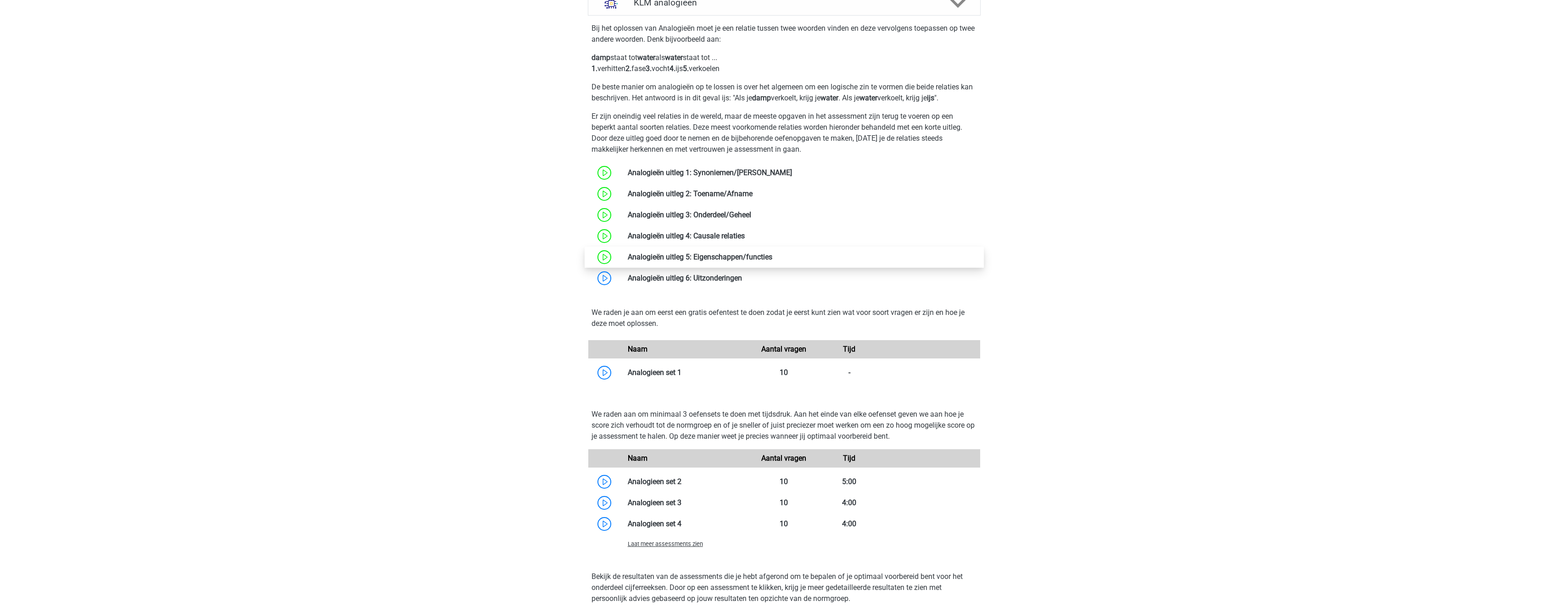
scroll to position [734, 0]
click at [742, 281] on link at bounding box center [742, 278] width 0 height 9
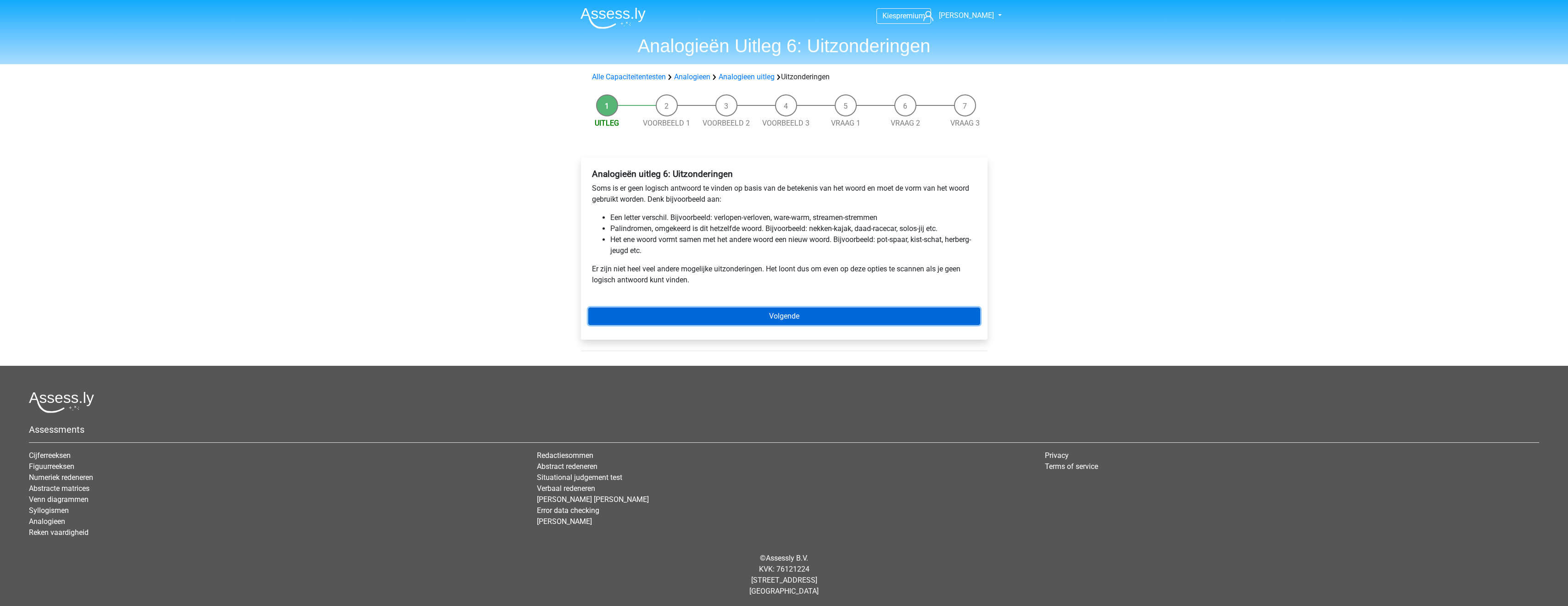
click at [768, 309] on link "Volgende" at bounding box center [784, 316] width 392 height 17
click at [827, 315] on link "Volgende" at bounding box center [784, 316] width 392 height 17
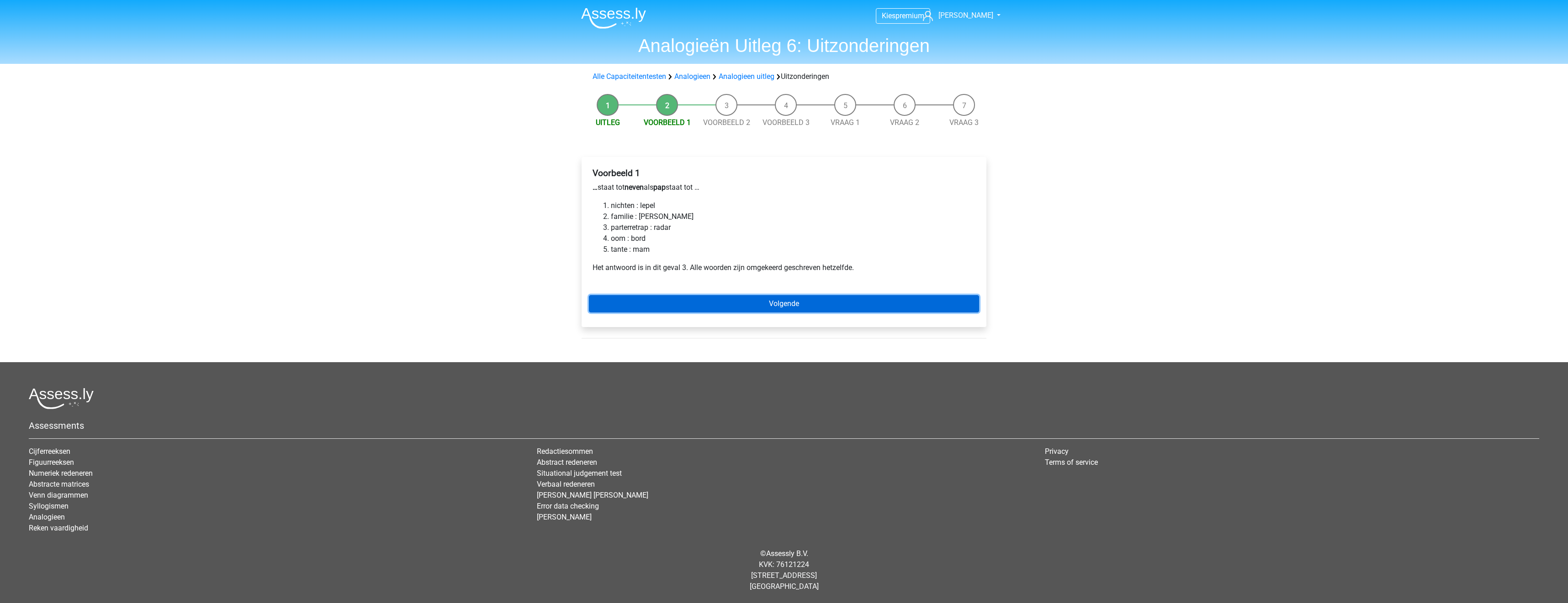
click at [761, 303] on link "Volgende" at bounding box center [784, 304] width 390 height 17
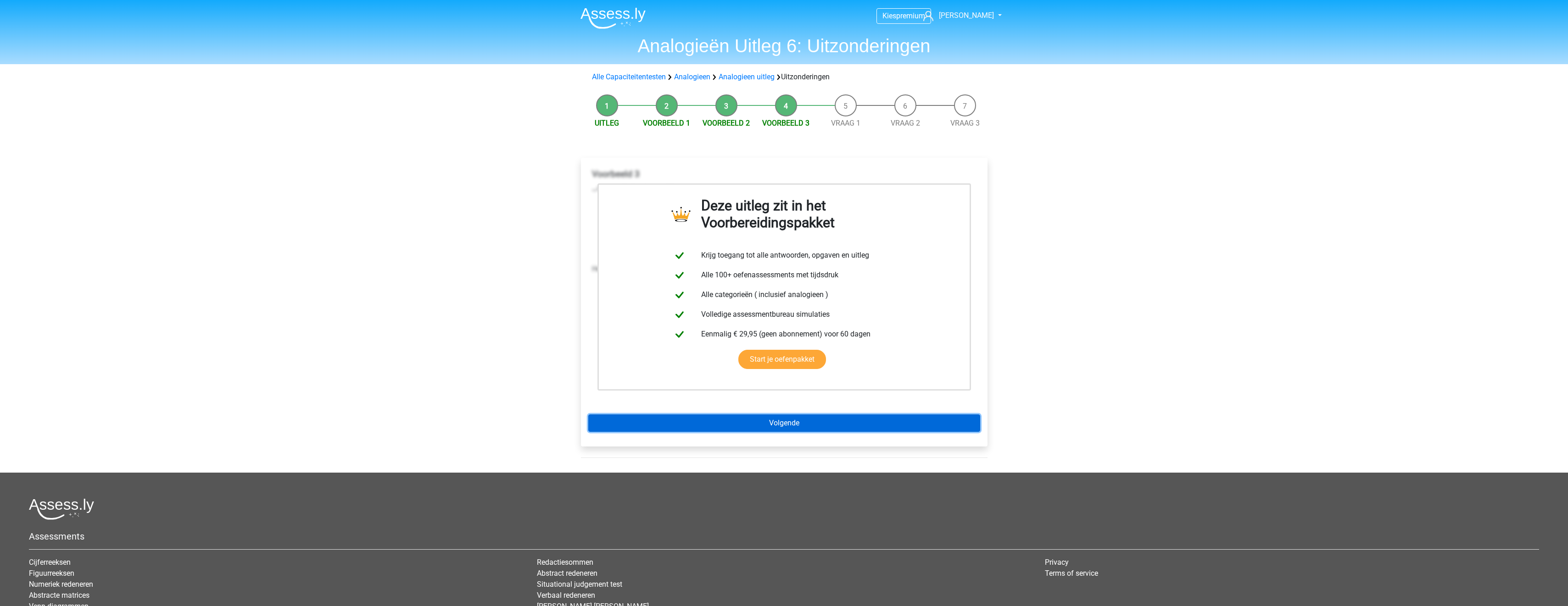
click at [775, 432] on div "Deze uitleg zit in het Voorbereidingspakket Krijg toegang tot alle antwoorden, …" at bounding box center [784, 303] width 406 height 289
click at [749, 425] on link "Volgende" at bounding box center [784, 422] width 392 height 17
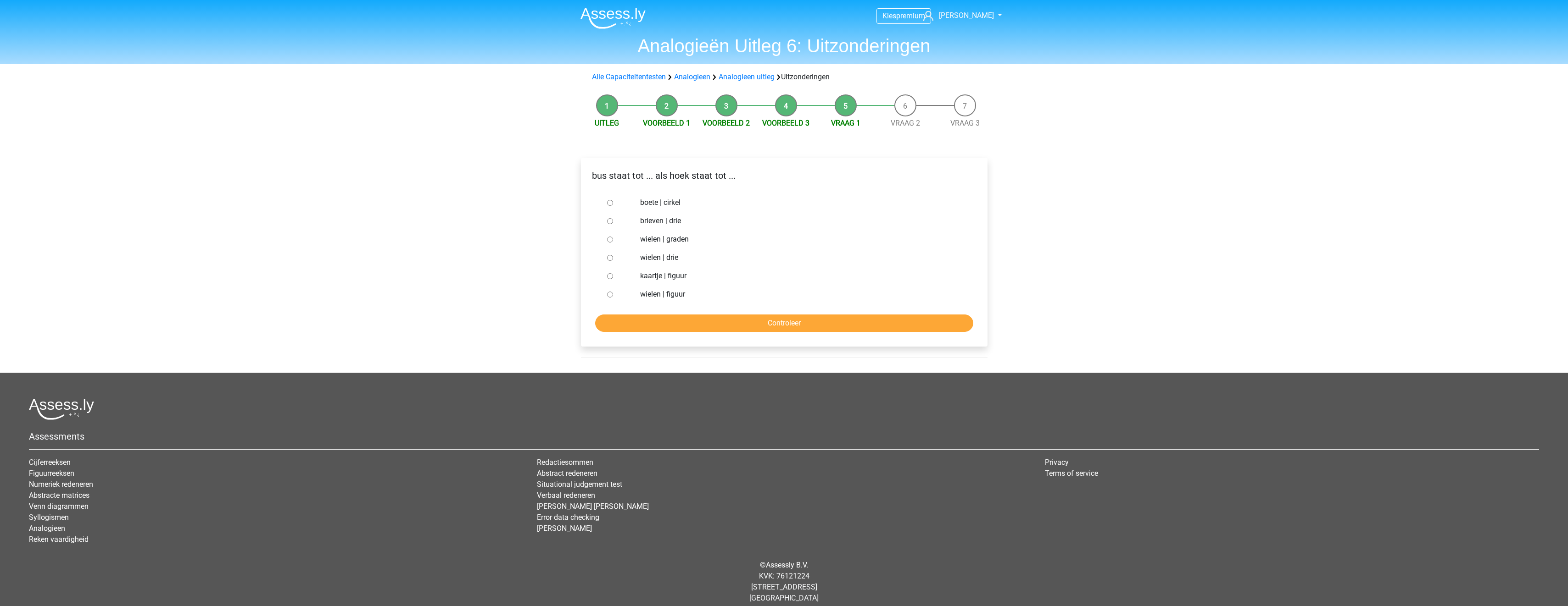
click at [656, 220] on label "brieven | drie" at bounding box center [798, 221] width 317 height 11
click at [614, 220] on input "brieven | drie" at bounding box center [610, 221] width 6 height 6
radio input "true"
click at [772, 324] on input "Controleer" at bounding box center [784, 323] width 378 height 17
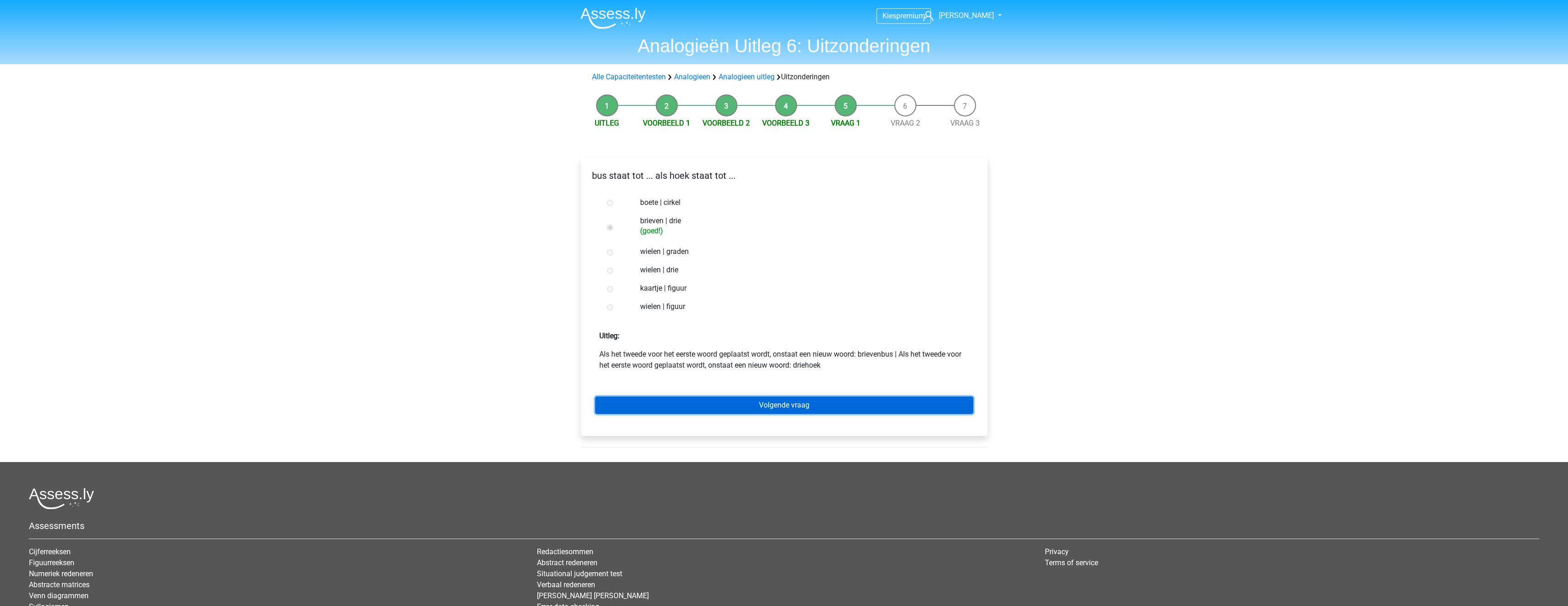
click at [759, 406] on link "Volgende vraag" at bounding box center [784, 405] width 378 height 17
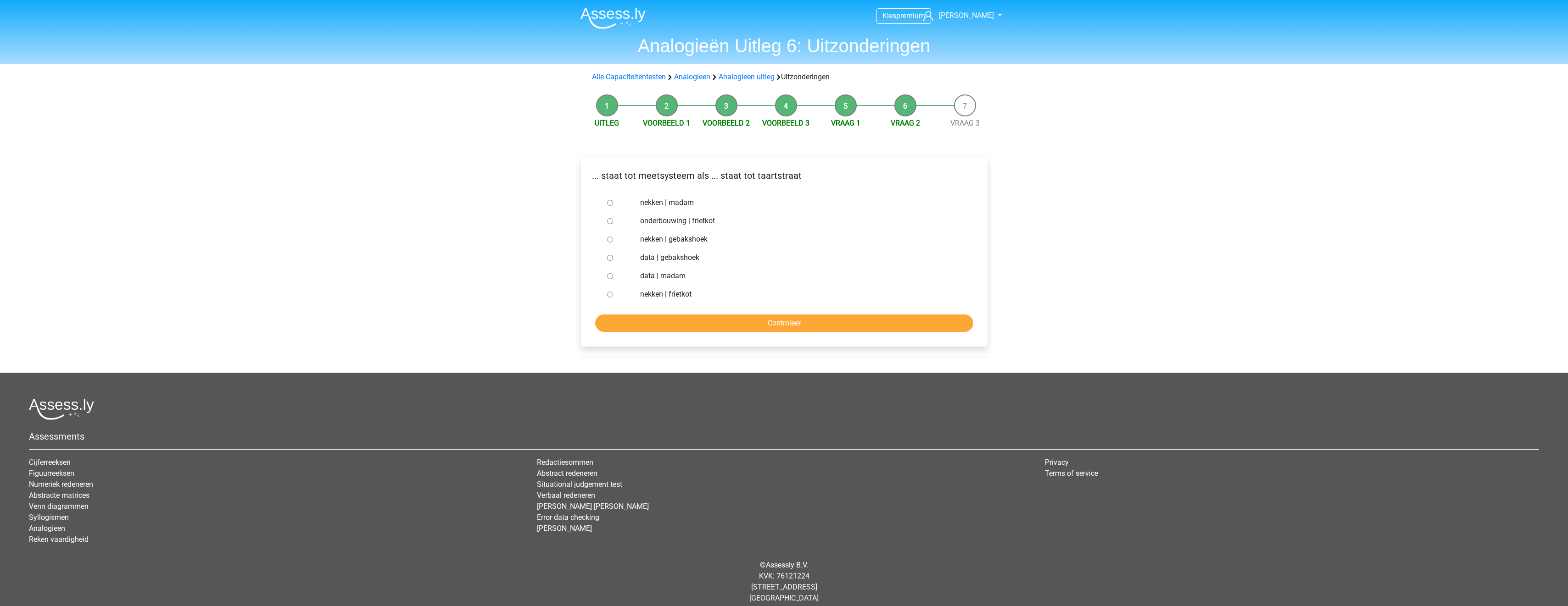
click at [655, 202] on label "nekken | madam" at bounding box center [798, 203] width 317 height 11
click at [614, 202] on input "nekken | madam" at bounding box center [610, 203] width 6 height 6
radio input "true"
click at [756, 323] on input "Controleer" at bounding box center [784, 323] width 378 height 17
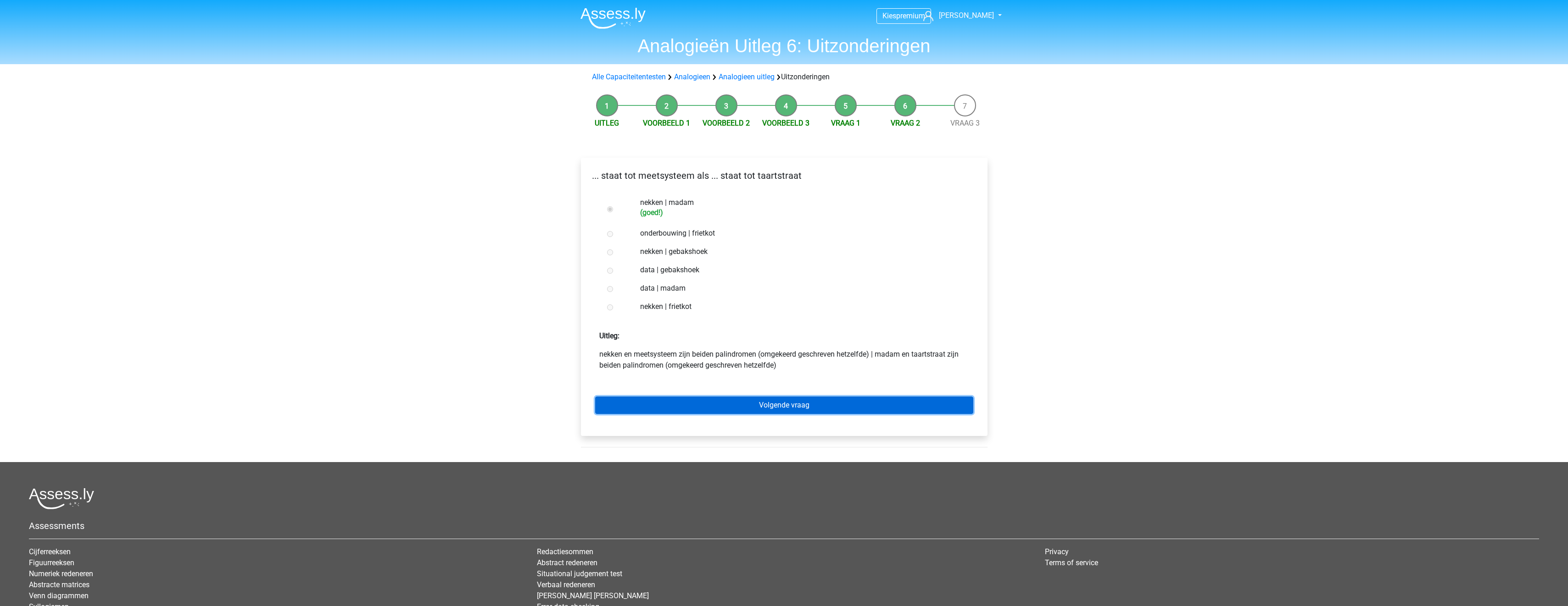
click at [734, 403] on link "Volgende vraag" at bounding box center [784, 405] width 378 height 17
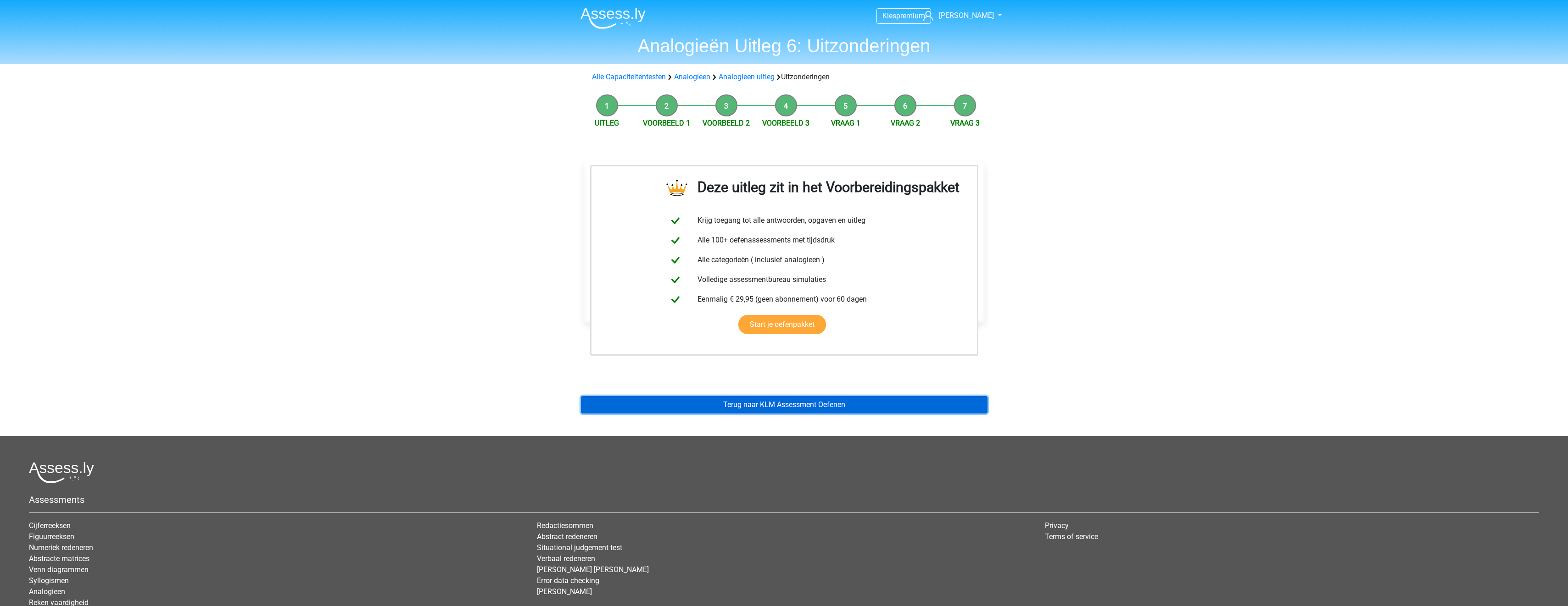
click at [746, 405] on link "Terug naar KLM Assessment Oefenen" at bounding box center [784, 404] width 406 height 17
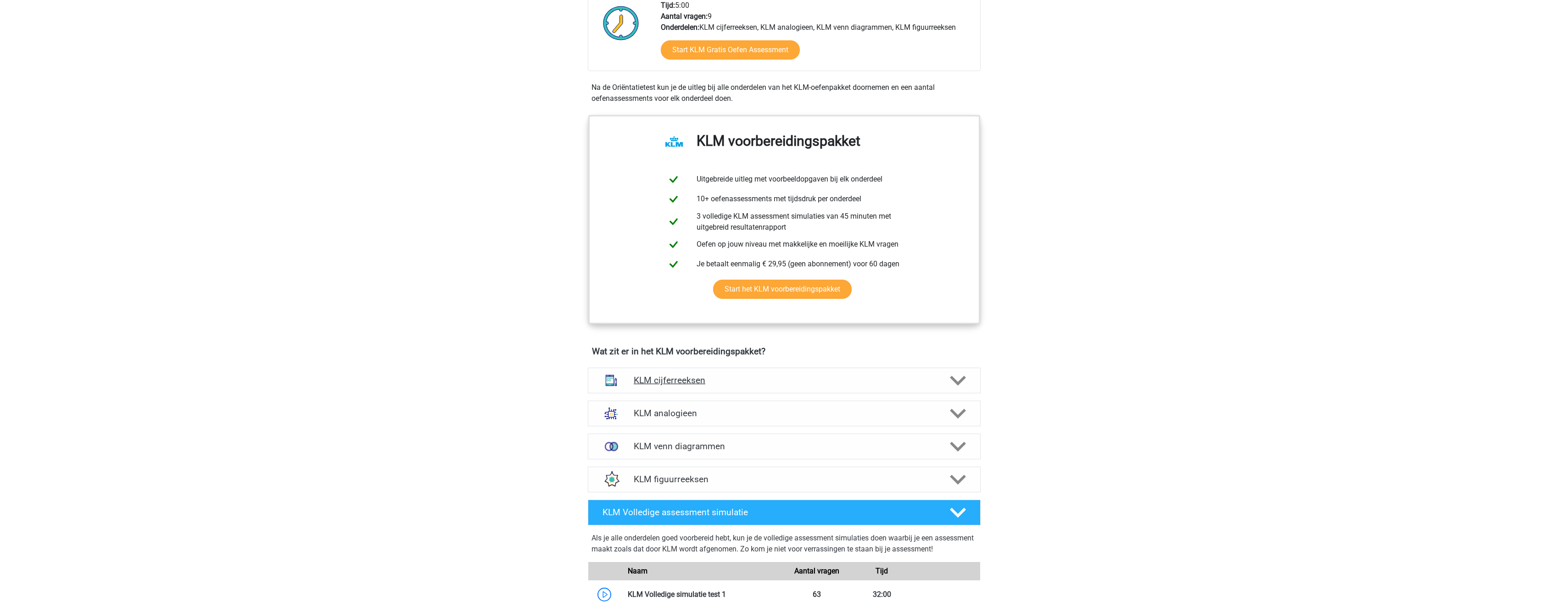
scroll to position [412, 0]
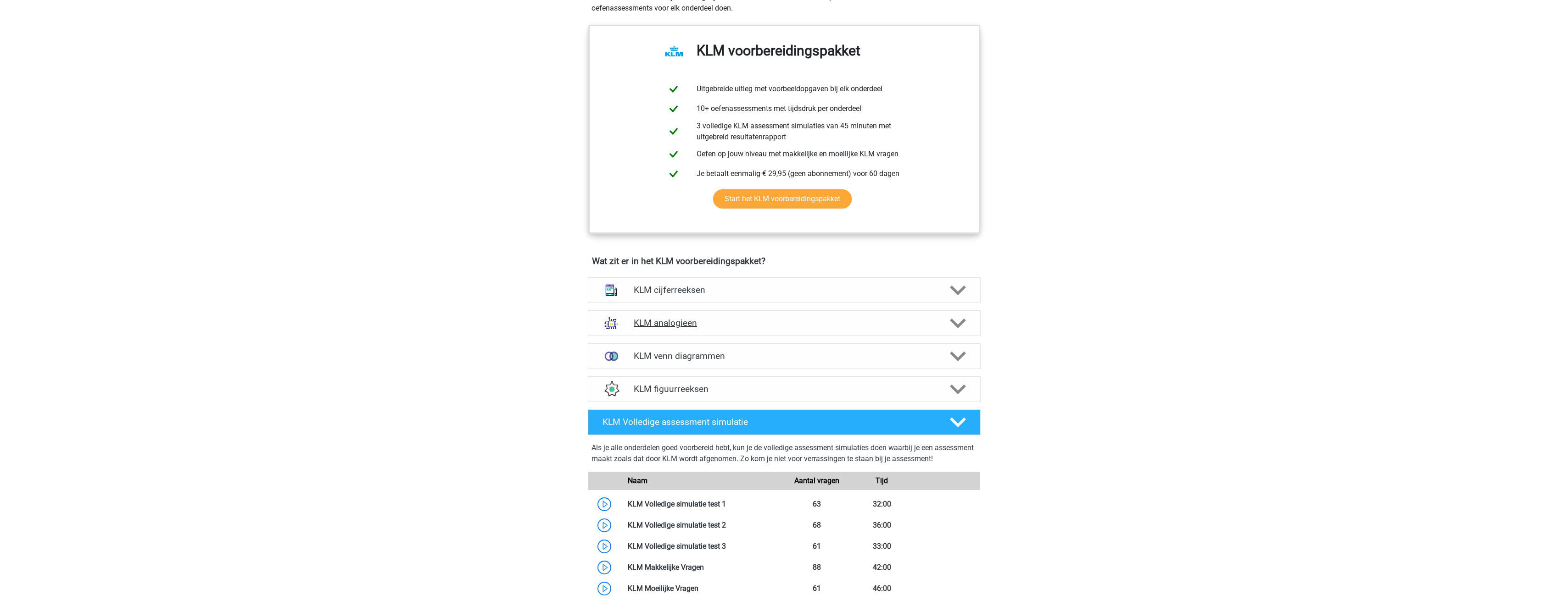
click at [731, 323] on h4 "KLM analogieen" at bounding box center [784, 323] width 301 height 11
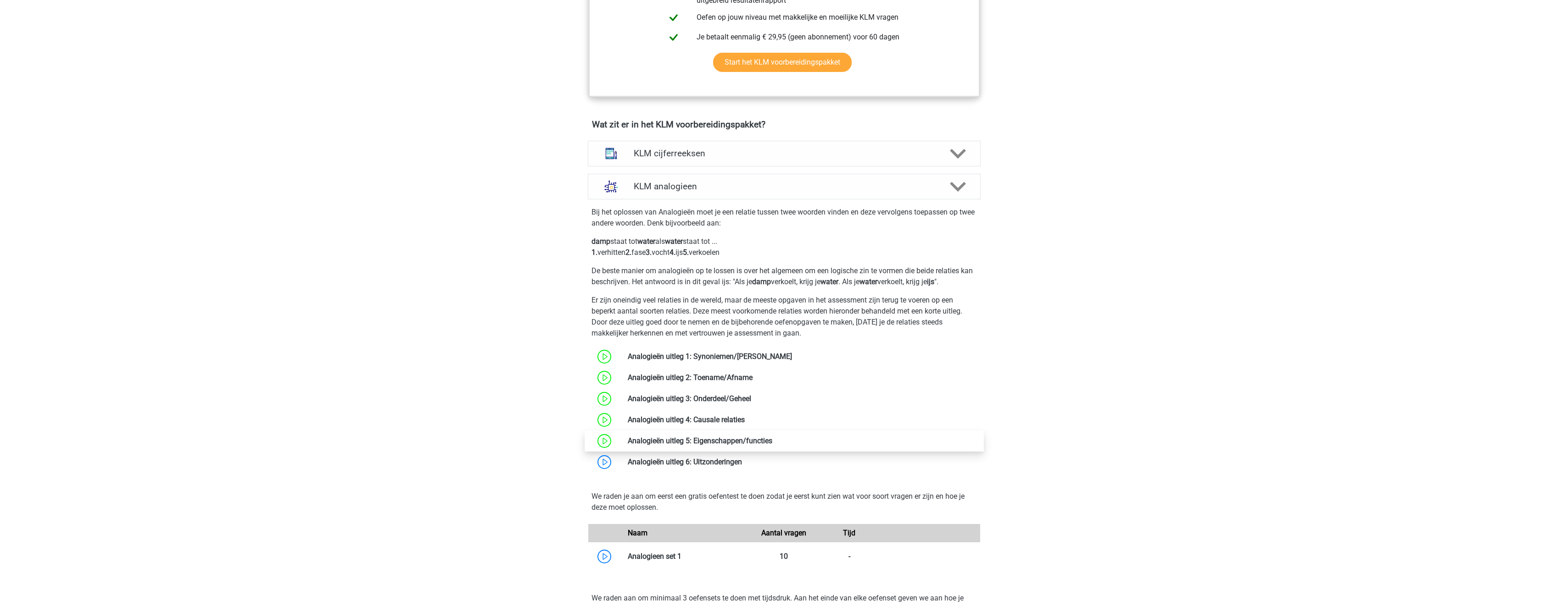
scroll to position [596, 0]
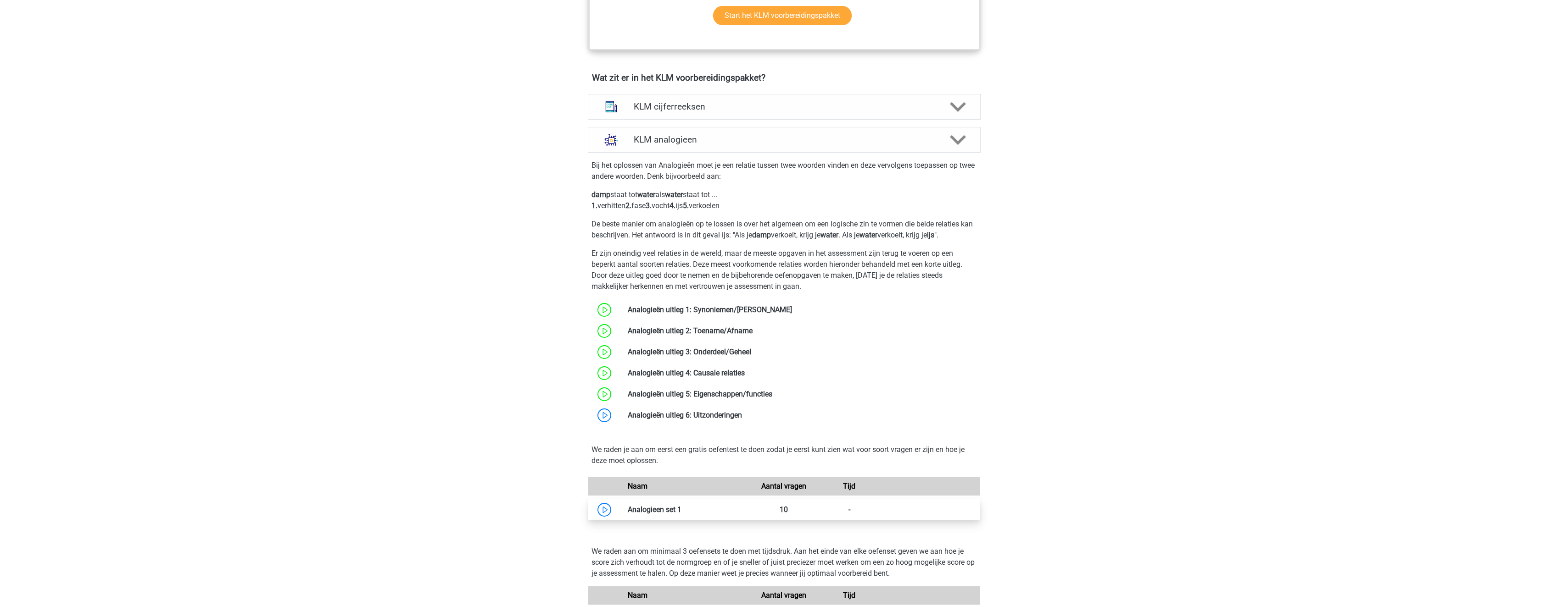
click at [682, 512] on link at bounding box center [682, 510] width 0 height 9
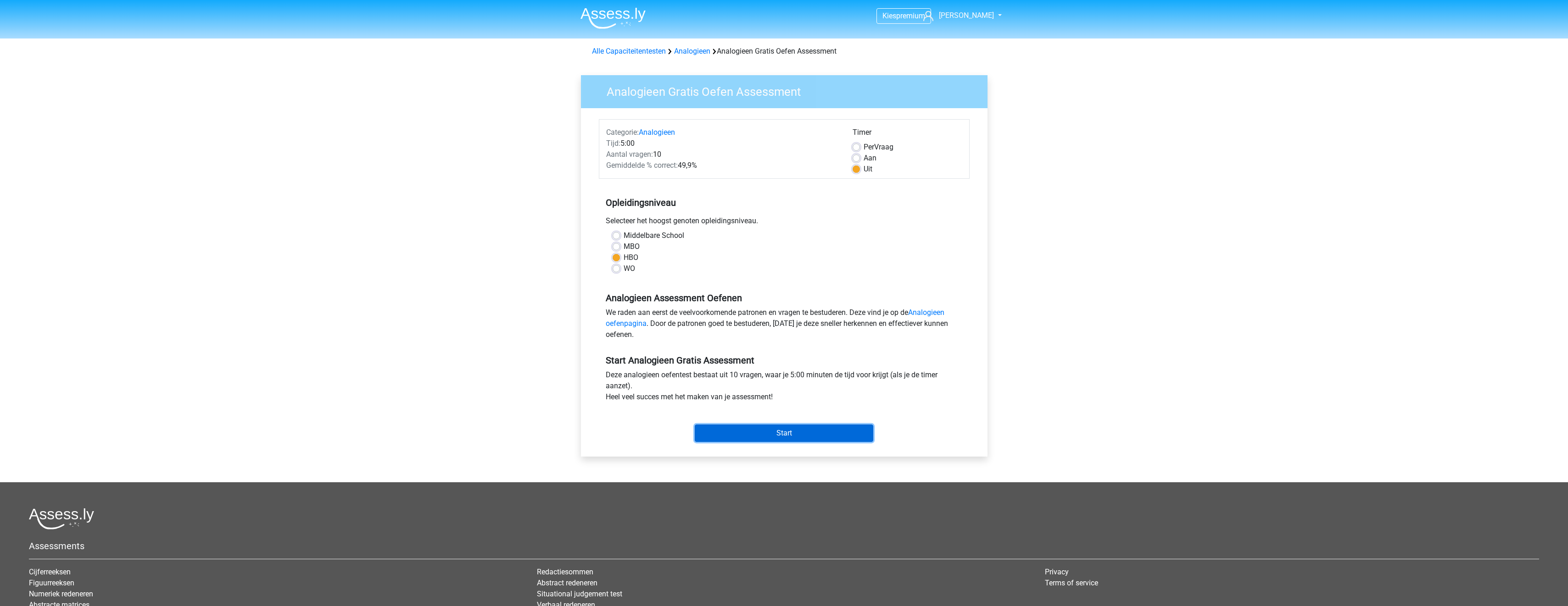
click at [844, 433] on input "Start" at bounding box center [784, 433] width 178 height 17
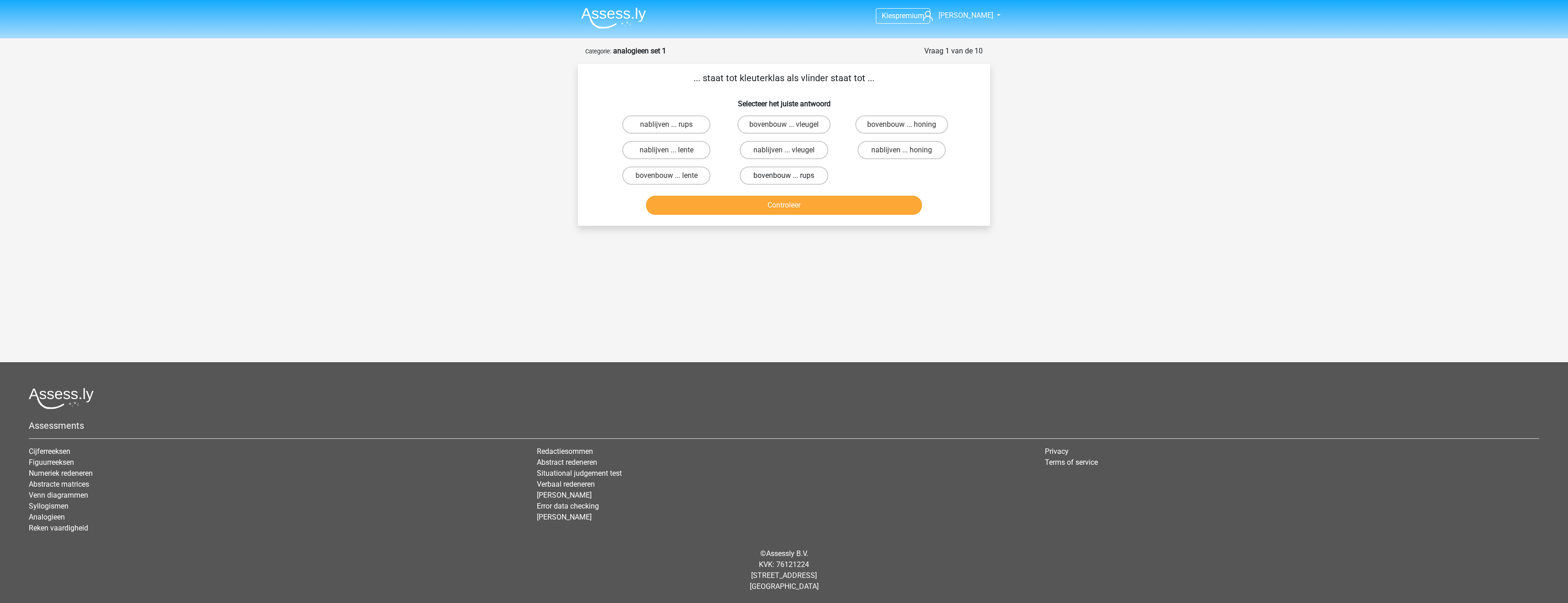
click at [804, 174] on label "bovenbouw ... rups" at bounding box center [783, 175] width 88 height 18
click at [790, 175] on input "bovenbouw ... rups" at bounding box center [786, 178] width 6 height 6
radio input "true"
click at [808, 201] on button "Controleer" at bounding box center [784, 205] width 276 height 19
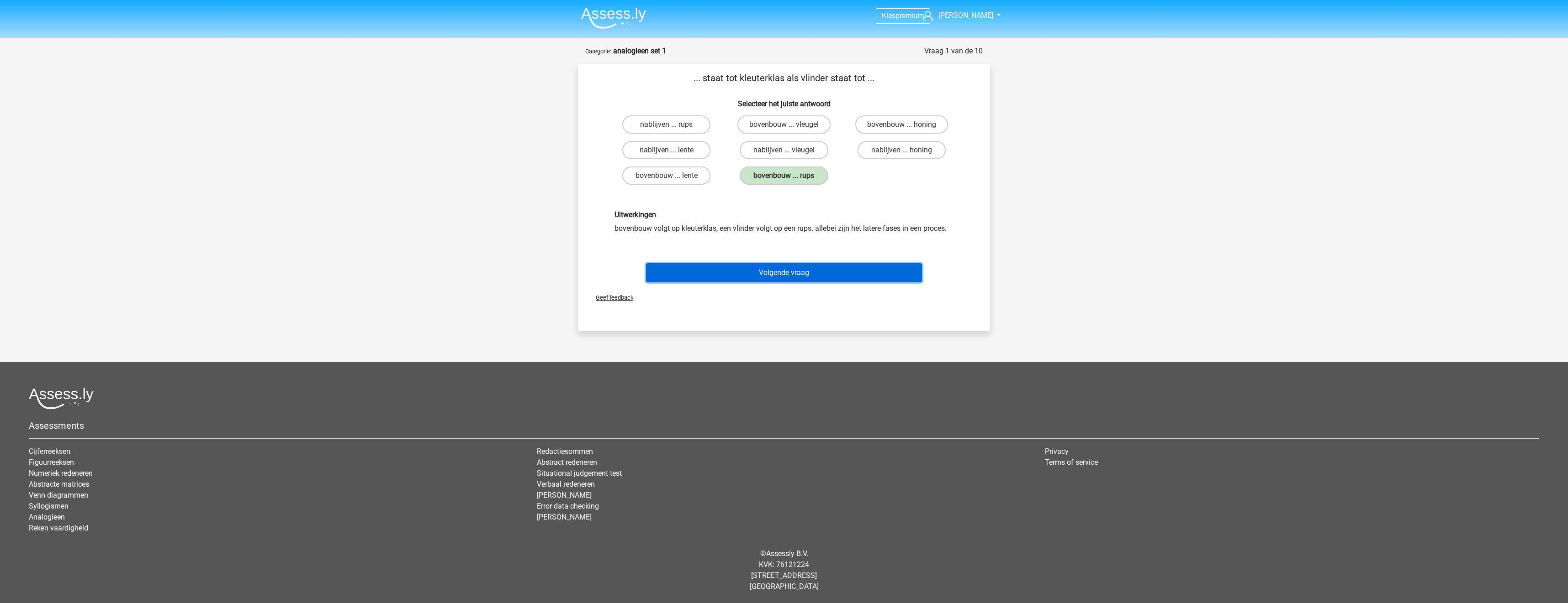
click at [789, 281] on button "Volgende vraag" at bounding box center [784, 272] width 276 height 19
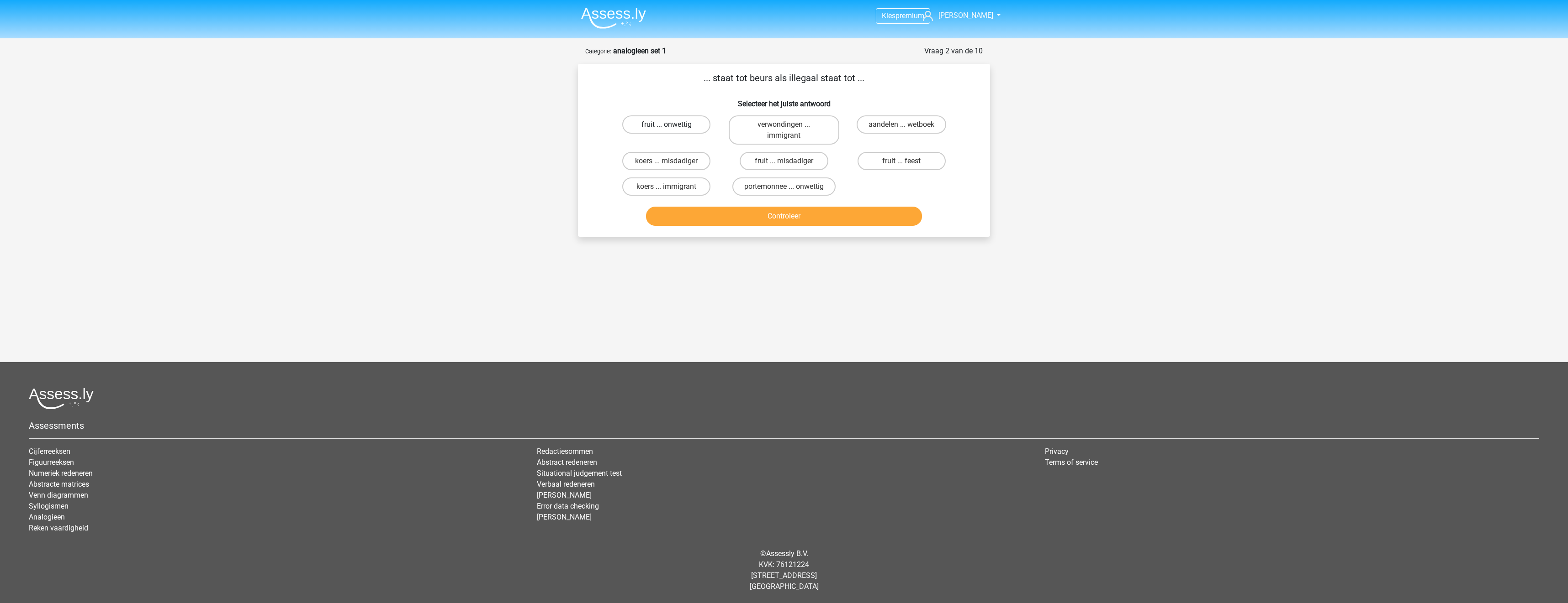
click at [695, 124] on label "fruit ... onwettig" at bounding box center [666, 125] width 88 height 18
click at [672, 125] on input "fruit ... onwettig" at bounding box center [670, 127] width 6 height 6
radio input "true"
click at [777, 212] on button "Controleer" at bounding box center [784, 216] width 276 height 19
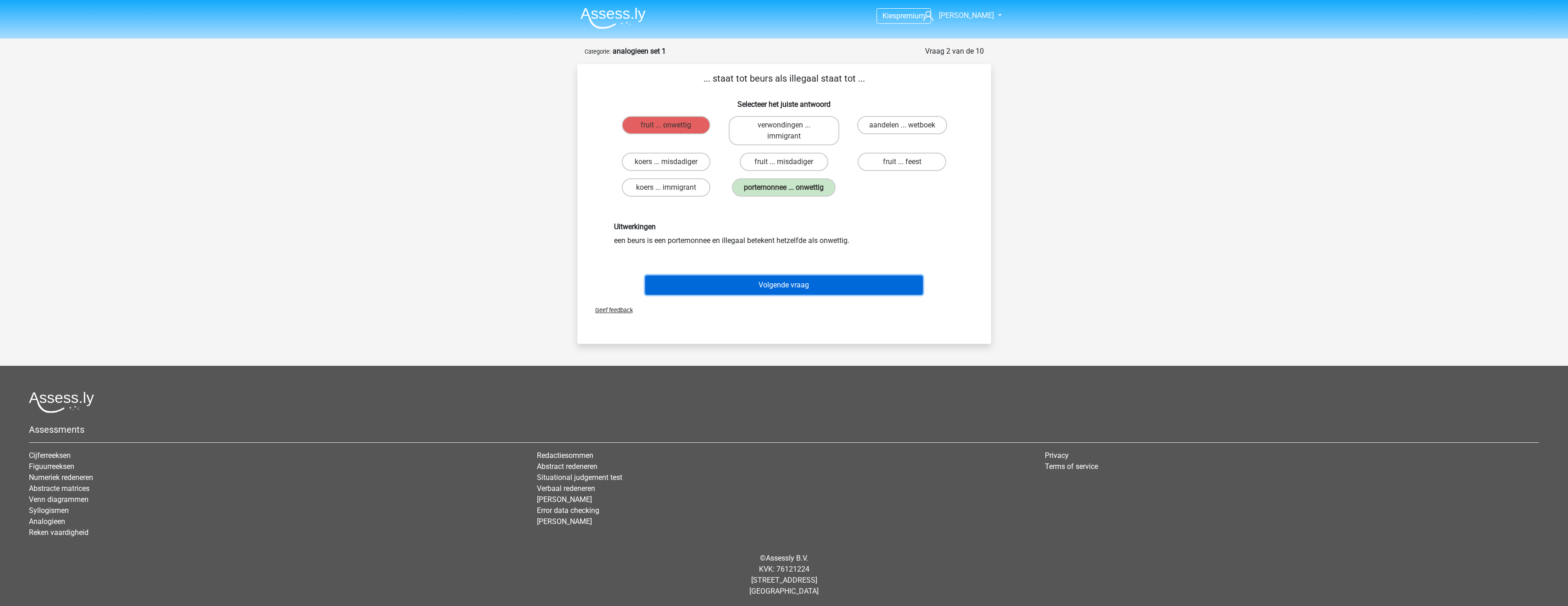
click at [819, 285] on button "Volgende vraag" at bounding box center [784, 284] width 277 height 19
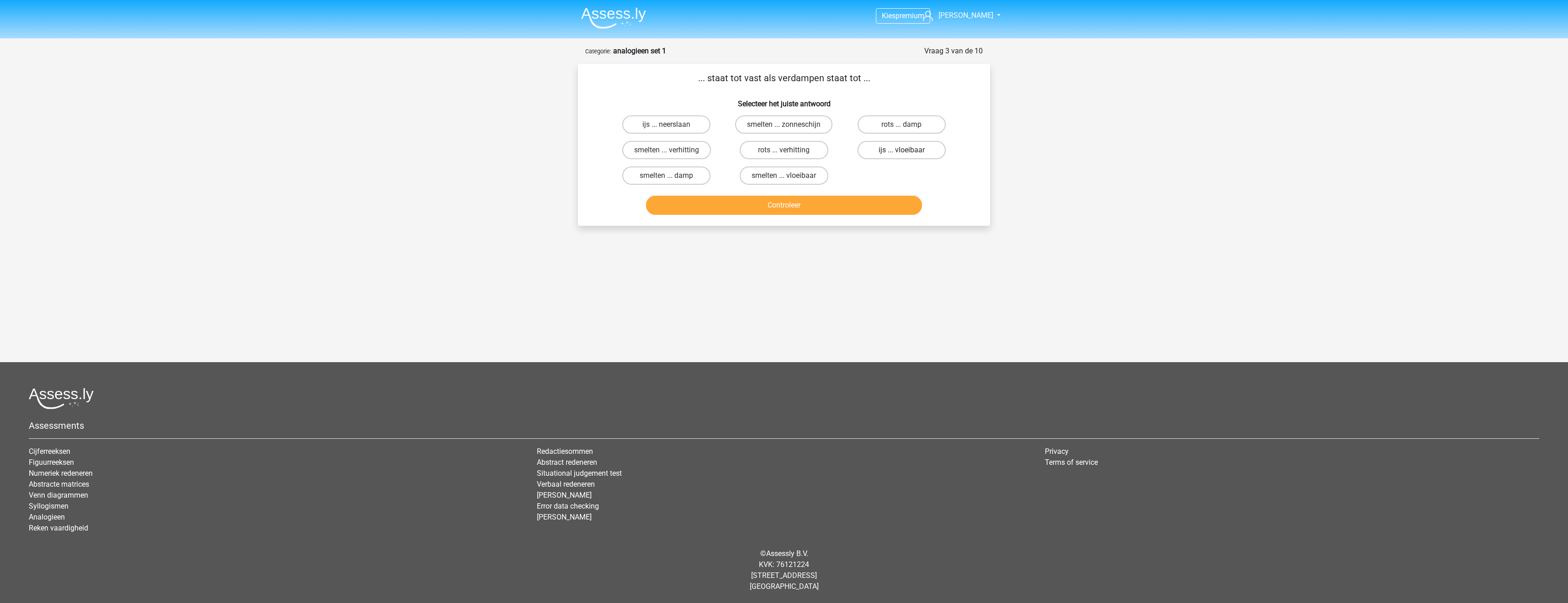
click at [896, 147] on label "ijs ... vloeibaar" at bounding box center [901, 150] width 88 height 18
click at [901, 150] on input "ijs ... vloeibaar" at bounding box center [904, 153] width 6 height 6
radio input "true"
click at [887, 201] on button "Controleer" at bounding box center [784, 205] width 276 height 19
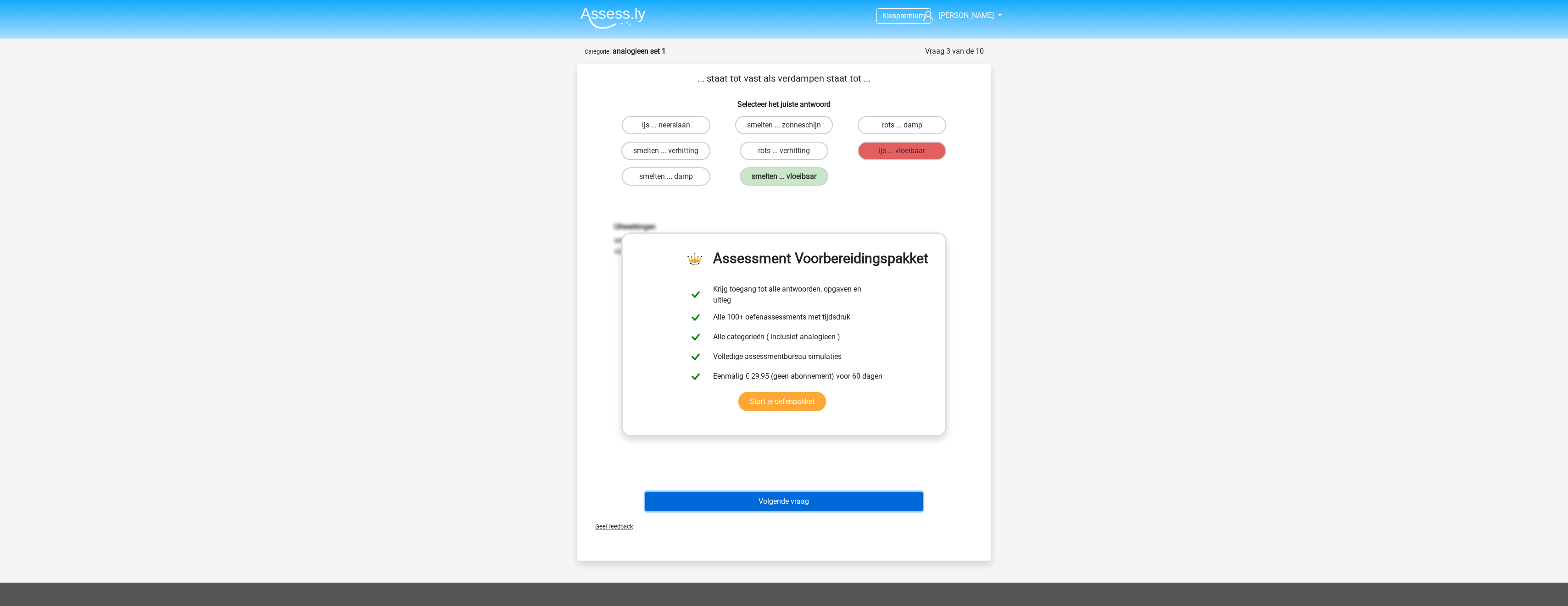
click at [787, 503] on button "Volgende vraag" at bounding box center [784, 502] width 277 height 19
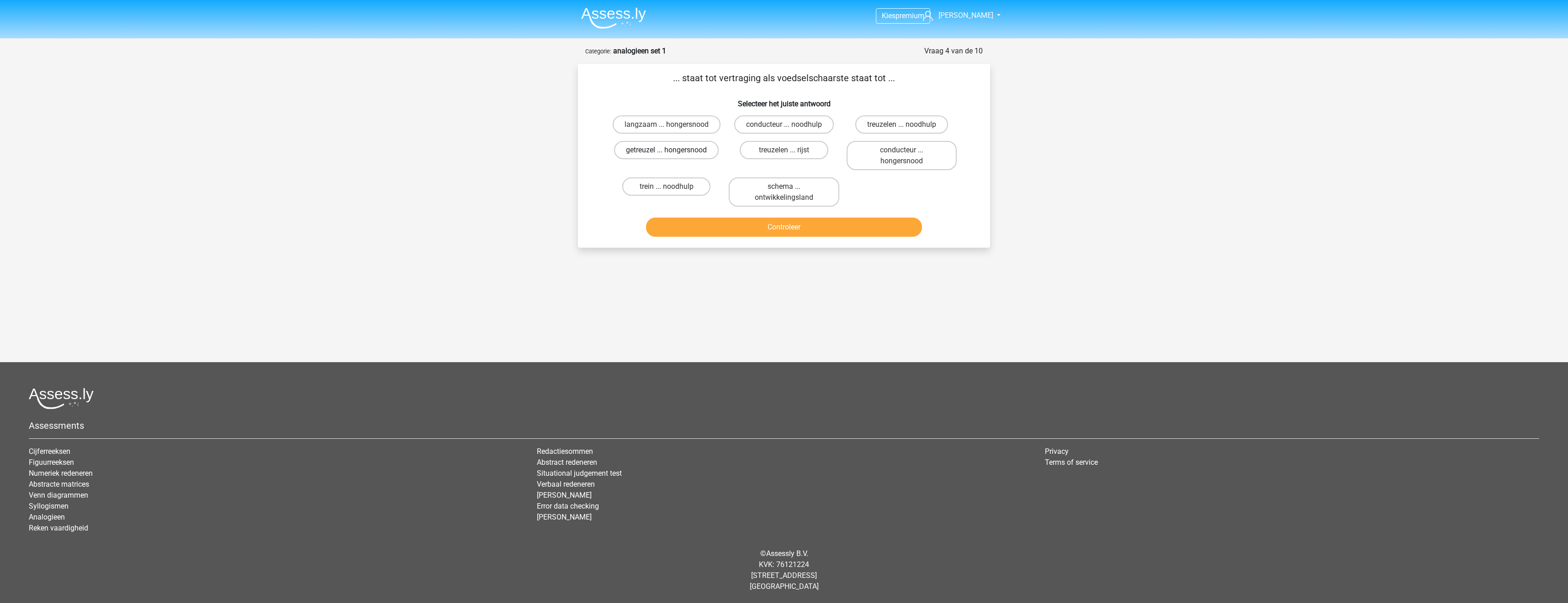
click at [693, 155] on label "getreuzel ... hongersnood" at bounding box center [667, 150] width 105 height 18
click at [672, 155] on input "getreuzel ... hongersnood" at bounding box center [670, 153] width 6 height 6
radio input "true"
click at [821, 230] on button "Controleer" at bounding box center [784, 227] width 276 height 19
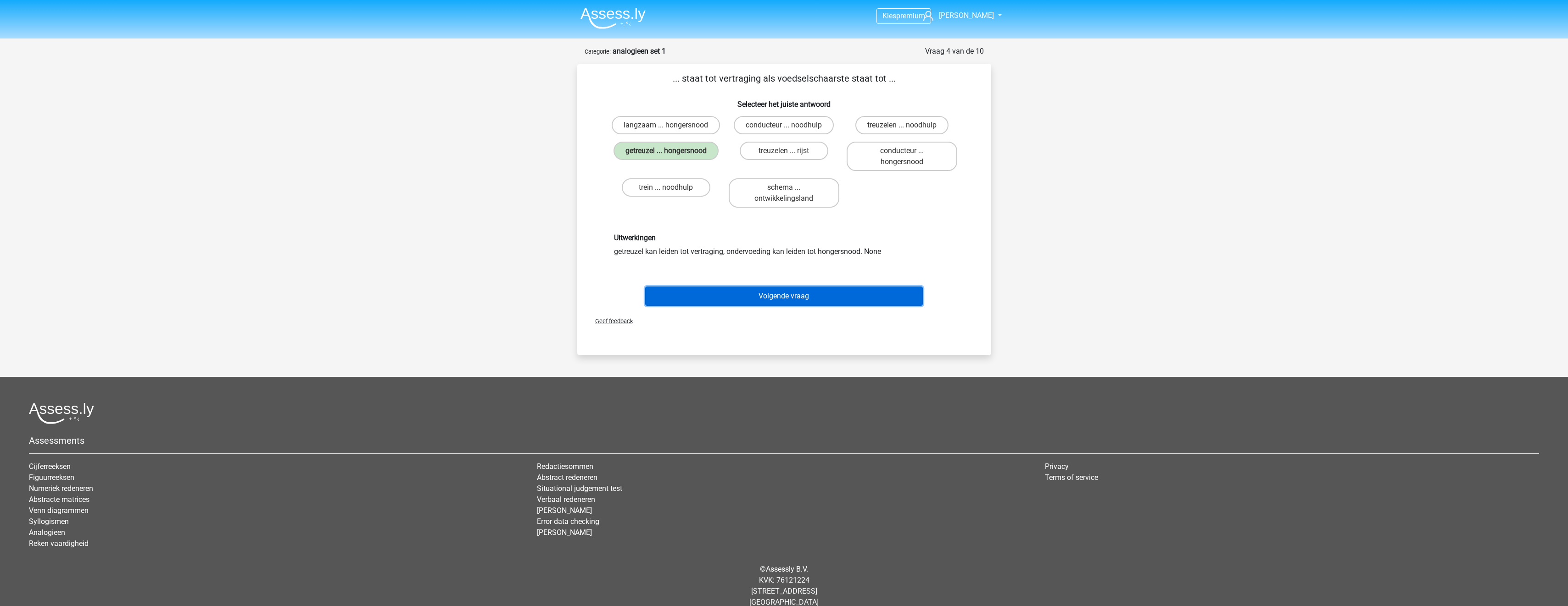
click at [814, 292] on button "Volgende vraag" at bounding box center [784, 296] width 277 height 19
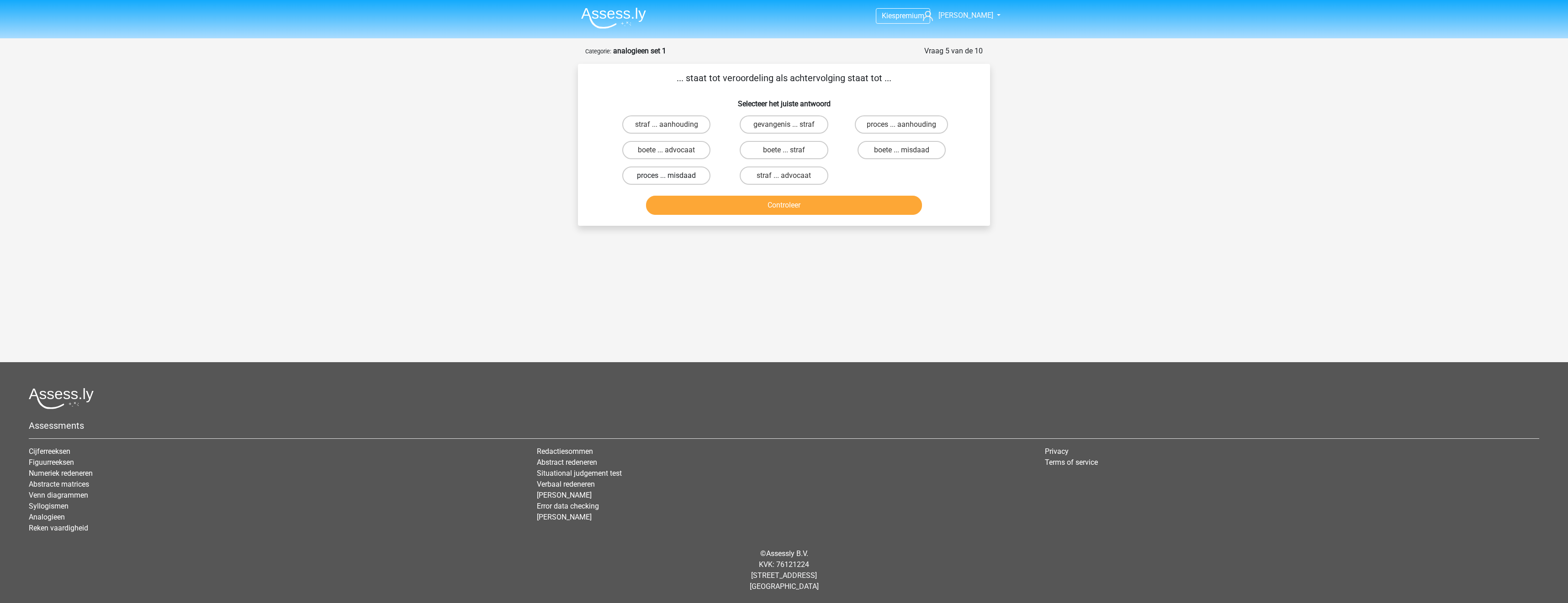
click at [689, 176] on label "proces ... misdaad" at bounding box center [666, 175] width 88 height 18
click at [672, 176] on input "proces ... misdaad" at bounding box center [670, 178] width 6 height 6
radio input "true"
click at [717, 202] on button "Controleer" at bounding box center [784, 205] width 276 height 19
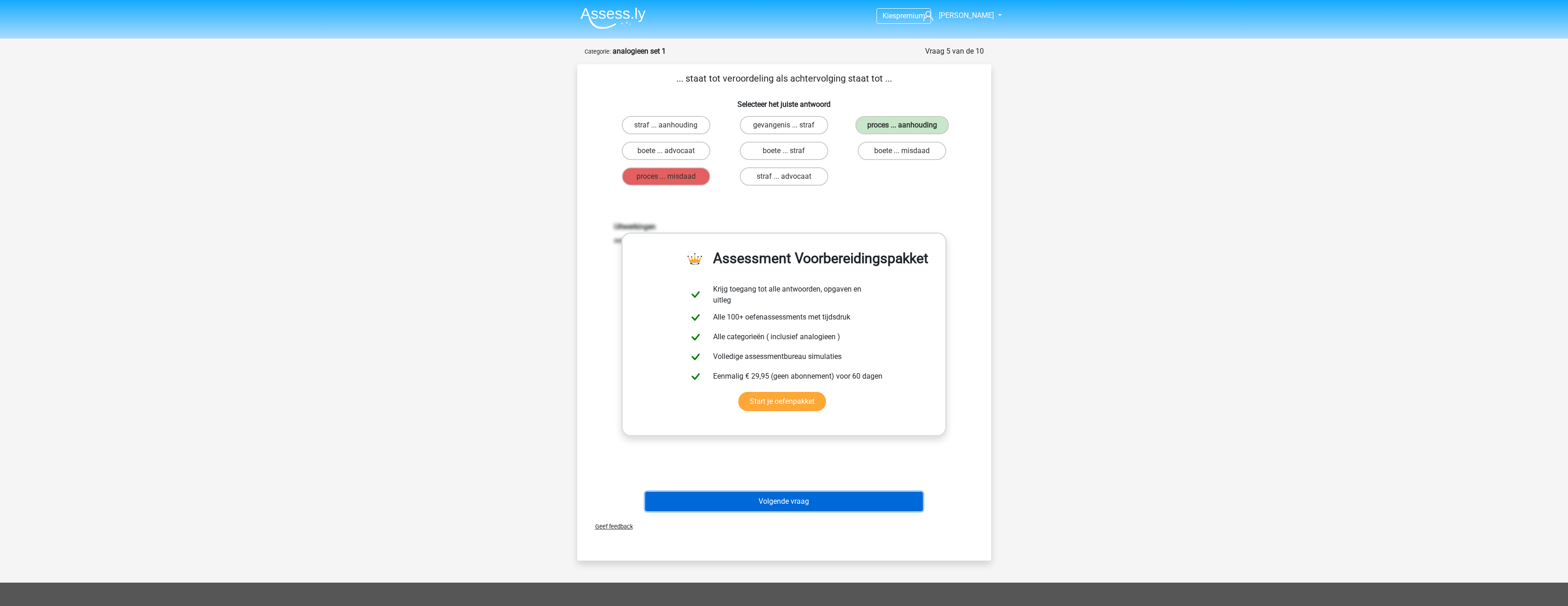
click at [816, 510] on button "Volgende vraag" at bounding box center [784, 502] width 277 height 19
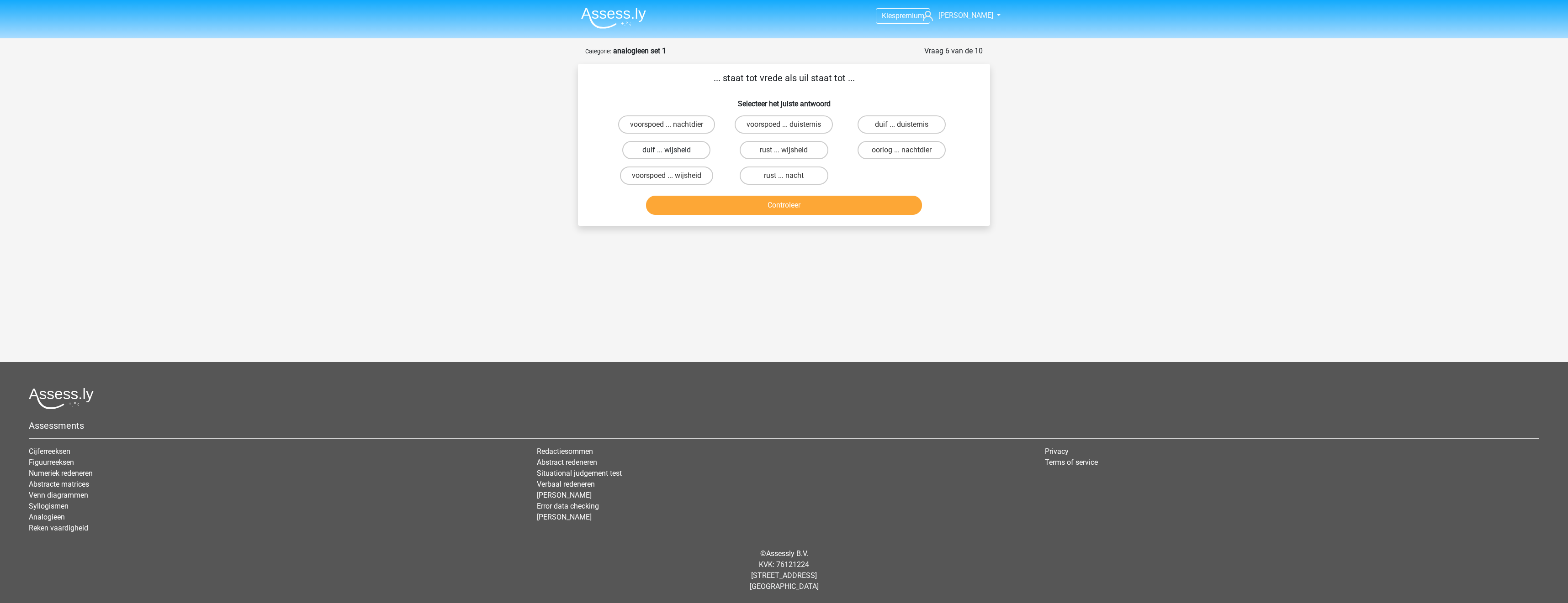
click at [692, 153] on label "duif ... wijsheid" at bounding box center [666, 150] width 88 height 18
click at [672, 153] on input "duif ... wijsheid" at bounding box center [670, 153] width 6 height 6
radio input "true"
click at [745, 210] on button "Controleer" at bounding box center [784, 205] width 276 height 19
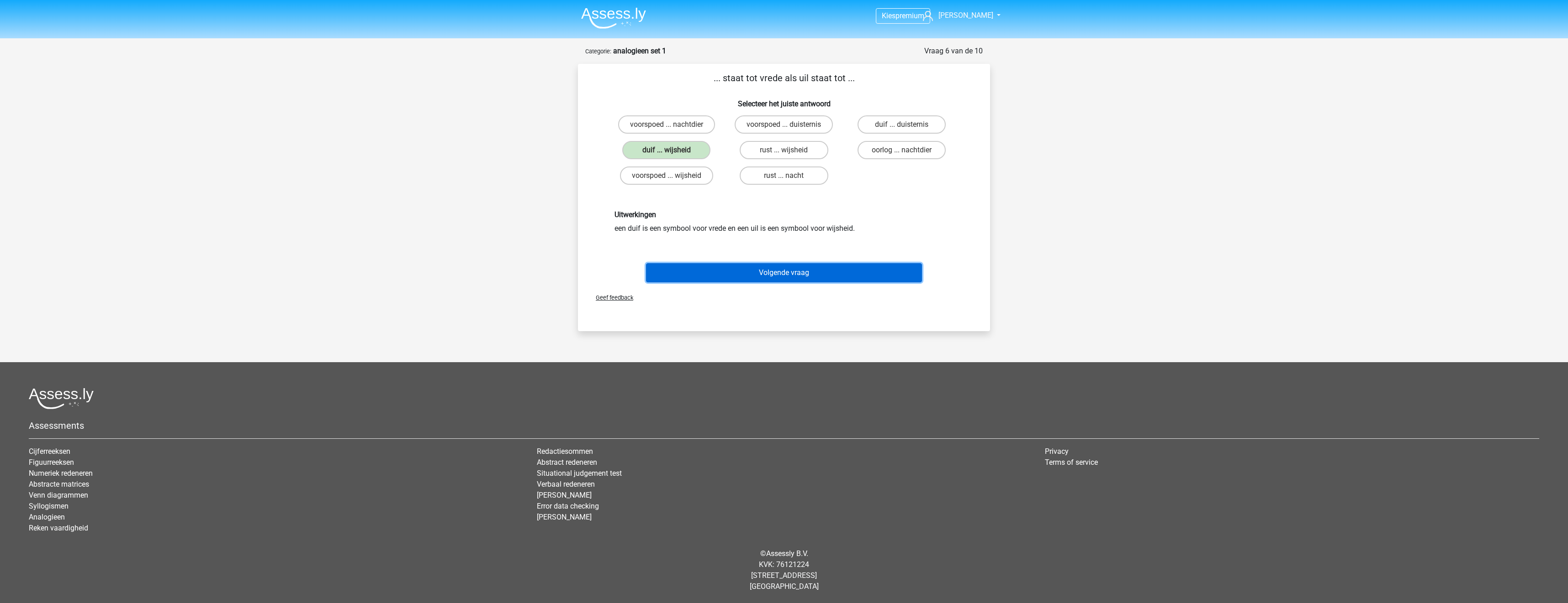
click at [765, 276] on button "Volgende vraag" at bounding box center [784, 272] width 276 height 19
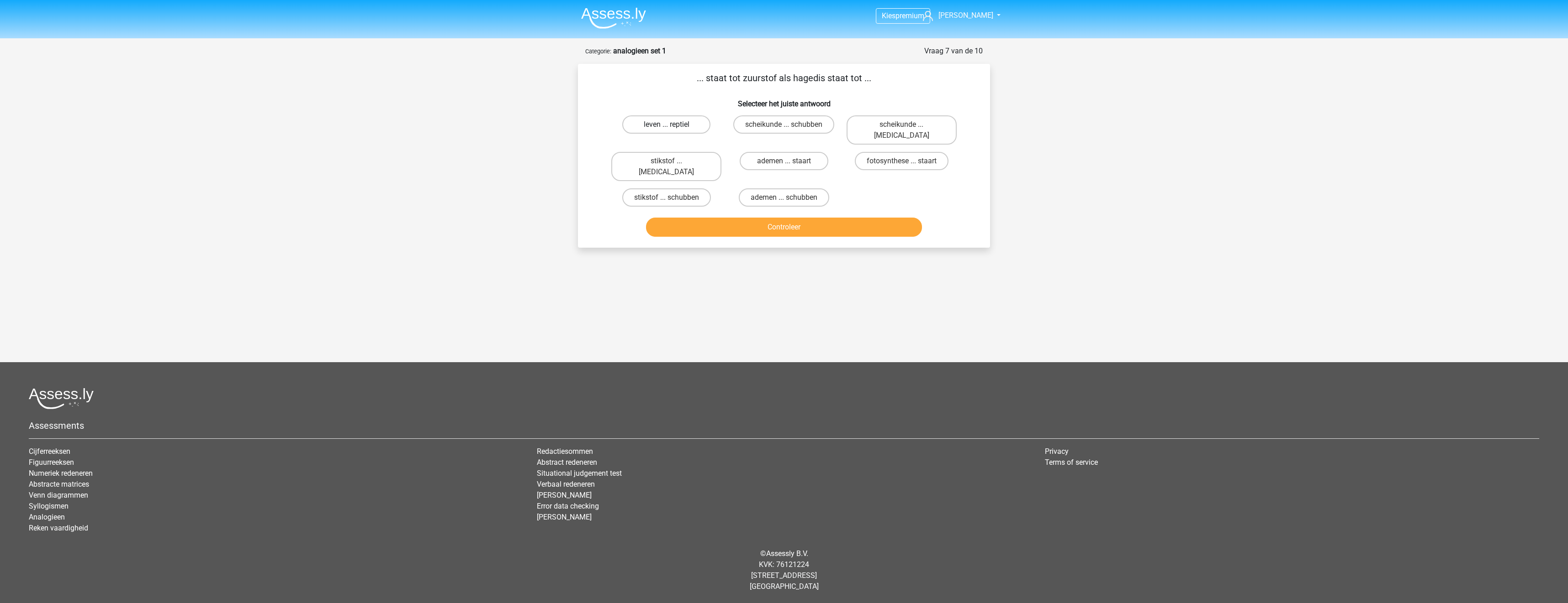
click at [704, 127] on label "leven ... reptiel" at bounding box center [666, 125] width 88 height 18
click at [672, 127] on input "leven ... reptiel" at bounding box center [670, 127] width 6 height 6
radio input "true"
drag, startPoint x: 691, startPoint y: 167, endPoint x: 692, endPoint y: 173, distance: 6.1
click at [691, 189] on label "stikstof ... schubben" at bounding box center [667, 198] width 89 height 18
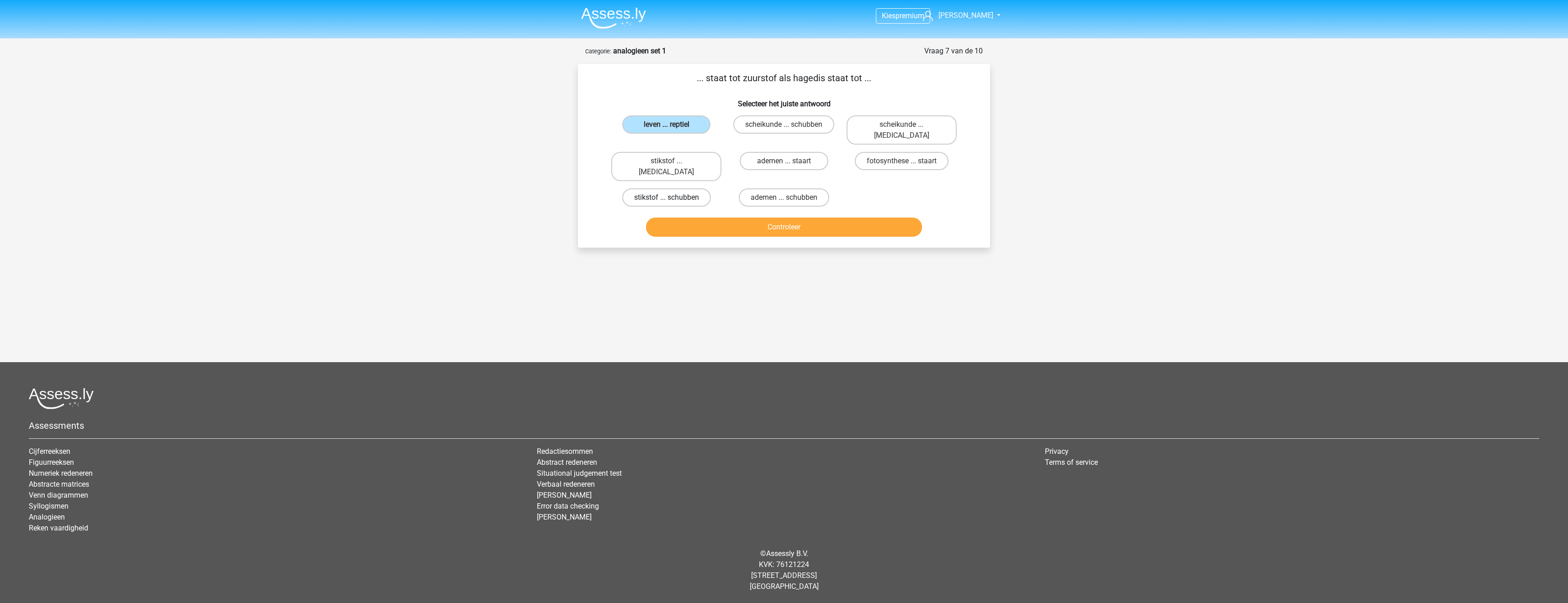
click at [672, 198] on input "stikstof ... schubben" at bounding box center [670, 201] width 6 height 6
radio input "true"
click at [700, 218] on button "Controleer" at bounding box center [784, 227] width 276 height 19
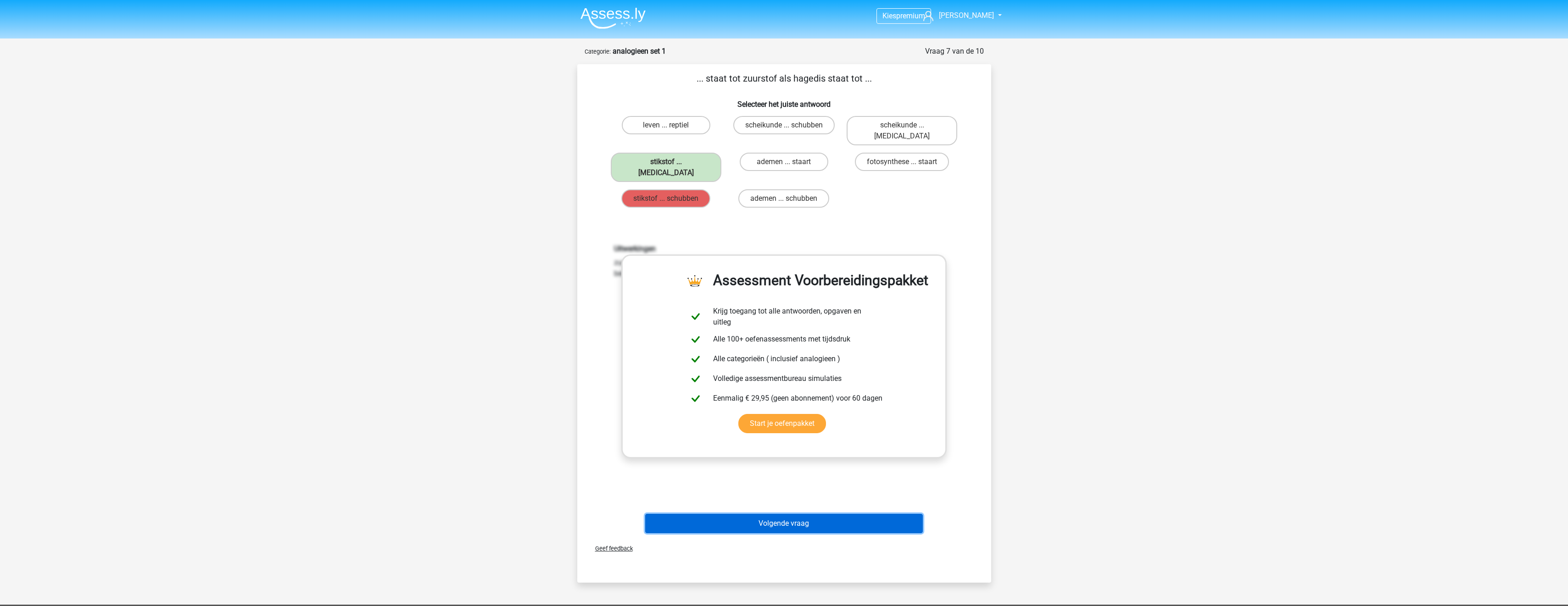
click at [813, 514] on button "Volgende vraag" at bounding box center [784, 523] width 277 height 19
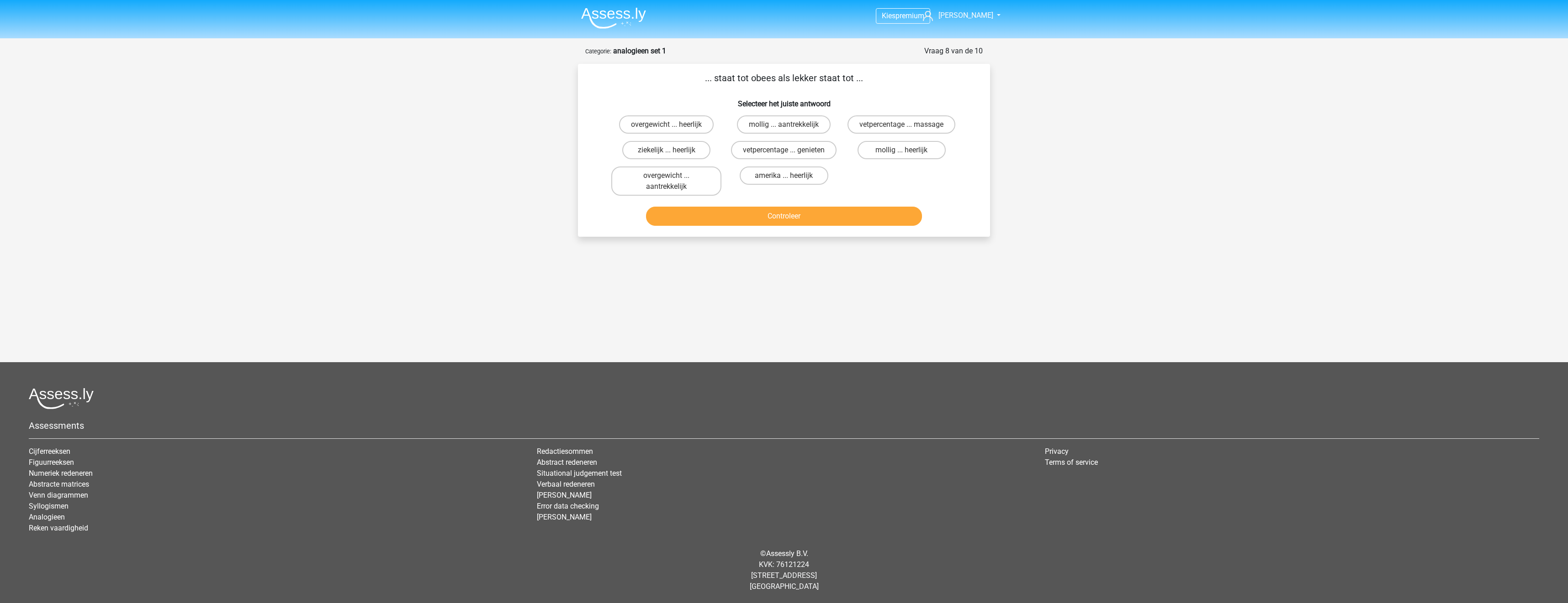
click at [669, 127] on input "overgewicht ... heerlijk" at bounding box center [670, 127] width 6 height 6
radio input "true"
click at [743, 224] on button "Controleer" at bounding box center [784, 216] width 276 height 19
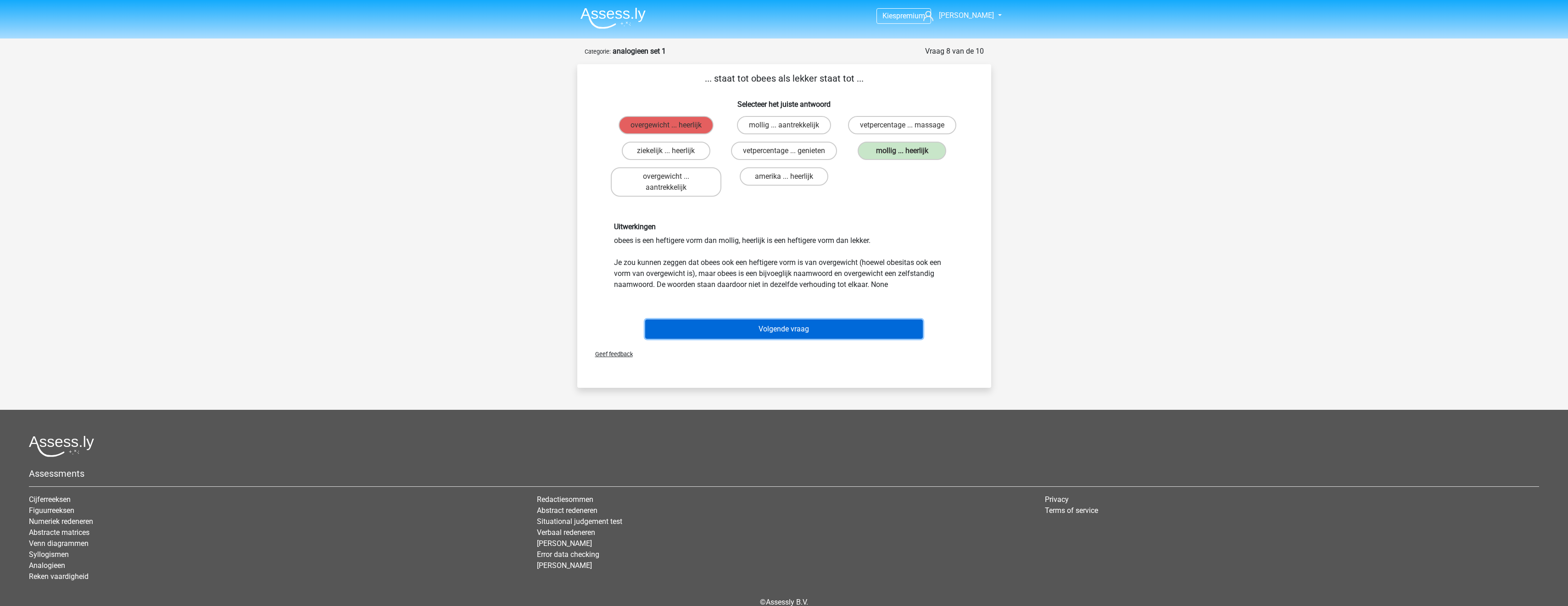
click at [794, 328] on button "Volgende vraag" at bounding box center [784, 329] width 277 height 19
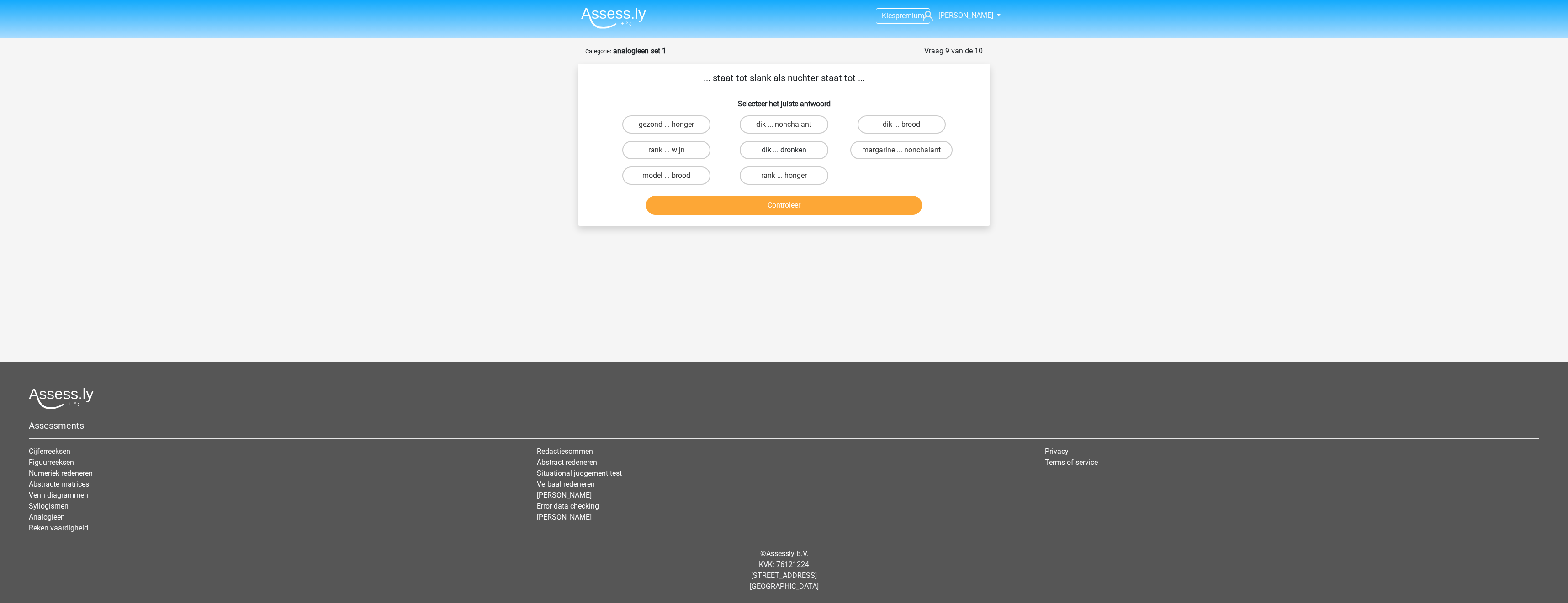
click at [799, 154] on label "dik ... dronken" at bounding box center [783, 150] width 88 height 18
click at [790, 154] on input "dik ... dronken" at bounding box center [786, 153] width 6 height 6
radio input "true"
click at [817, 201] on button "Controleer" at bounding box center [784, 205] width 276 height 19
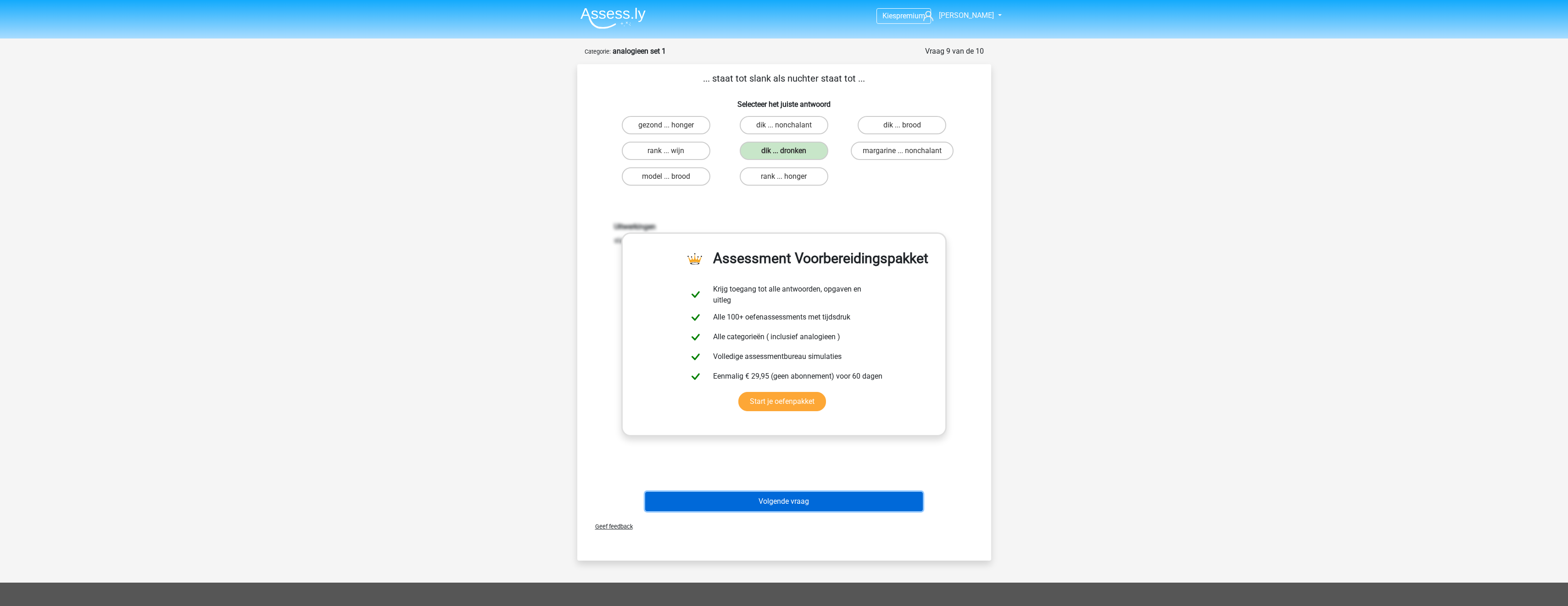
click at [794, 507] on button "Volgende vraag" at bounding box center [784, 502] width 277 height 19
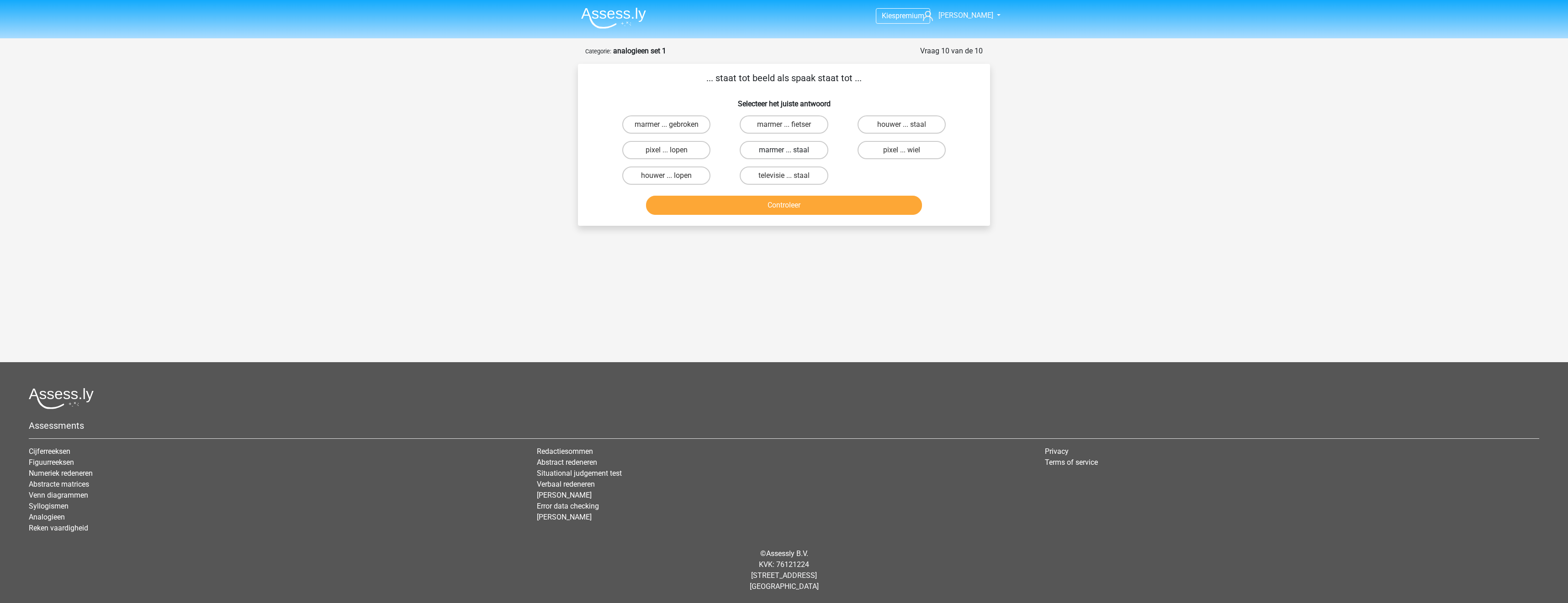
click at [782, 150] on label "marmer ... staal" at bounding box center [783, 150] width 88 height 18
click at [784, 150] on input "marmer ... staal" at bounding box center [786, 153] width 6 height 6
radio input "true"
click at [802, 204] on button "Controleer" at bounding box center [784, 205] width 276 height 19
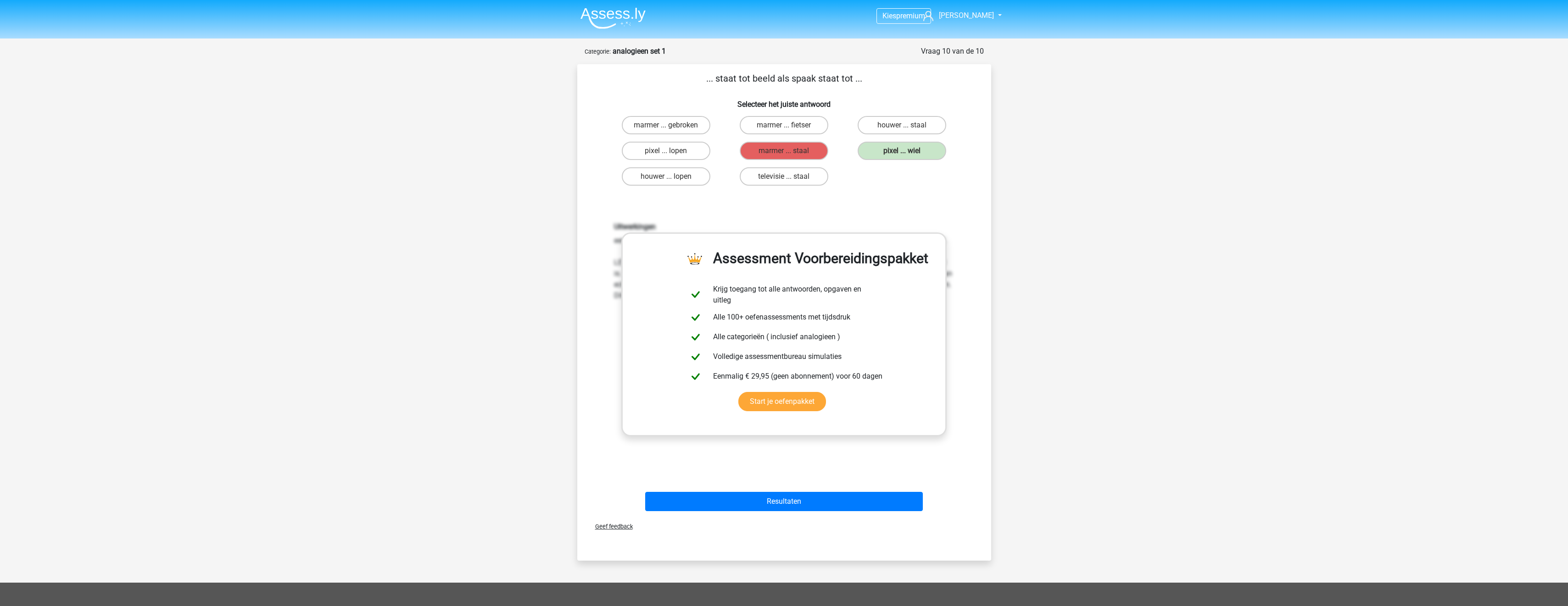
click at [825, 515] on div "Resultaten" at bounding box center [784, 503] width 355 height 23
click at [821, 508] on button "Resultaten" at bounding box center [784, 502] width 277 height 19
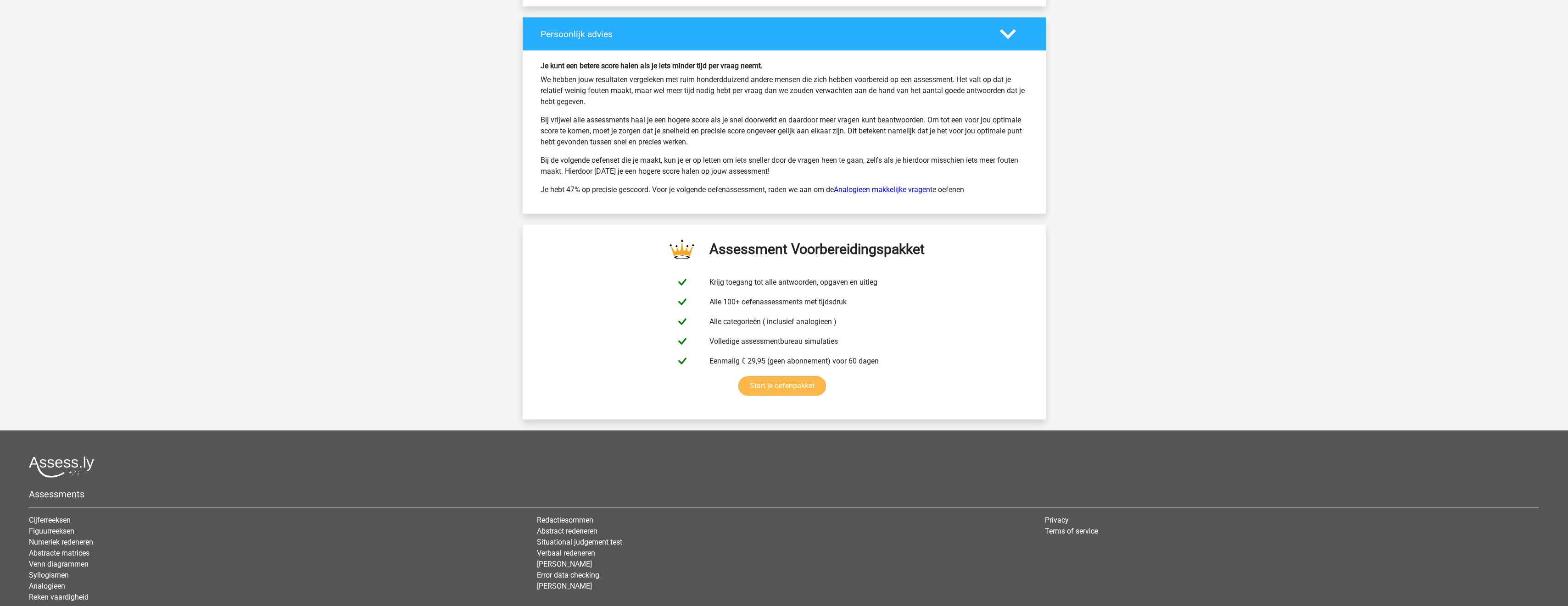
scroll to position [1439, 0]
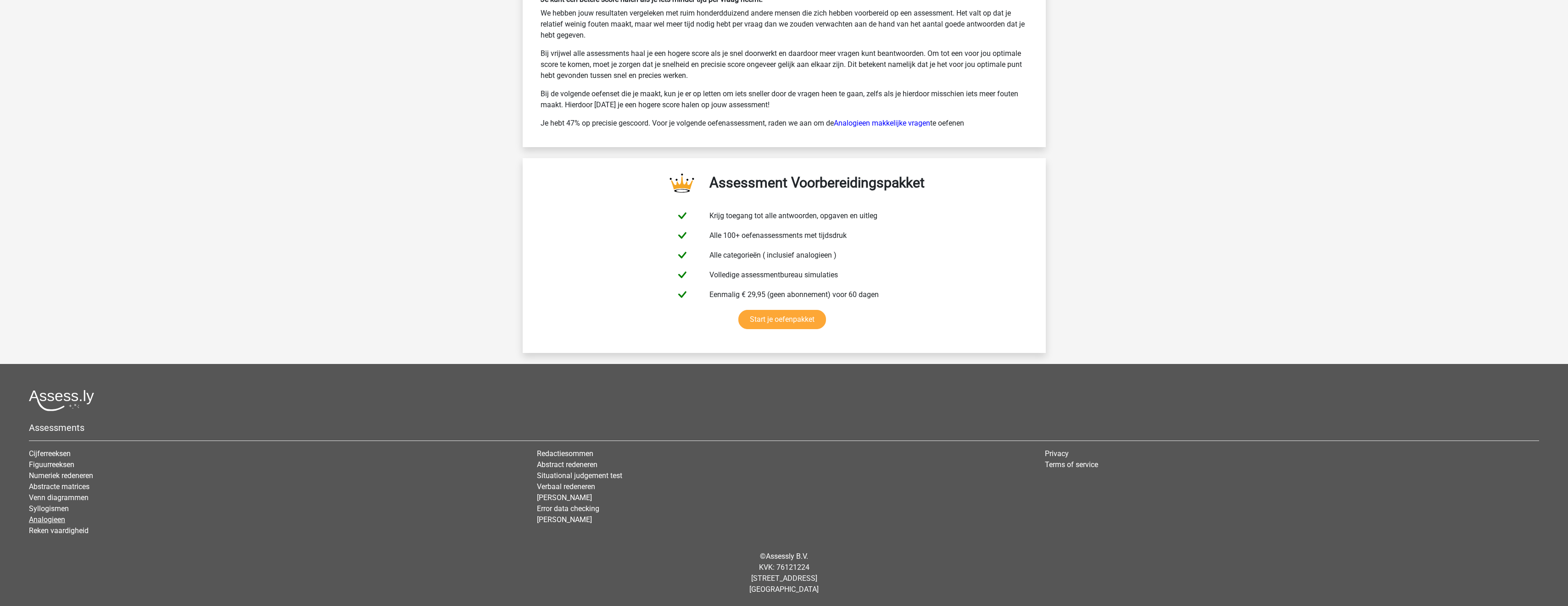
click at [57, 522] on link "Analogieen" at bounding box center [47, 520] width 36 height 9
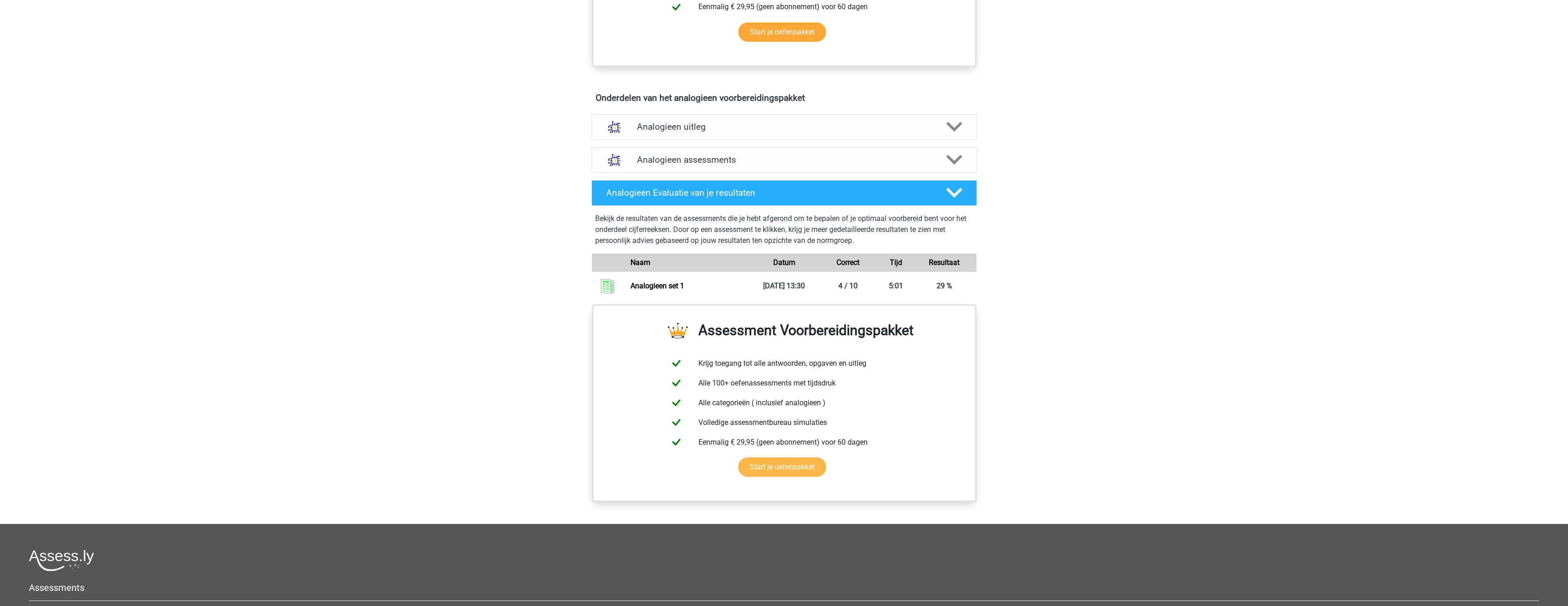
scroll to position [459, 0]
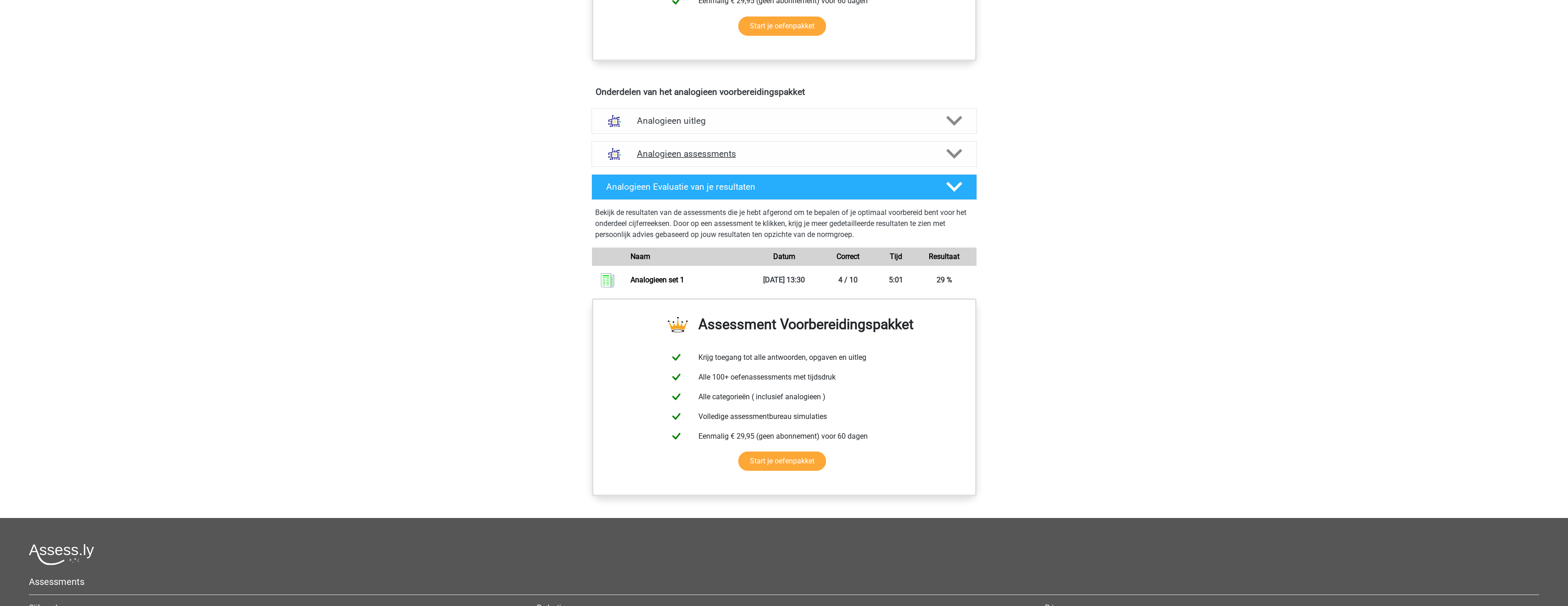
click at [963, 148] on div at bounding box center [954, 154] width 31 height 16
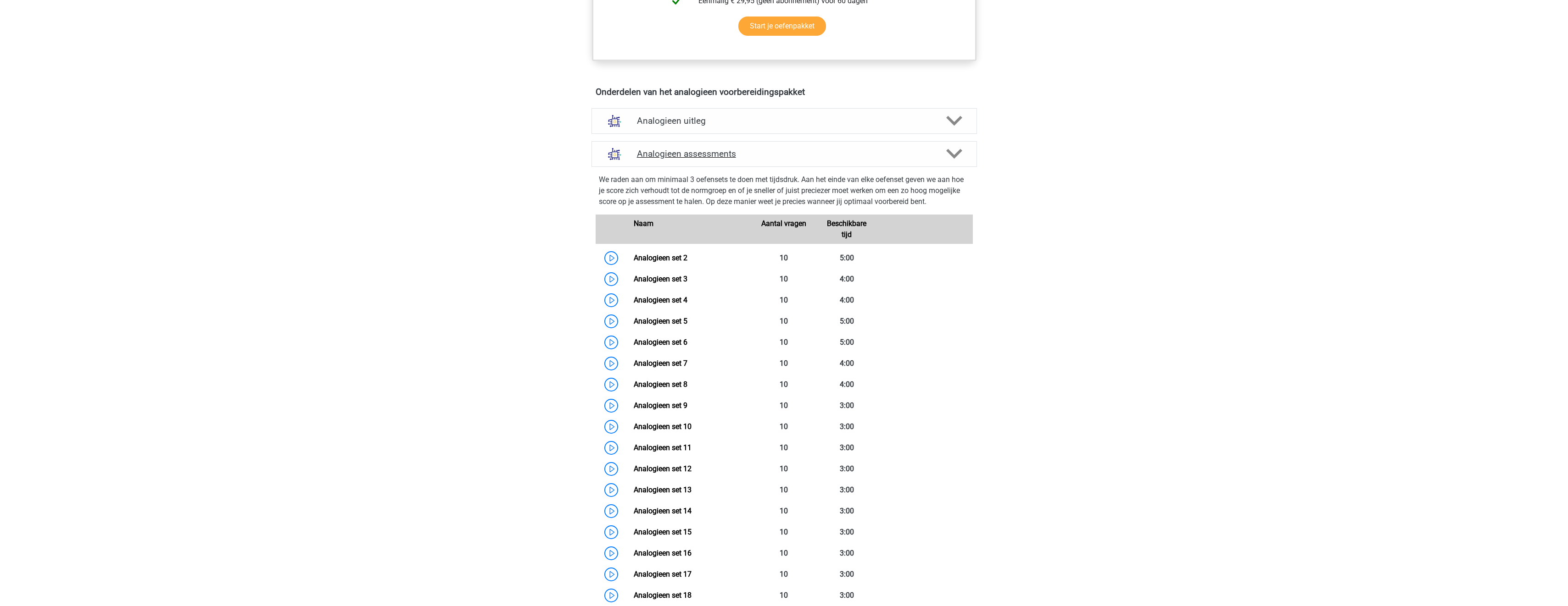
click at [963, 148] on div at bounding box center [954, 154] width 31 height 16
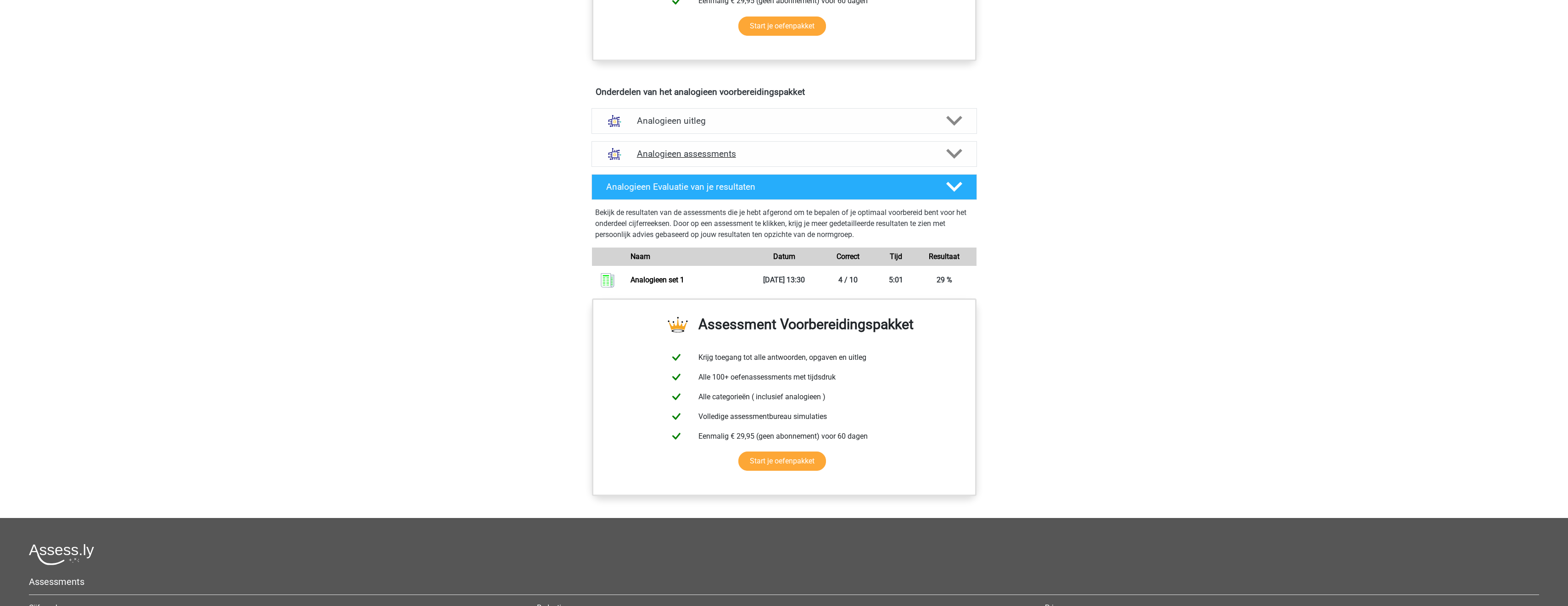
click at [957, 159] on icon at bounding box center [954, 154] width 16 height 16
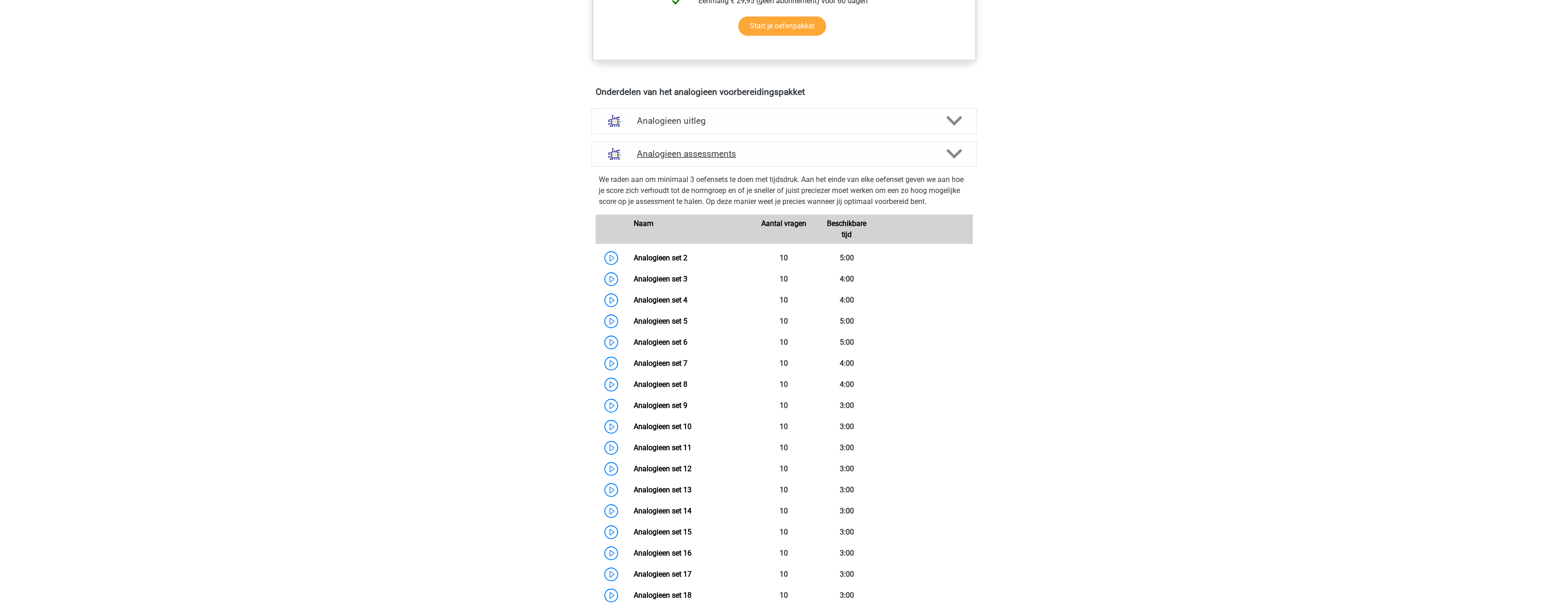
click at [954, 161] on icon at bounding box center [954, 154] width 16 height 16
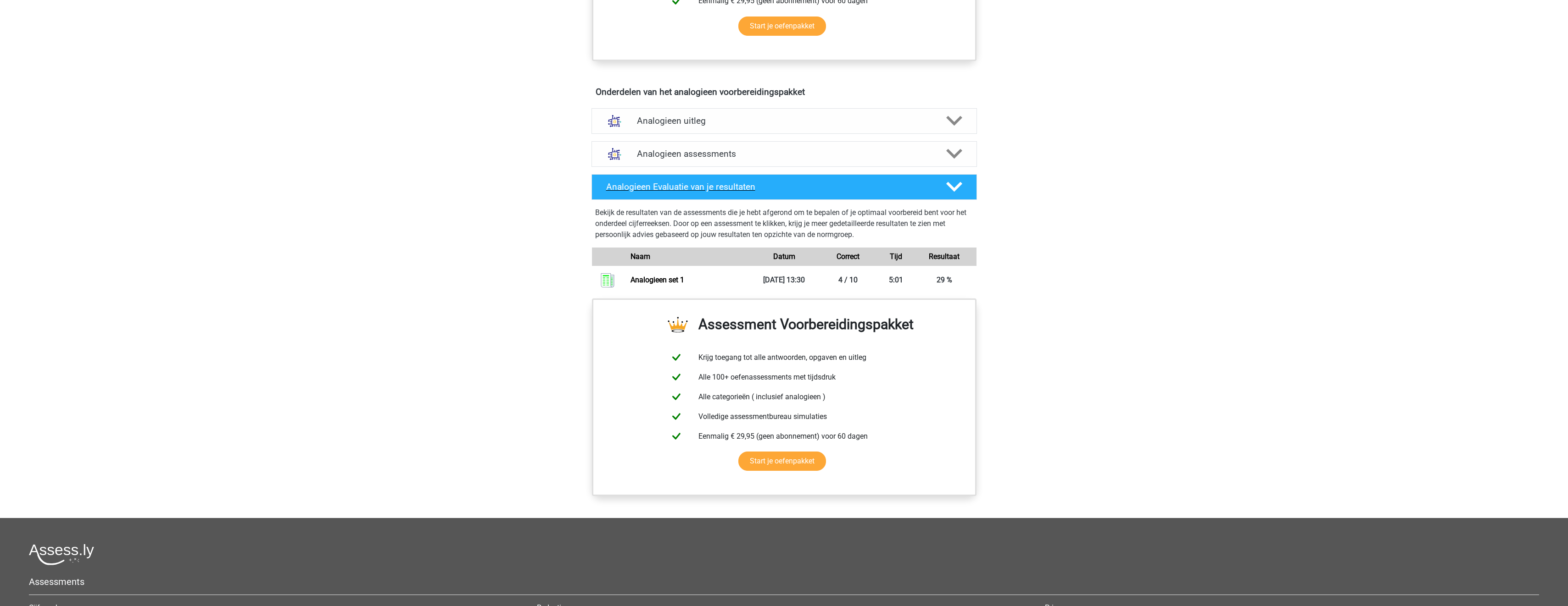
click at [950, 185] on polygon at bounding box center [954, 186] width 16 height 10
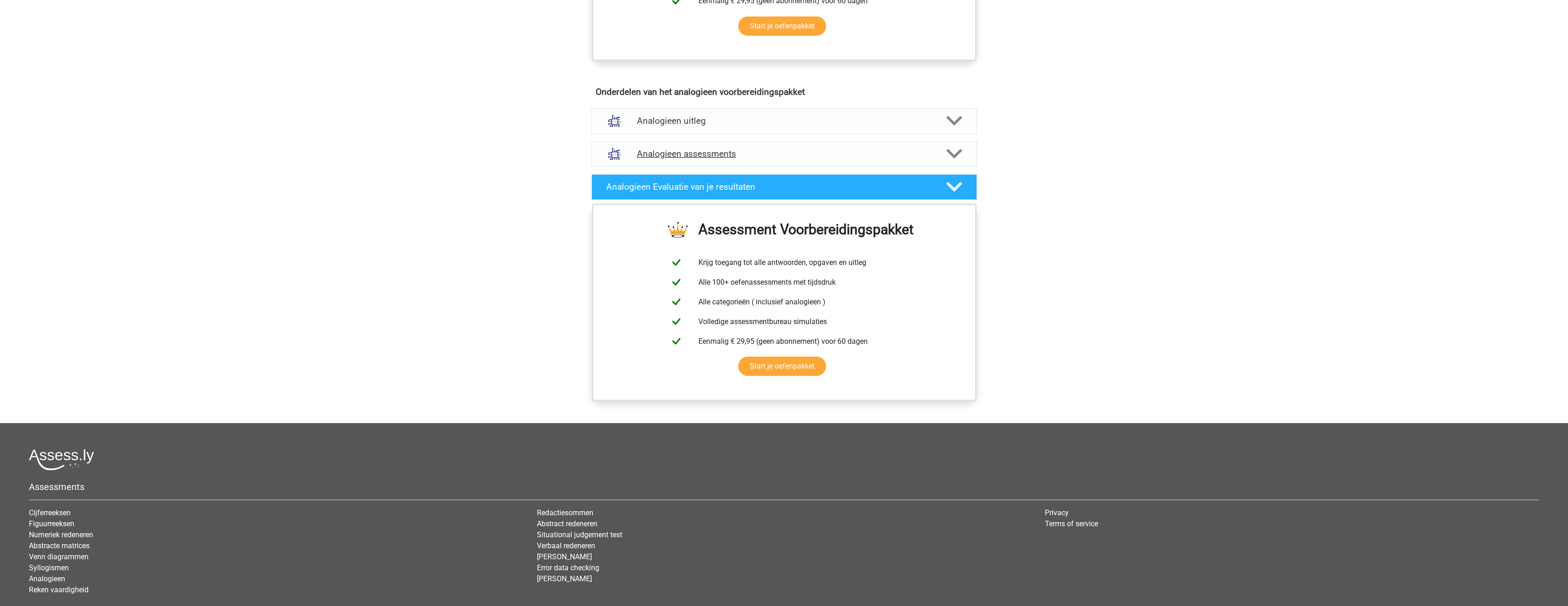
click at [950, 153] on polygon at bounding box center [954, 154] width 16 height 10
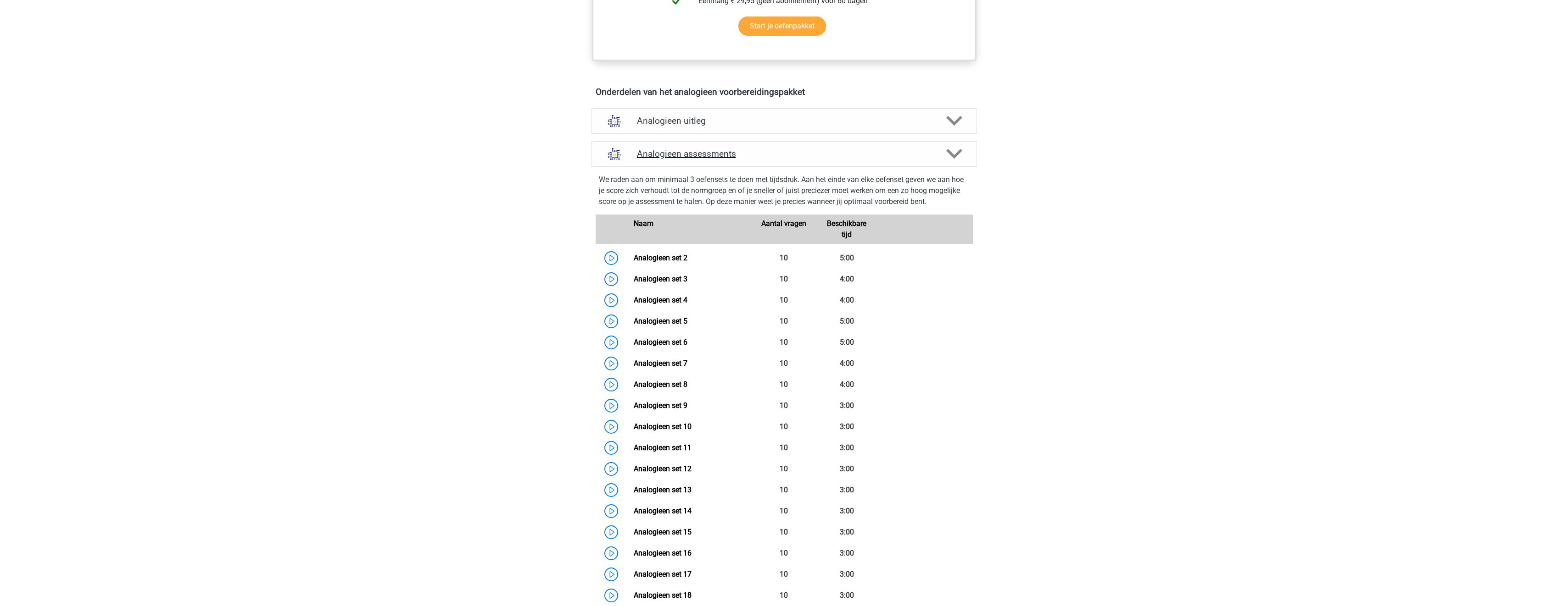
click at [950, 153] on polygon at bounding box center [954, 154] width 16 height 10
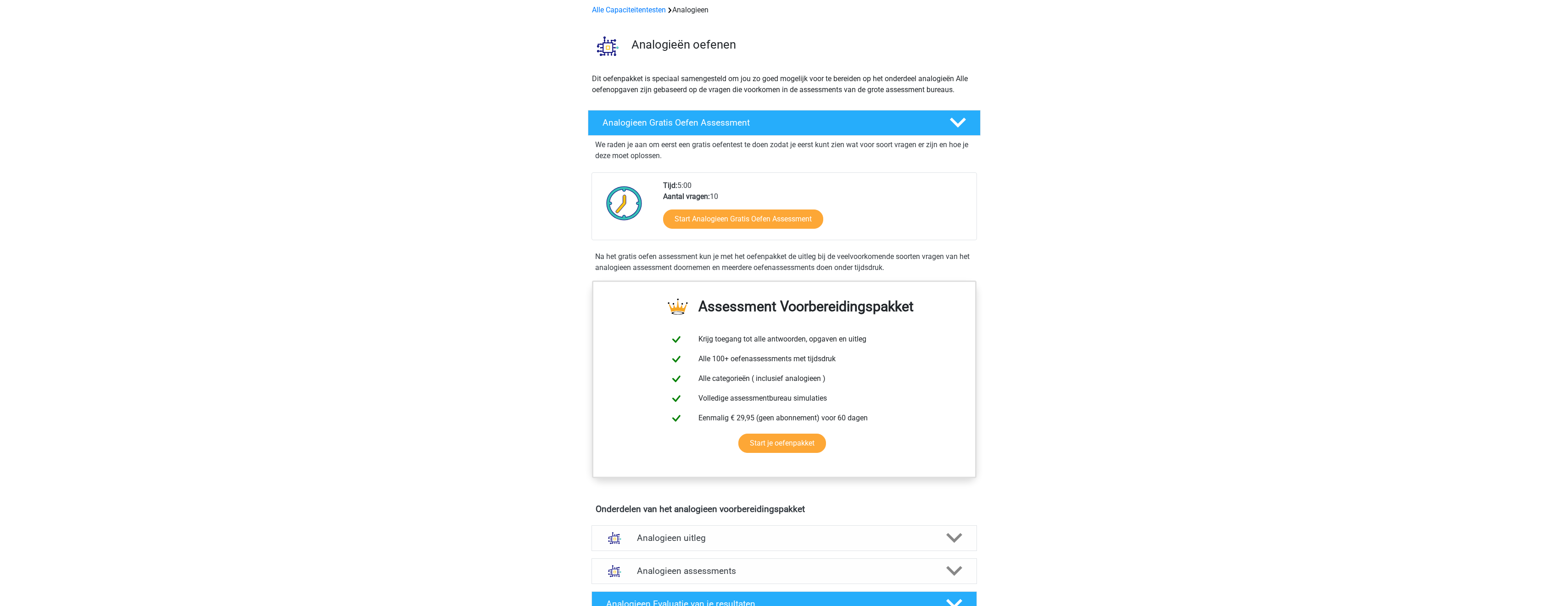
scroll to position [0, 0]
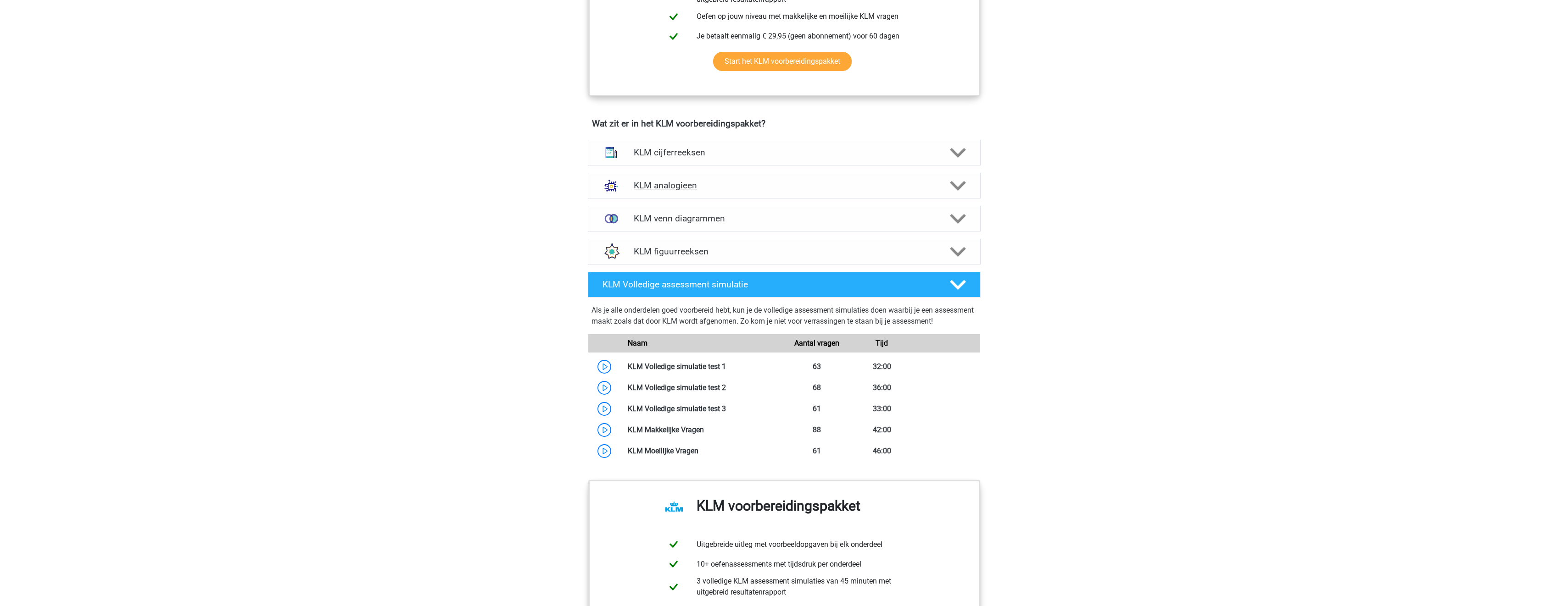
click at [747, 182] on h4 "KLM analogieen" at bounding box center [784, 185] width 301 height 11
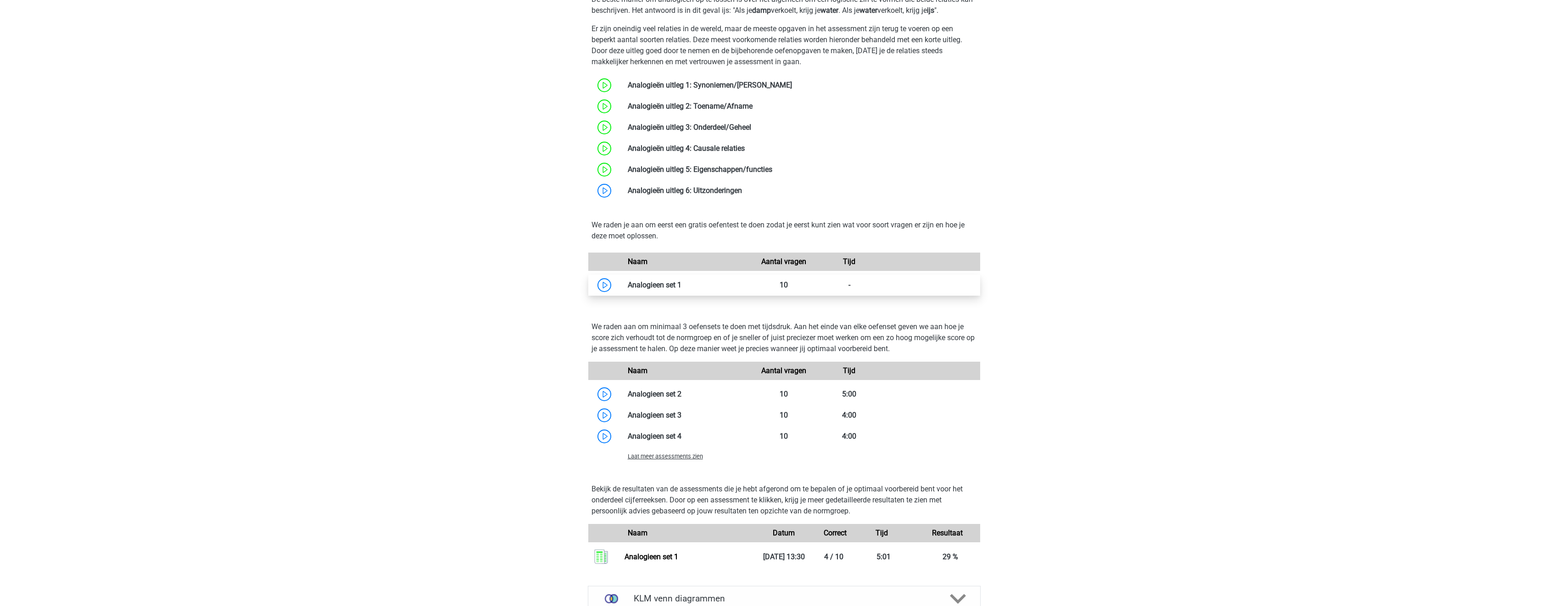
scroll to position [871, 0]
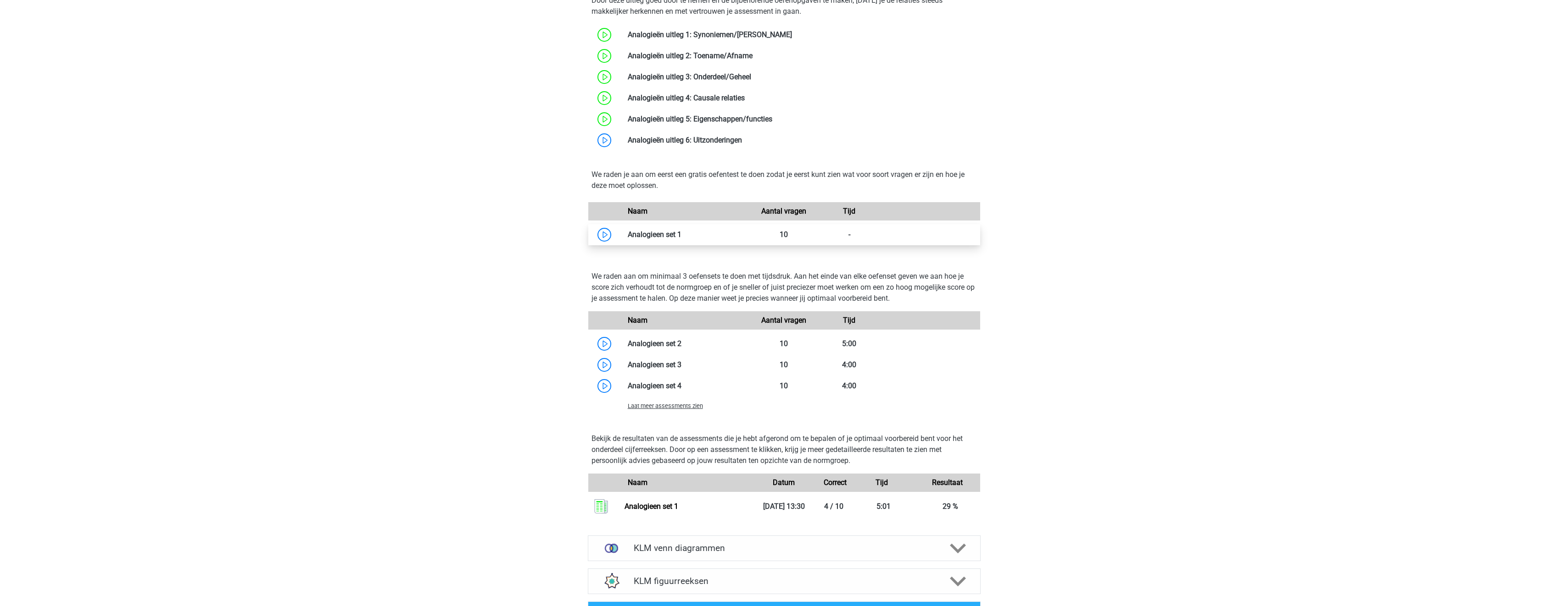
click at [682, 233] on link at bounding box center [682, 234] width 0 height 9
click at [682, 340] on link at bounding box center [682, 344] width 0 height 9
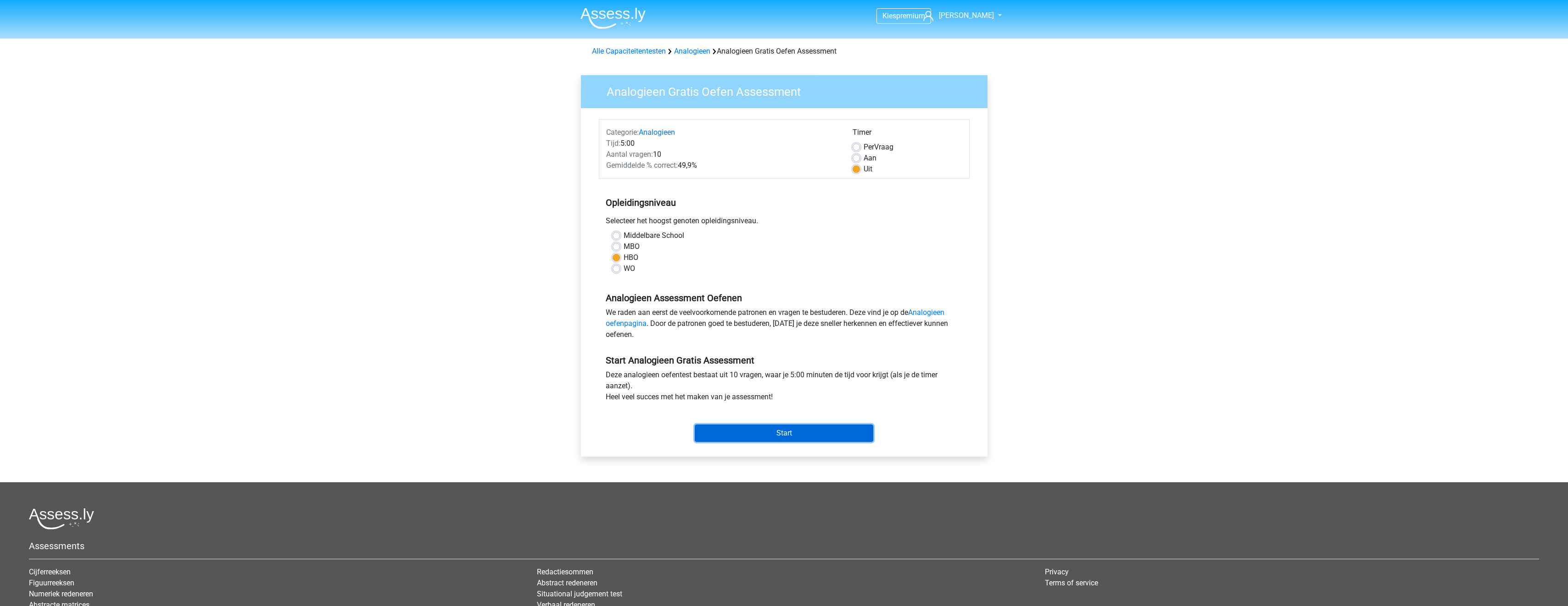
click at [775, 434] on input "Start" at bounding box center [784, 433] width 178 height 17
click at [790, 429] on input "Start" at bounding box center [784, 433] width 178 height 17
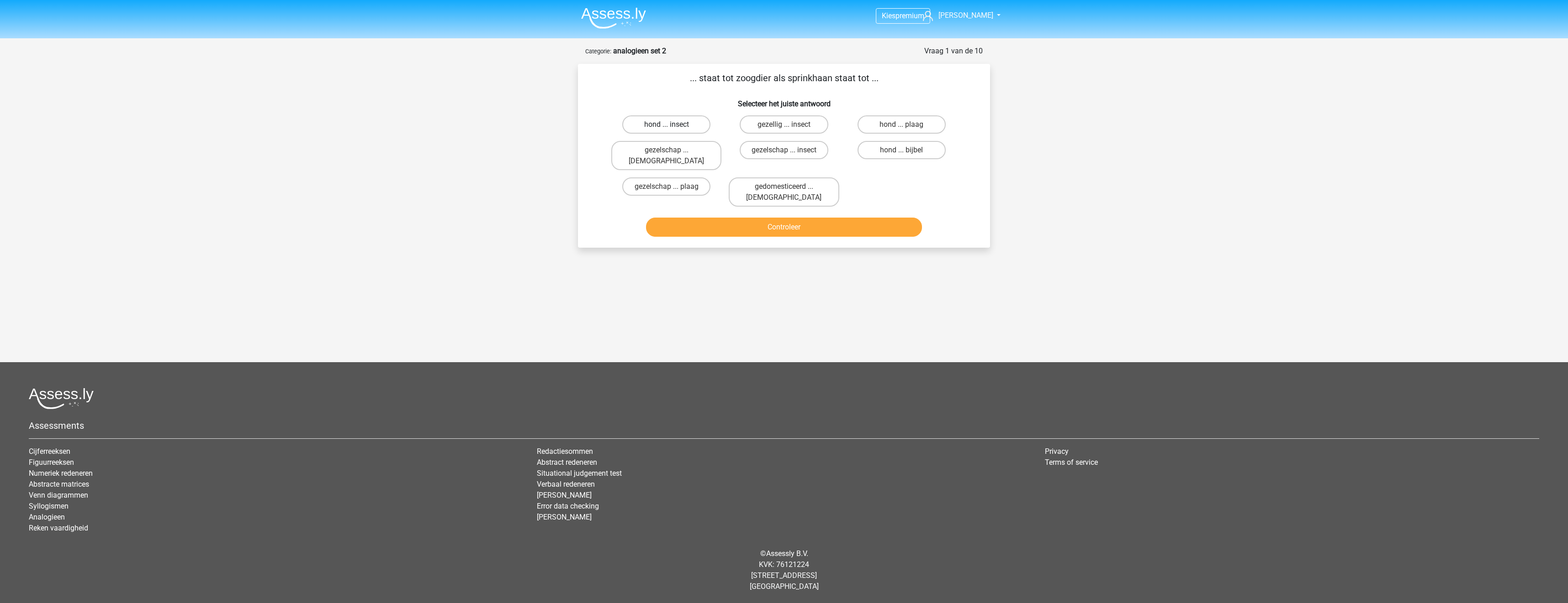
click at [694, 121] on label "hond ... insect" at bounding box center [666, 125] width 88 height 18
click at [672, 125] on input "hond ... insect" at bounding box center [670, 127] width 6 height 6
radio input "true"
click at [765, 218] on button "Controleer" at bounding box center [784, 227] width 276 height 19
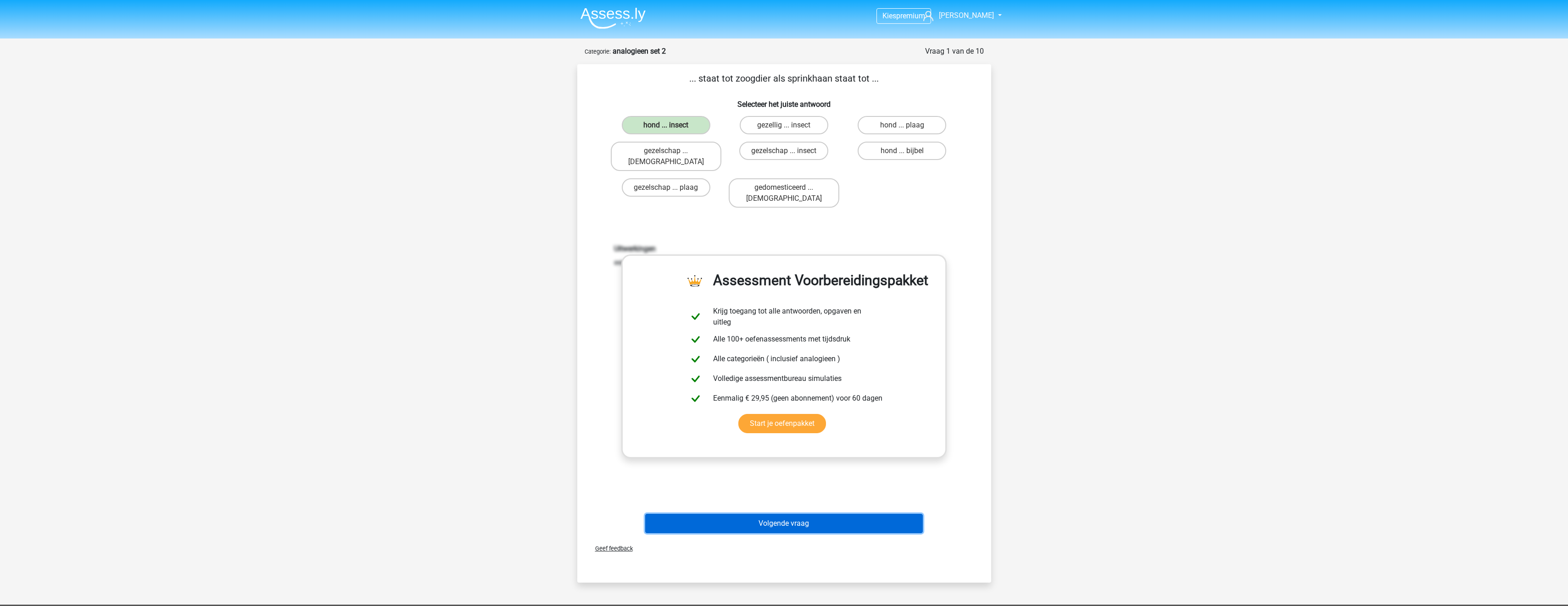
click at [844, 514] on button "Volgende vraag" at bounding box center [784, 523] width 277 height 19
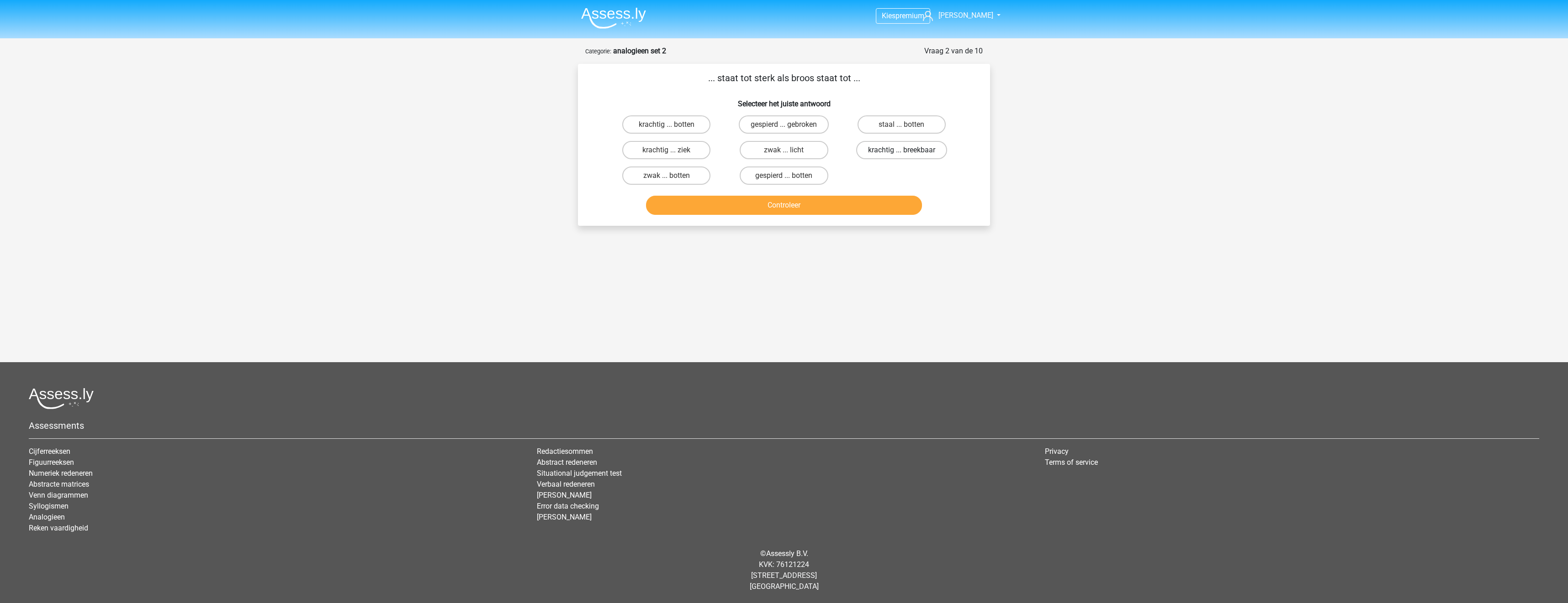
click at [896, 152] on label "krachtig ... breekbaar" at bounding box center [901, 150] width 90 height 18
click at [901, 152] on input "krachtig ... breekbaar" at bounding box center [904, 153] width 6 height 6
radio input "true"
click at [891, 211] on button "Controleer" at bounding box center [784, 205] width 276 height 19
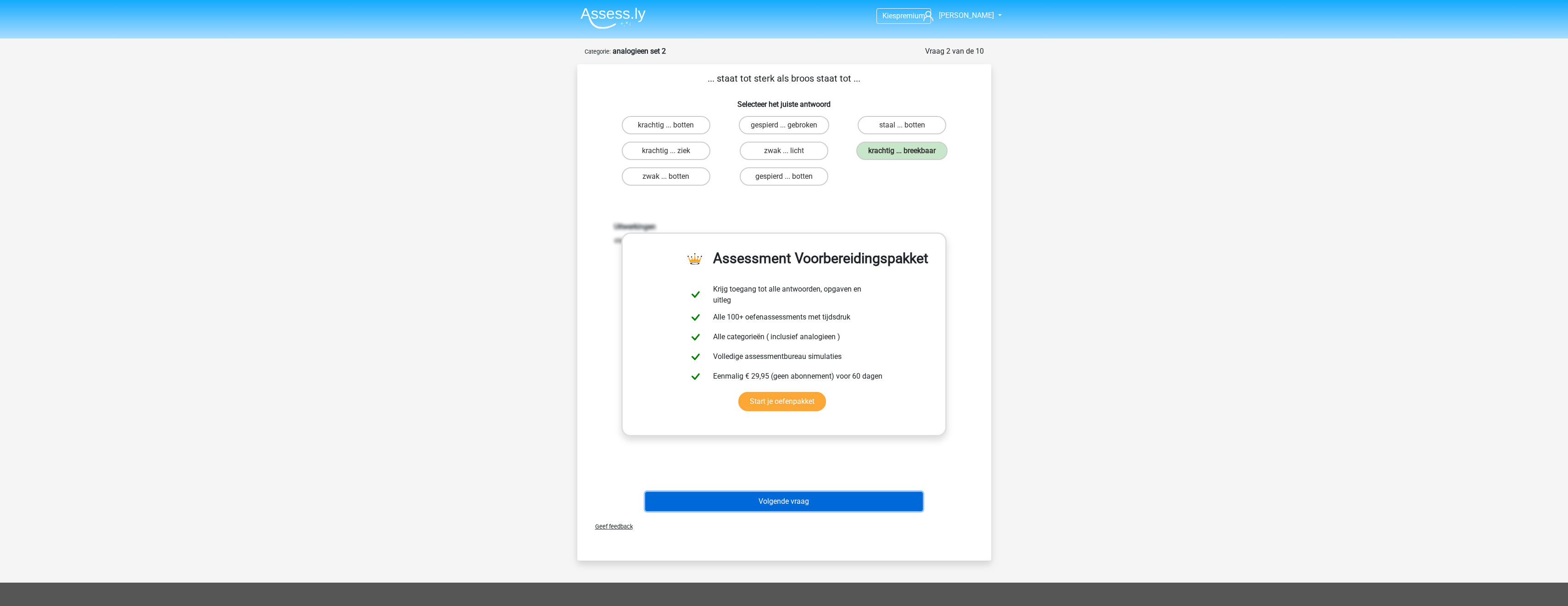
click at [810, 503] on button "Volgende vraag" at bounding box center [784, 502] width 277 height 19
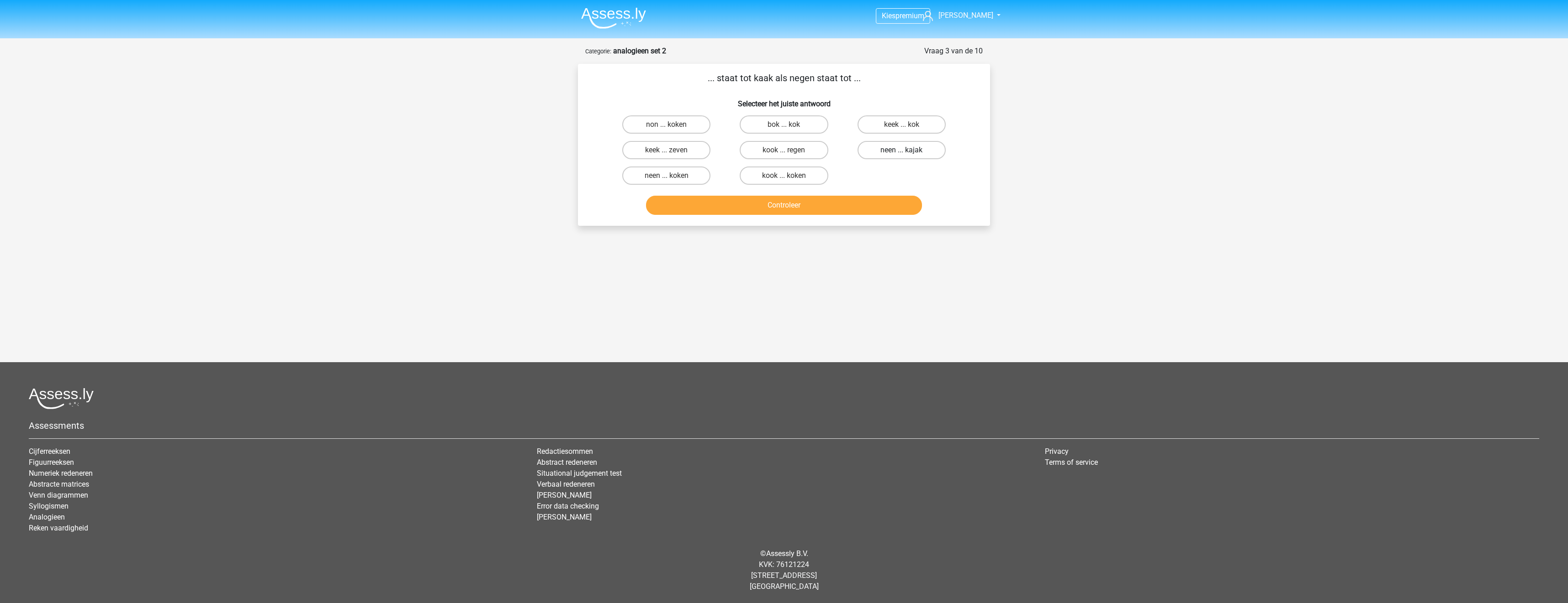
click at [891, 153] on label "neen ... kajak" at bounding box center [901, 150] width 88 height 18
click at [901, 153] on input "neen ... kajak" at bounding box center [904, 153] width 6 height 6
radio input "true"
click at [793, 200] on button "Controleer" at bounding box center [784, 205] width 276 height 19
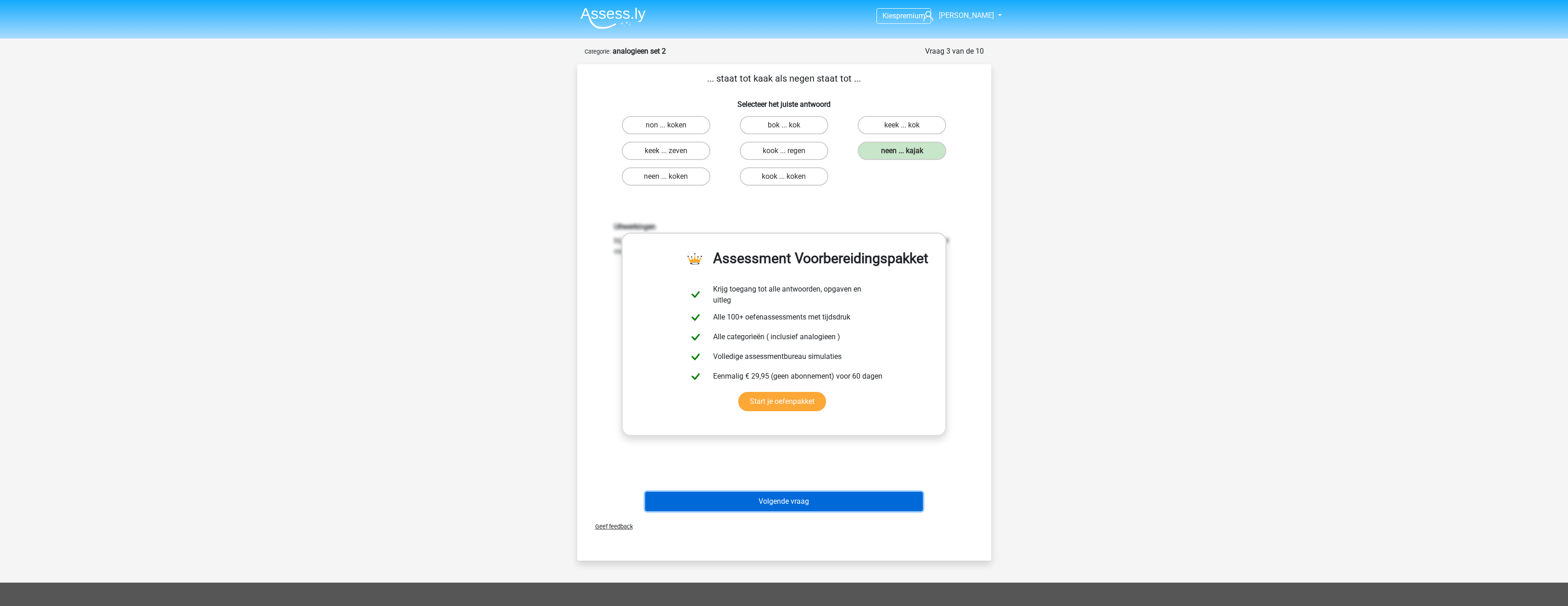
click at [783, 505] on button "Volgende vraag" at bounding box center [784, 502] width 277 height 19
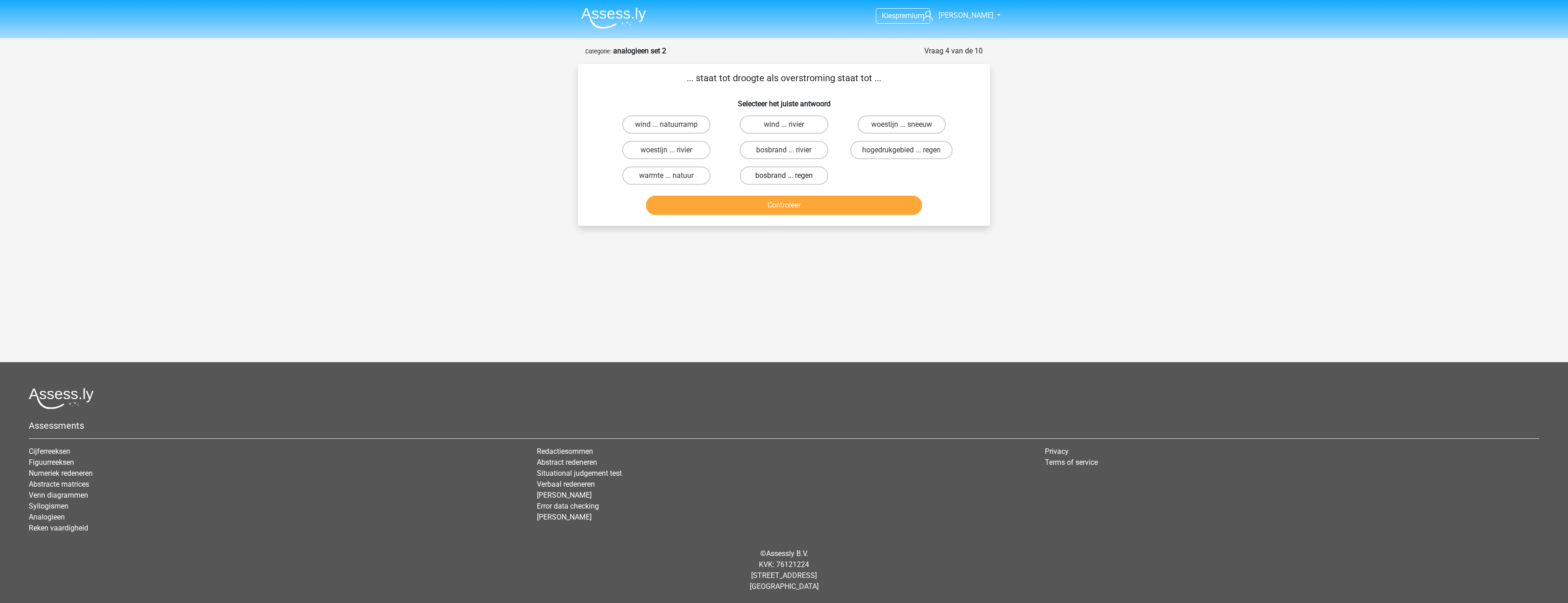
click at [813, 174] on label "bosbrand ... regen" at bounding box center [783, 175] width 88 height 18
click at [790, 175] on input "bosbrand ... regen" at bounding box center [786, 178] width 6 height 6
radio input "true"
click at [820, 205] on button "Controleer" at bounding box center [784, 205] width 276 height 19
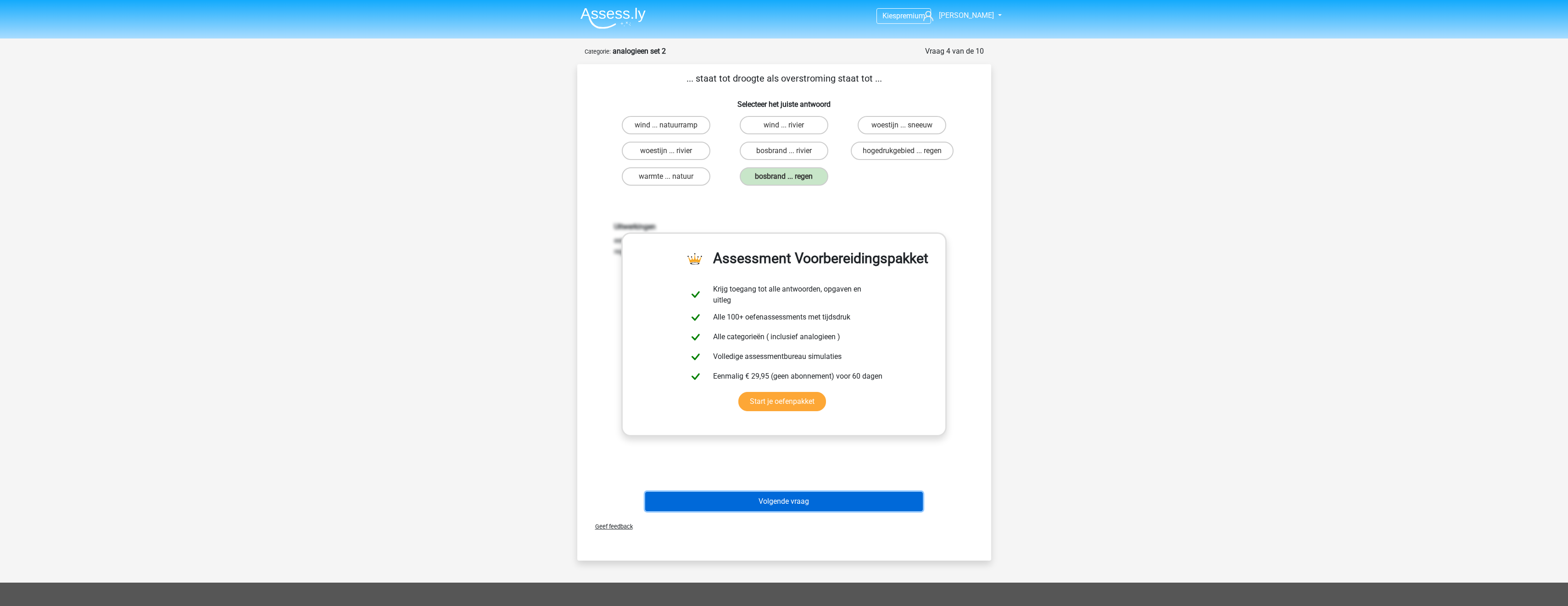
click at [821, 505] on button "Volgende vraag" at bounding box center [784, 502] width 277 height 19
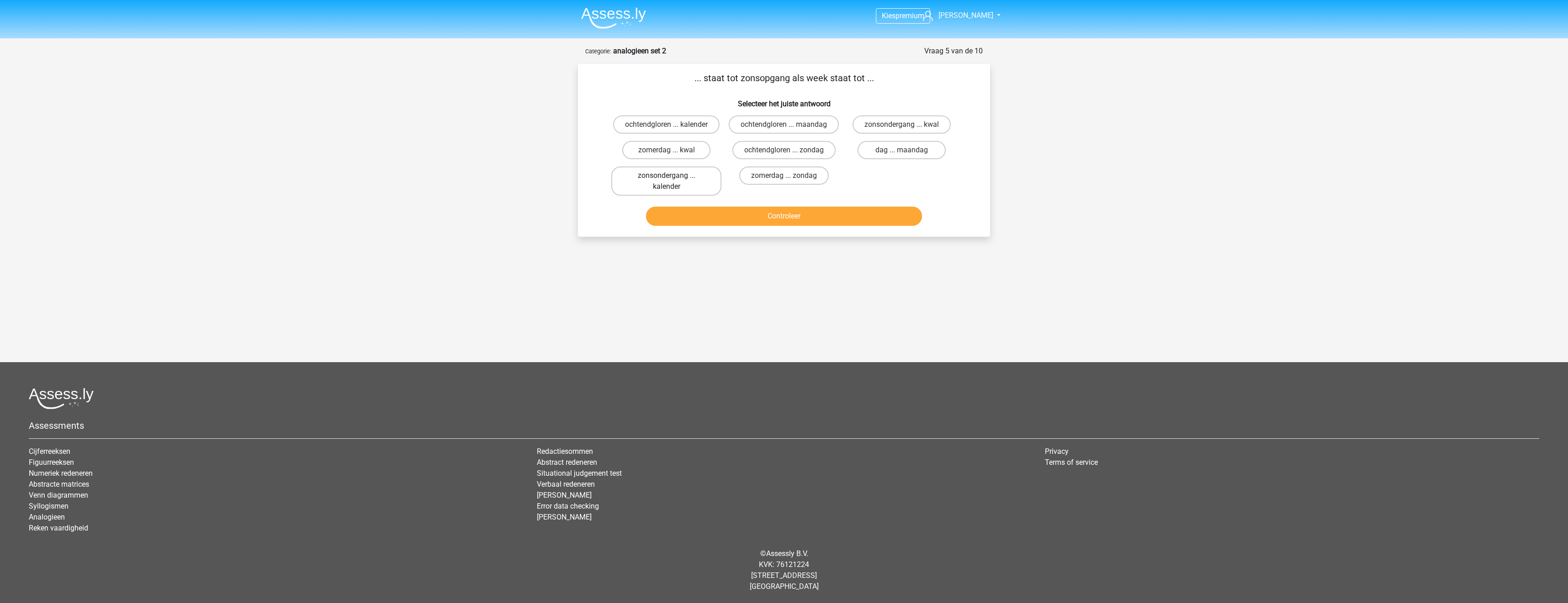
click at [698, 187] on label "zonsondergang ... kalender" at bounding box center [667, 181] width 110 height 29
click at [672, 182] on input "zonsondergang ... kalender" at bounding box center [670, 178] width 6 height 6
radio input "true"
click at [722, 219] on button "Controleer" at bounding box center [784, 216] width 276 height 19
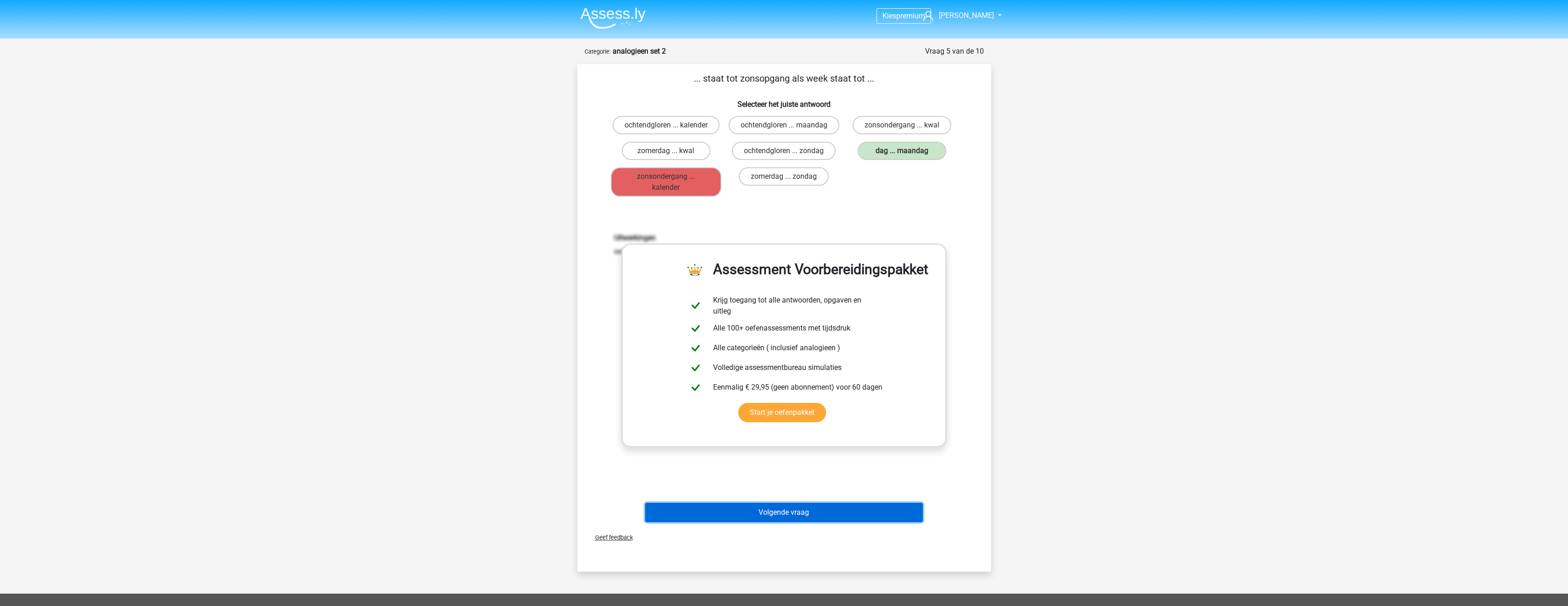
click at [780, 522] on button "Volgende vraag" at bounding box center [784, 512] width 277 height 19
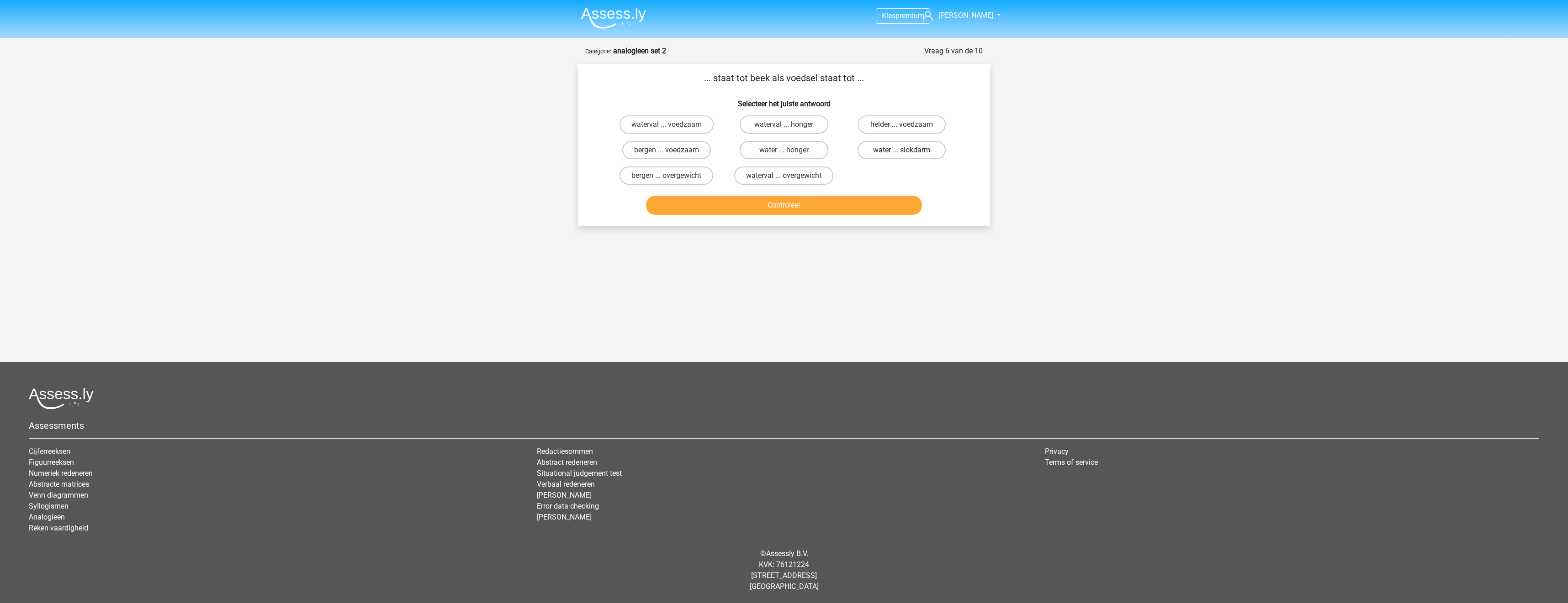
click at [888, 150] on label "water ... slokdarm" at bounding box center [901, 150] width 88 height 18
click at [901, 150] on input "water ... slokdarm" at bounding box center [904, 153] width 6 height 6
radio input "true"
click at [897, 206] on button "Controleer" at bounding box center [784, 205] width 276 height 19
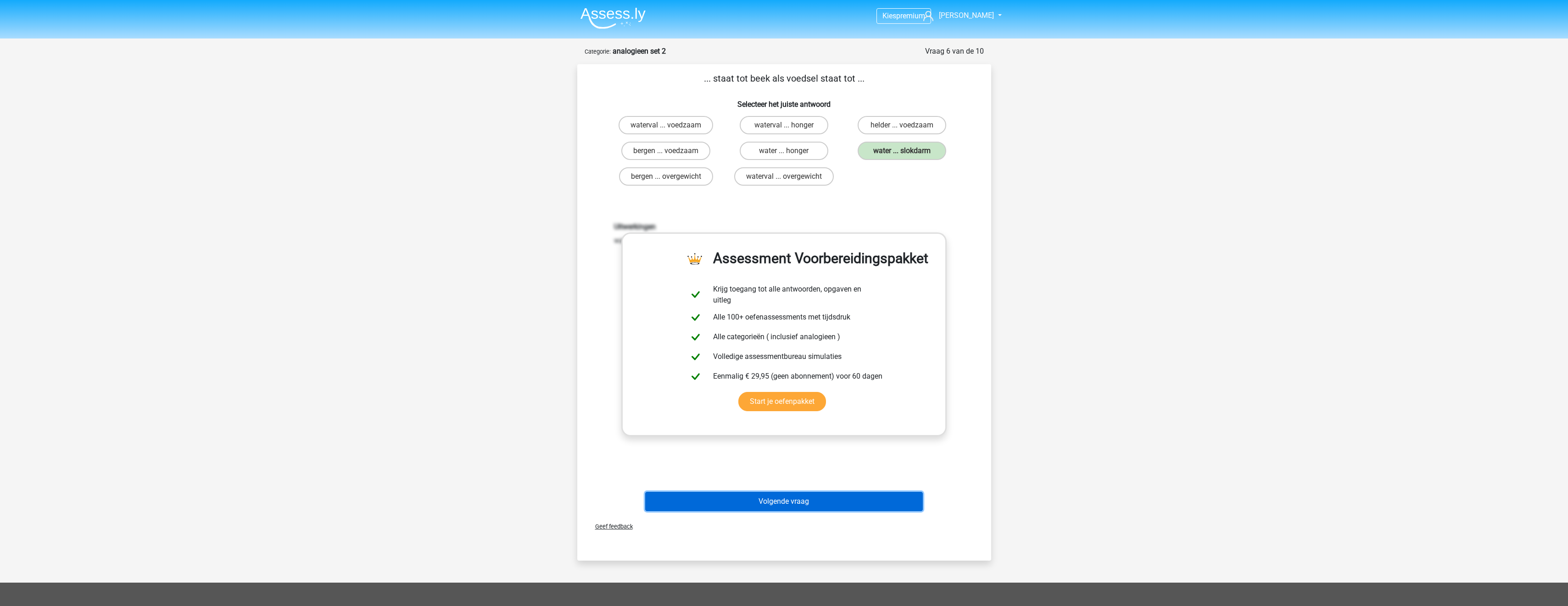
click at [859, 498] on button "Volgende vraag" at bounding box center [784, 502] width 277 height 19
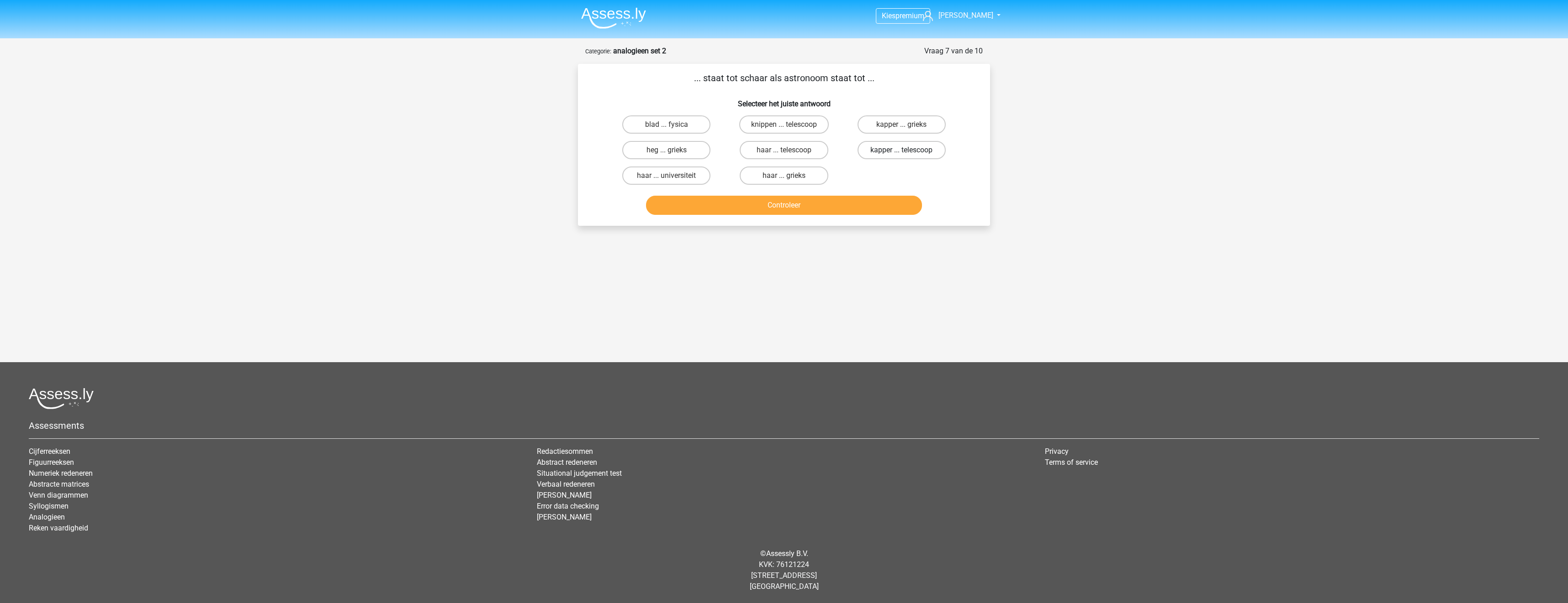
click at [870, 148] on label "kapper ... telescoop" at bounding box center [901, 150] width 88 height 18
click at [901, 150] on input "kapper ... telescoop" at bounding box center [904, 153] width 6 height 6
radio input "true"
click at [846, 212] on button "Controleer" at bounding box center [784, 205] width 276 height 19
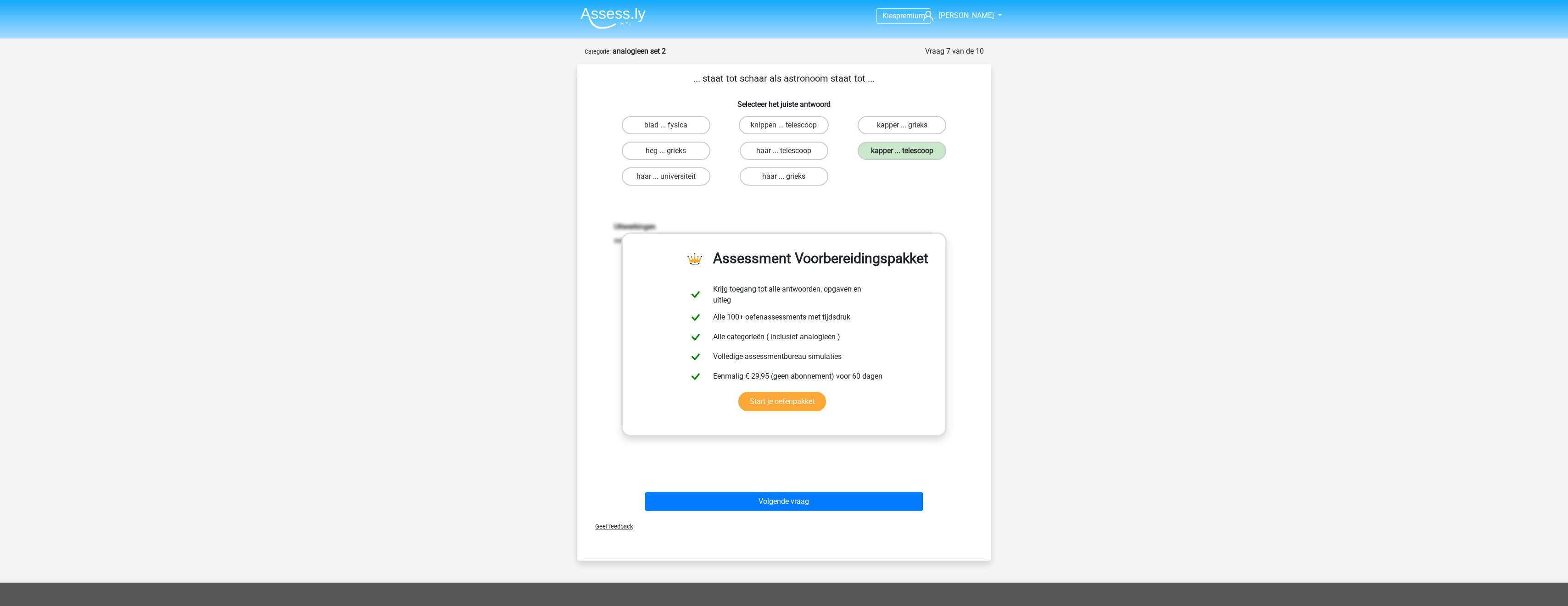
click at [791, 516] on div "Geef feedback" at bounding box center [784, 527] width 406 height 24
click at [793, 498] on button "Volgende vraag" at bounding box center [784, 502] width 277 height 19
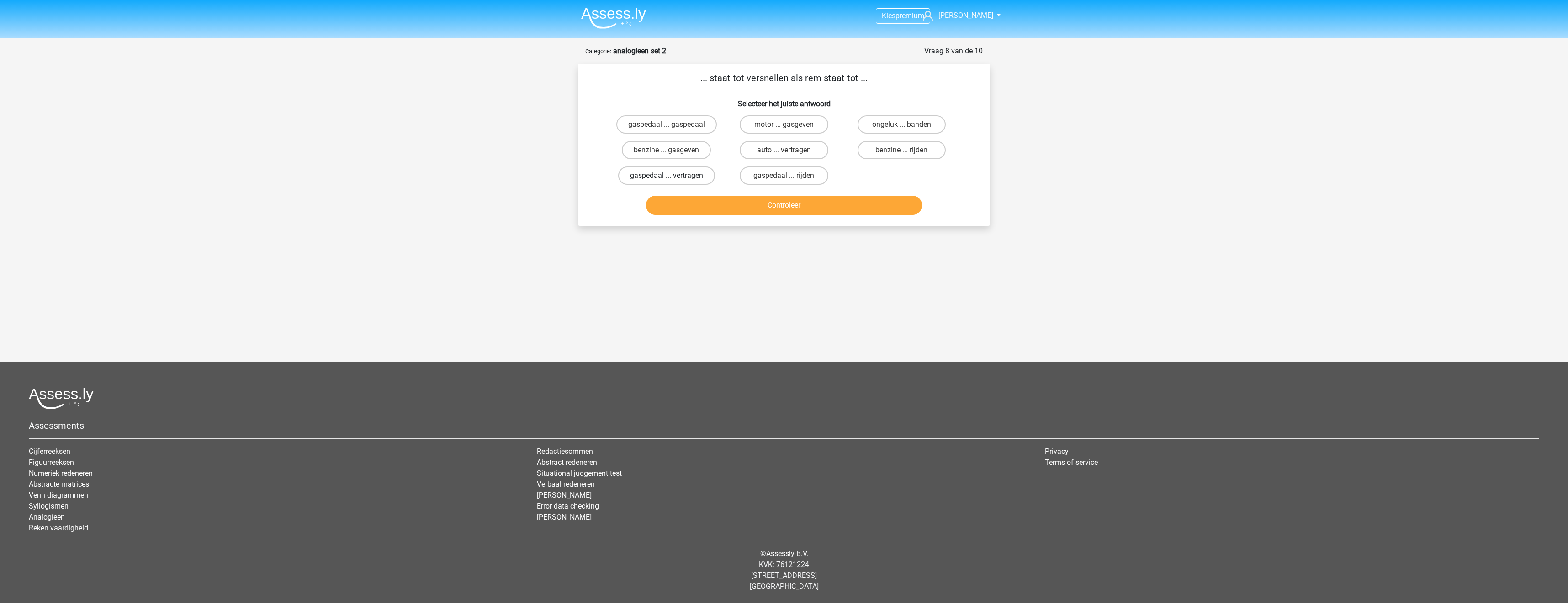
click at [701, 178] on label "gaspedaal ... vertragen" at bounding box center [666, 175] width 97 height 18
click at [672, 178] on input "gaspedaal ... vertragen" at bounding box center [670, 178] width 6 height 6
radio input "true"
click at [712, 202] on button "Controleer" at bounding box center [784, 205] width 276 height 19
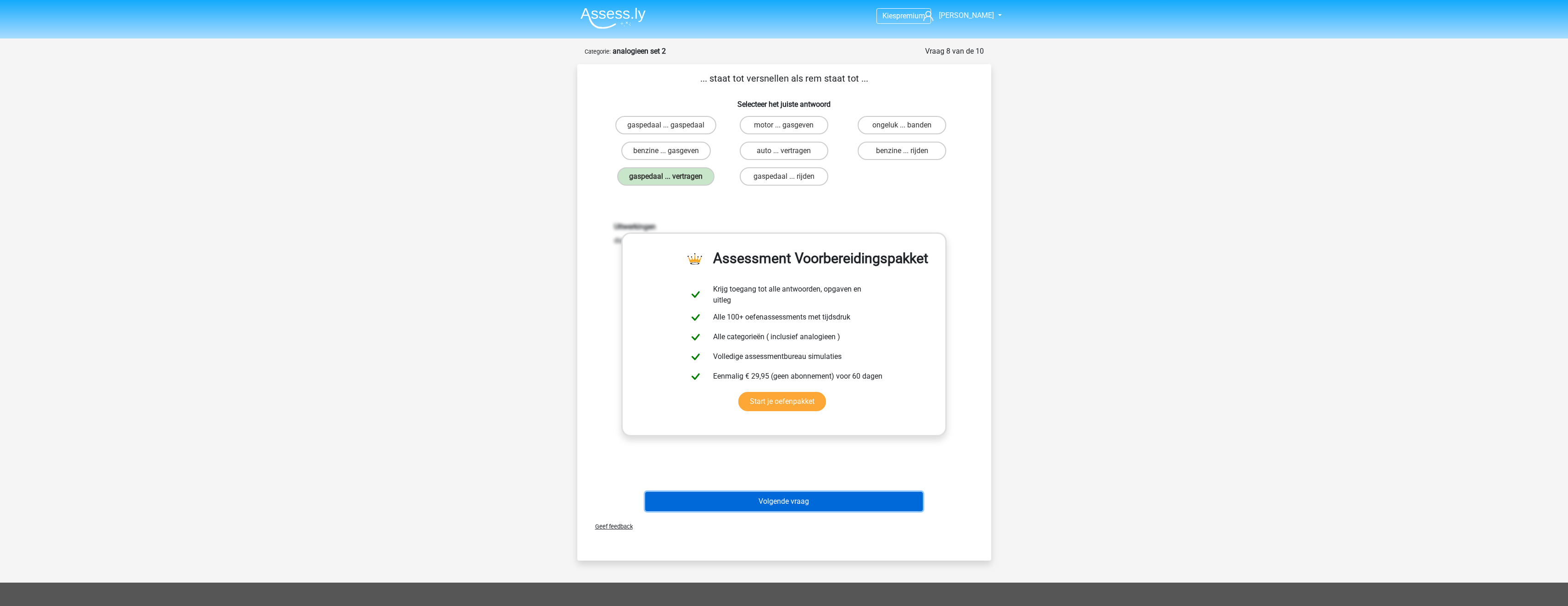
click at [806, 500] on button "Volgende vraag" at bounding box center [784, 502] width 277 height 19
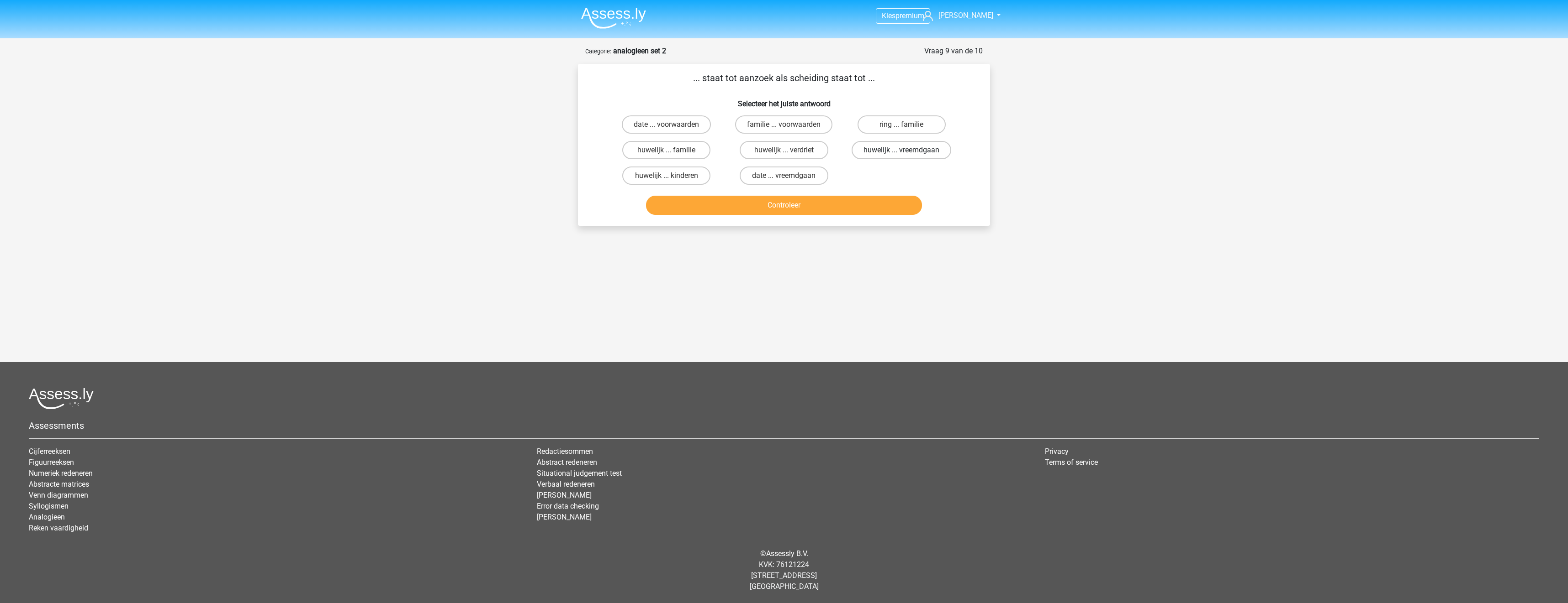
click at [872, 150] on label "huwelijk ... vreemdgaan" at bounding box center [901, 150] width 100 height 18
click at [901, 150] on input "huwelijk ... vreemdgaan" at bounding box center [904, 153] width 6 height 6
radio input "true"
click at [875, 203] on button "Controleer" at bounding box center [784, 205] width 276 height 19
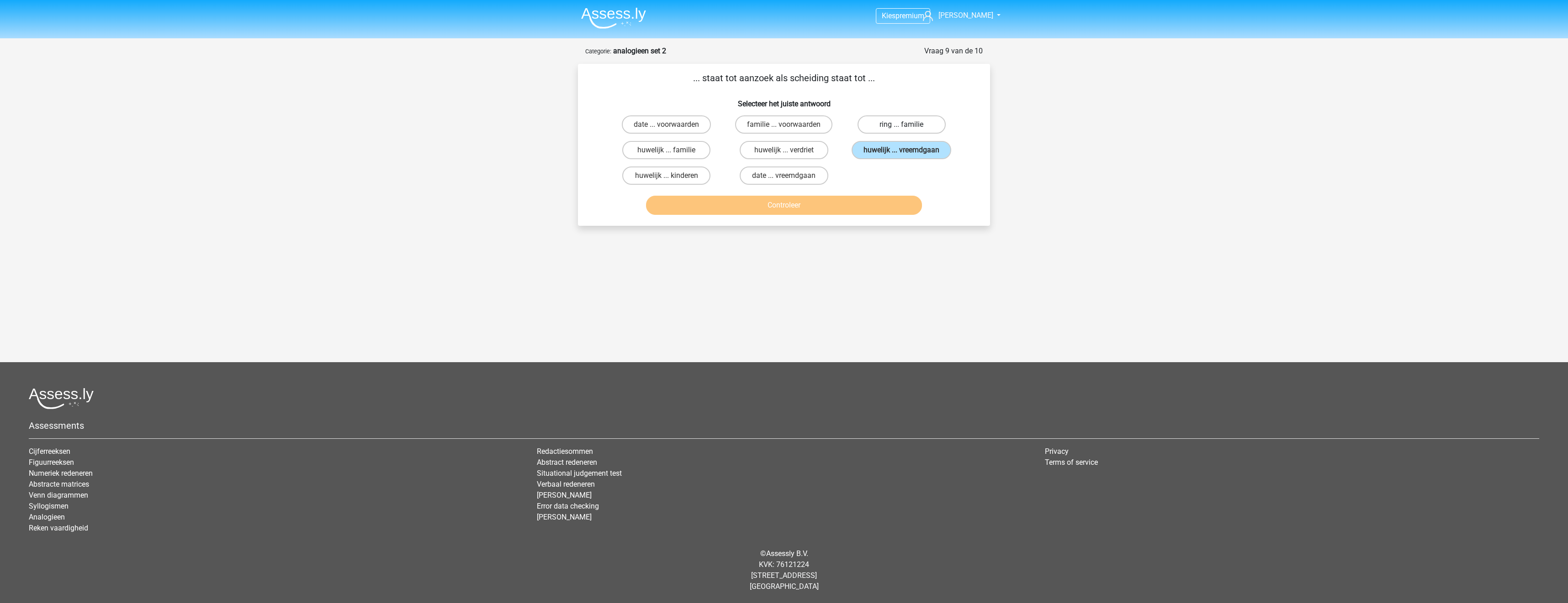
click at [917, 117] on label "ring ... familie" at bounding box center [901, 125] width 88 height 18
click at [908, 125] on input "ring ... familie" at bounding box center [904, 127] width 6 height 6
radio input "true"
click at [899, 150] on label "huwelijk ... vreemdgaan" at bounding box center [901, 150] width 100 height 18
click at [901, 150] on input "huwelijk ... vreemdgaan" at bounding box center [904, 153] width 6 height 6
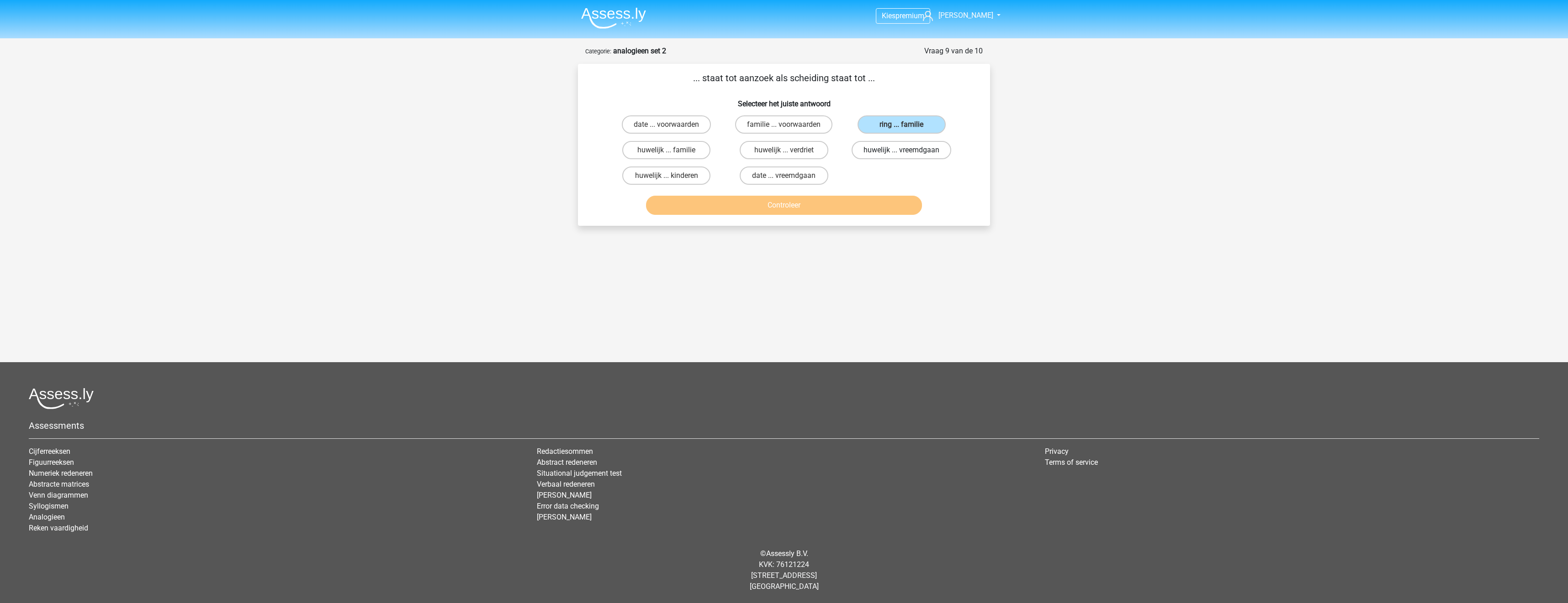
radio input "true"
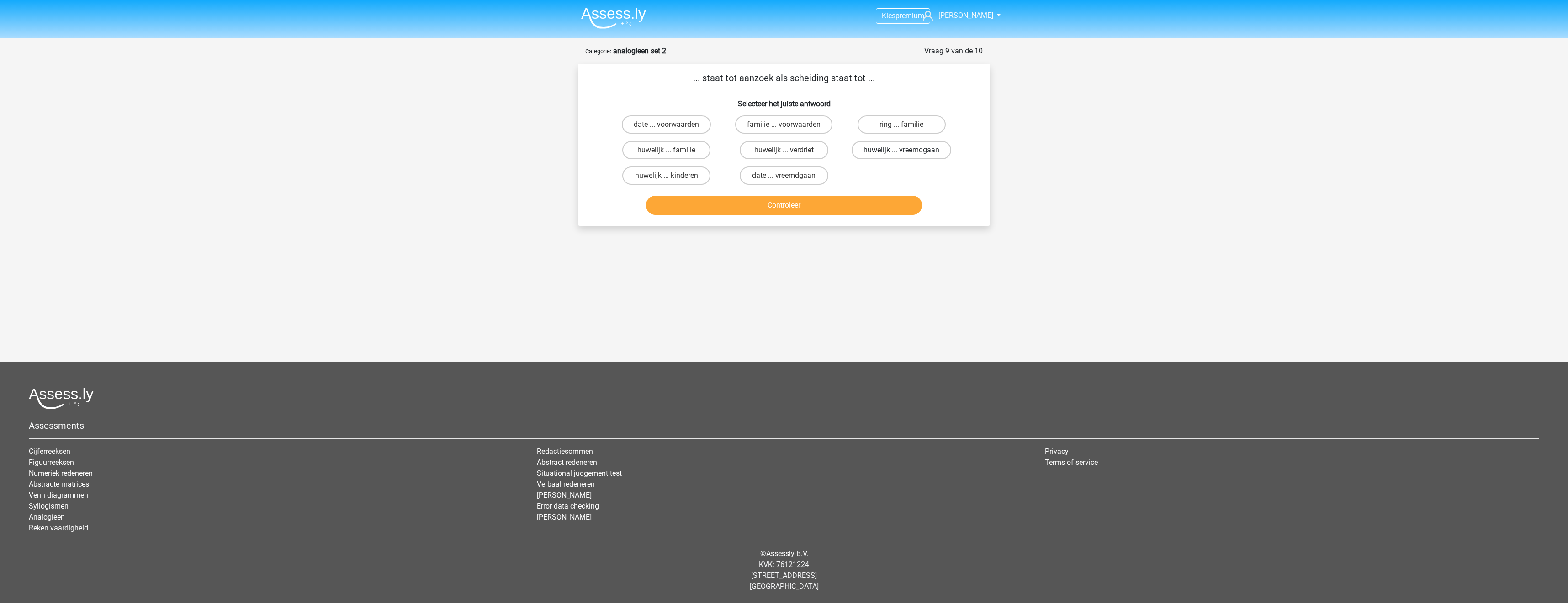
click at [916, 148] on label "huwelijk ... vreemdgaan" at bounding box center [901, 150] width 100 height 18
click at [908, 150] on input "huwelijk ... vreemdgaan" at bounding box center [904, 153] width 6 height 6
radio input "true"
click at [902, 201] on button "Controleer" at bounding box center [784, 205] width 276 height 19
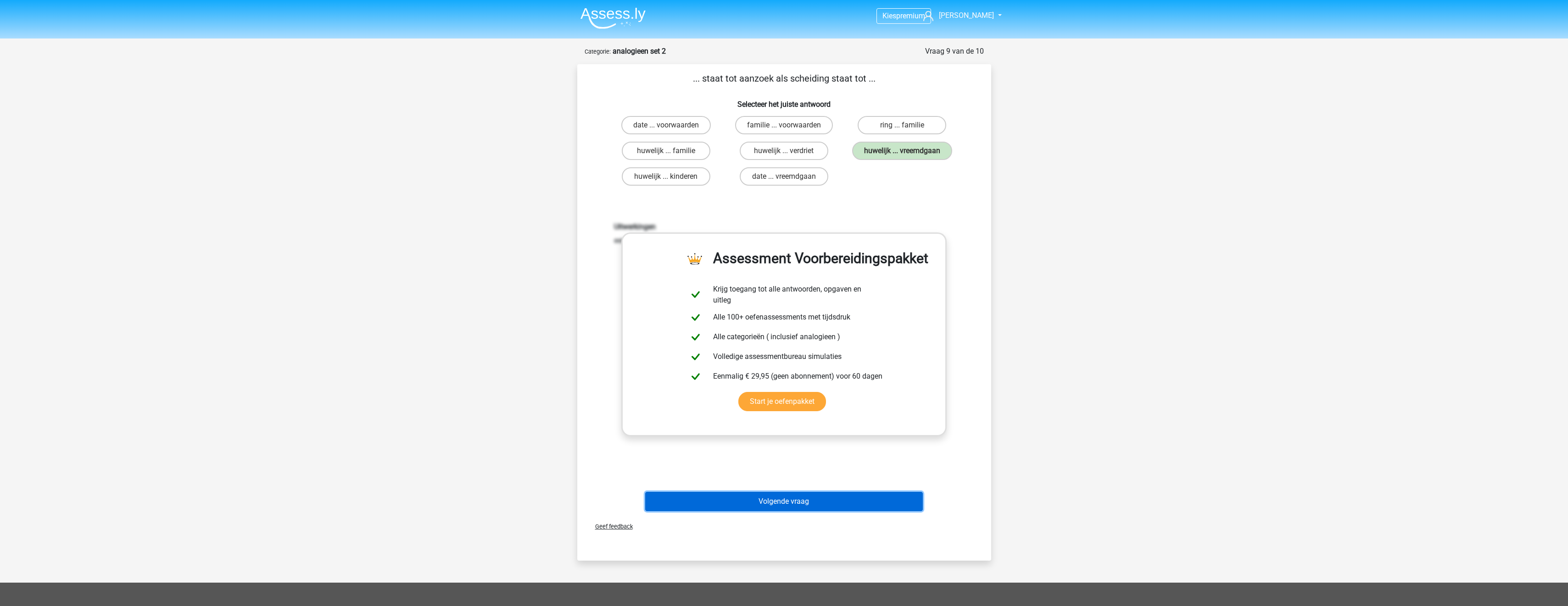
click at [863, 500] on button "Volgende vraag" at bounding box center [784, 502] width 277 height 19
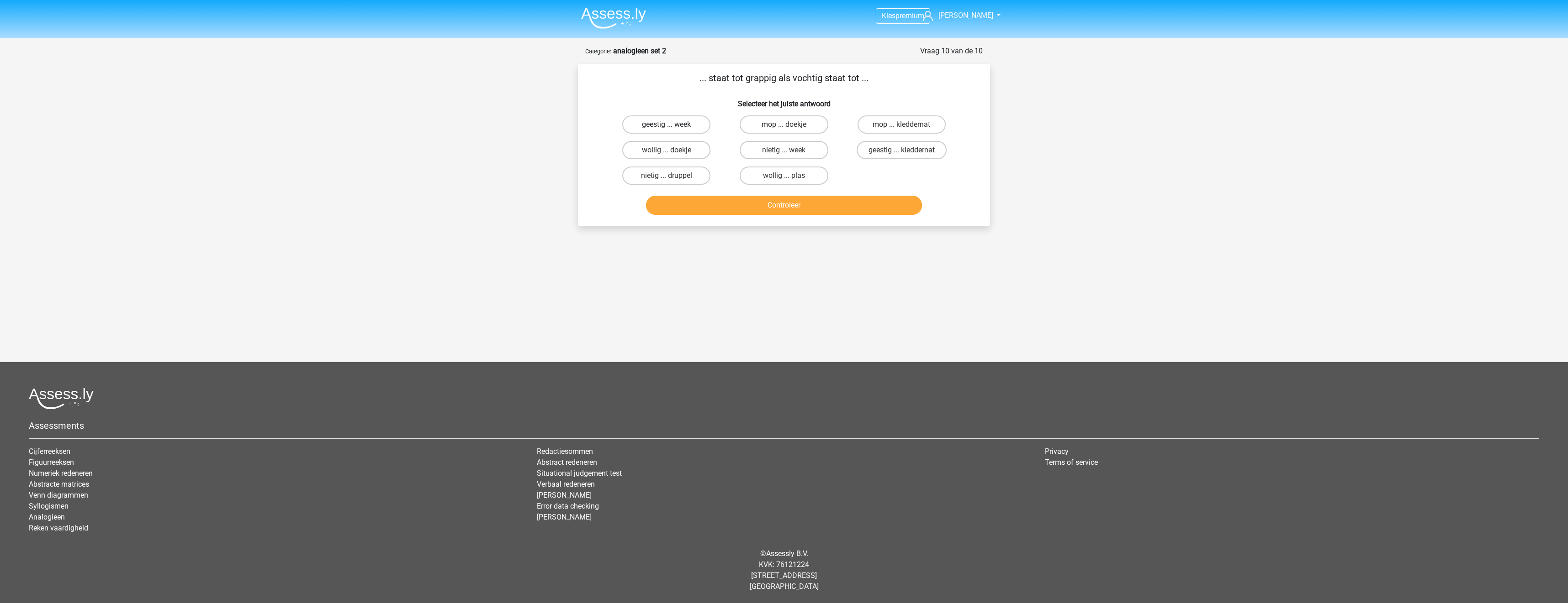
click at [690, 124] on label "geestig ... week" at bounding box center [666, 125] width 88 height 18
click at [672, 125] on input "geestig ... week" at bounding box center [670, 127] width 6 height 6
radio input "true"
click at [742, 205] on button "Controleer" at bounding box center [784, 205] width 276 height 19
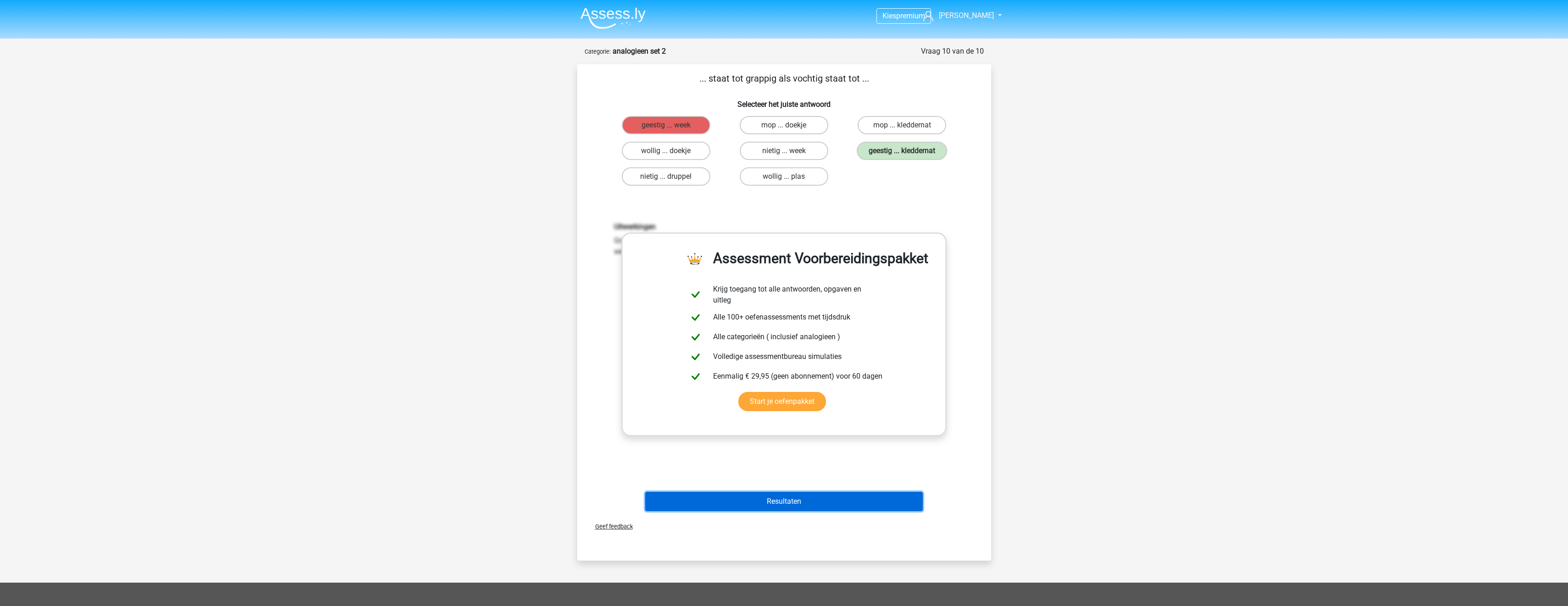
click at [834, 503] on button "Resultaten" at bounding box center [784, 502] width 277 height 19
click at [794, 497] on button "Resultaten" at bounding box center [784, 502] width 277 height 19
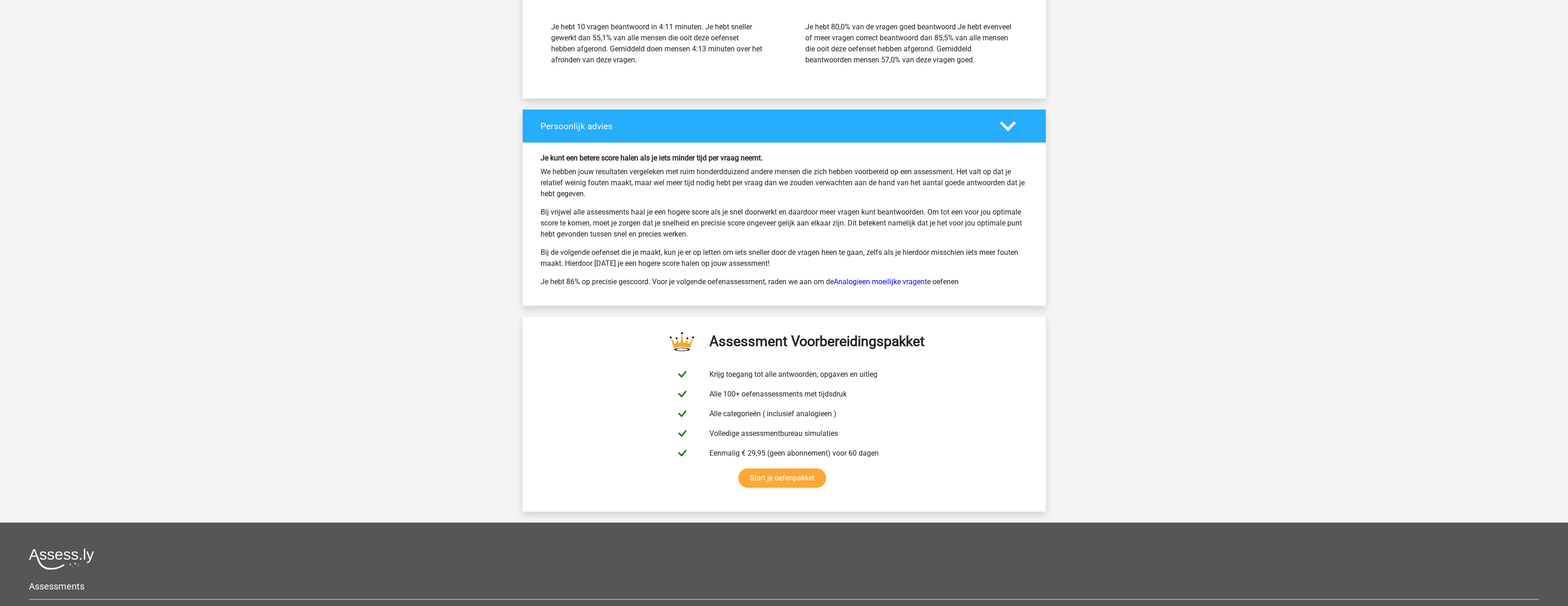
scroll to position [1164, 0]
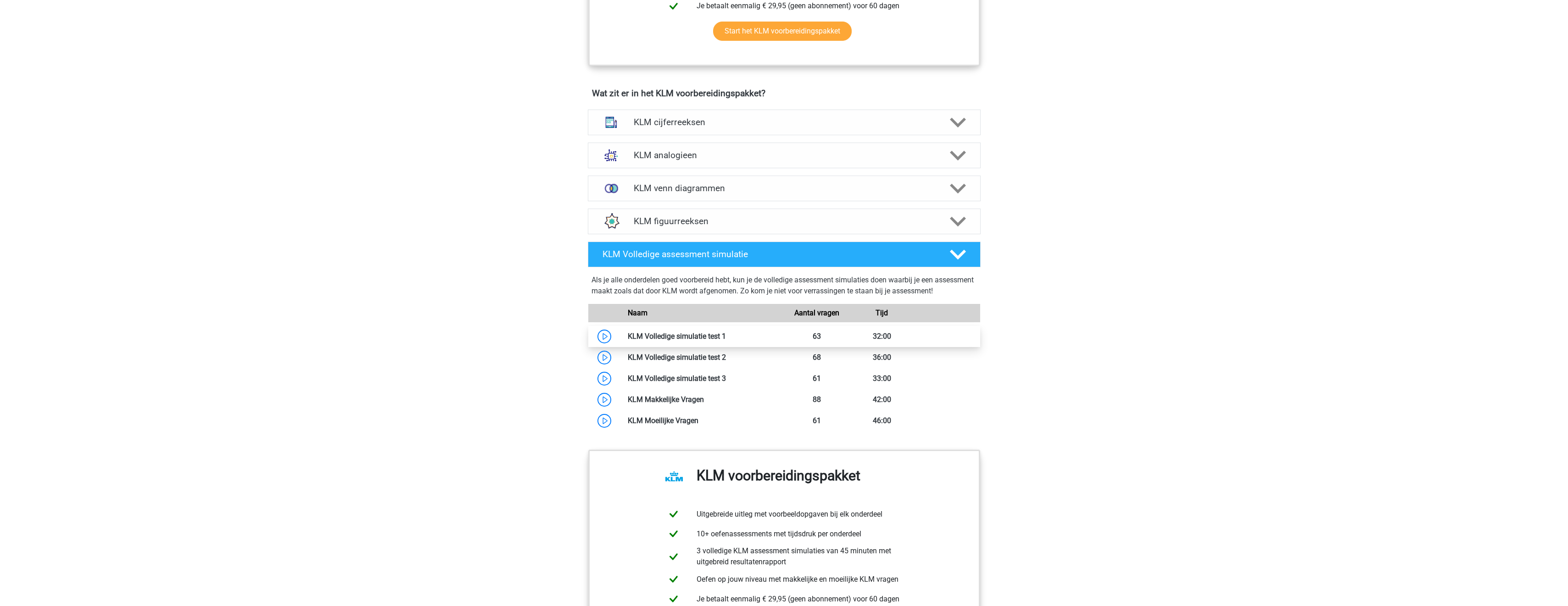
scroll to position [596, 0]
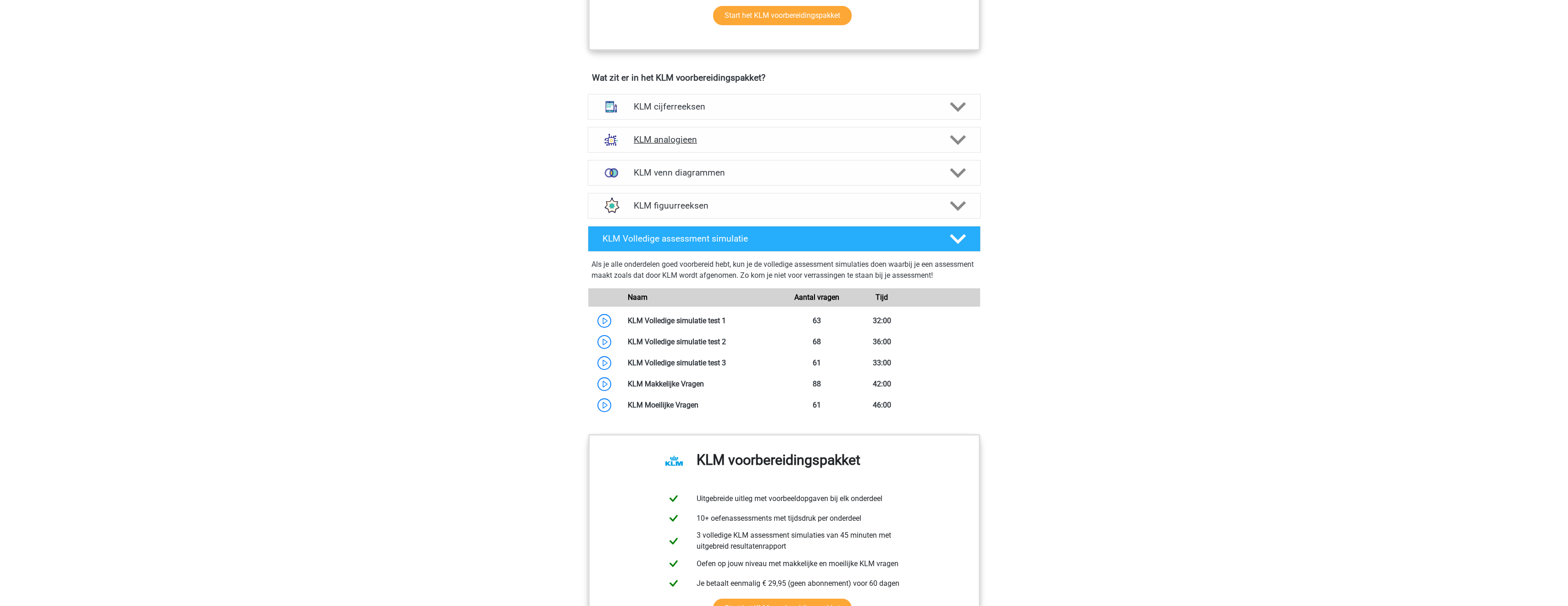
click at [965, 144] on icon at bounding box center [958, 140] width 16 height 16
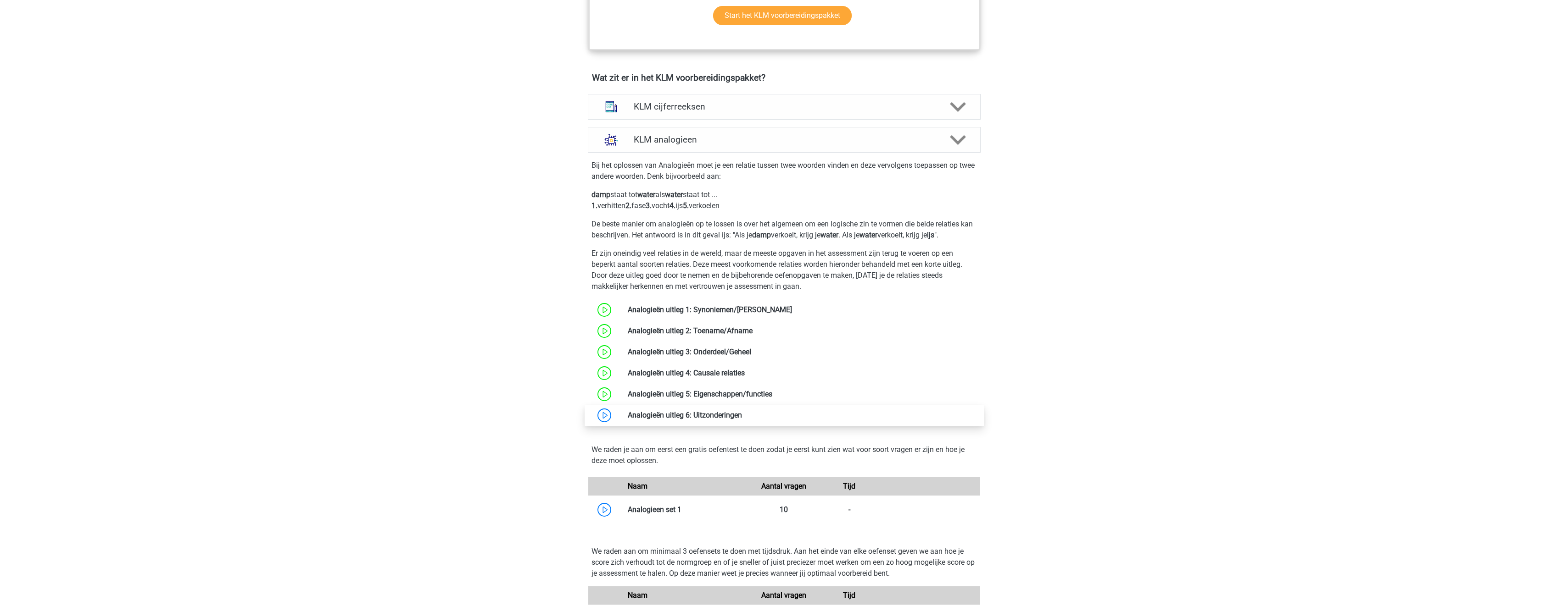
click at [742, 416] on link at bounding box center [742, 415] width 0 height 9
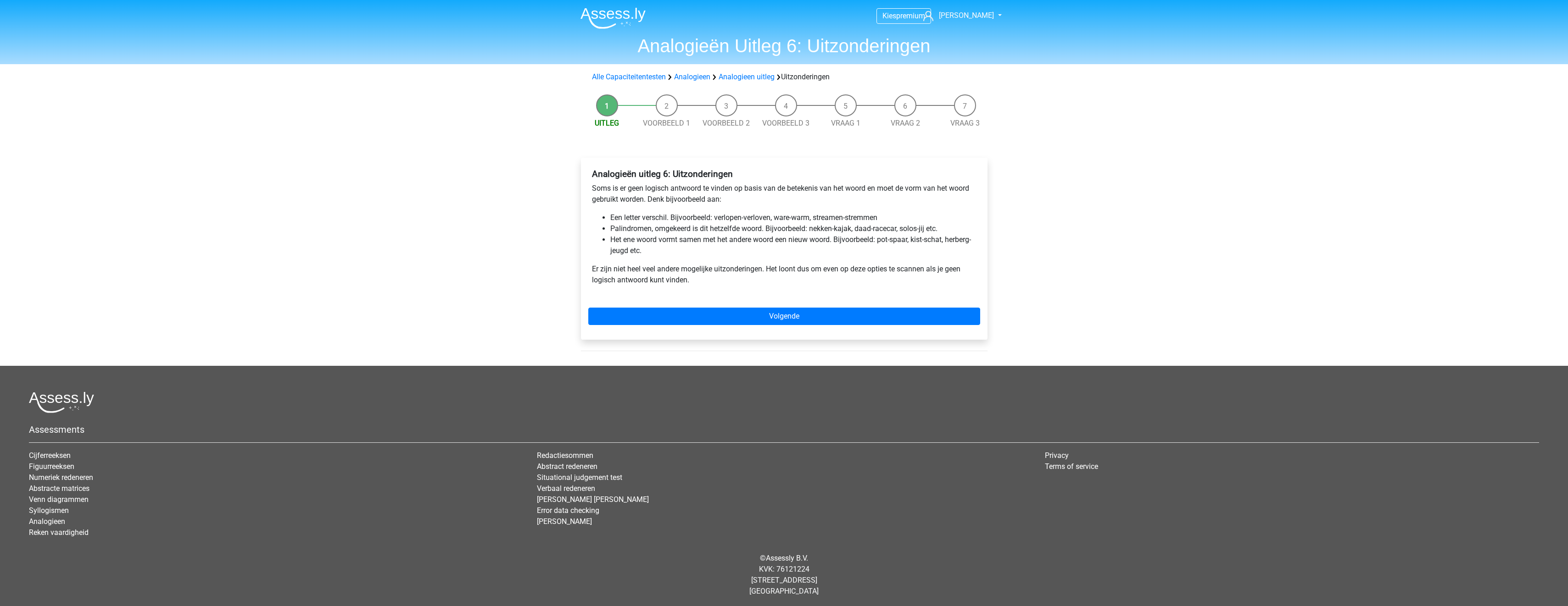
scroll to position [2, 0]
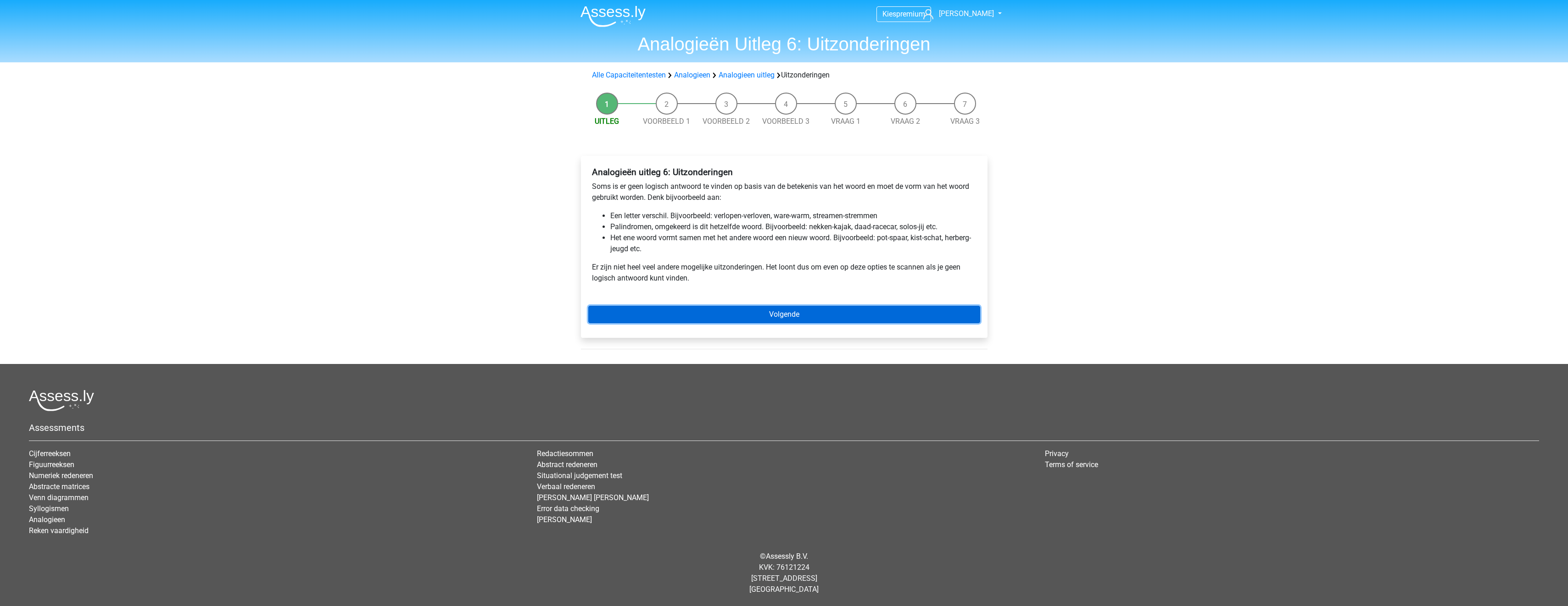
click at [784, 308] on link "Volgende" at bounding box center [784, 314] width 392 height 17
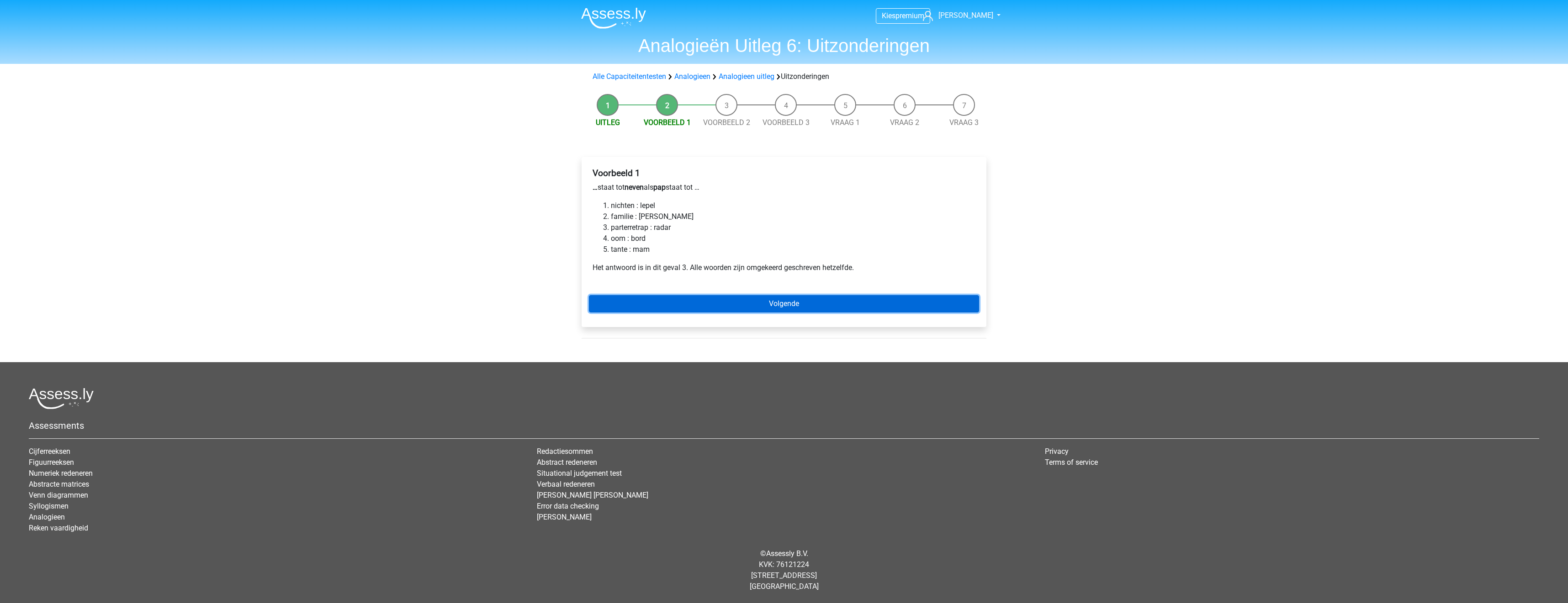
click at [784, 310] on link "Volgende" at bounding box center [784, 304] width 390 height 17
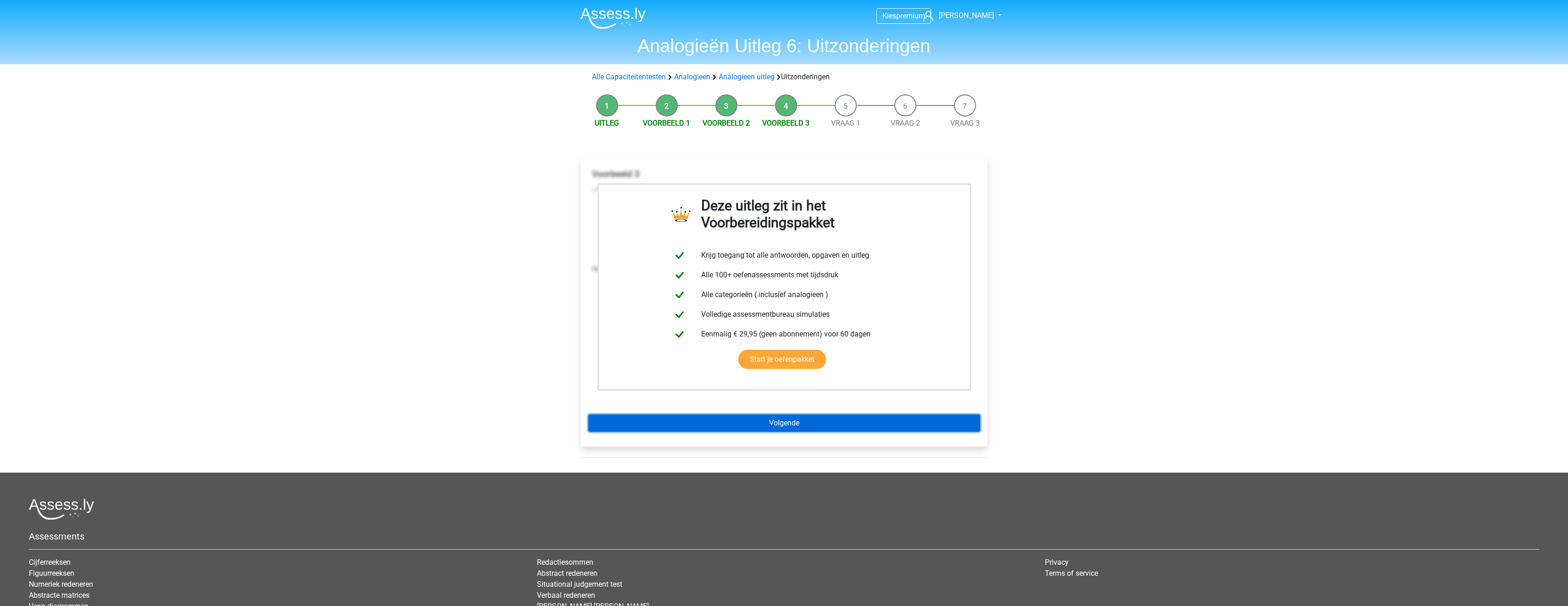
click at [792, 428] on link "Volgende" at bounding box center [784, 422] width 392 height 17
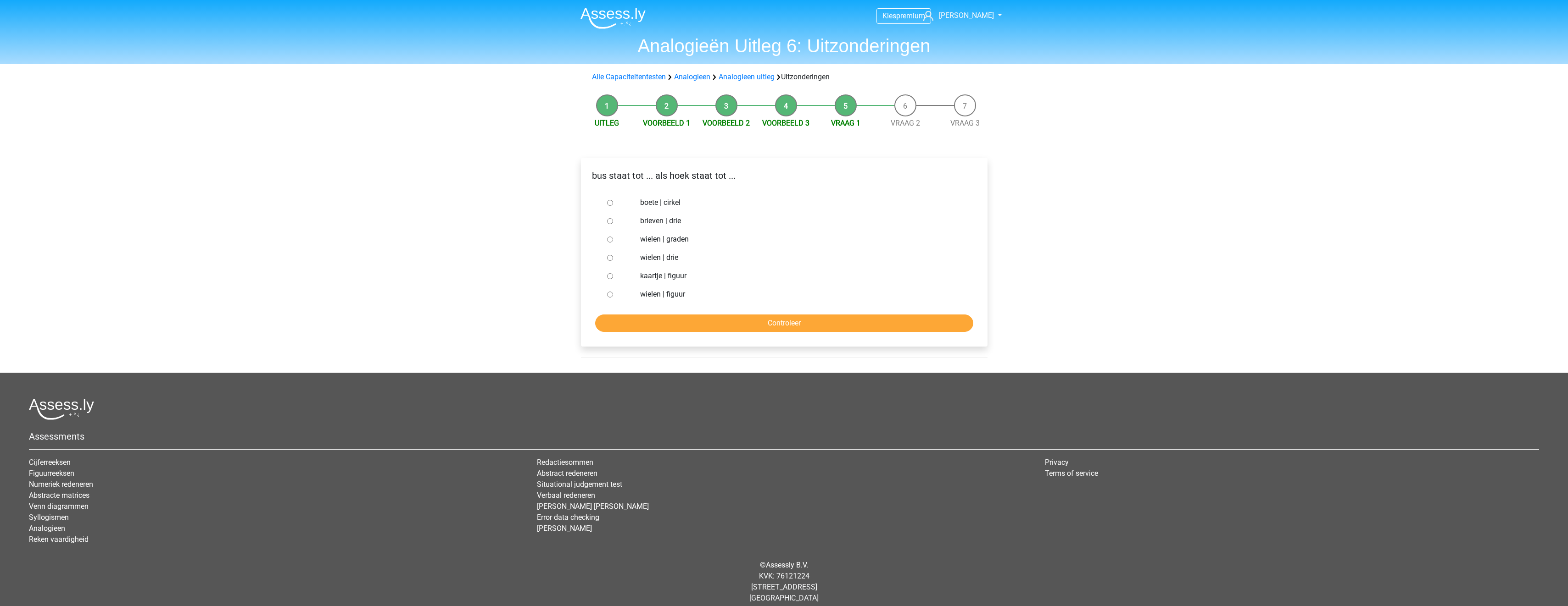
click at [677, 221] on label "brieven | drie" at bounding box center [798, 221] width 317 height 11
click at [614, 221] on input "brieven | drie" at bounding box center [610, 221] width 6 height 6
radio input "true"
click at [731, 331] on input "Controleer" at bounding box center [784, 323] width 378 height 17
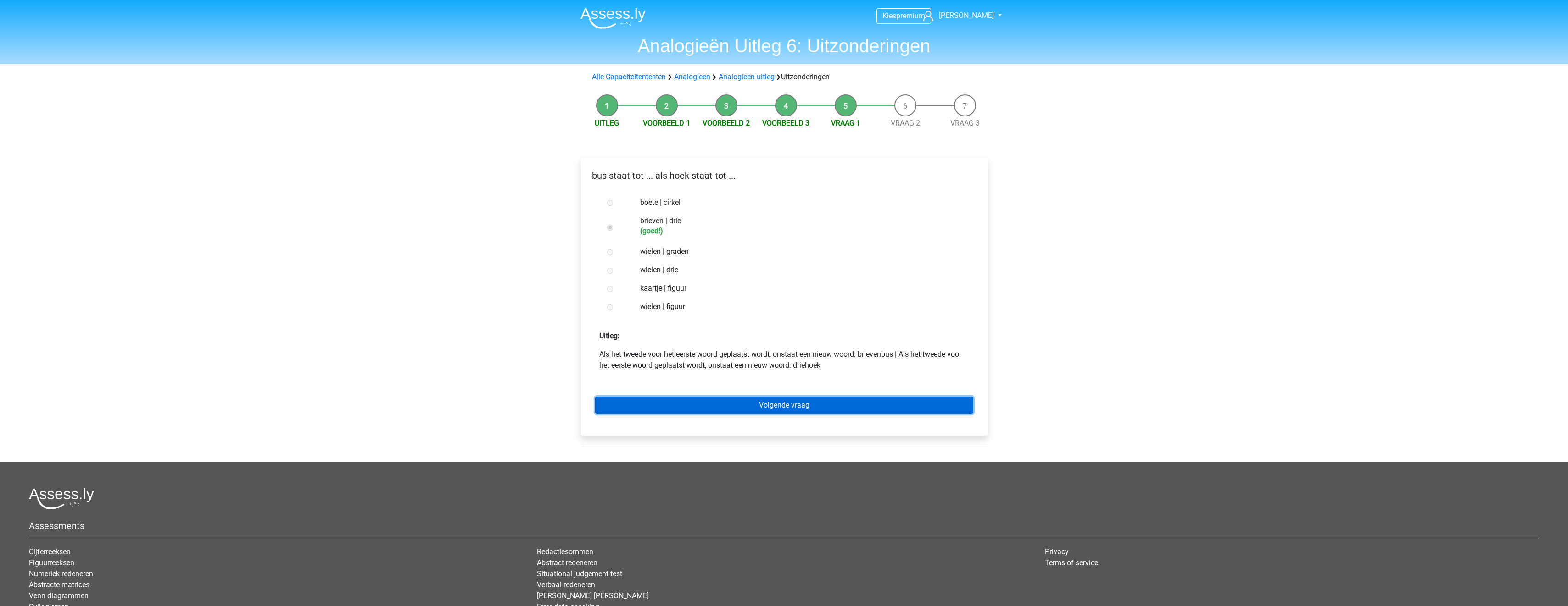
click at [832, 402] on link "Volgende vraag" at bounding box center [784, 405] width 378 height 17
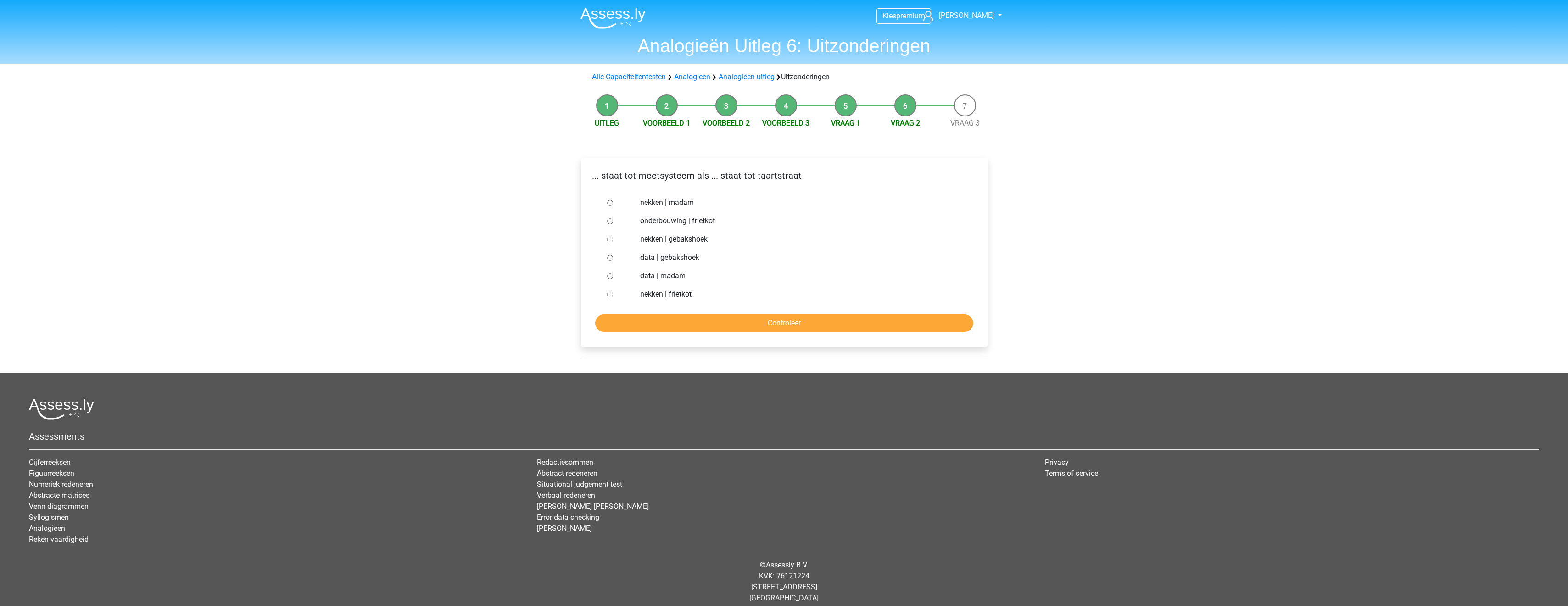
click at [673, 202] on label "nekken | madam" at bounding box center [798, 203] width 317 height 11
click at [614, 202] on input "nekken | madam" at bounding box center [610, 203] width 6 height 6
radio input "true"
click at [758, 321] on input "Controleer" at bounding box center [784, 323] width 378 height 17
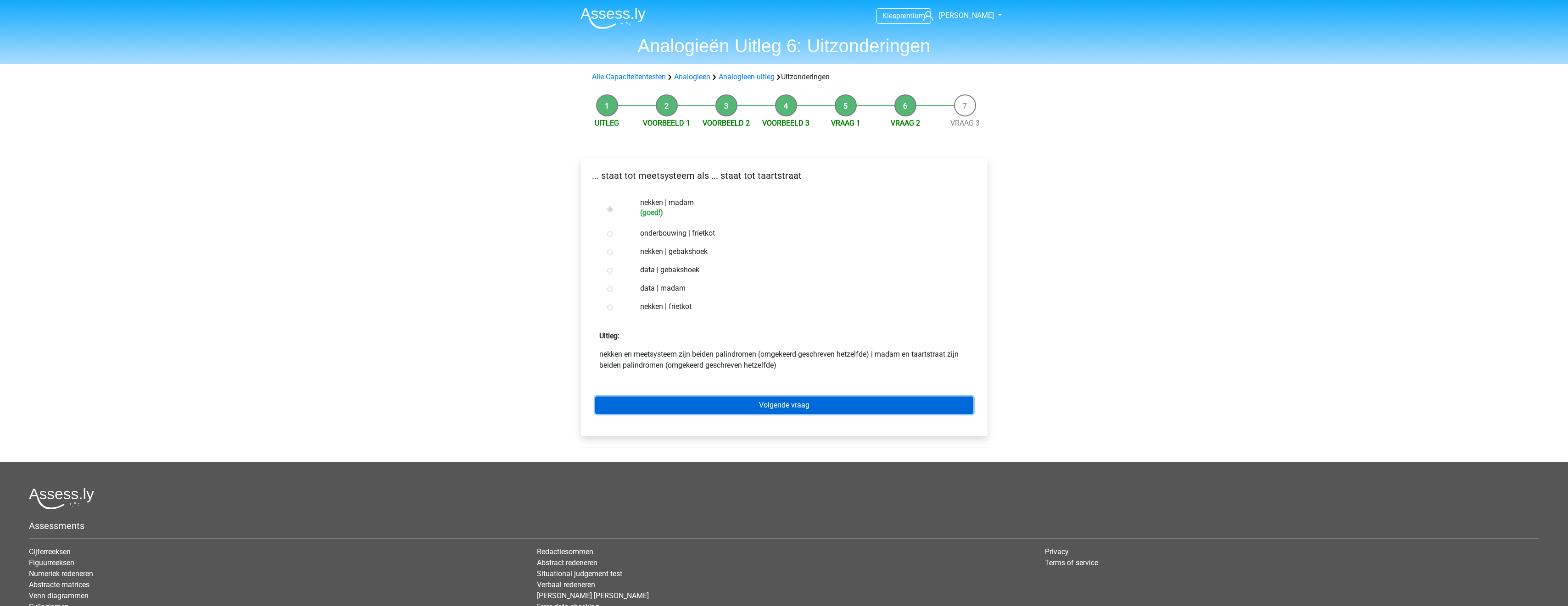
click at [789, 405] on link "Volgende vraag" at bounding box center [784, 405] width 378 height 17
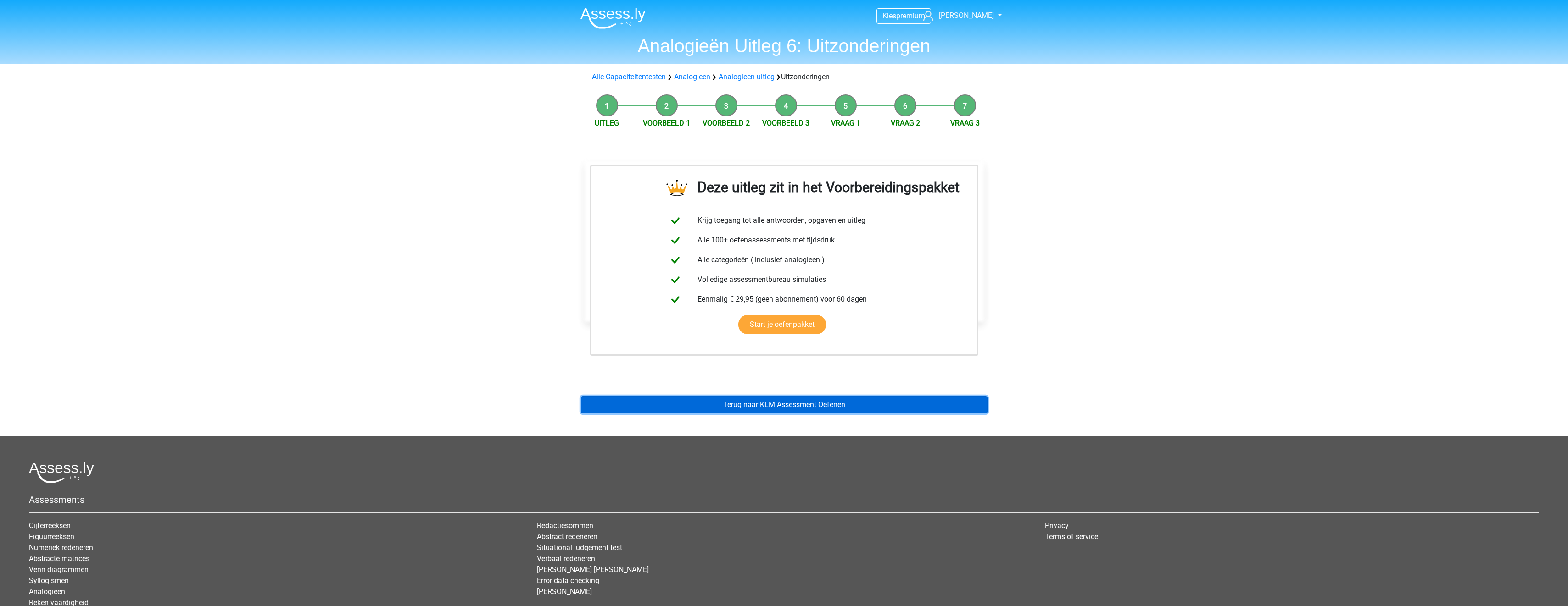
click at [877, 410] on link "Terug naar KLM Assessment Oefenen" at bounding box center [784, 404] width 406 height 17
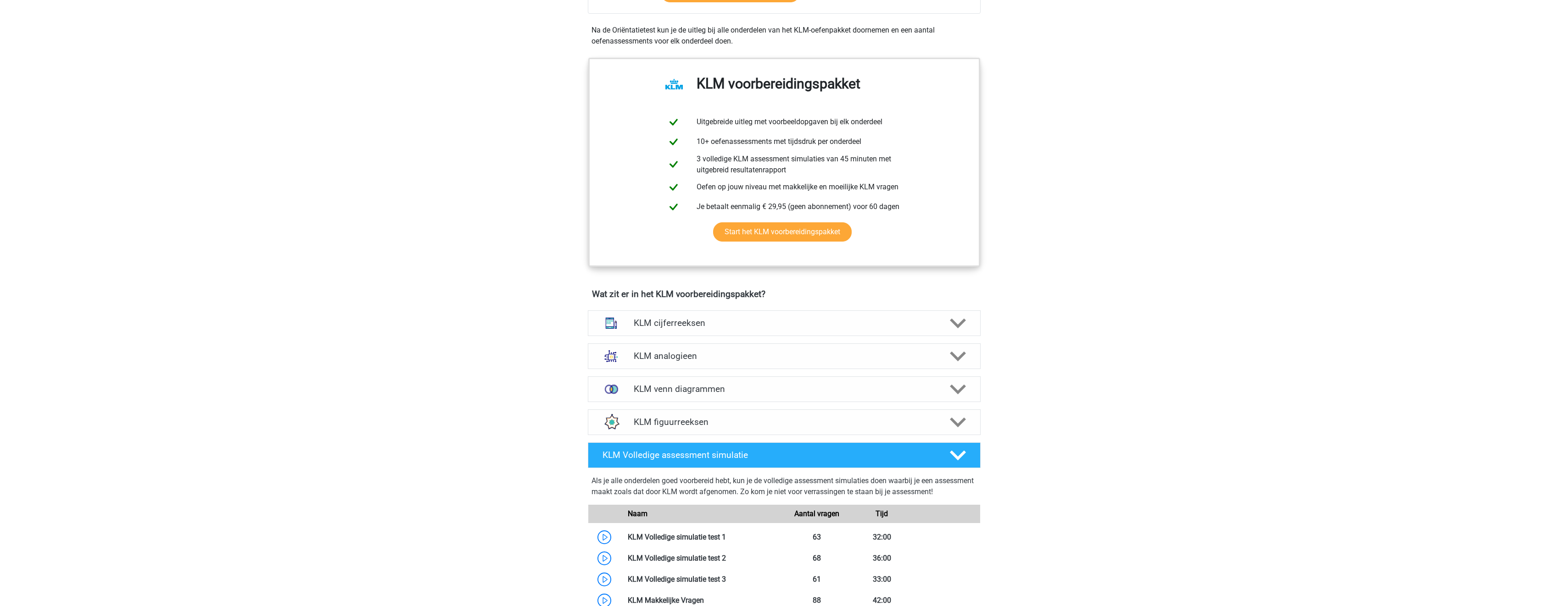
scroll to position [551, 0]
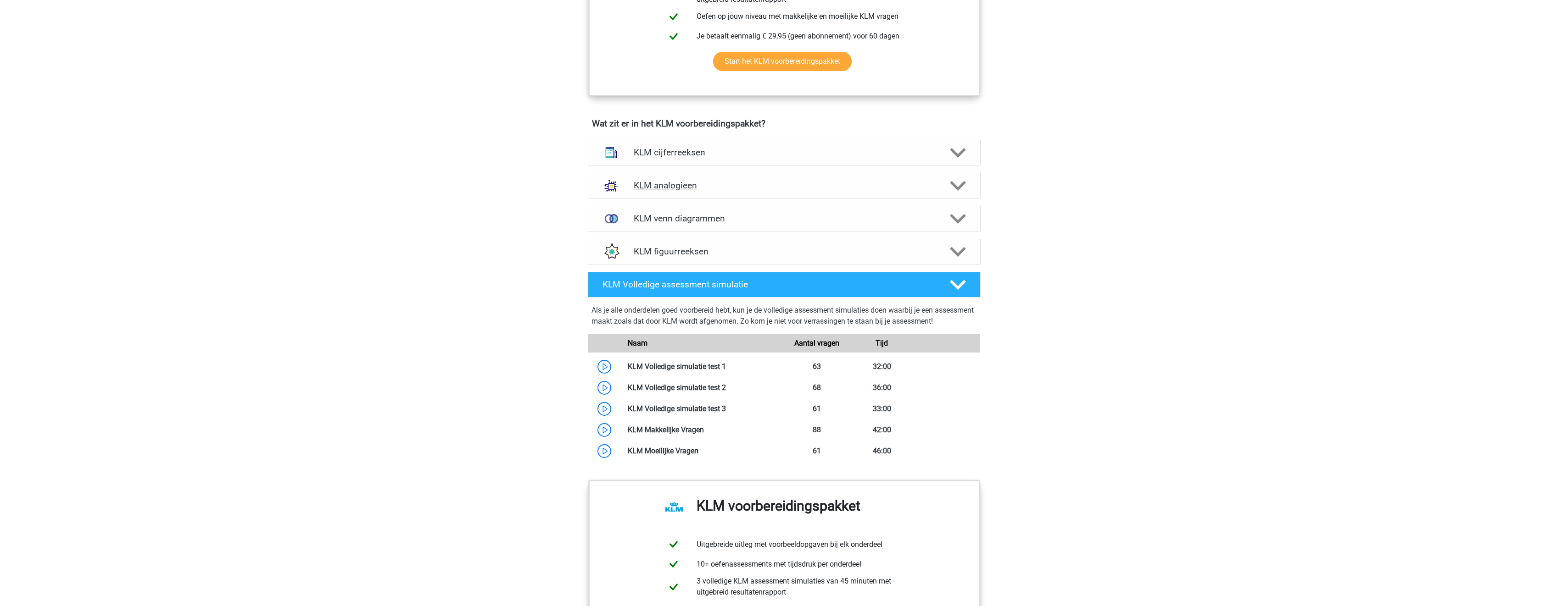
click at [744, 174] on div "KLM analogieen" at bounding box center [784, 185] width 393 height 25
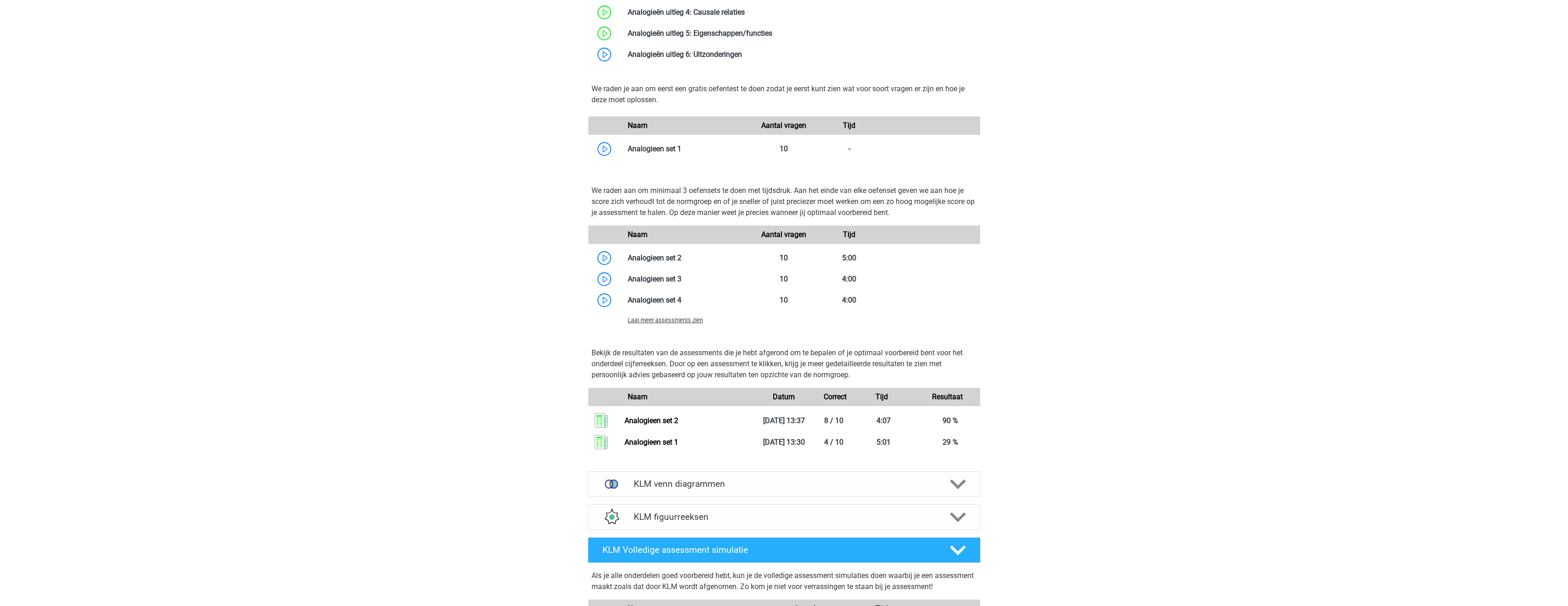
scroll to position [963, 0]
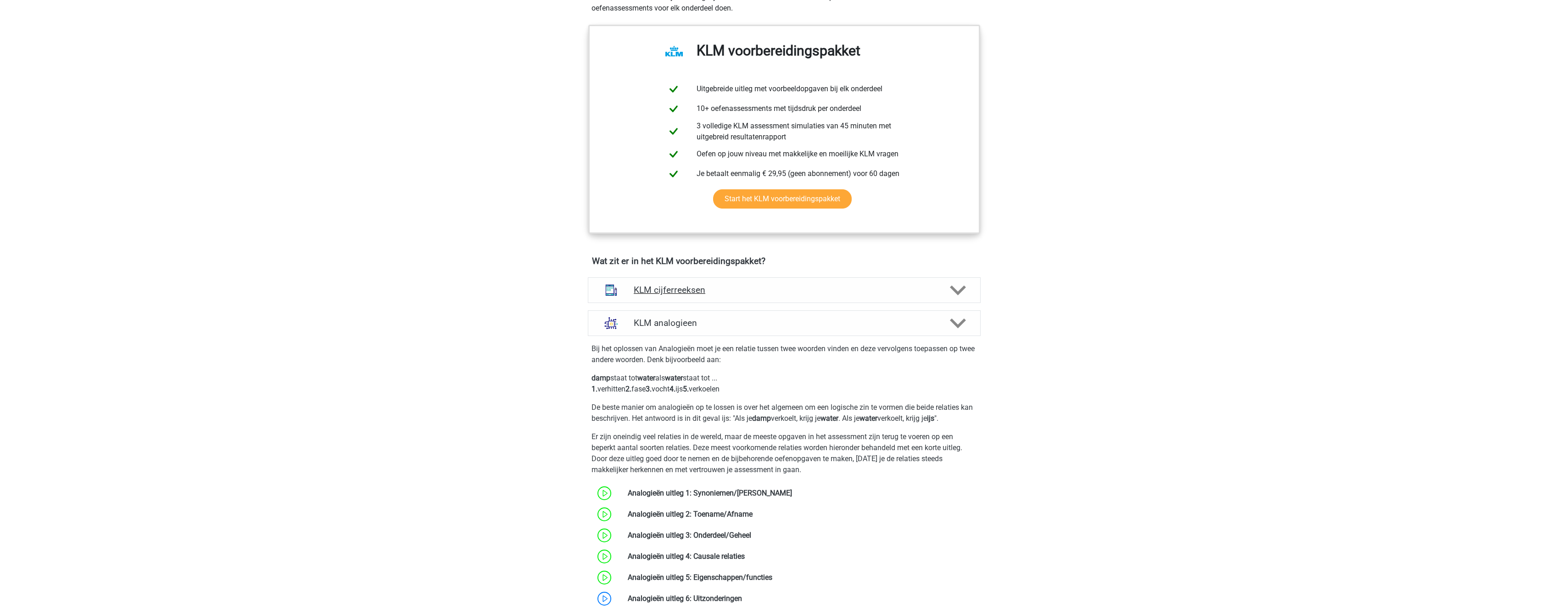
click at [763, 287] on h4 "KLM cijferreeksen" at bounding box center [784, 291] width 301 height 11
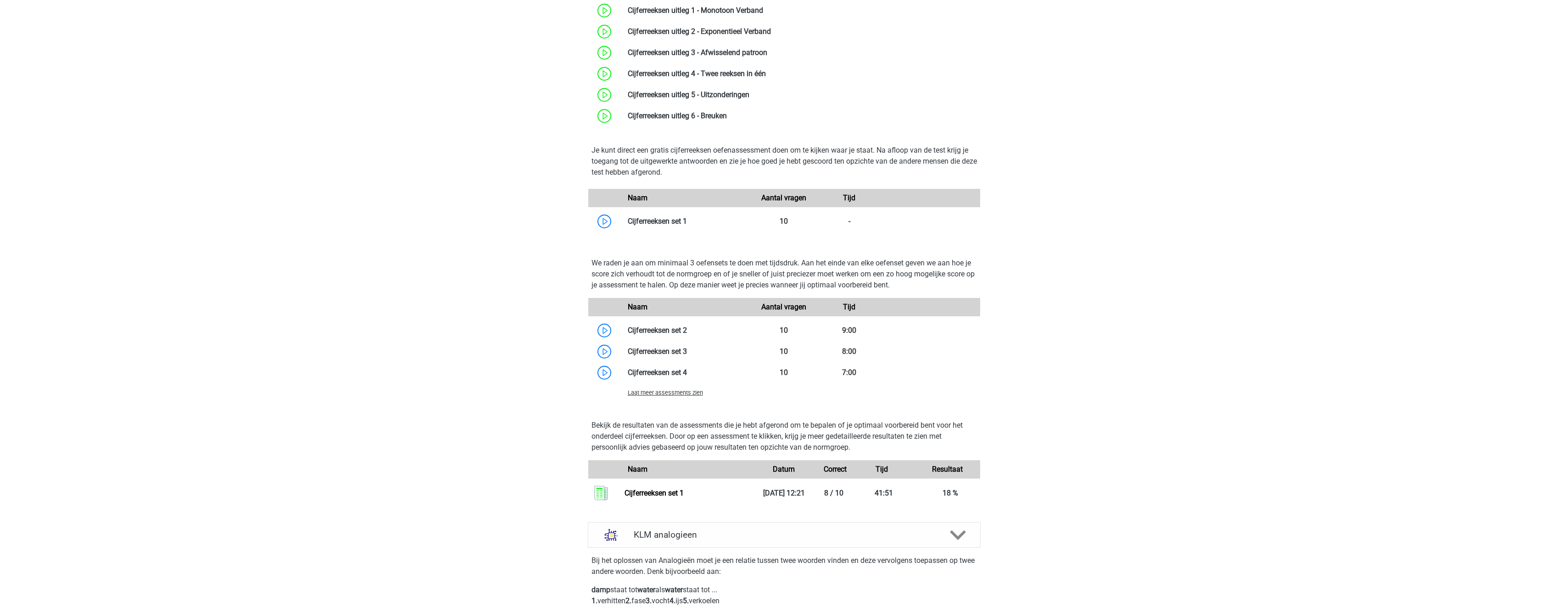
scroll to position [918, 0]
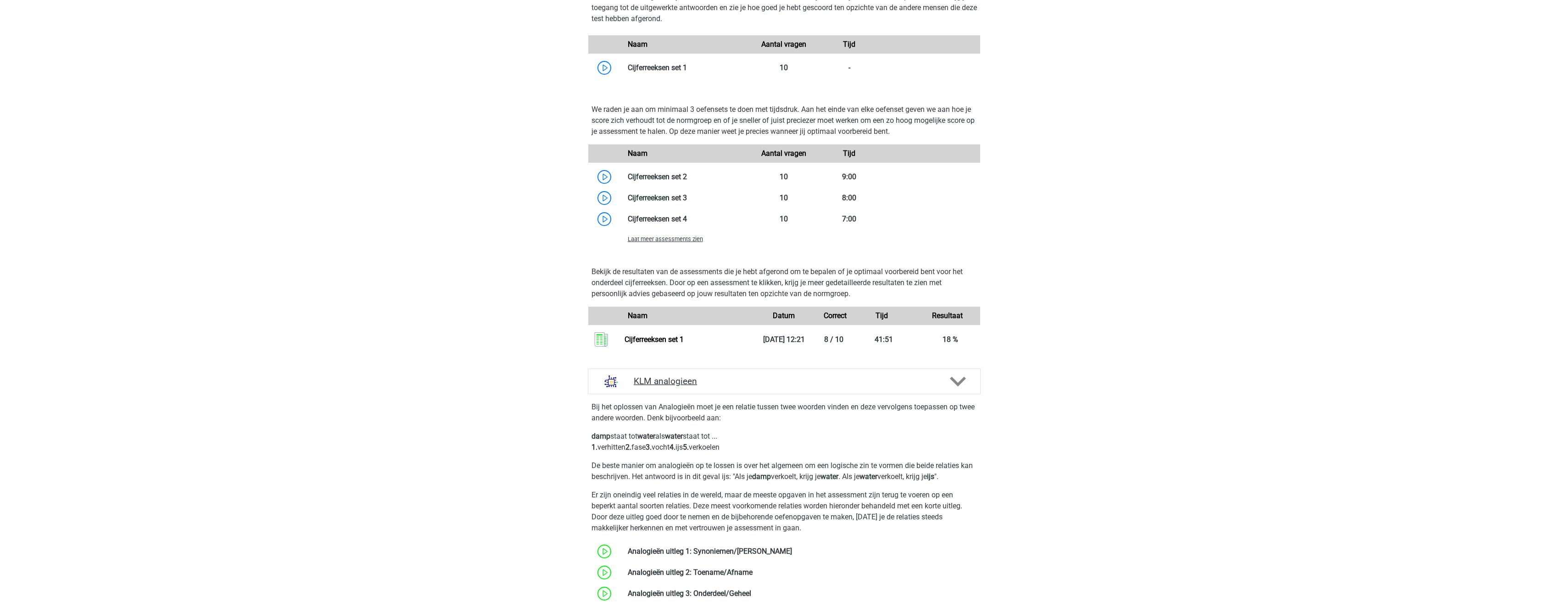
click at [964, 384] on icon at bounding box center [958, 382] width 16 height 16
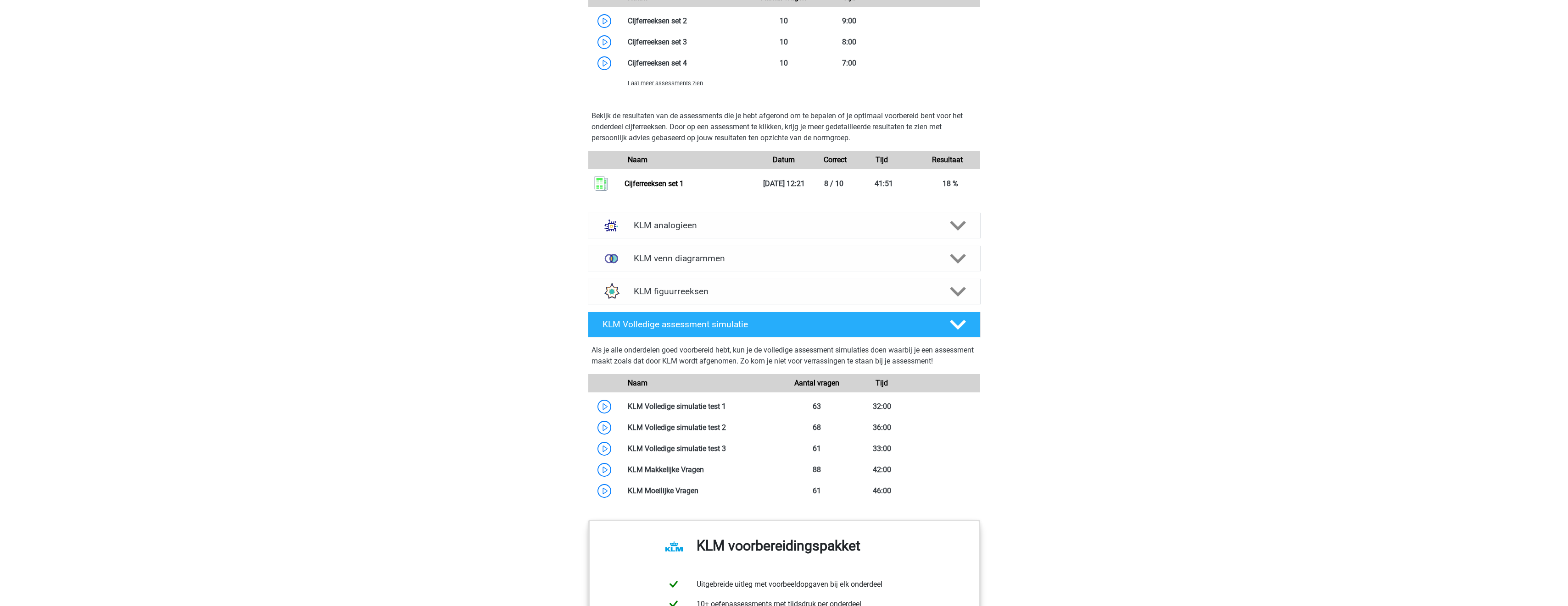
scroll to position [1101, 0]
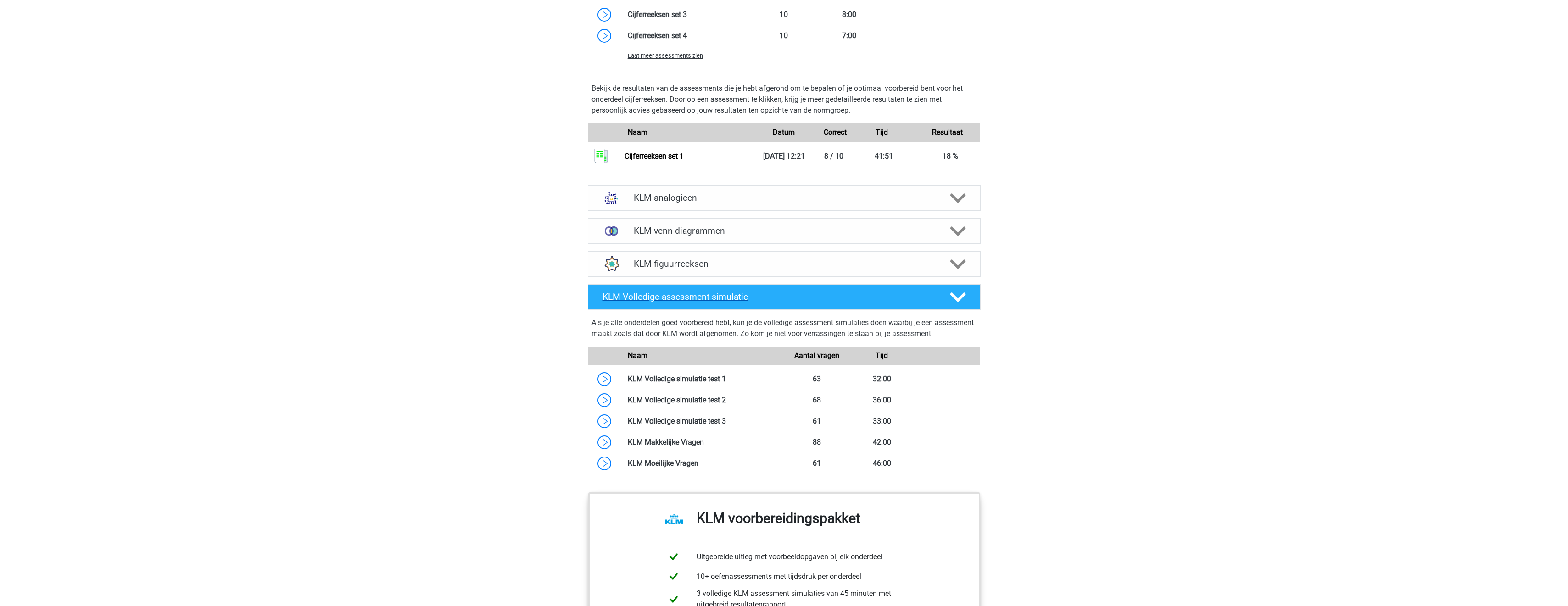
click at [958, 291] on icon at bounding box center [958, 298] width 16 height 16
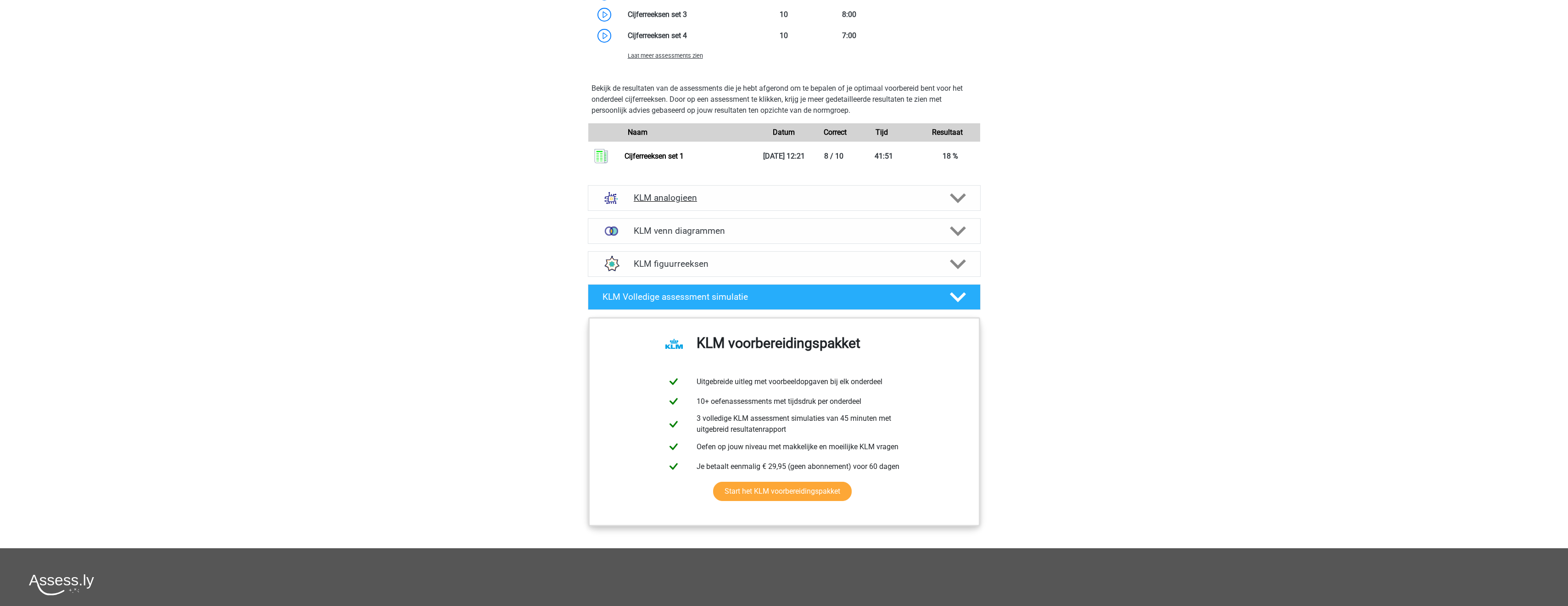
click at [809, 195] on h4 "KLM analogieen" at bounding box center [784, 198] width 301 height 11
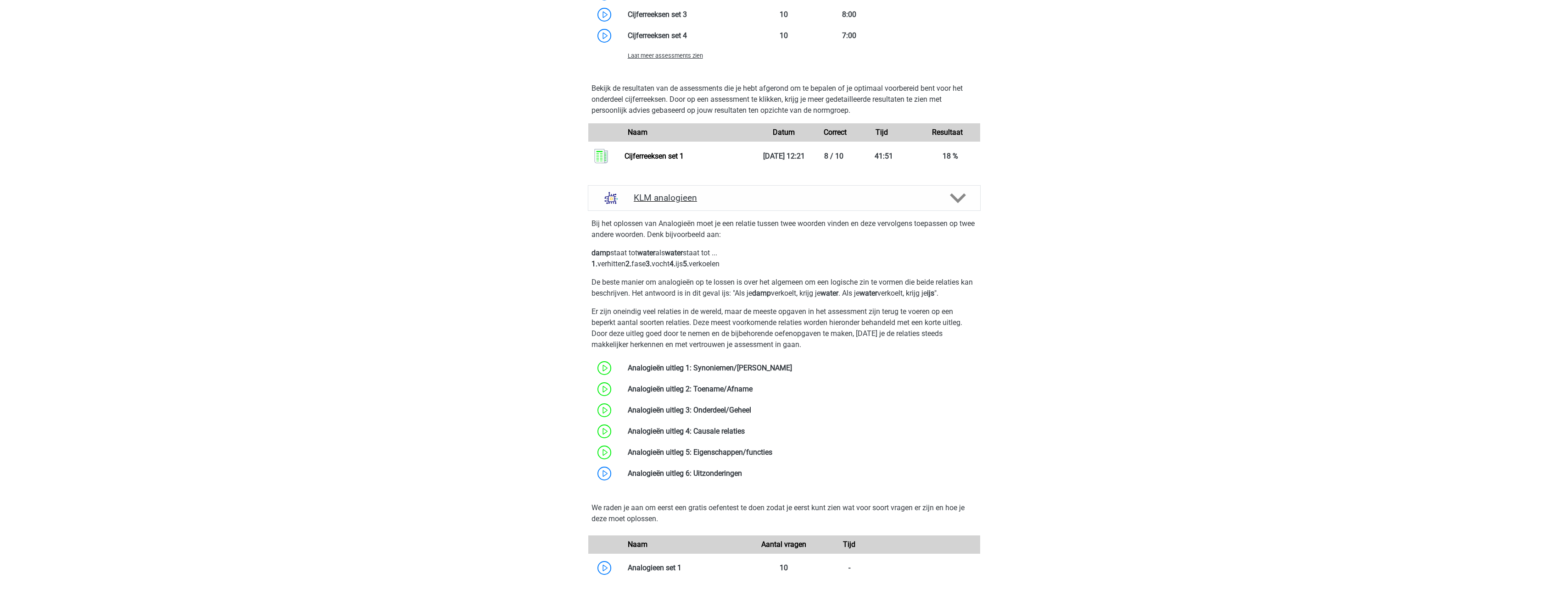
click at [809, 196] on h4 "KLM analogieen" at bounding box center [784, 198] width 301 height 11
